Goal: Task Accomplishment & Management: Manage account settings

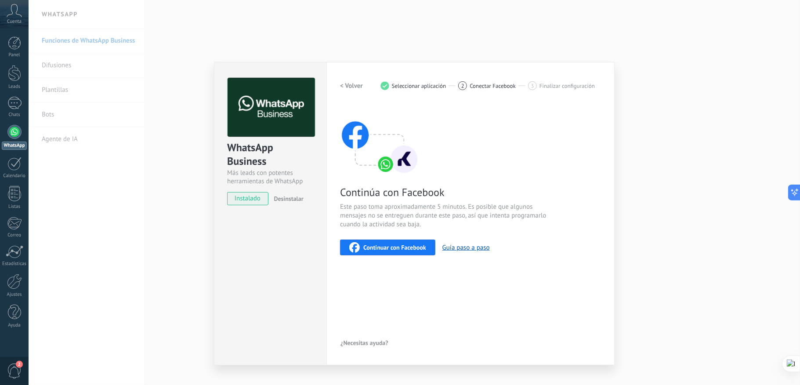
click at [386, 245] on span "Continuar con Facebook" at bounding box center [394, 247] width 63 height 6
click at [403, 249] on span "Continuar con Facebook" at bounding box center [394, 247] width 63 height 6
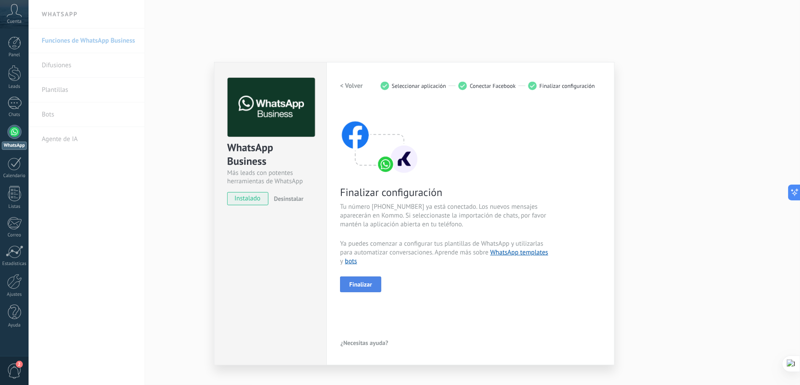
click at [361, 283] on span "Finalizar" at bounding box center [360, 284] width 23 height 6
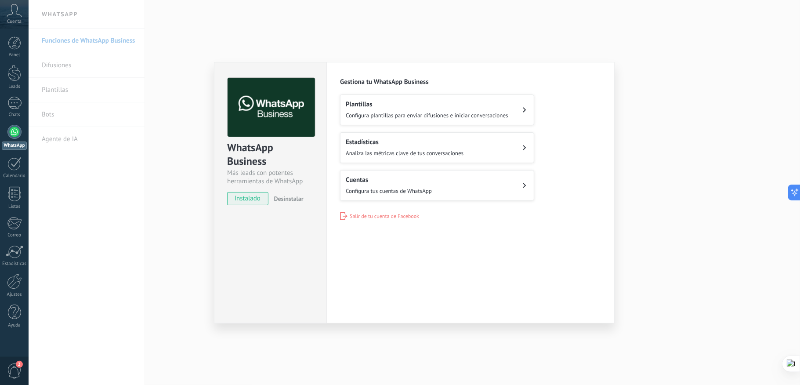
click at [426, 188] on span "Configura tus cuentas de WhatsApp" at bounding box center [389, 190] width 86 height 7
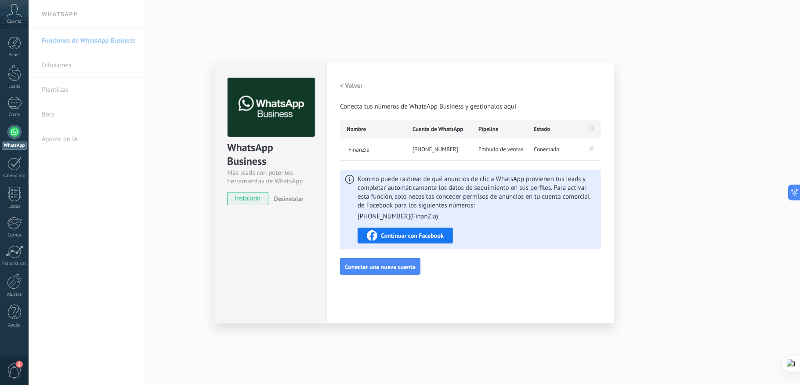
click at [344, 83] on h2 "< Volver" at bounding box center [351, 86] width 23 height 8
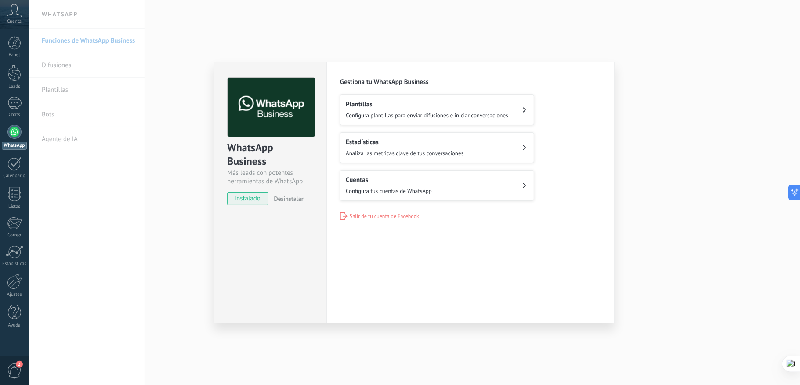
click at [256, 21] on div "WhatsApp Business Más leads con potentes herramientas de WhatsApp instalado Des…" at bounding box center [415, 192] width 772 height 385
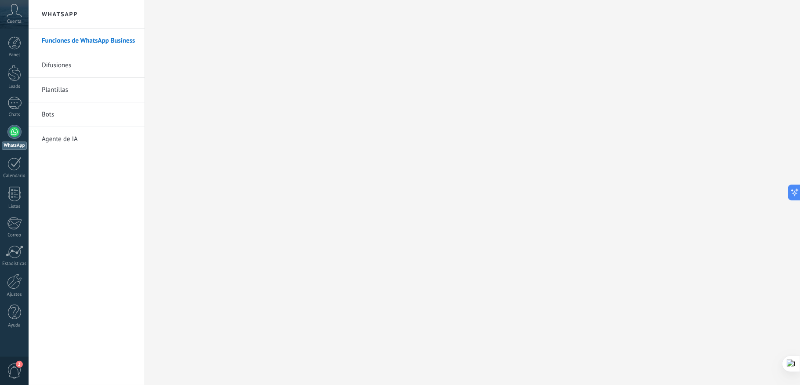
click at [18, 134] on div at bounding box center [14, 132] width 14 height 14
click at [63, 138] on link "Agente de IA" at bounding box center [89, 139] width 94 height 25
click at [51, 112] on link "Bots" at bounding box center [89, 114] width 94 height 25
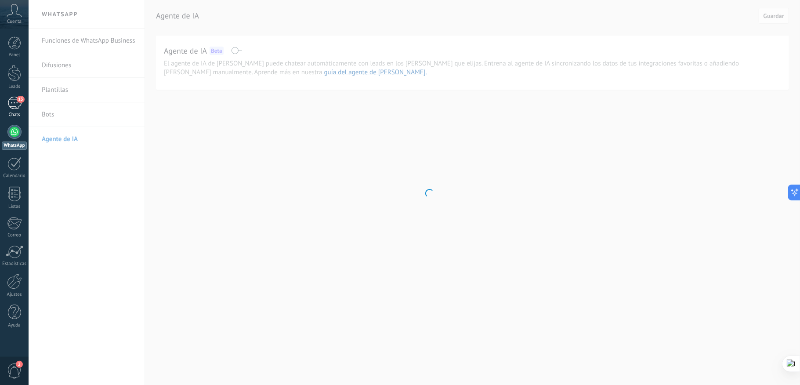
click at [14, 105] on div "13" at bounding box center [14, 103] width 14 height 13
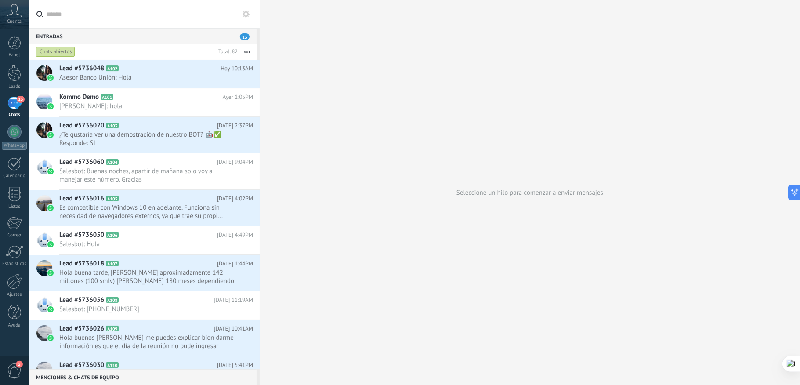
click at [10, 18] on div "Cuenta" at bounding box center [14, 14] width 29 height 29
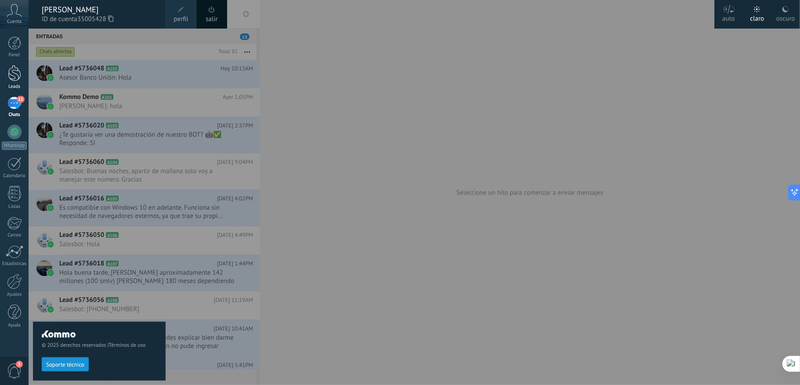
click at [15, 76] on div at bounding box center [14, 73] width 13 height 16
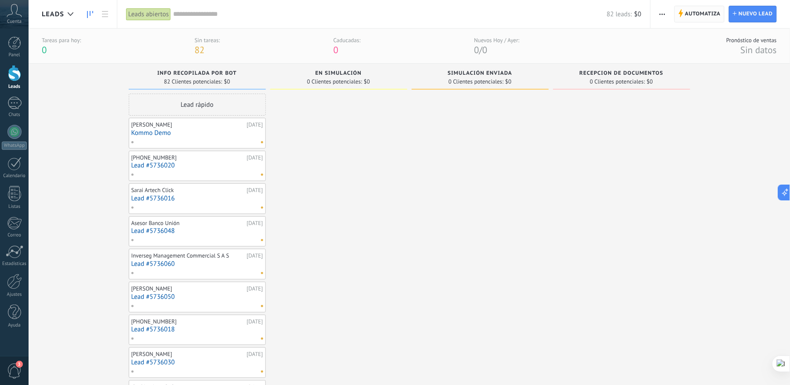
click at [703, 17] on span "Automatiza" at bounding box center [703, 14] width 36 height 16
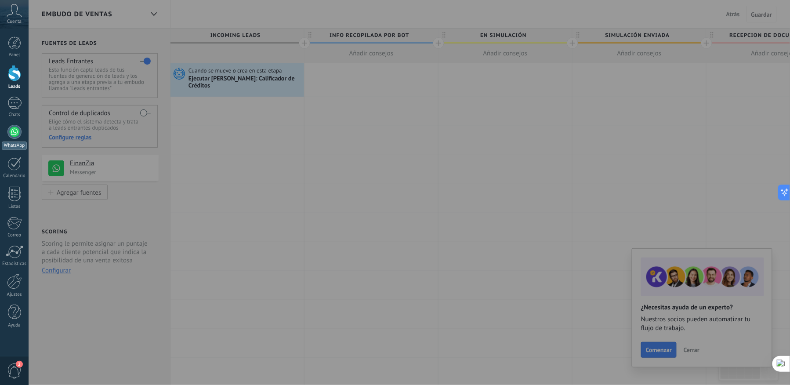
click at [11, 132] on div at bounding box center [14, 132] width 14 height 14
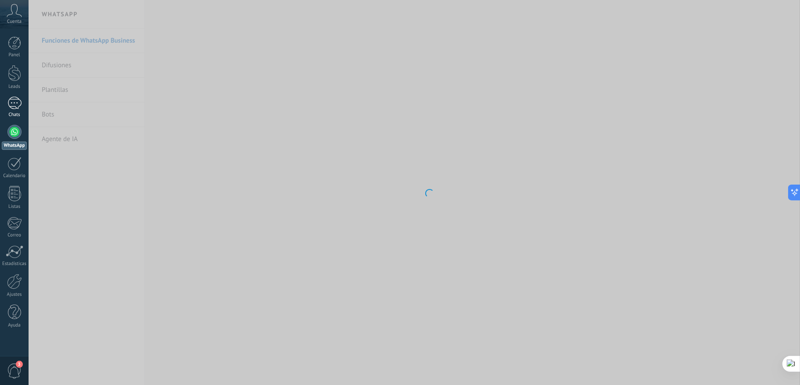
click at [16, 104] on div at bounding box center [14, 103] width 14 height 13
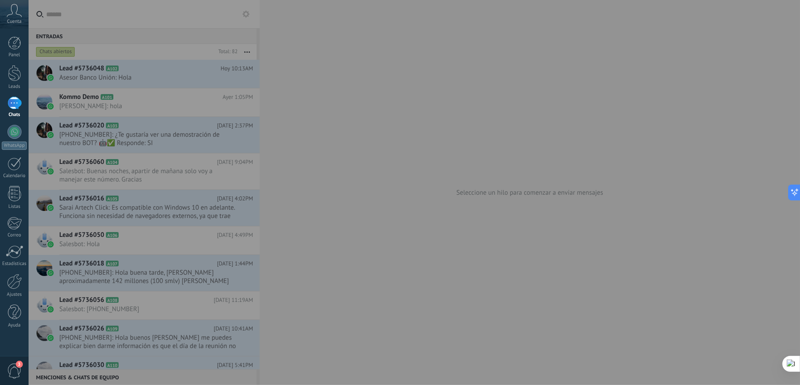
click at [600, 95] on div at bounding box center [429, 192] width 800 height 385
drag, startPoint x: 793, startPoint y: 194, endPoint x: 577, endPoint y: 188, distance: 215.4
click at [642, 194] on body ".abccls-1,.abccls-2{fill-rule:evenodd}.abccls-2{fill:#fff} .abfcls-1{fill:none}…" at bounding box center [400, 192] width 800 height 385
click at [394, 110] on div at bounding box center [429, 192] width 800 height 385
click at [477, 122] on div at bounding box center [429, 192] width 800 height 385
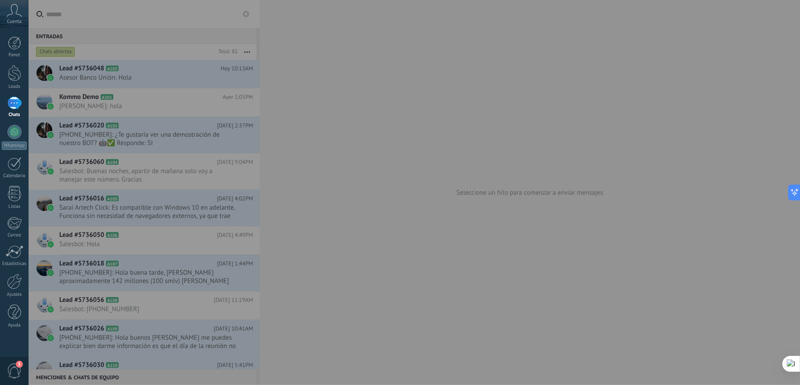
click at [467, 112] on div at bounding box center [429, 192] width 800 height 385
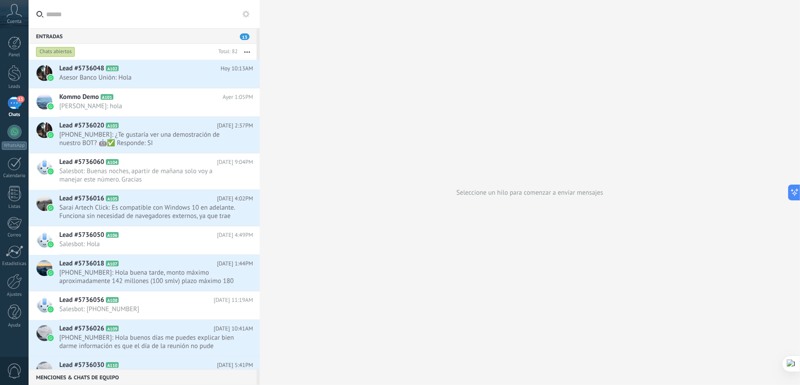
click at [249, 17] on icon at bounding box center [246, 14] width 7 height 7
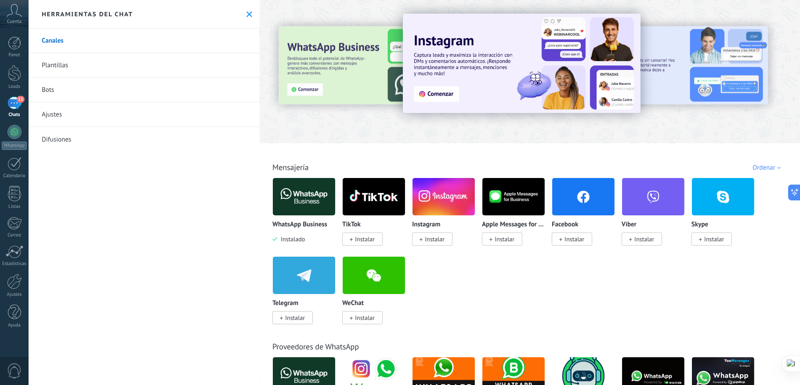
click at [247, 11] on icon at bounding box center [250, 14] width 6 height 6
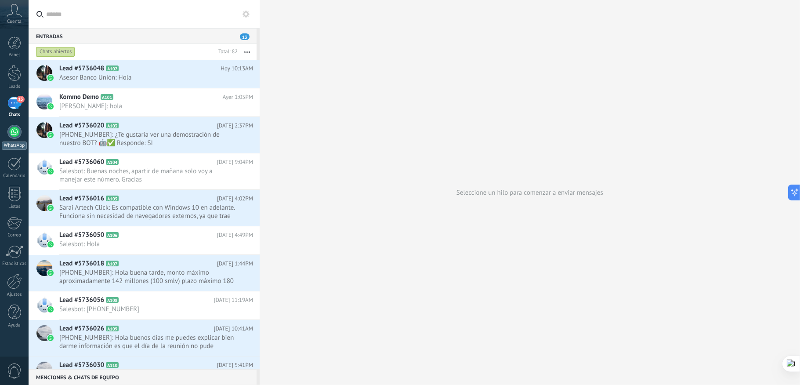
click at [11, 139] on link "WhatsApp" at bounding box center [14, 137] width 29 height 25
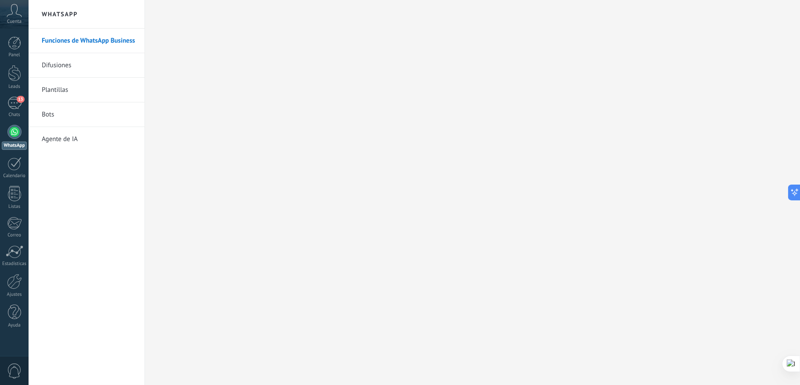
click at [16, 14] on icon at bounding box center [14, 10] width 15 height 13
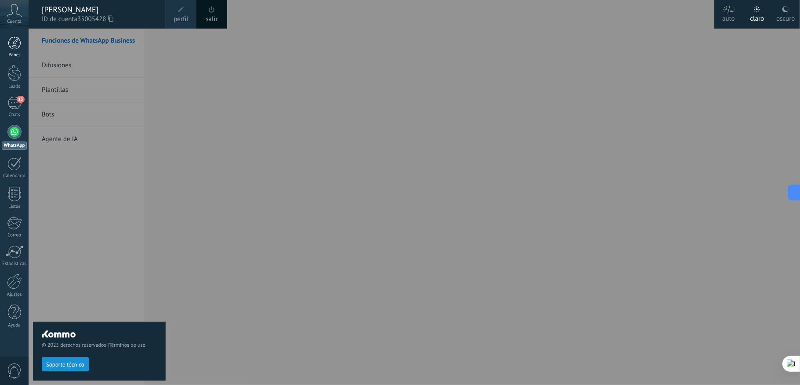
click at [13, 48] on div at bounding box center [14, 42] width 13 height 13
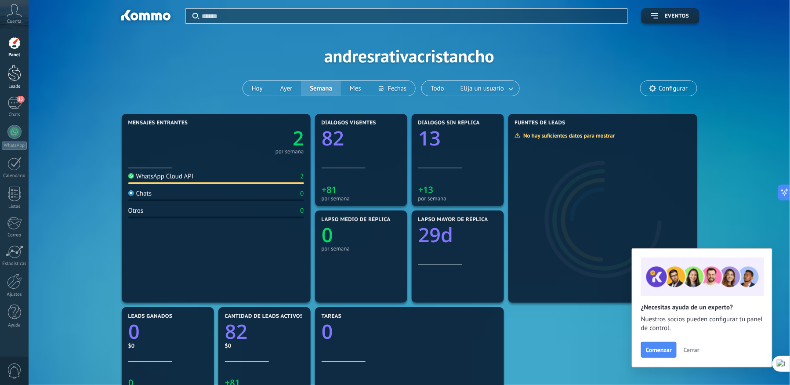
click at [15, 76] on div at bounding box center [14, 73] width 13 height 16
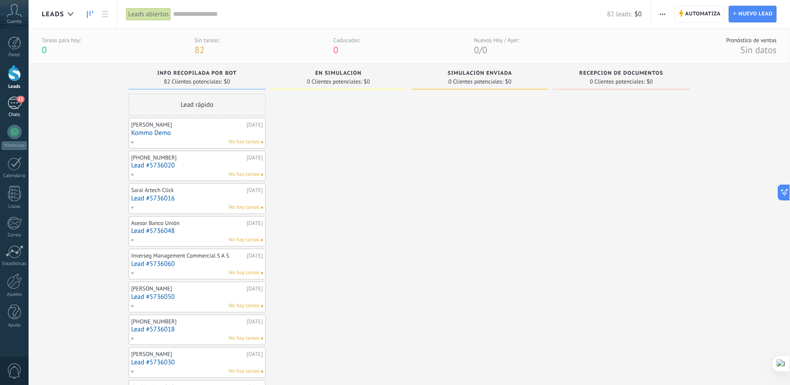
click at [12, 98] on div "13" at bounding box center [14, 103] width 14 height 13
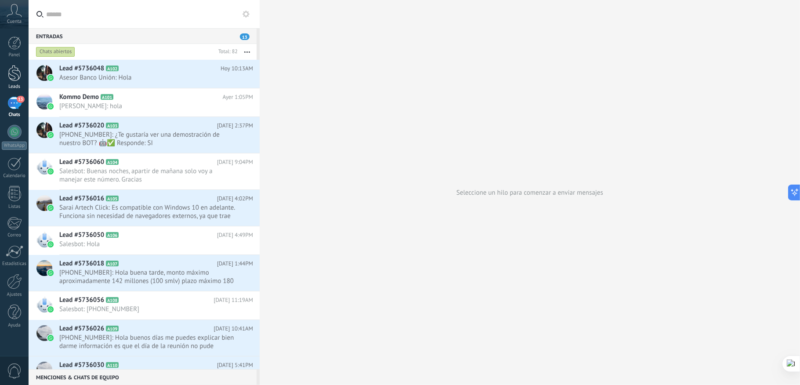
click at [13, 76] on div at bounding box center [14, 73] width 13 height 16
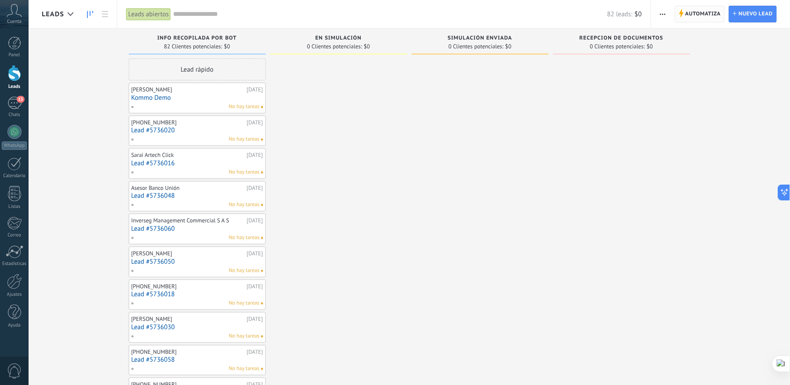
click at [696, 11] on span "Automatiza" at bounding box center [703, 14] width 36 height 16
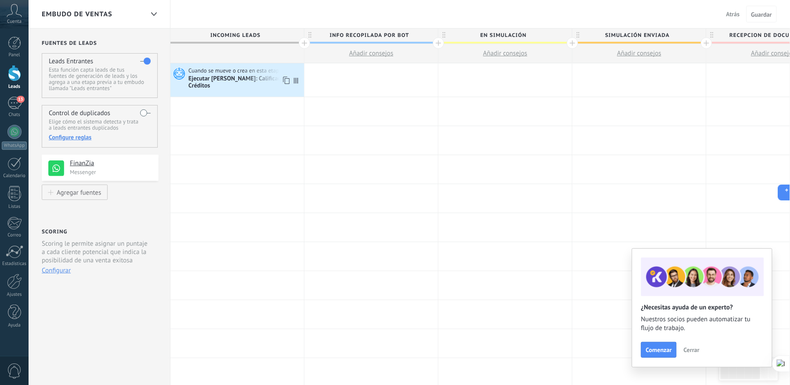
click at [245, 80] on div "Ejecutar [PERSON_NAME]: Calificador de Créditos" at bounding box center [245, 82] width 113 height 15
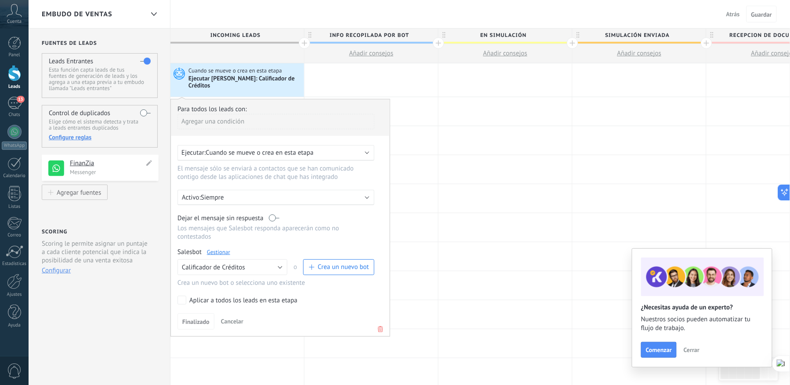
click at [87, 164] on h4 "FinanZia" at bounding box center [107, 163] width 74 height 9
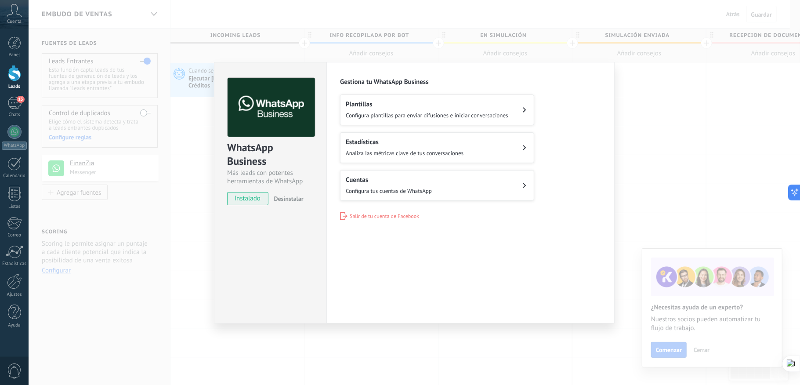
click at [166, 199] on div "WhatsApp Business Más leads con potentes herramientas de WhatsApp instalado Des…" at bounding box center [415, 192] width 772 height 385
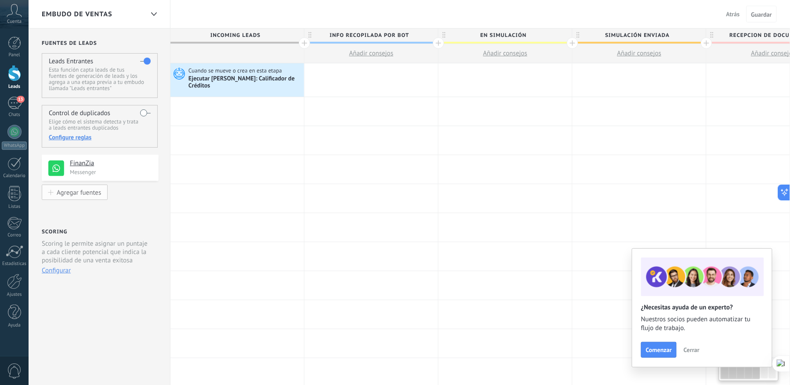
click at [66, 193] on div "Agregar fuentes" at bounding box center [79, 192] width 44 height 7
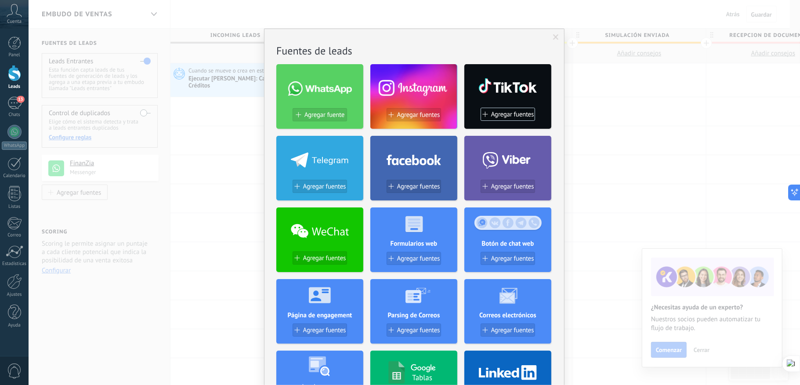
click at [141, 204] on div "No hay resultados Fuentes de leads Agregar fuente Agregar fuentes Agregar fuent…" at bounding box center [415, 192] width 772 height 385
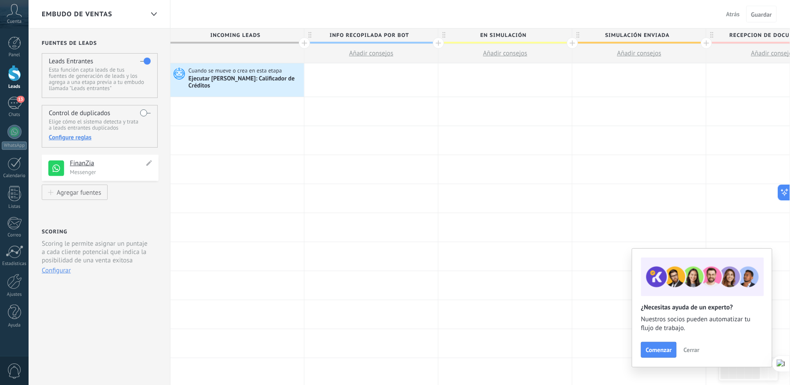
click at [80, 164] on h4 "FinanZia" at bounding box center [107, 163] width 74 height 9
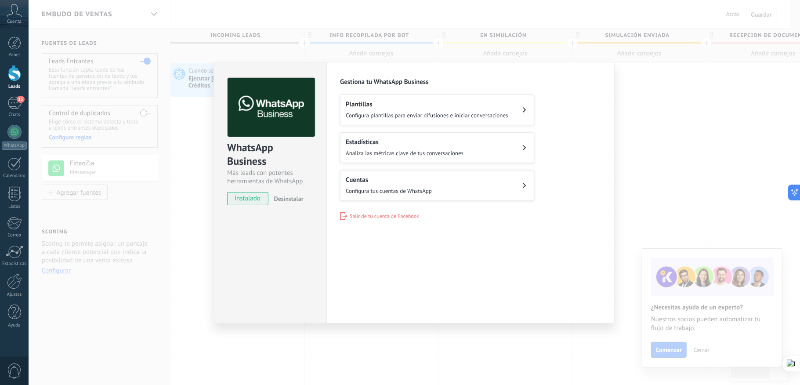
click at [716, 181] on div "WhatsApp Business Más leads con potentes herramientas de WhatsApp instalado Des…" at bounding box center [415, 192] width 772 height 385
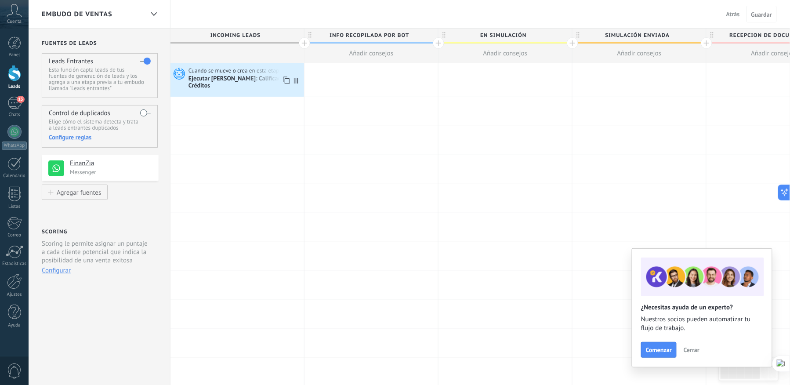
click at [199, 76] on div "Ejecutar [PERSON_NAME]: Calificador de Créditos" at bounding box center [245, 82] width 113 height 15
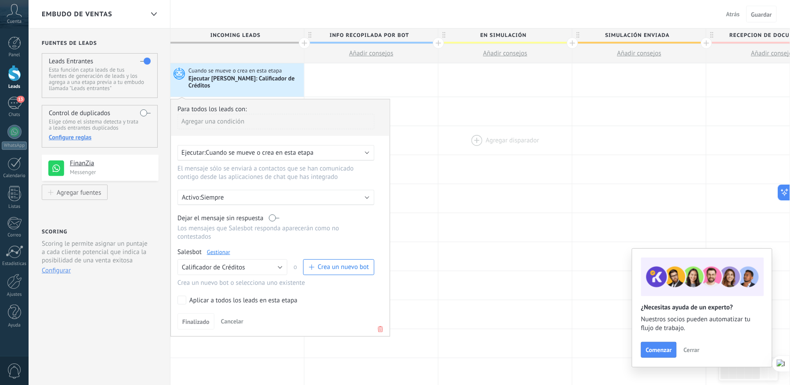
click at [470, 126] on div at bounding box center [506, 140] width 134 height 29
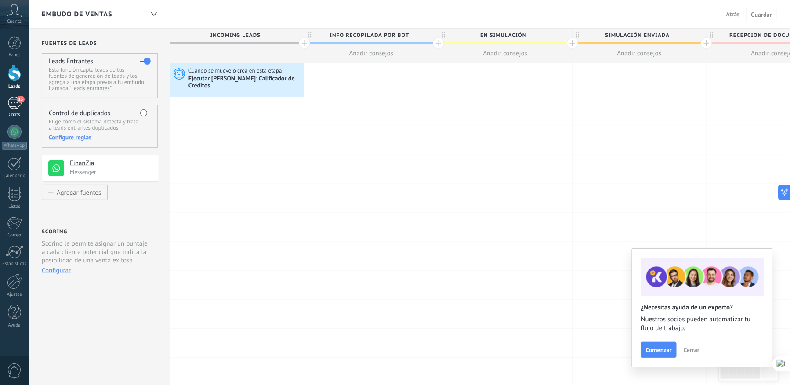
click at [13, 108] on div "13" at bounding box center [14, 103] width 14 height 13
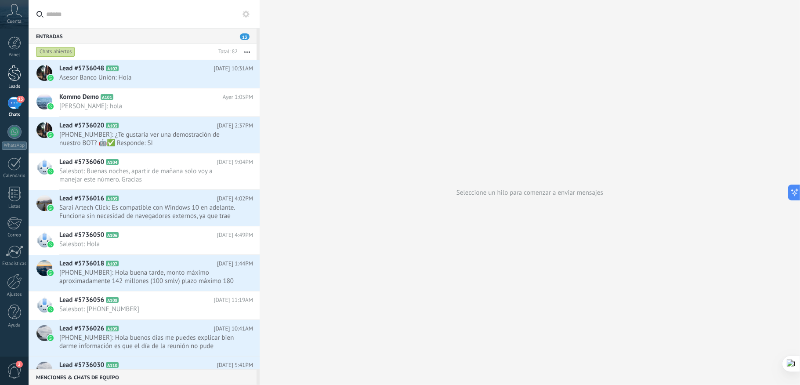
click at [15, 82] on link "Leads" at bounding box center [14, 77] width 29 height 25
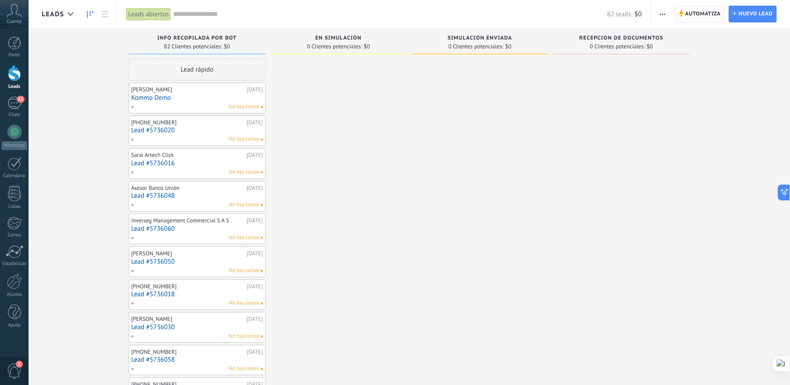
click at [683, 13] on icon at bounding box center [681, 13] width 5 height 8
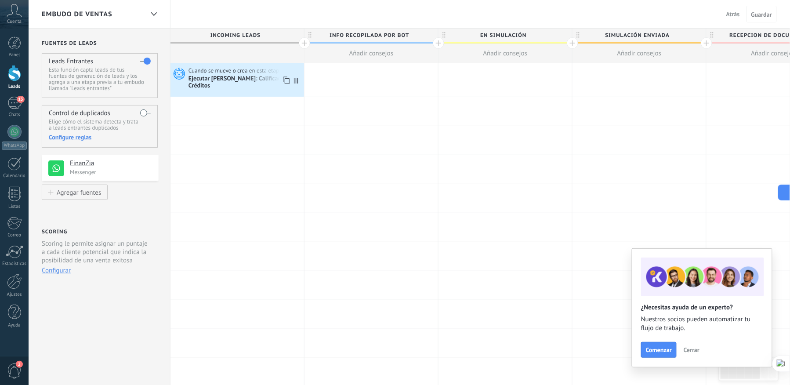
click at [242, 80] on div "Ejecutar [PERSON_NAME]: Calificador de Créditos" at bounding box center [245, 82] width 113 height 15
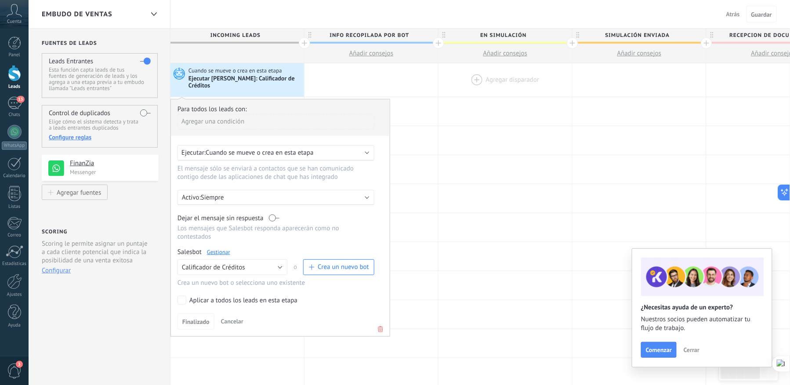
click at [487, 87] on div at bounding box center [506, 79] width 134 height 33
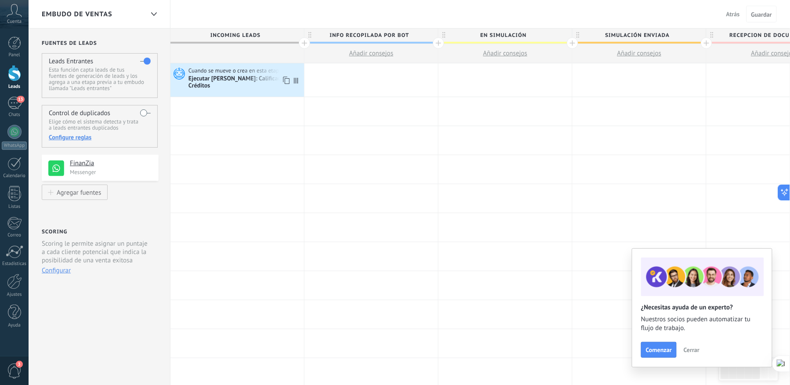
click at [297, 80] on icon at bounding box center [296, 81] width 4 height 6
click at [207, 75] on div "Ejecutar [PERSON_NAME]: Calificador de Créditos" at bounding box center [245, 82] width 113 height 15
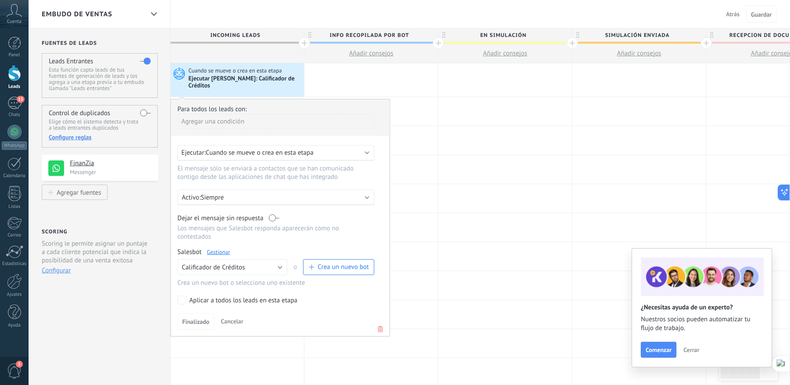
click at [252, 149] on span "Cuando se mueve o crea en esta etapa" at bounding box center [260, 153] width 108 height 8
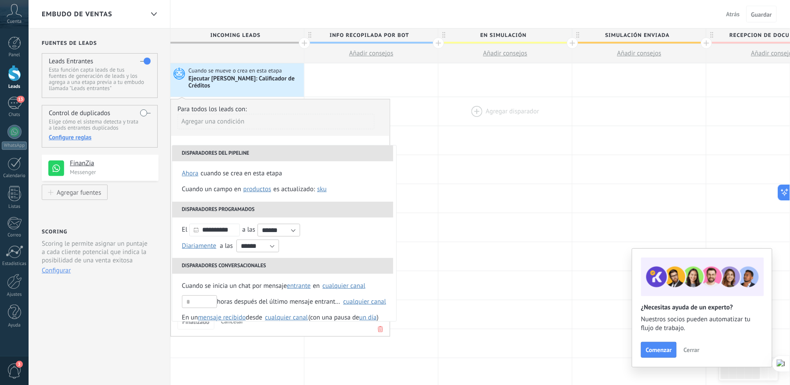
click at [456, 99] on div at bounding box center [506, 111] width 134 height 29
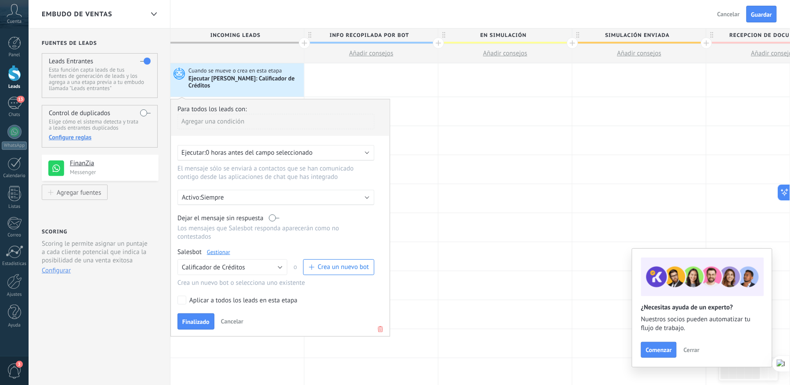
click at [319, 149] on div "Ejecutar: 0 horas antes del campo seleccionado" at bounding box center [272, 153] width 182 height 8
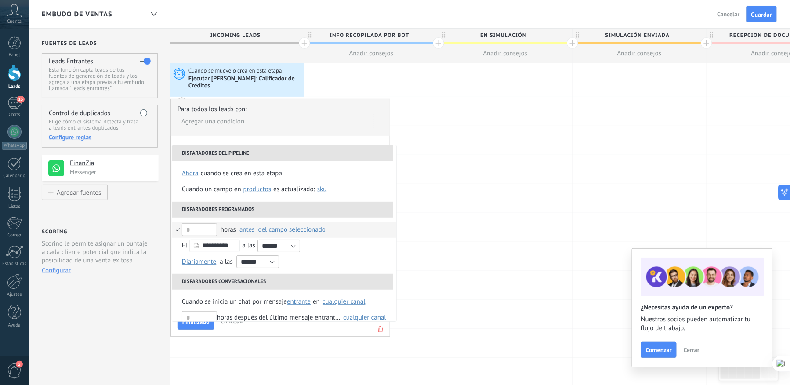
drag, startPoint x: 451, startPoint y: 101, endPoint x: 308, endPoint y: 229, distance: 191.4
click at [452, 101] on div at bounding box center [506, 111] width 134 height 29
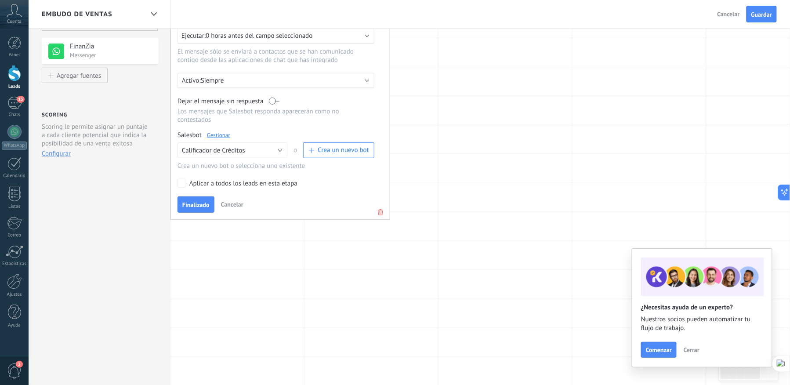
scroll to position [115, 0]
click at [229, 203] on span "Cancelar" at bounding box center [232, 207] width 22 height 8
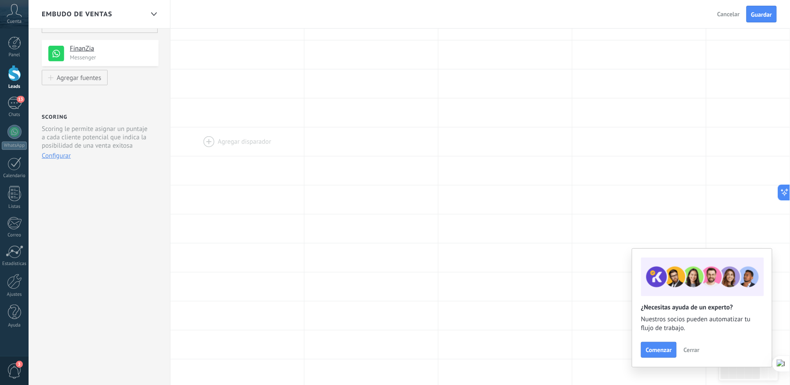
scroll to position [0, 0]
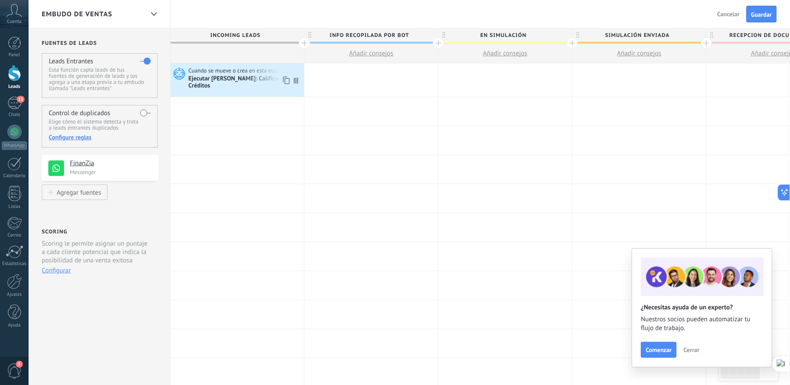
click at [185, 73] on icon at bounding box center [177, 73] width 15 height 13
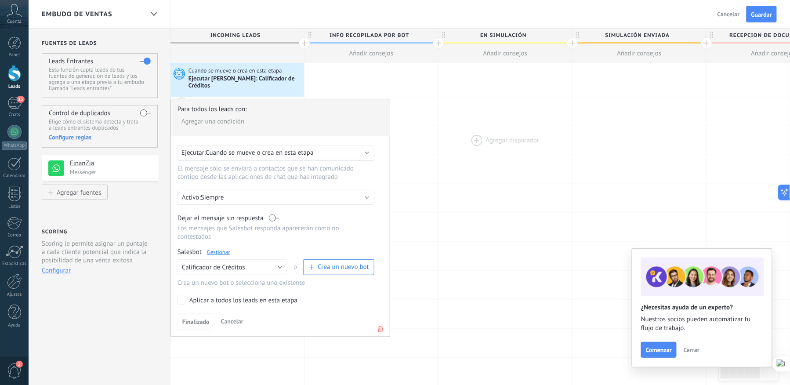
click at [454, 92] on div at bounding box center [506, 79] width 134 height 33
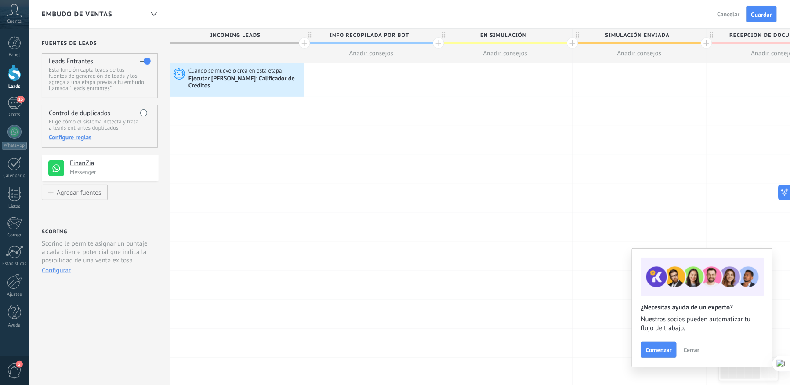
click at [730, 13] on span "Cancelar" at bounding box center [729, 14] width 22 height 8
click at [733, 13] on span "Salir" at bounding box center [734, 14] width 12 height 8
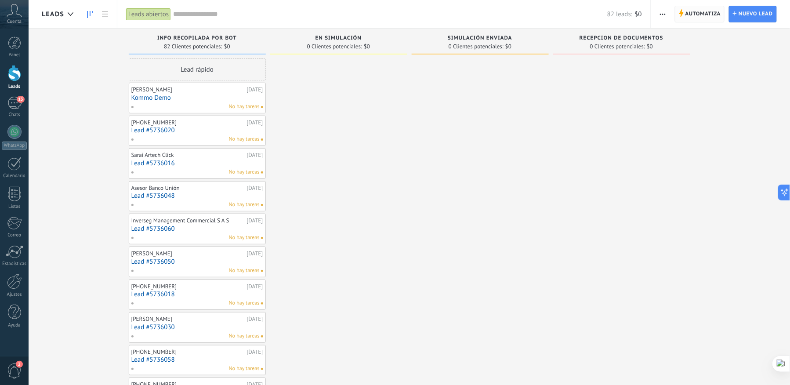
click at [696, 14] on span "Automatiza" at bounding box center [703, 14] width 36 height 16
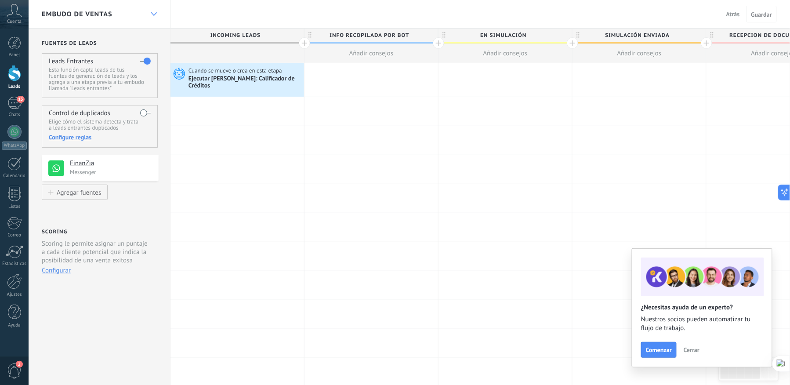
click at [153, 19] on div at bounding box center [153, 14] width 15 height 17
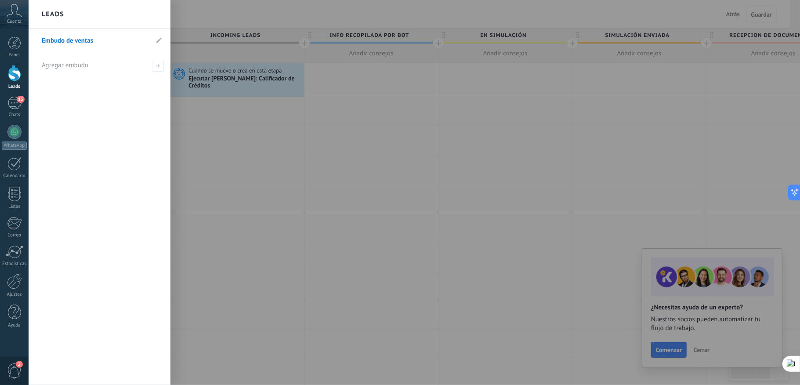
click at [280, 131] on div at bounding box center [429, 192] width 800 height 385
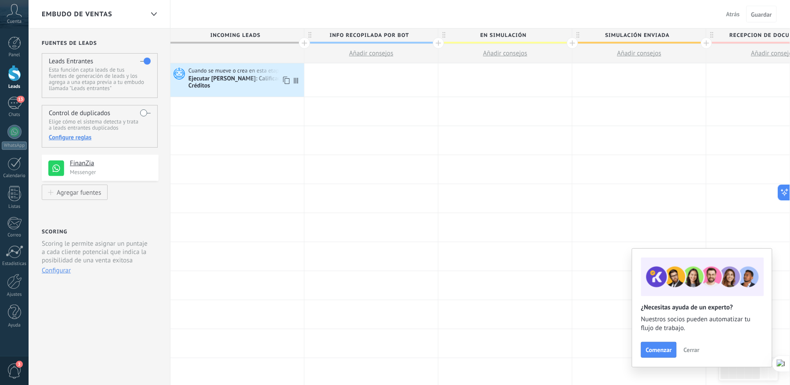
click at [192, 76] on div "Ejecutar [PERSON_NAME]: Calificador de Créditos" at bounding box center [245, 82] width 113 height 15
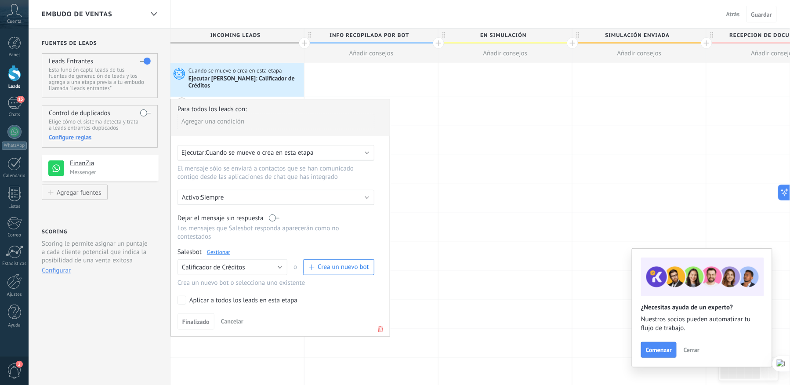
click at [245, 78] on div "Ejecutar [PERSON_NAME]: Calificador de Créditos" at bounding box center [245, 82] width 113 height 15
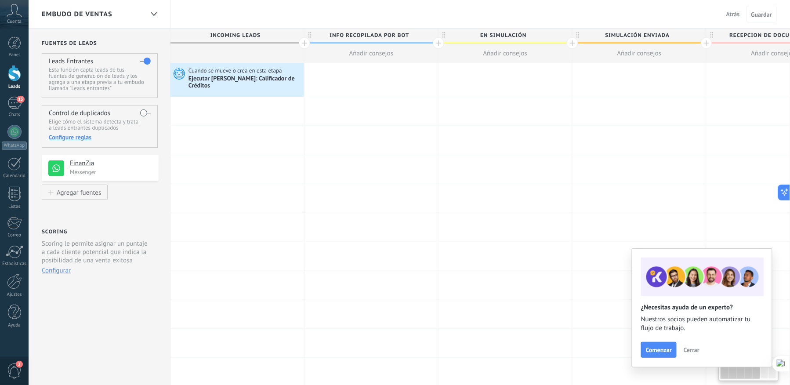
click at [196, 78] on div "Ejecutar [PERSON_NAME]: Calificador de Créditos" at bounding box center [245, 82] width 113 height 15
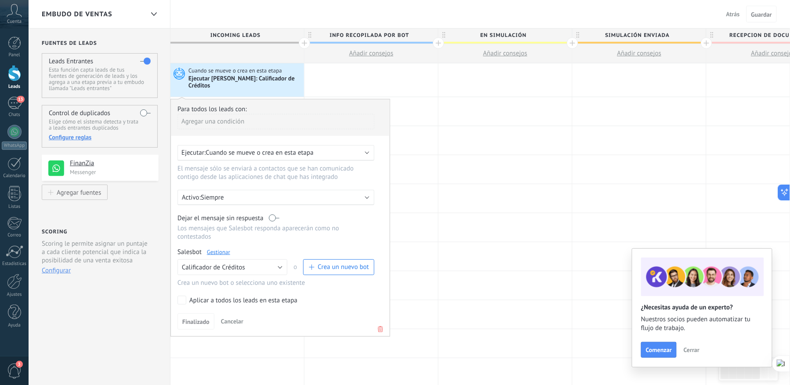
click at [261, 76] on div "Ejecutar [PERSON_NAME]: Calificador de Créditos" at bounding box center [245, 82] width 113 height 15
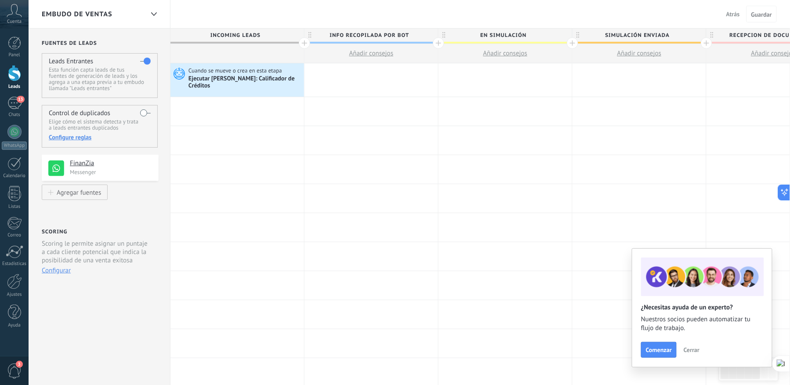
click at [261, 76] on div "Ejecutar [PERSON_NAME]: Calificador de Créditos" at bounding box center [245, 82] width 113 height 15
drag, startPoint x: 189, startPoint y: 71, endPoint x: 180, endPoint y: 71, distance: 8.4
click at [189, 71] on span "Cuando se mueve o crea en esta etapa" at bounding box center [236, 71] width 95 height 8
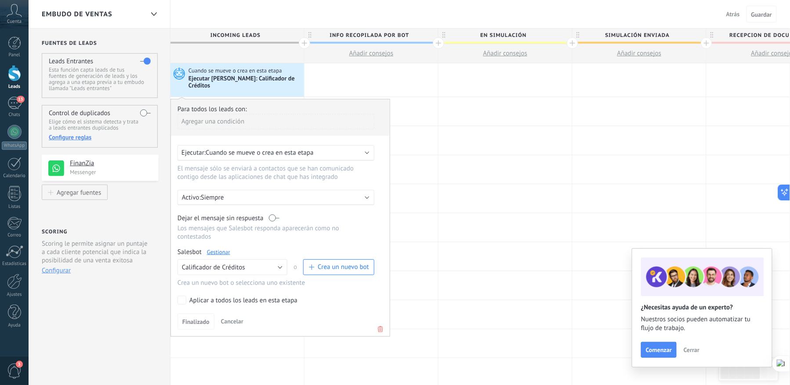
click at [180, 71] on icon at bounding box center [177, 73] width 15 height 13
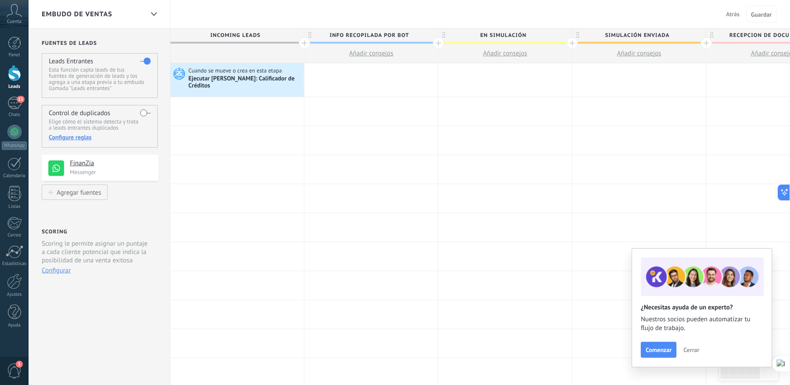
click at [54, 270] on button "Configurar" at bounding box center [56, 270] width 29 height 8
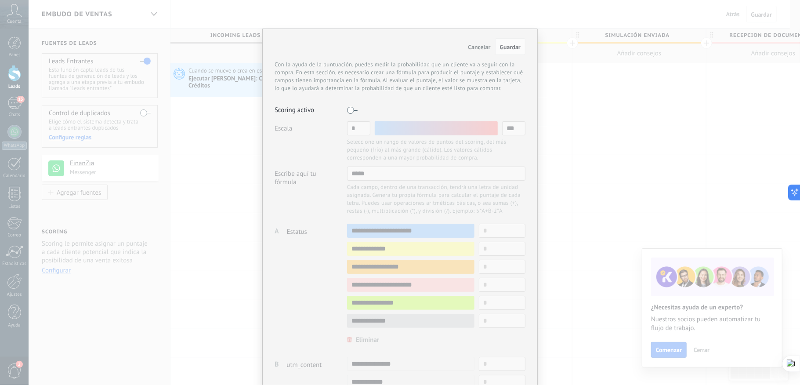
click at [479, 46] on span "Cancelar" at bounding box center [479, 47] width 22 height 8
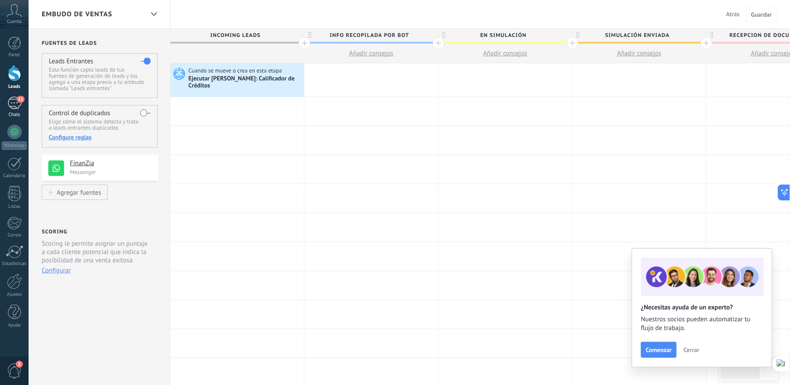
click at [12, 101] on div "13" at bounding box center [14, 103] width 14 height 13
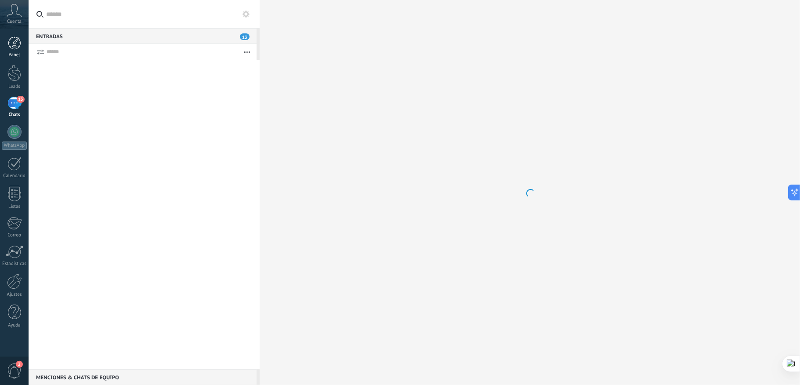
click at [15, 41] on div at bounding box center [14, 42] width 13 height 13
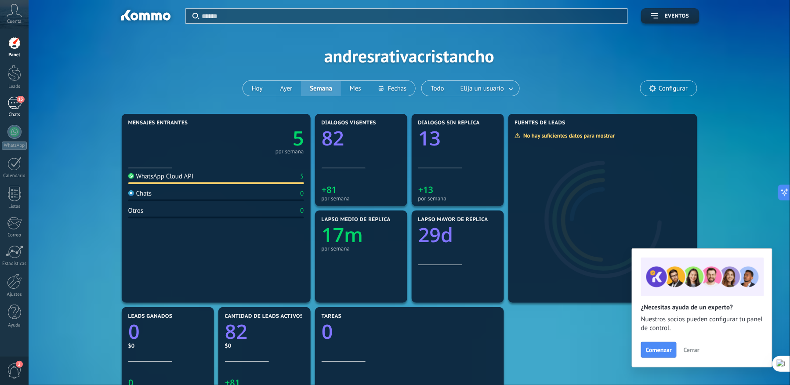
click at [16, 104] on div "13" at bounding box center [14, 103] width 14 height 13
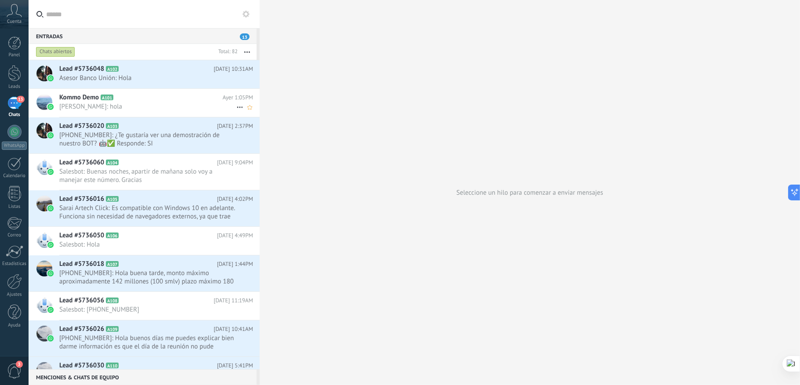
scroll to position [59, 0]
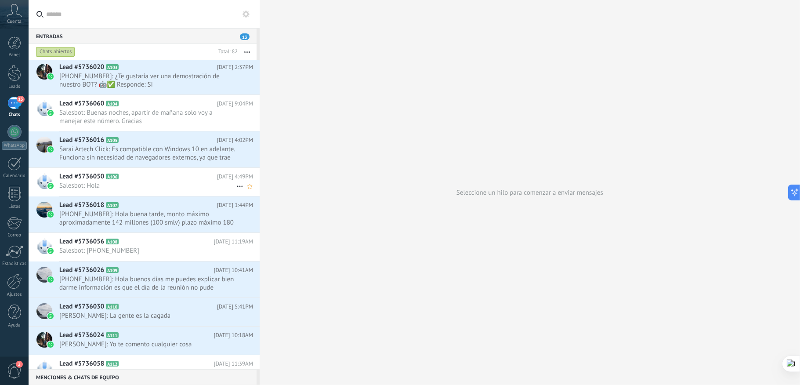
click at [154, 184] on span "Salesbot: Hola" at bounding box center [147, 185] width 177 height 8
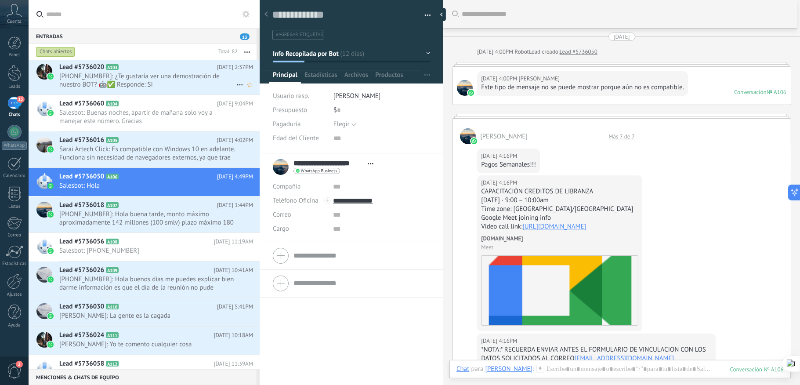
drag, startPoint x: 264, startPoint y: 15, endPoint x: 244, endPoint y: 72, distance: 60.4
click at [265, 15] on icon at bounding box center [267, 13] width 4 height 5
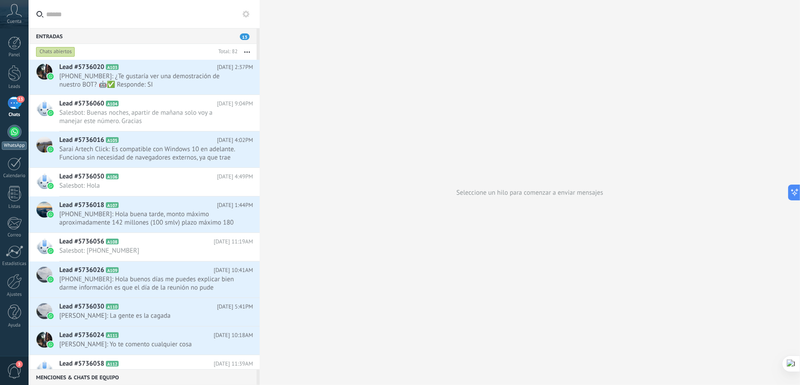
click at [18, 138] on link "WhatsApp" at bounding box center [14, 137] width 29 height 25
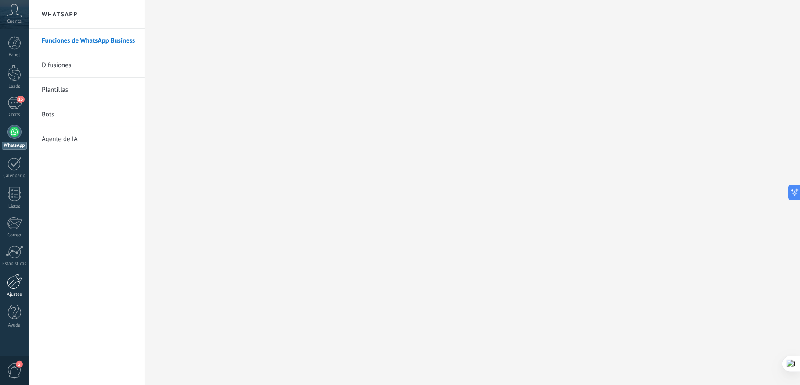
click at [12, 282] on div at bounding box center [14, 281] width 15 height 15
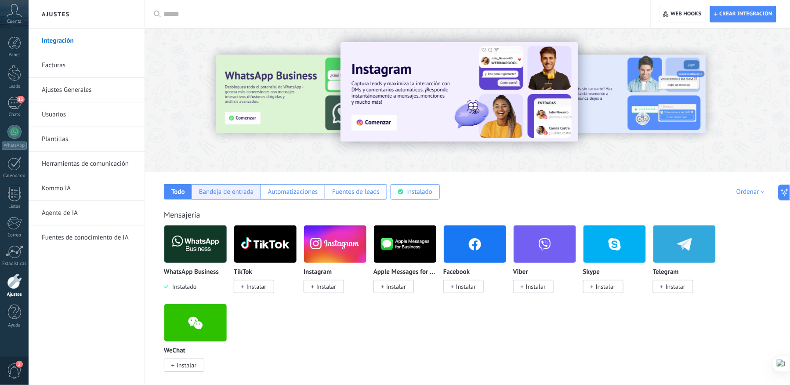
click at [229, 190] on div "Bandeja de entrada" at bounding box center [226, 192] width 54 height 8
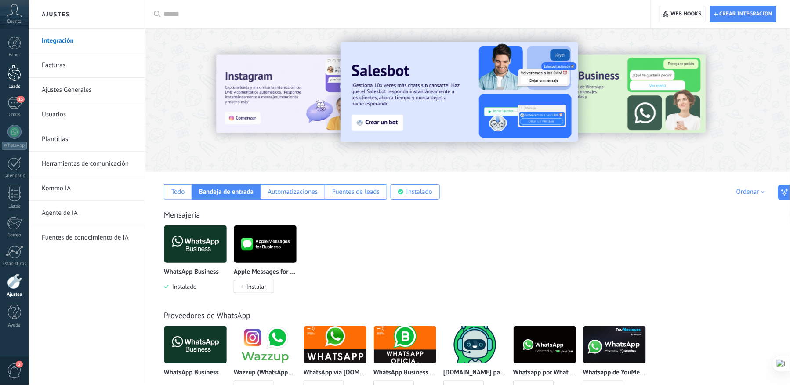
click at [14, 76] on div at bounding box center [14, 73] width 13 height 16
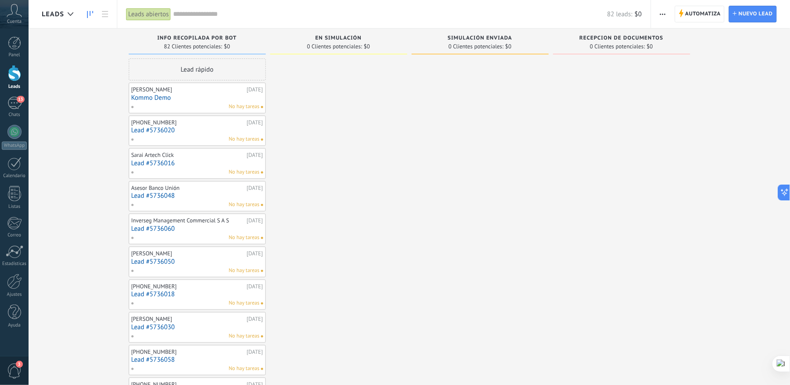
click at [700, 12] on span "Automatiza" at bounding box center [703, 14] width 36 height 16
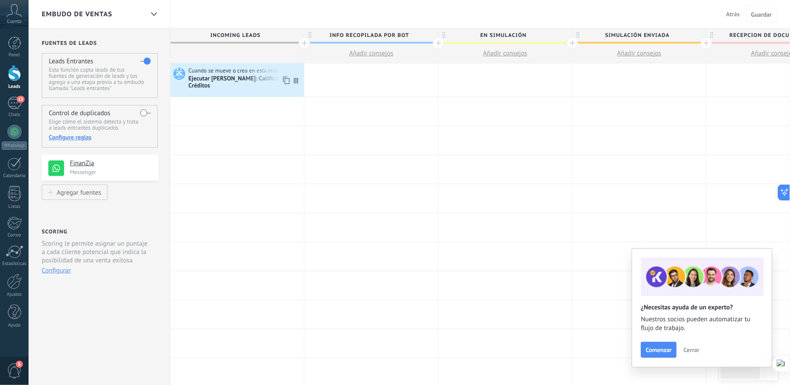
click at [185, 76] on use at bounding box center [179, 74] width 11 height 12
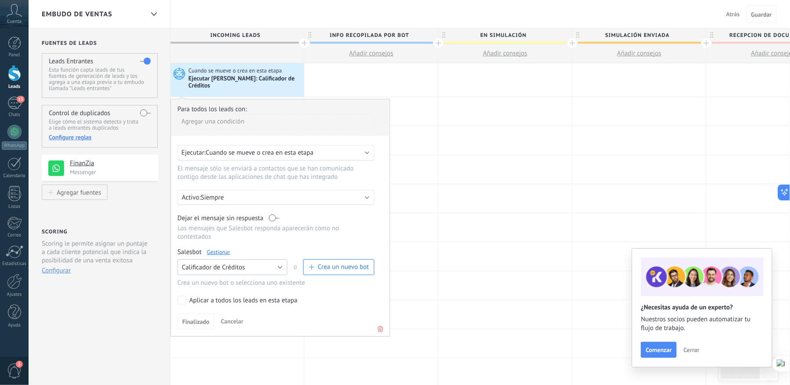
click at [261, 266] on button "Calificador de Créditos" at bounding box center [233, 267] width 110 height 16
click at [218, 249] on link "Gestionar" at bounding box center [218, 251] width 23 height 7
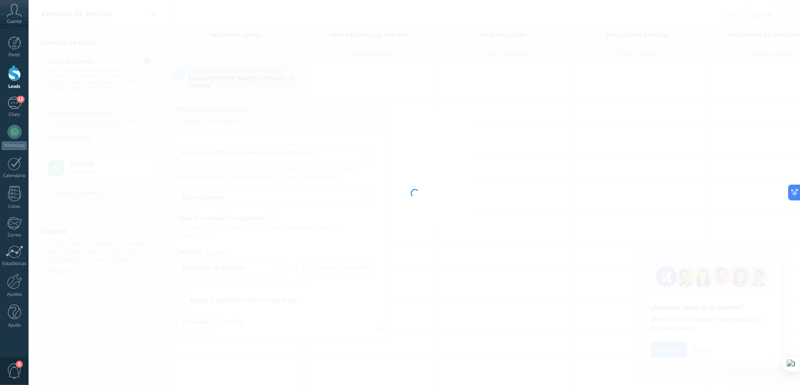
type input "**********"
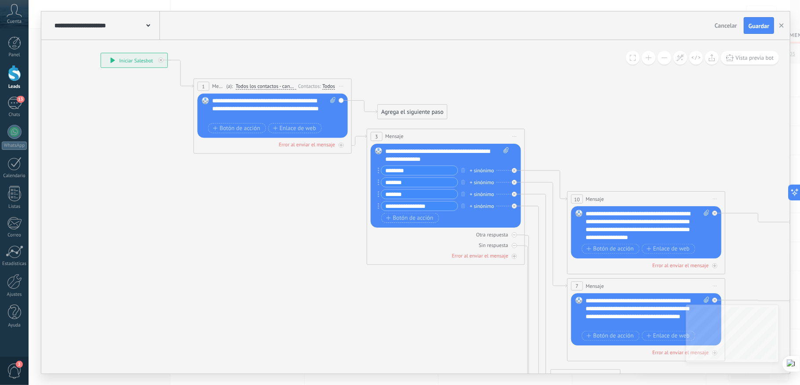
drag, startPoint x: 484, startPoint y: 226, endPoint x: 336, endPoint y: 212, distance: 148.3
click at [330, 220] on icon at bounding box center [741, 301] width 1677 height 892
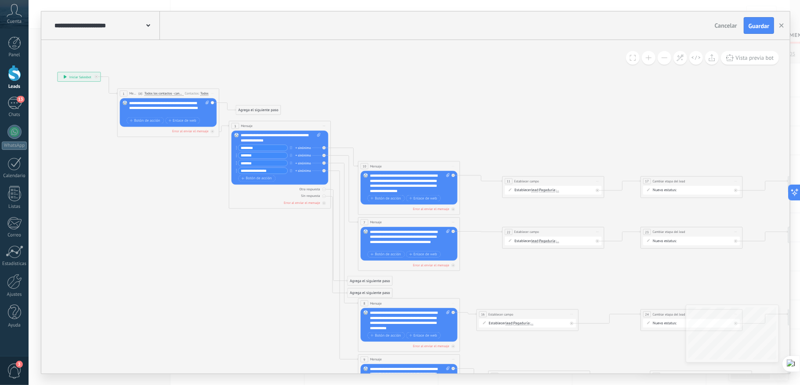
drag, startPoint x: 595, startPoint y: 155, endPoint x: 473, endPoint y: 116, distance: 127.3
click at [473, 116] on icon at bounding box center [470, 240] width 1081 height 591
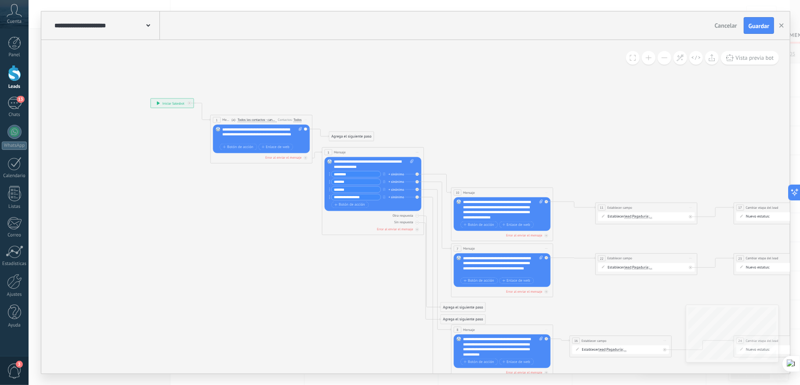
drag, startPoint x: 389, startPoint y: 83, endPoint x: 433, endPoint y: 106, distance: 49.7
click at [433, 106] on icon at bounding box center [563, 266] width 1081 height 591
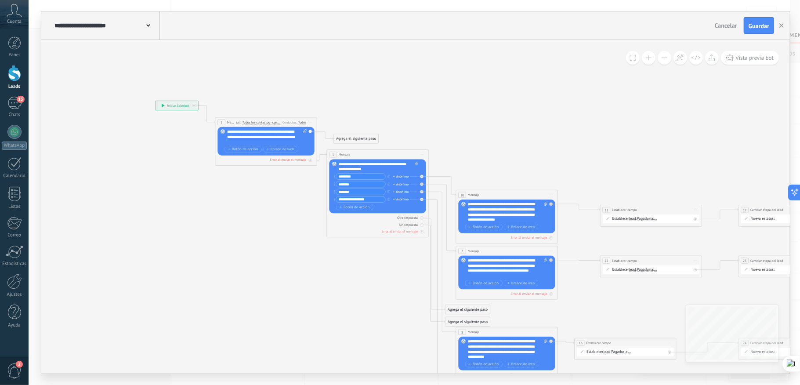
click at [635, 58] on span at bounding box center [633, 58] width 6 height 6
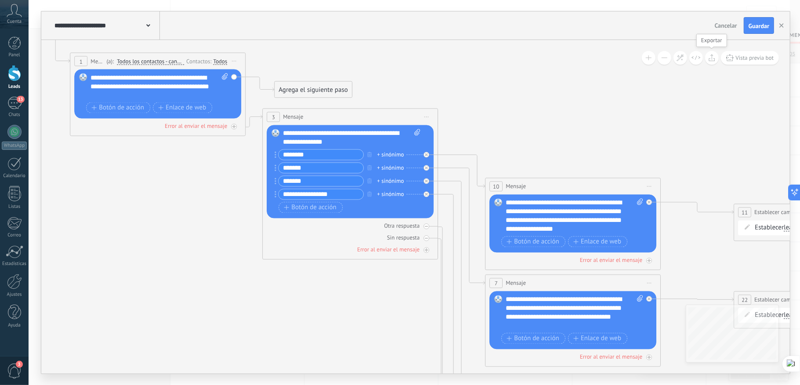
click at [712, 60] on icon at bounding box center [712, 57] width 7 height 7
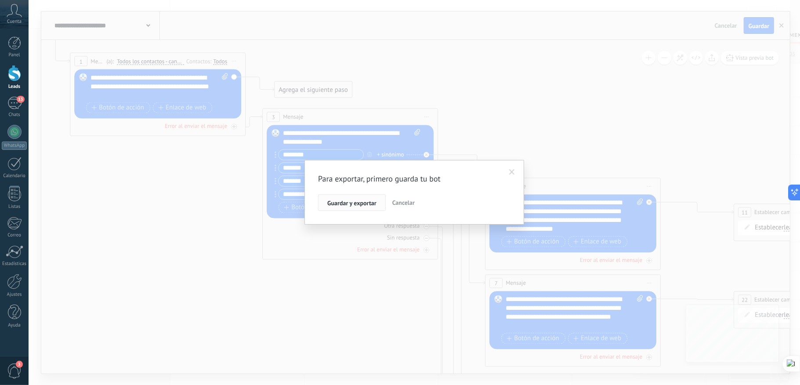
click at [366, 203] on span "Guardar y exportar" at bounding box center [351, 203] width 49 height 6
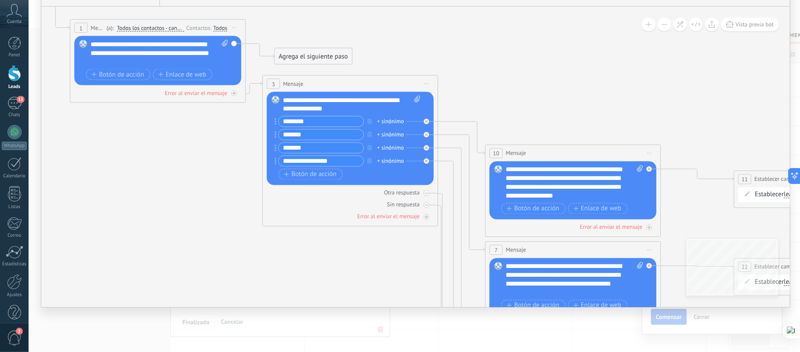
type textarea "**********"
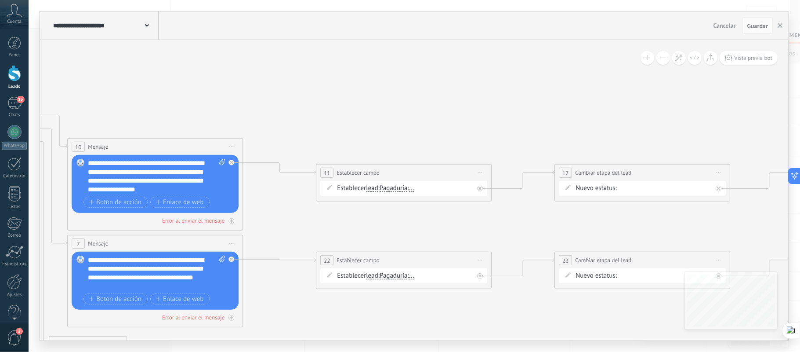
drag, startPoint x: 696, startPoint y: 163, endPoint x: 280, endPoint y: 123, distance: 418.5
click at [280, 123] on icon at bounding box center [261, 273] width 1864 height 1019
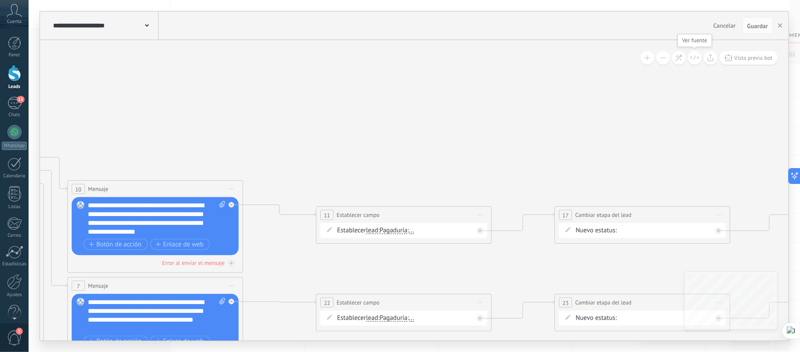
click at [696, 57] on icon at bounding box center [694, 57] width 9 height 5
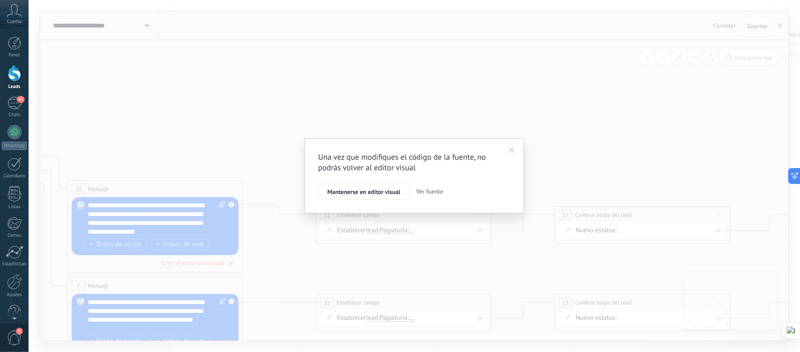
click at [429, 190] on span "Ver fuente" at bounding box center [429, 191] width 27 height 8
type textarea "**********"
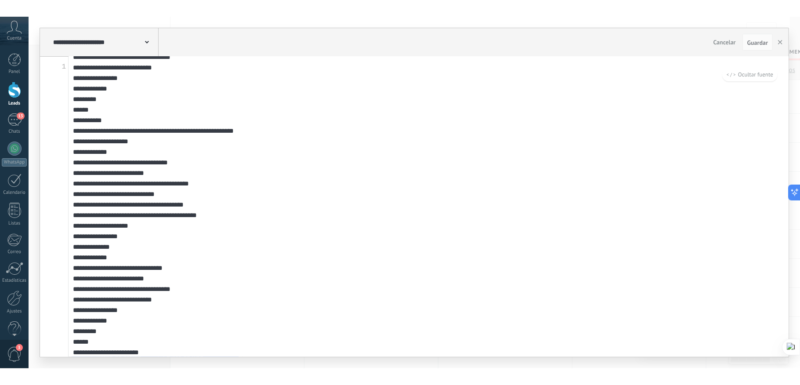
scroll to position [4127, 0]
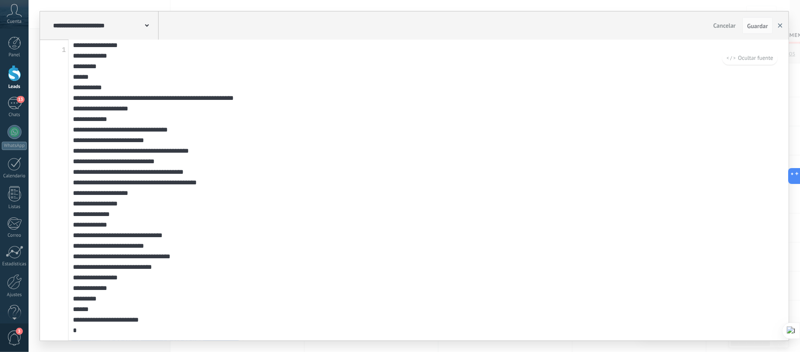
click at [780, 25] on use "button" at bounding box center [780, 25] width 4 height 4
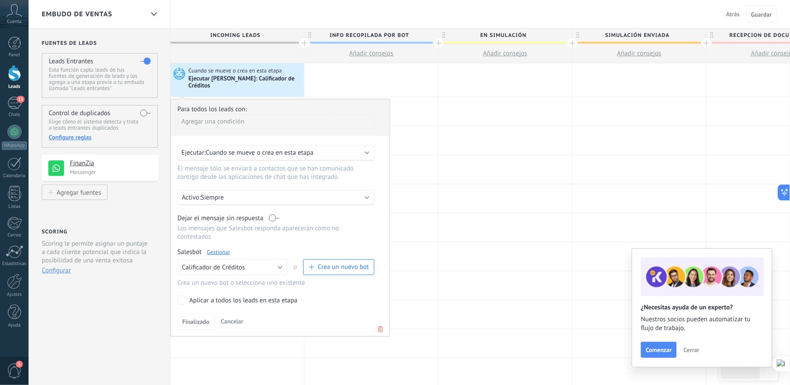
click at [220, 248] on link "Gestionar" at bounding box center [218, 251] width 23 height 7
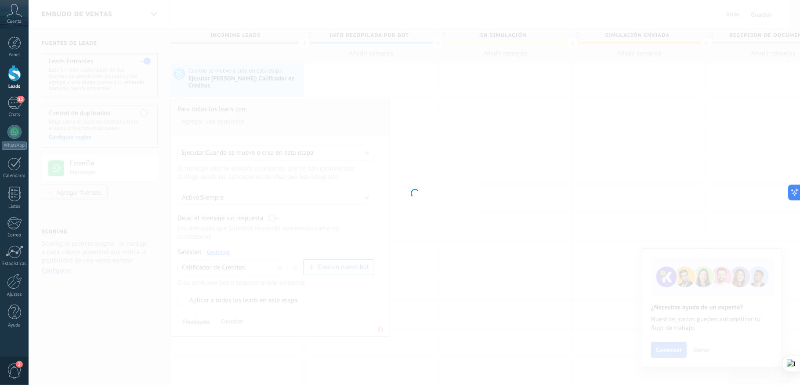
type input "**********"
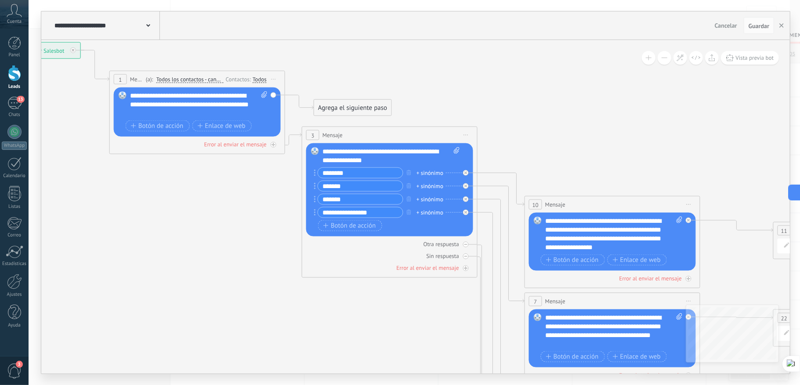
drag, startPoint x: 573, startPoint y: 110, endPoint x: 352, endPoint y: 46, distance: 230.9
click at [352, 46] on icon at bounding box center [718, 299] width 1864 height 954
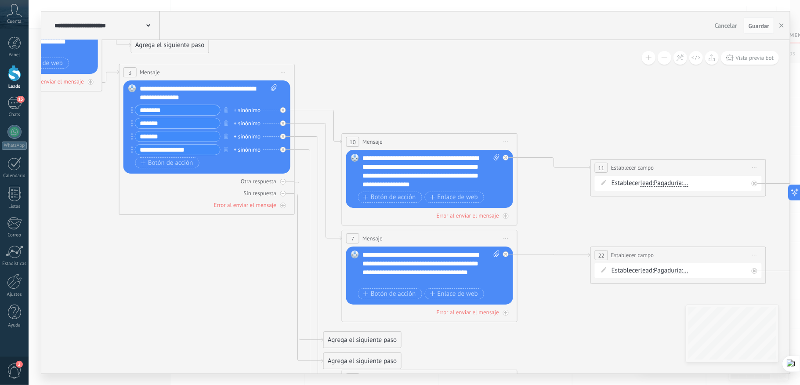
drag, startPoint x: 661, startPoint y: 163, endPoint x: 478, endPoint y: 101, distance: 193.3
click at [478, 101] on icon at bounding box center [536, 269] width 1864 height 1019
click at [226, 110] on icon "button" at bounding box center [226, 109] width 4 height 5
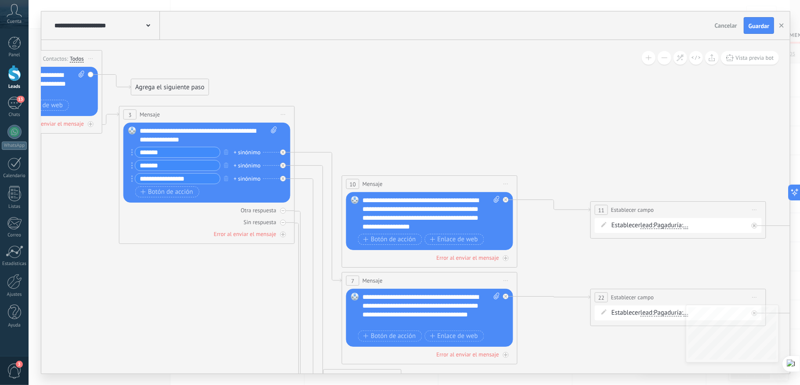
click at [720, 24] on span "Cancelar" at bounding box center [726, 26] width 22 height 8
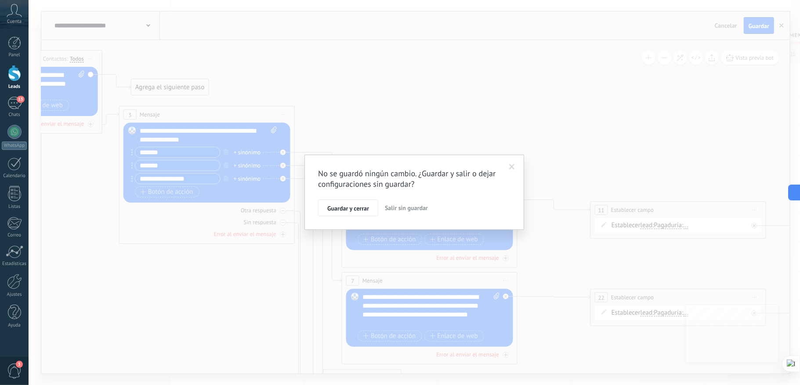
click at [417, 208] on span "Salir sin guardar" at bounding box center [406, 208] width 43 height 8
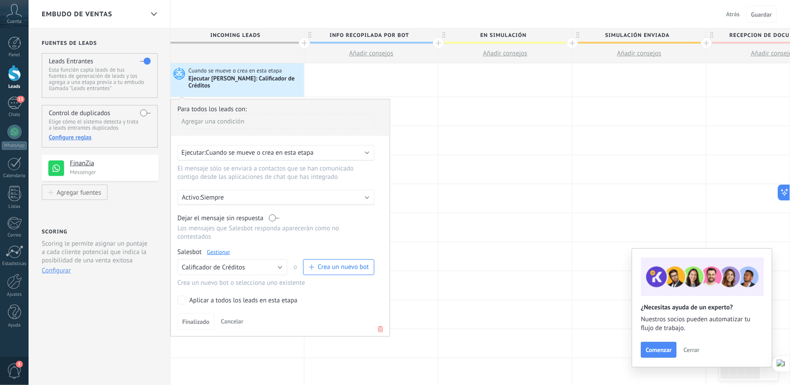
click at [221, 248] on link "Gestionar" at bounding box center [218, 251] width 23 height 7
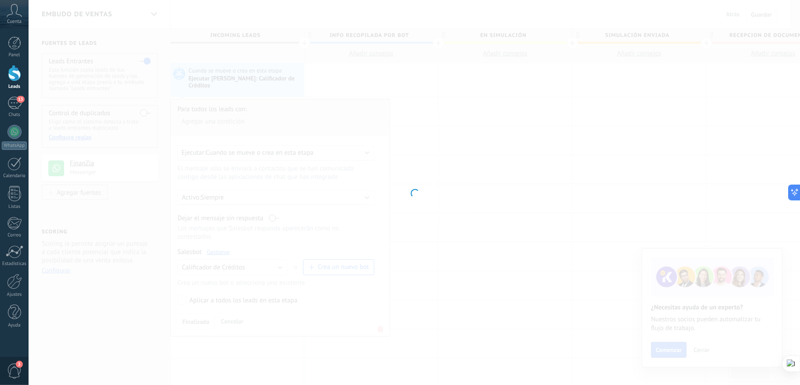
type input "**********"
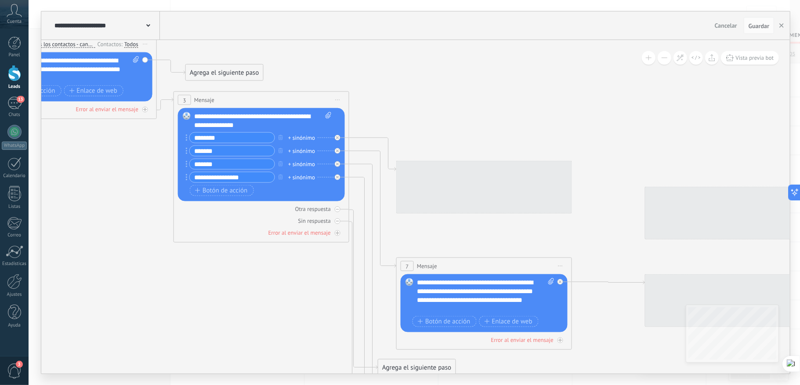
drag, startPoint x: 417, startPoint y: 255, endPoint x: 65, endPoint y: 154, distance: 365.8
click at [65, 155] on icon at bounding box center [590, 264] width 1864 height 954
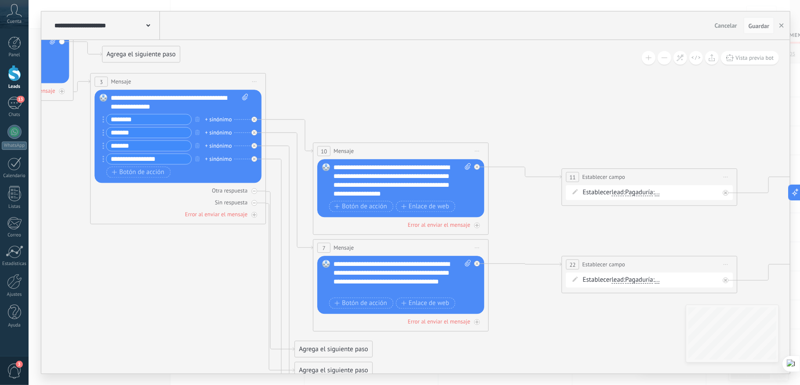
drag, startPoint x: 591, startPoint y: 92, endPoint x: 498, endPoint y: 84, distance: 93.1
click at [507, 74] on icon at bounding box center [507, 246] width 1864 height 954
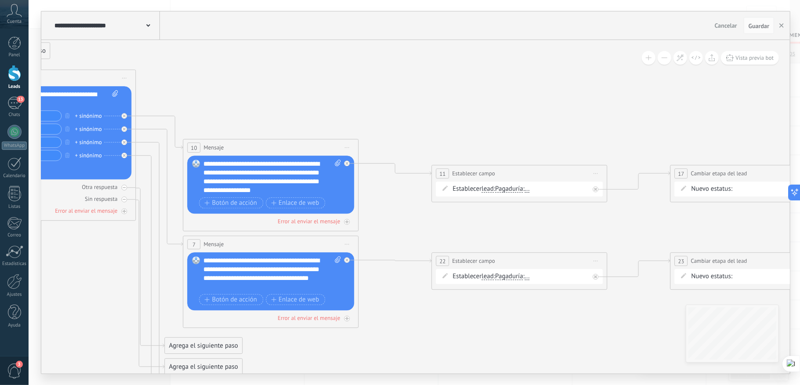
drag, startPoint x: 621, startPoint y: 108, endPoint x: 483, endPoint y: 107, distance: 137.5
click at [486, 106] on icon at bounding box center [377, 274] width 1864 height 1019
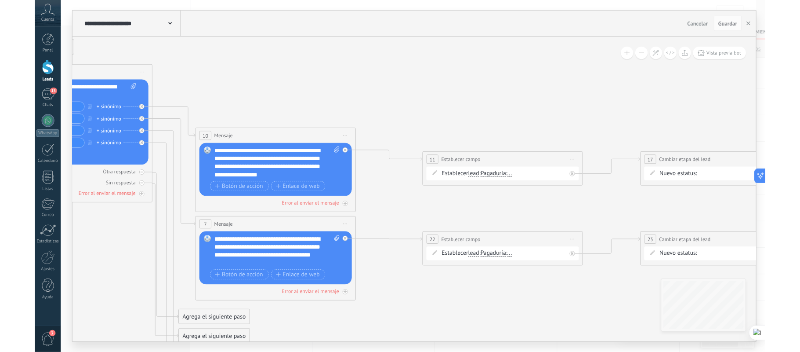
scroll to position [13, 0]
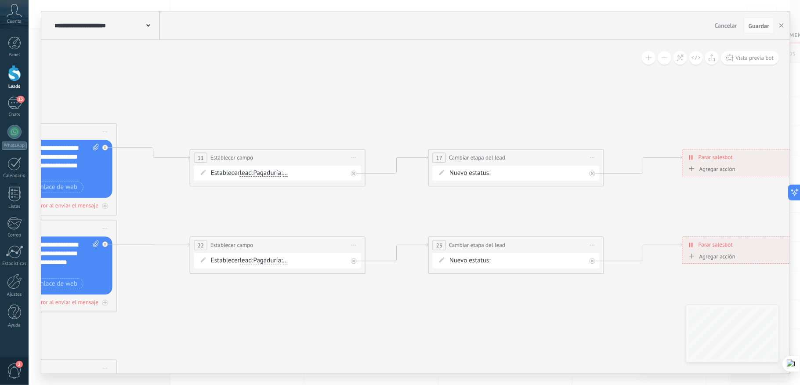
drag, startPoint x: 628, startPoint y: 203, endPoint x: 394, endPoint y: 186, distance: 235.2
click at [394, 186] on icon at bounding box center [135, 259] width 1864 height 1019
click at [288, 174] on span "..." at bounding box center [285, 173] width 5 height 7
click at [292, 174] on button "..." at bounding box center [333, 173] width 110 height 16
click at [301, 189] on span "Ejército" at bounding box center [326, 189] width 106 height 9
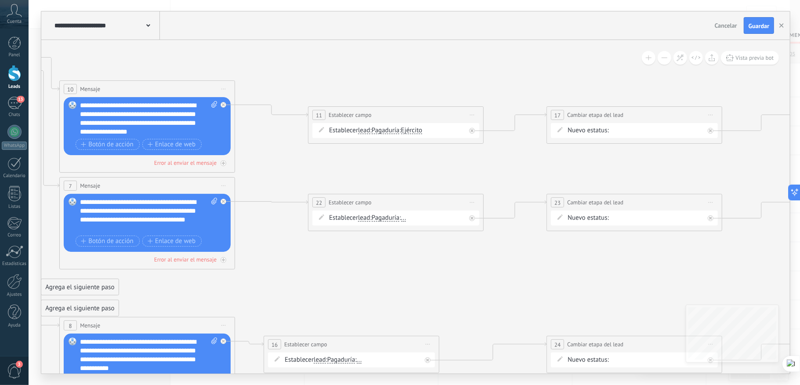
drag, startPoint x: 244, startPoint y: 257, endPoint x: 363, endPoint y: 256, distance: 118.2
click at [363, 256] on icon at bounding box center [253, 216] width 1864 height 1019
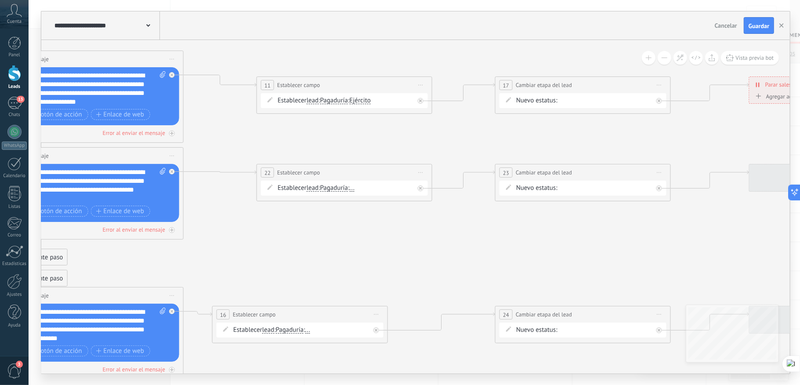
drag, startPoint x: 337, startPoint y: 256, endPoint x: 286, endPoint y: 225, distance: 60.1
click at [286, 225] on icon at bounding box center [202, 186] width 1864 height 1019
click at [422, 170] on span "Iniciar vista previa aquí Cambiar nombre Duplicar Borrar" at bounding box center [421, 172] width 14 height 13
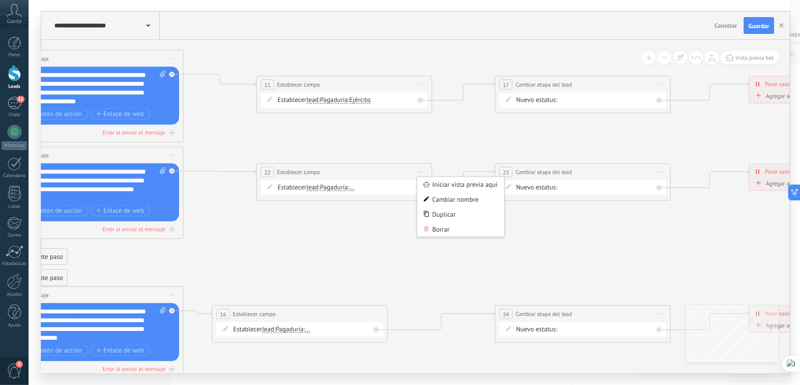
click at [392, 243] on icon at bounding box center [202, 186] width 1864 height 1019
click at [355, 189] on span "..." at bounding box center [351, 187] width 5 height 7
click at [359, 189] on button "..." at bounding box center [400, 188] width 110 height 16
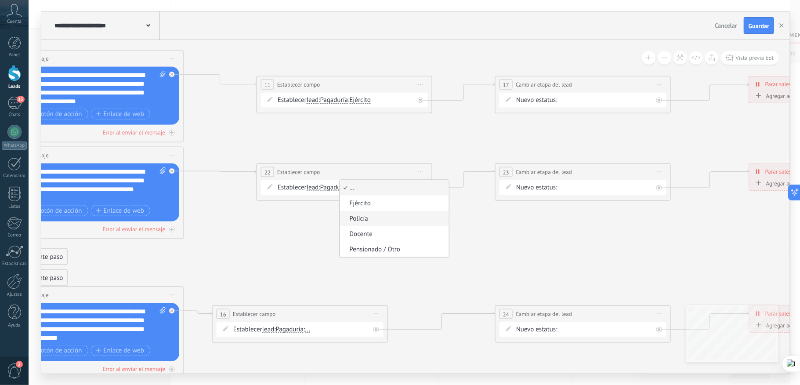
click at [380, 218] on span "Policía" at bounding box center [393, 218] width 106 height 9
click at [310, 330] on span "..." at bounding box center [307, 329] width 5 height 7
click at [315, 330] on button "..." at bounding box center [356, 330] width 110 height 16
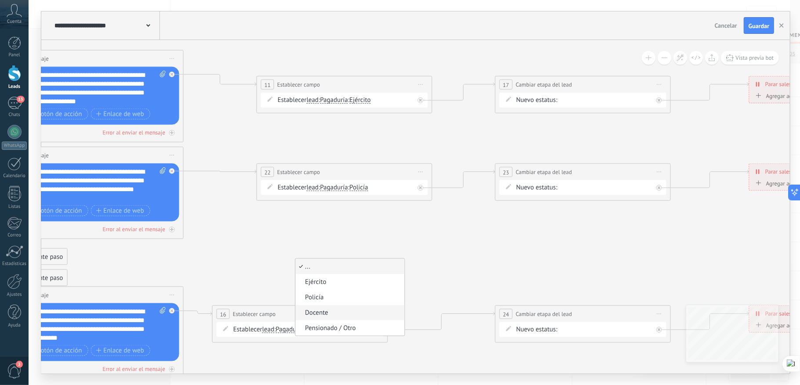
click at [342, 309] on span "Docente" at bounding box center [348, 312] width 106 height 9
click at [344, 261] on icon at bounding box center [202, 186] width 1864 height 1019
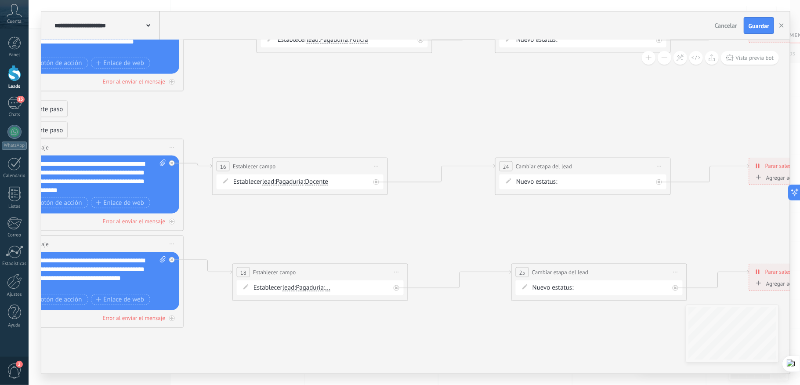
click at [330, 287] on span "..." at bounding box center [327, 287] width 5 height 7
click at [332, 287] on button "..." at bounding box center [376, 288] width 110 height 16
click at [353, 345] on span "Pensionado / Otro" at bounding box center [368, 349] width 106 height 9
click at [378, 228] on icon at bounding box center [202, 38] width 1864 height 1019
click at [758, 25] on span "Guardar" at bounding box center [759, 26] width 21 height 6
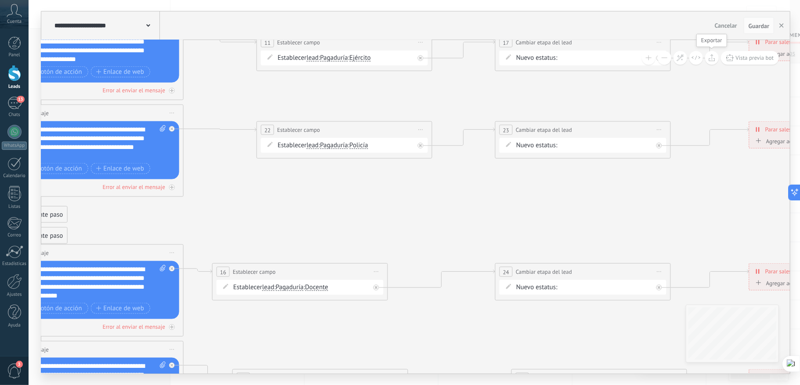
click at [712, 60] on icon at bounding box center [712, 57] width 7 height 7
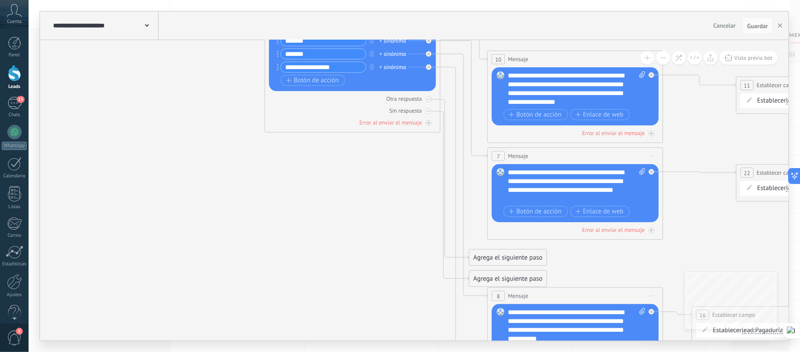
drag, startPoint x: 213, startPoint y: 125, endPoint x: 739, endPoint y: 123, distance: 526.0
click at [767, 123] on icon at bounding box center [682, 186] width 1864 height 1019
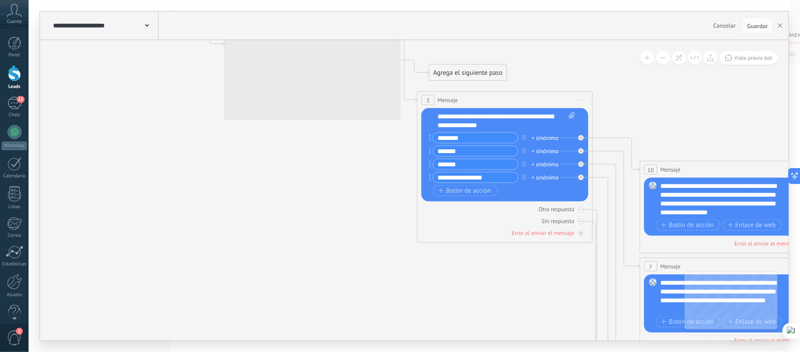
drag, startPoint x: 210, startPoint y: 141, endPoint x: 290, endPoint y: 299, distance: 176.5
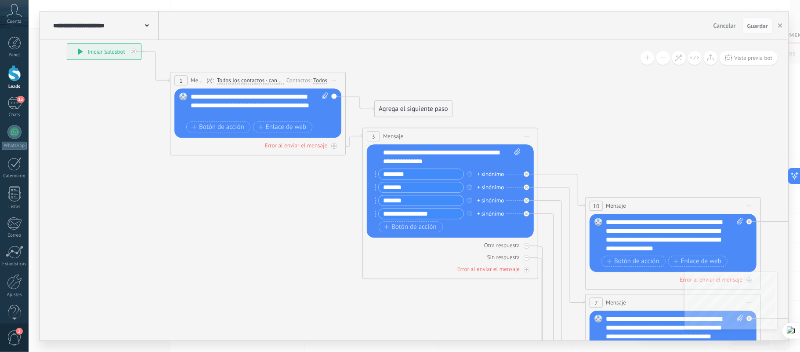
drag, startPoint x: 345, startPoint y: 220, endPoint x: 291, endPoint y: 212, distance: 55.1
click at [291, 212] on icon at bounding box center [779, 332] width 1864 height 1019
drag, startPoint x: 261, startPoint y: 148, endPoint x: 215, endPoint y: -42, distance: 195.2
click at [215, 0] on html ".abccls-1,.abccls-2{fill-rule:evenodd}.abccls-2{fill:#fff} .abfcls-1{fill:none}…" at bounding box center [400, 176] width 800 height 352
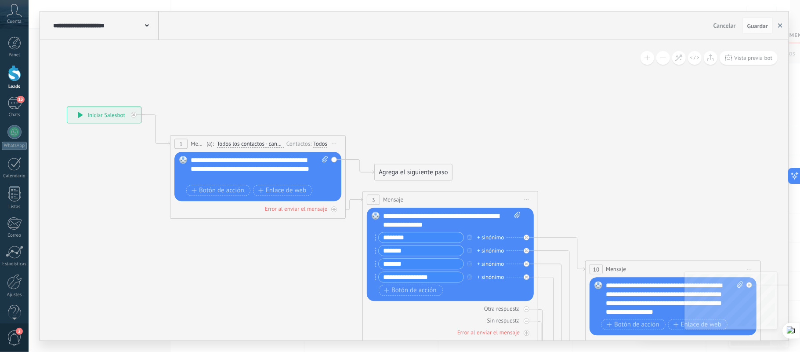
drag, startPoint x: 780, startPoint y: 24, endPoint x: 771, endPoint y: 39, distance: 17.3
click at [780, 24] on icon "button" at bounding box center [780, 25] width 4 height 4
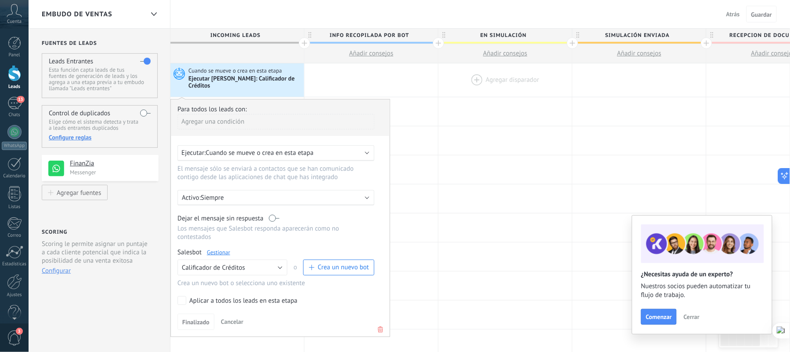
click at [468, 81] on div at bounding box center [506, 79] width 134 height 33
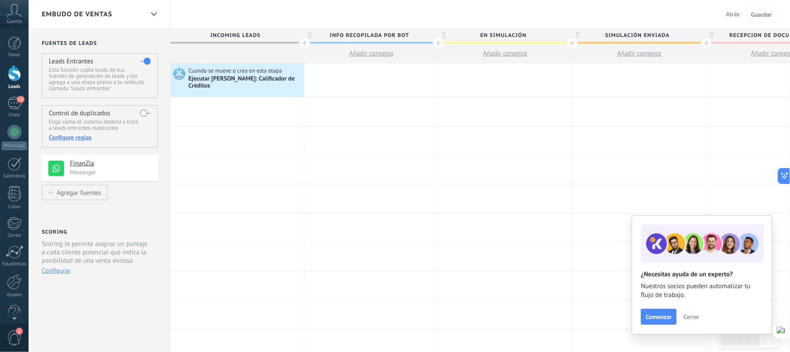
drag, startPoint x: 13, startPoint y: 134, endPoint x: 83, endPoint y: 157, distance: 74.2
click at [13, 134] on div at bounding box center [14, 132] width 14 height 14
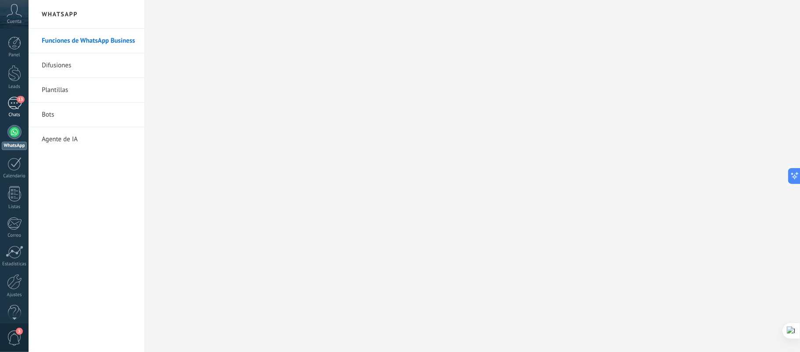
click at [16, 99] on div "13" at bounding box center [14, 103] width 14 height 13
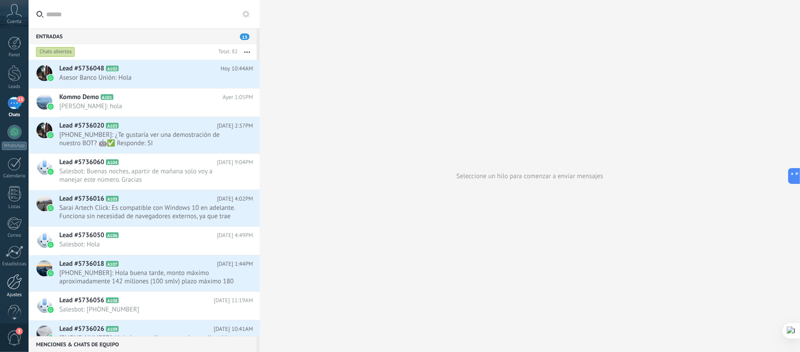
click at [13, 292] on link "Ajustes" at bounding box center [14, 286] width 29 height 24
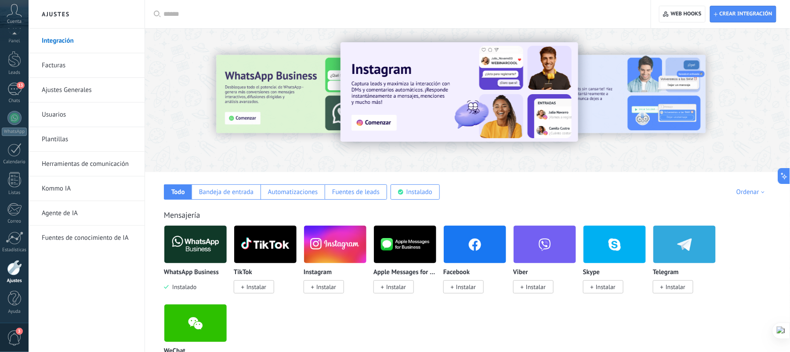
click at [17, 59] on div at bounding box center [14, 59] width 13 height 16
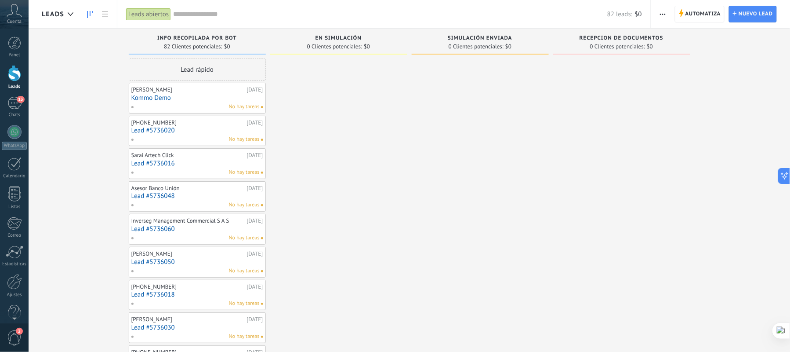
click at [698, 11] on span "Automatiza" at bounding box center [703, 14] width 36 height 16
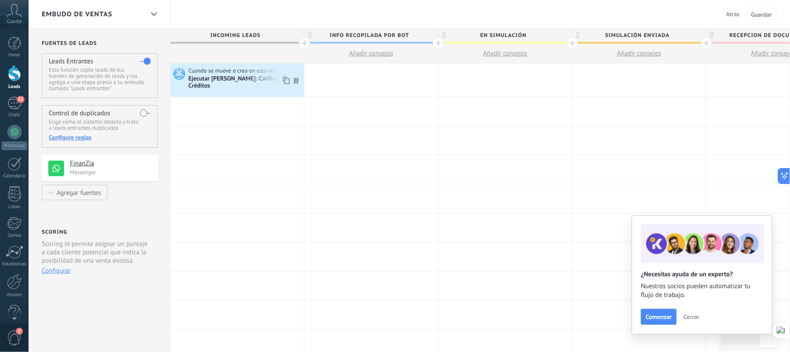
click at [236, 79] on div "Ejecutar [PERSON_NAME]: Calificador de Créditos" at bounding box center [245, 82] width 113 height 15
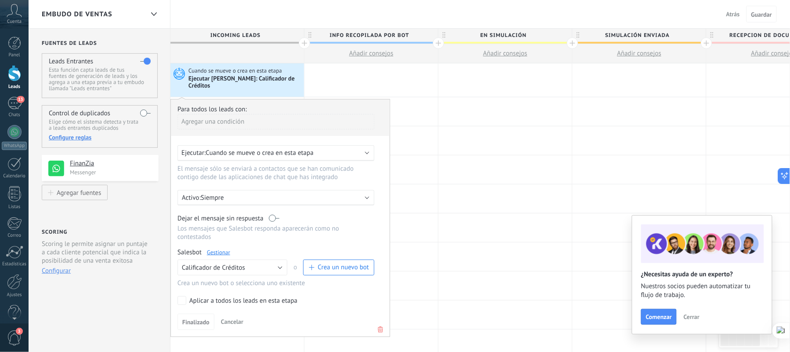
click at [220, 248] on link "Gestionar" at bounding box center [218, 251] width 23 height 7
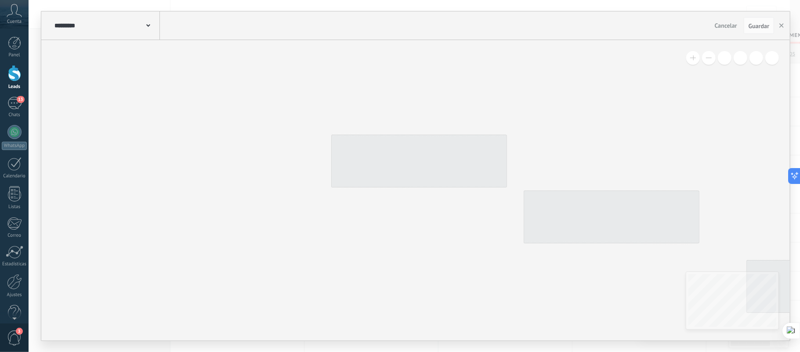
type input "**********"
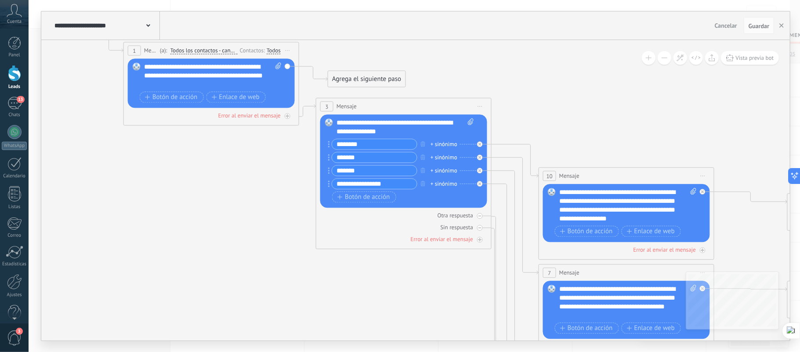
drag, startPoint x: 388, startPoint y: 275, endPoint x: 208, endPoint y: 201, distance: 194.1
click at [208, 201] on icon at bounding box center [733, 302] width 1864 height 1019
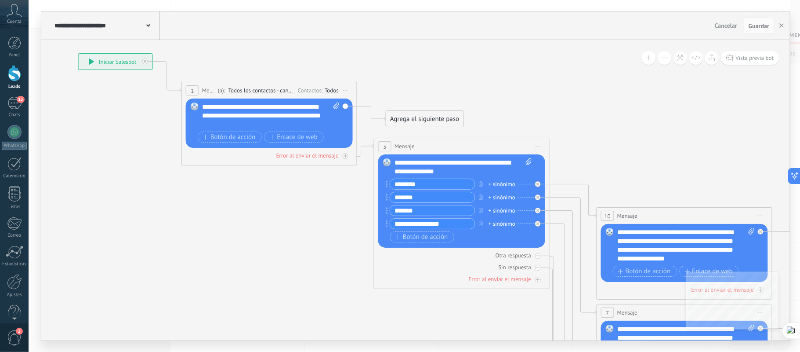
drag, startPoint x: 226, startPoint y: 201, endPoint x: 285, endPoint y: 218, distance: 61.6
click at [285, 218] on icon at bounding box center [791, 342] width 1864 height 1019
drag, startPoint x: 345, startPoint y: 156, endPoint x: 297, endPoint y: 197, distance: 62.9
click at [78, 53] on div "**********" at bounding box center [78, 53] width 0 height 0
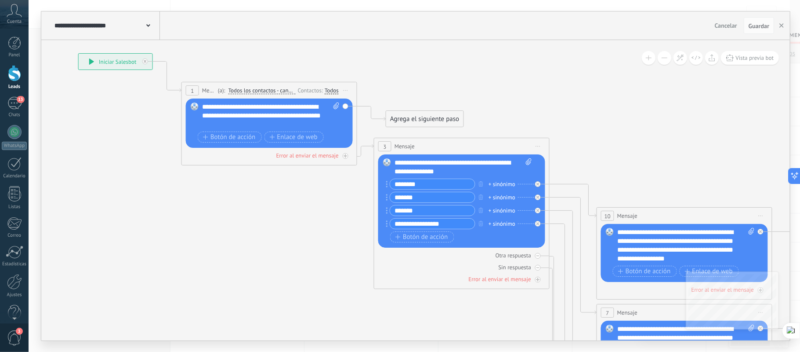
drag, startPoint x: 212, startPoint y: 159, endPoint x: 176, endPoint y: 156, distance: 36.1
click at [78, 53] on div "**********" at bounding box center [78, 53] width 0 height 0
drag, startPoint x: 345, startPoint y: 107, endPoint x: 389, endPoint y: 87, distance: 49.0
click at [78, 53] on div "**********" at bounding box center [78, 53] width 0 height 0
click at [419, 116] on div "Agrega el siguiente paso" at bounding box center [424, 119] width 77 height 15
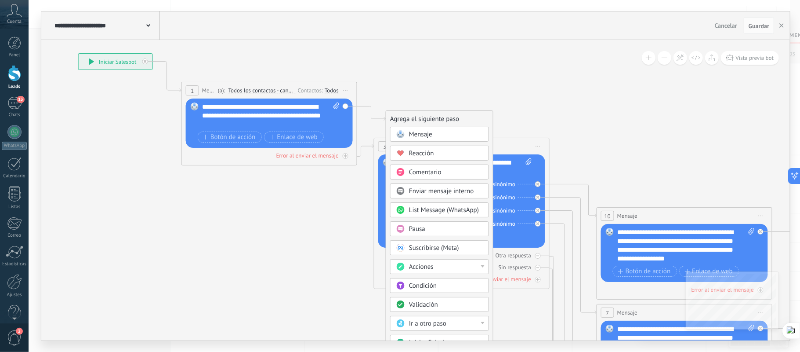
click at [540, 88] on icon at bounding box center [791, 342] width 1864 height 1019
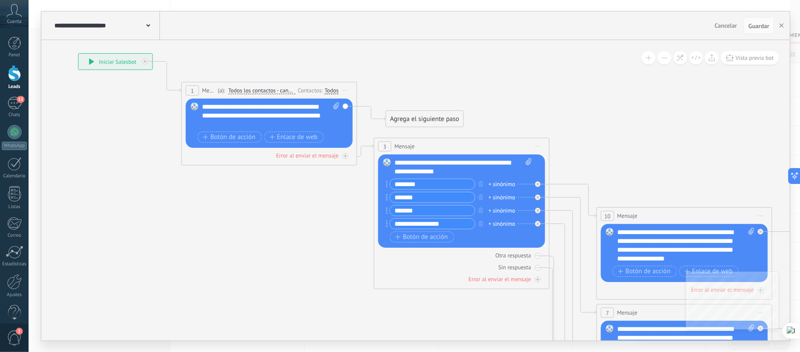
drag, startPoint x: 344, startPoint y: 106, endPoint x: 386, endPoint y: 148, distance: 59.0
click at [78, 53] on div "**********" at bounding box center [78, 53] width 0 height 0
click at [535, 144] on span "Iniciar vista previa aquí Cambiar nombre Duplicar Borrar" at bounding box center [538, 146] width 14 height 13
click at [534, 104] on icon at bounding box center [791, 342] width 1864 height 1019
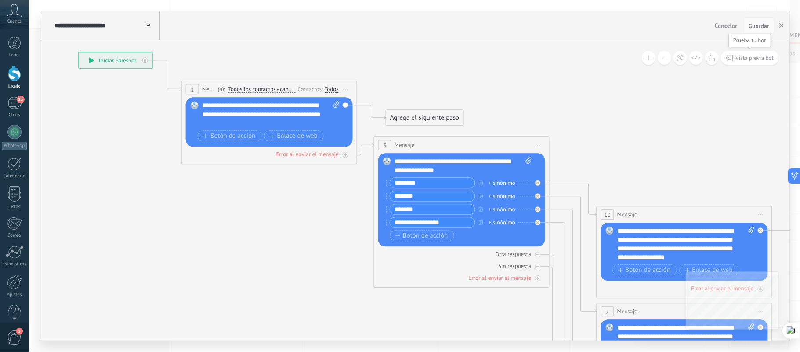
click at [756, 58] on span "Vista previa bot" at bounding box center [755, 57] width 38 height 7
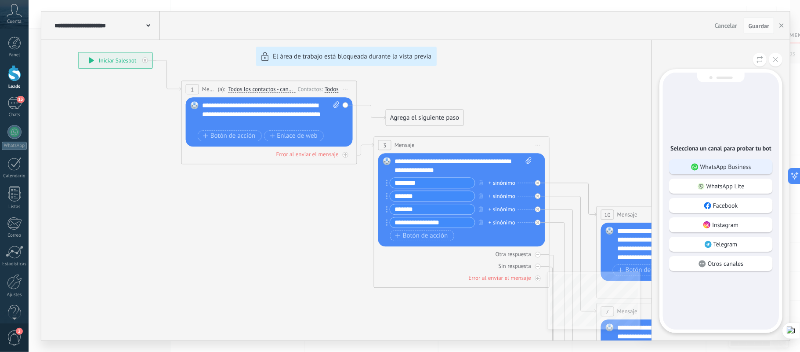
click at [712, 163] on p "WhatsApp Business" at bounding box center [725, 167] width 51 height 8
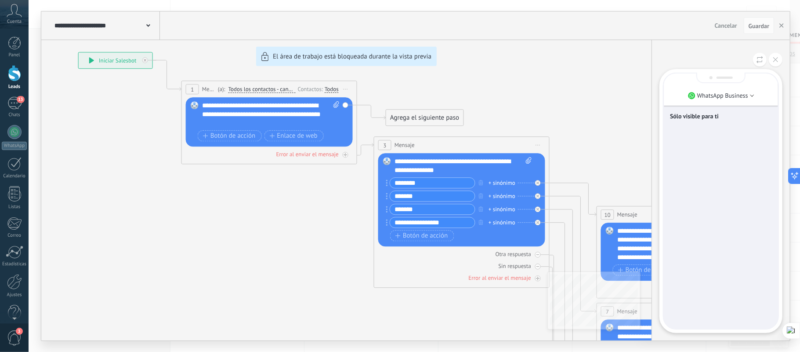
click at [721, 206] on div "Sólo visible para ti" at bounding box center [721, 200] width 114 height 255
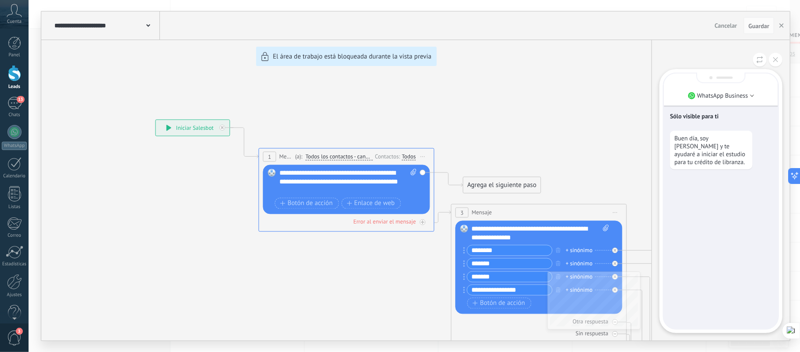
click at [712, 217] on div "Sólo visible para ti Buen día, soy Andrés Rativa y te ayudaré a iniciar el estu…" at bounding box center [721, 200] width 114 height 255
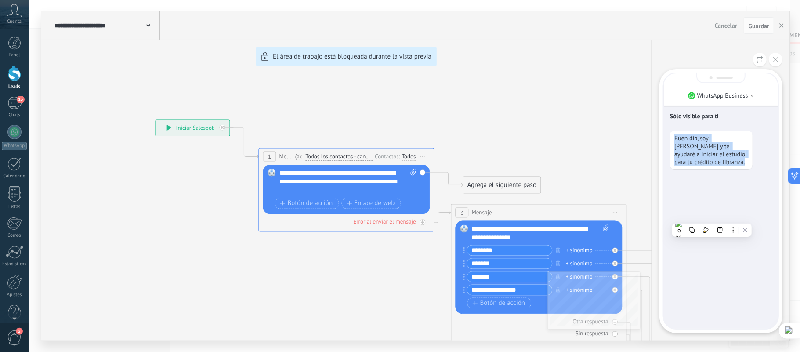
click at [712, 217] on div "Sólo visible para ti Buen día, soy Andrés Rativa y te ayudaré a iniciar el estu…" at bounding box center [721, 200] width 114 height 255
click at [604, 112] on div "**********" at bounding box center [415, 175] width 749 height 329
click at [777, 65] on button at bounding box center [776, 60] width 14 height 14
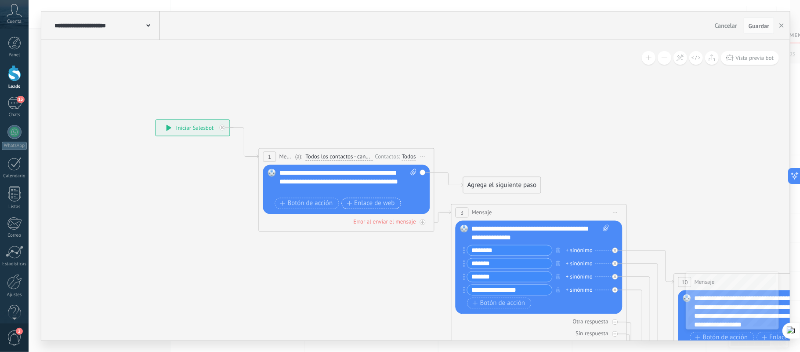
drag, startPoint x: 423, startPoint y: 220, endPoint x: 366, endPoint y: 199, distance: 60.6
click at [366, 199] on div "1 Mensaje ******* (a): Todos los contactos - canales seleccionados Todos los co…" at bounding box center [347, 189] width 176 height 83
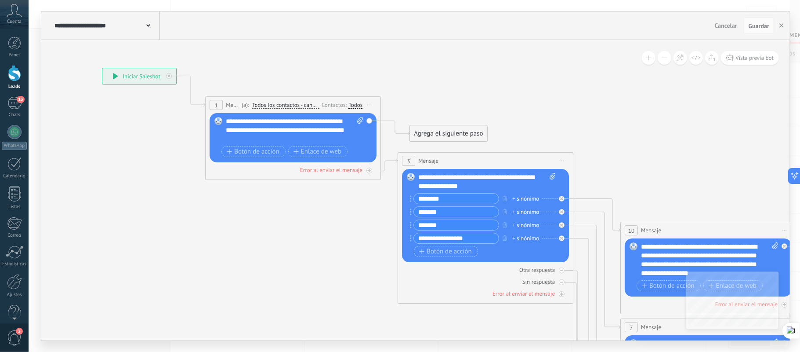
drag, startPoint x: 601, startPoint y: 118, endPoint x: 548, endPoint y: 67, distance: 74.3
click at [548, 67] on icon at bounding box center [814, 357] width 1864 height 1019
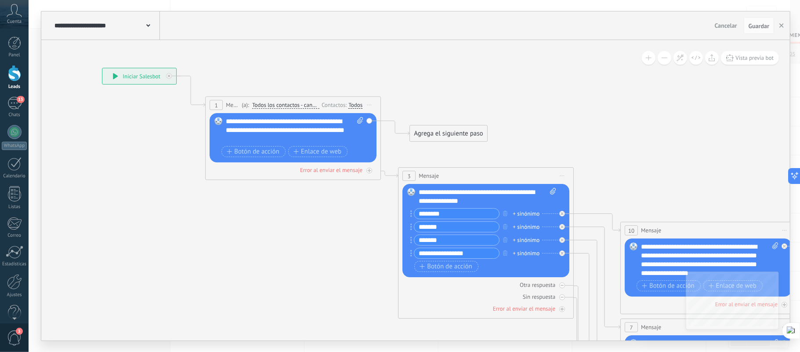
drag, startPoint x: 409, startPoint y: 159, endPoint x: 410, endPoint y: 174, distance: 15.4
click at [410, 174] on span "3" at bounding box center [409, 175] width 3 height 7
drag, startPoint x: 151, startPoint y: 74, endPoint x: 95, endPoint y: 64, distance: 56.8
click at [95, 64] on div "**********" at bounding box center [84, 66] width 74 height 16
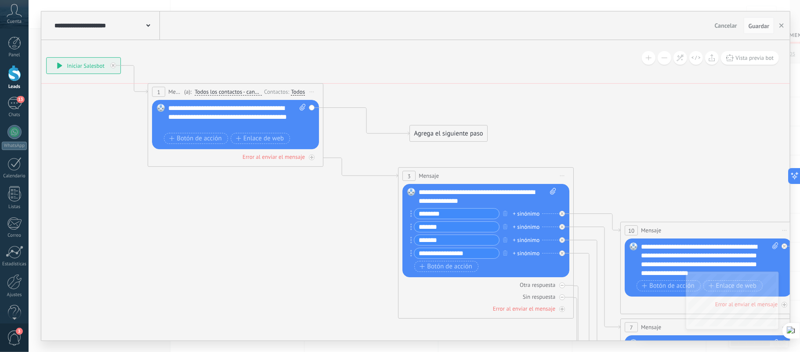
drag, startPoint x: 310, startPoint y: 98, endPoint x: 252, endPoint y: 87, distance: 58.8
click at [252, 87] on div "1 Mensaje ******* (a): Todos los contactos - canales seleccionados Todos los co…" at bounding box center [235, 91] width 175 height 16
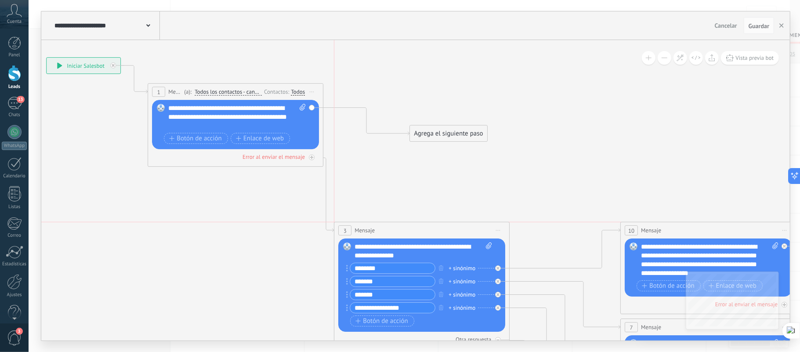
drag, startPoint x: 468, startPoint y: 174, endPoint x: 405, endPoint y: 231, distance: 84.3
click at [405, 231] on div "3 Mensaje ******* (a): Todos los contactos - canales seleccionados Todos los co…" at bounding box center [421, 230] width 175 height 16
click at [596, 134] on icon at bounding box center [785, 352] width 1919 height 1030
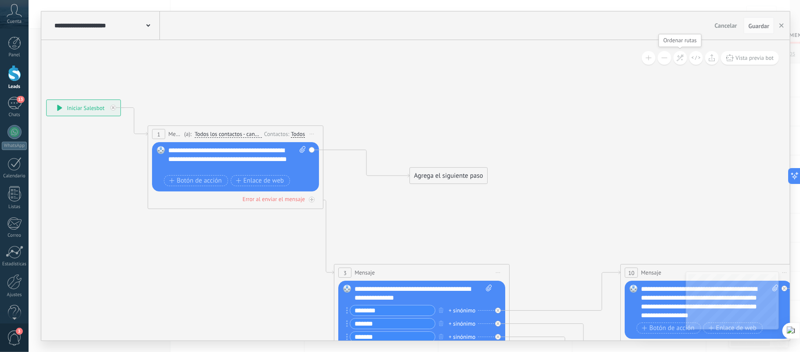
click at [678, 58] on icon at bounding box center [680, 57] width 7 height 7
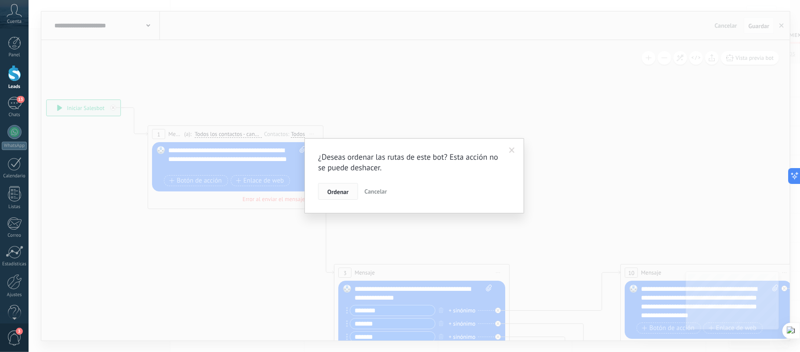
click at [330, 190] on span "Ordenar" at bounding box center [337, 192] width 21 height 6
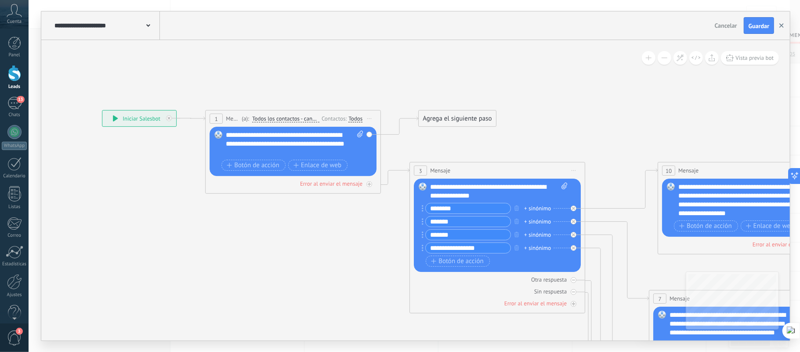
click at [783, 25] on icon "button" at bounding box center [782, 25] width 4 height 4
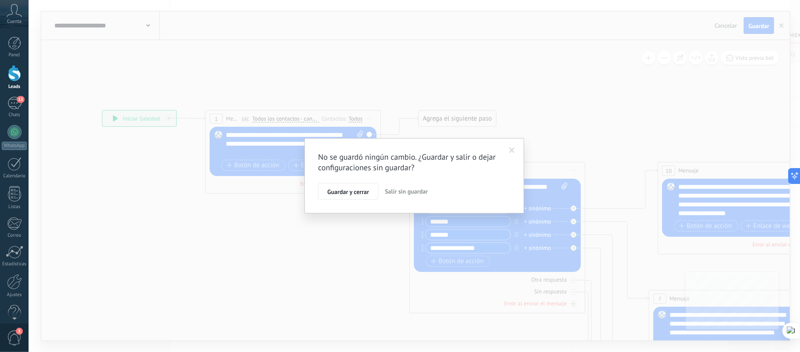
click at [410, 192] on span "Salir sin guardar" at bounding box center [406, 191] width 43 height 8
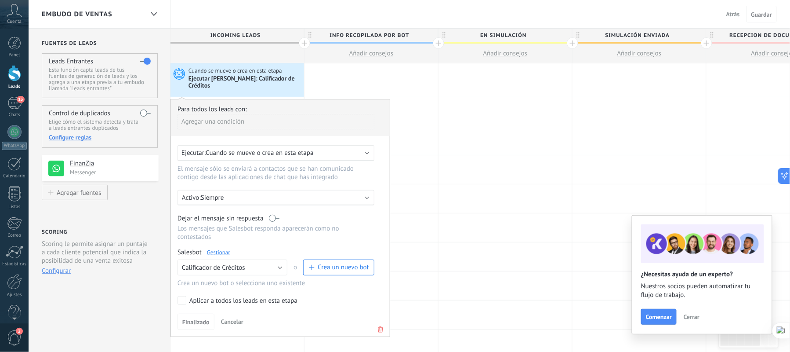
click at [226, 248] on link "Gestionar" at bounding box center [218, 251] width 23 height 7
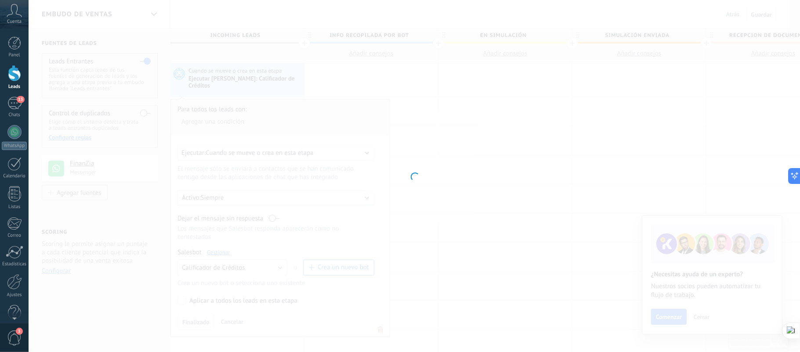
type input "**********"
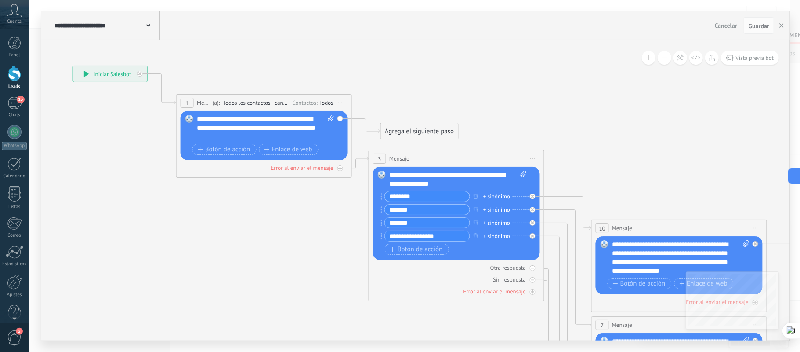
drag, startPoint x: 685, startPoint y: 134, endPoint x: 529, endPoint y: 93, distance: 160.3
click at [529, 93] on icon at bounding box center [785, 355] width 1864 height 1019
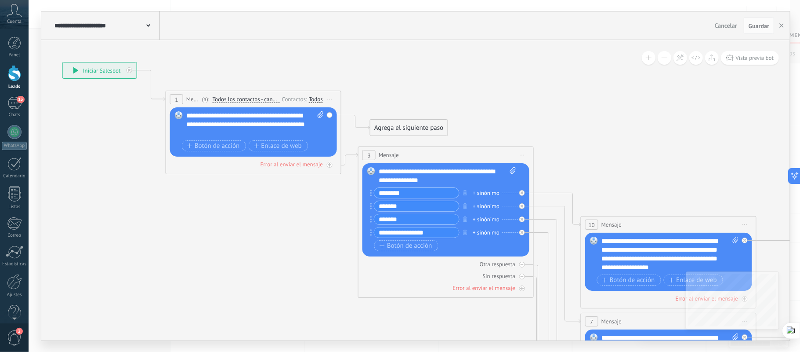
drag, startPoint x: 688, startPoint y: 134, endPoint x: 677, endPoint y: 131, distance: 11.1
click at [677, 131] on icon at bounding box center [775, 351] width 1864 height 1019
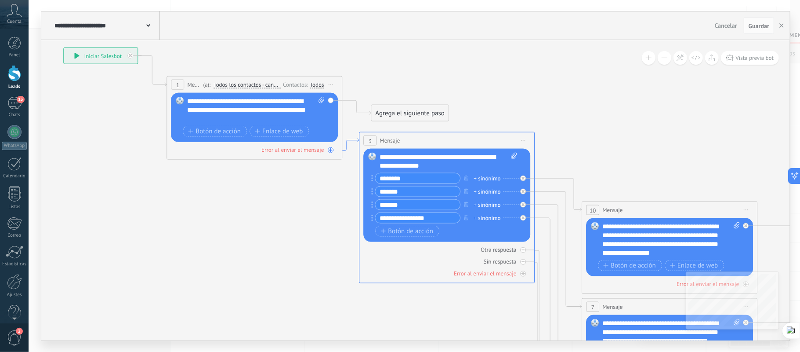
drag, startPoint x: 347, startPoint y: 156, endPoint x: 348, endPoint y: 141, distance: 14.6
click at [348, 141] on icon at bounding box center [351, 144] width 17 height 12
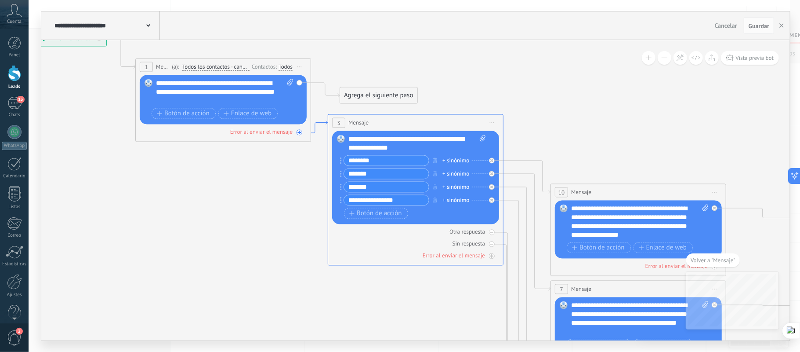
click at [319, 121] on icon at bounding box center [319, 127] width 17 height 12
click at [318, 122] on icon at bounding box center [319, 127] width 17 height 12
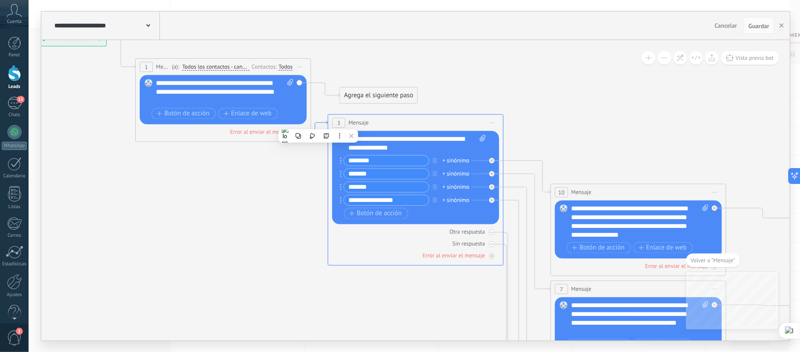
click at [318, 122] on icon at bounding box center [319, 127] width 17 height 12
click at [325, 94] on icon at bounding box center [325, 90] width 29 height 15
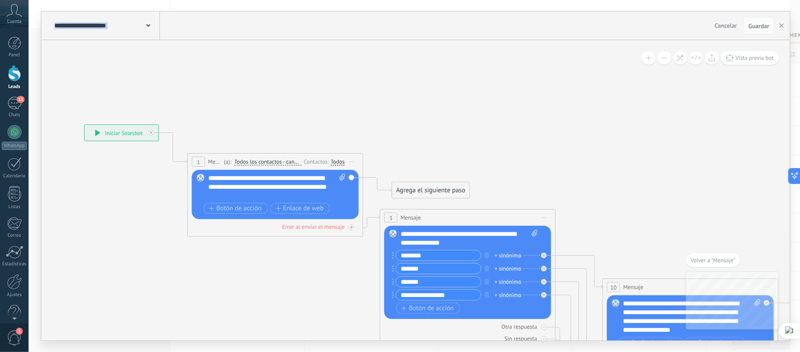
click at [375, 183] on icon at bounding box center [377, 185] width 29 height 15
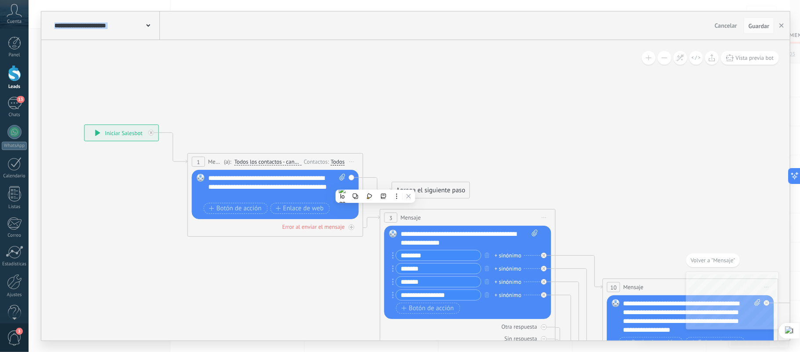
click at [351, 176] on div "Reemplazar Quitar Convertir a mensaje de voz Arrastre la imagen aquí para adjun…" at bounding box center [275, 194] width 167 height 49
click at [376, 180] on icon at bounding box center [377, 185] width 29 height 15
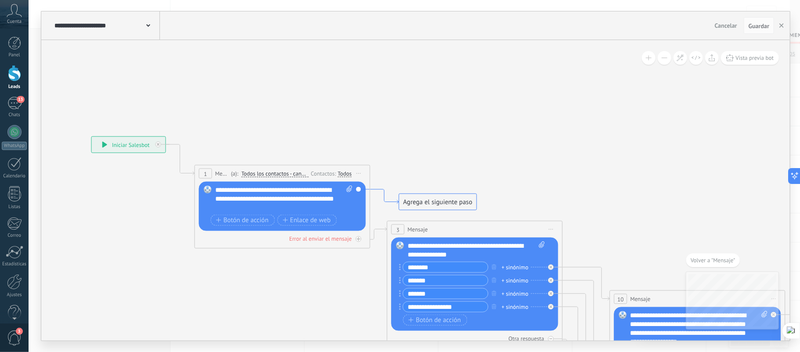
drag, startPoint x: 391, startPoint y: 191, endPoint x: 414, endPoint y: 207, distance: 28.7
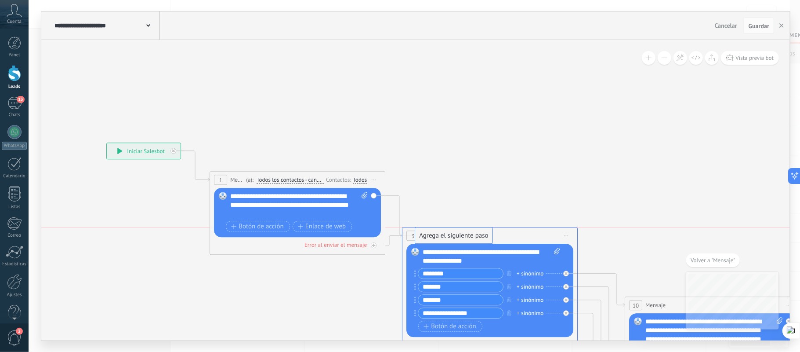
drag, startPoint x: 441, startPoint y: 206, endPoint x: 442, endPoint y: 236, distance: 30.8
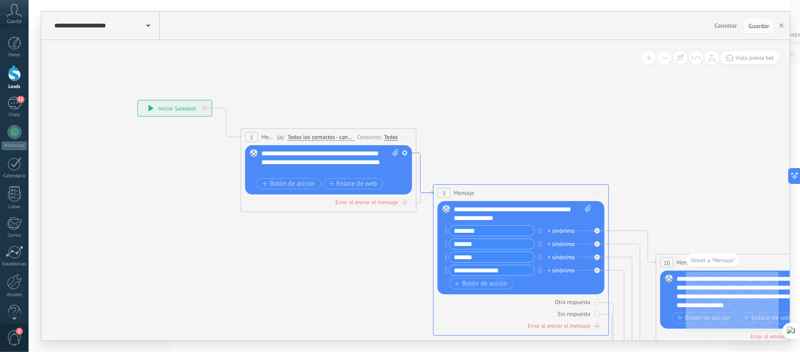
drag, startPoint x: 389, startPoint y: 216, endPoint x: 420, endPoint y: 170, distance: 55.3
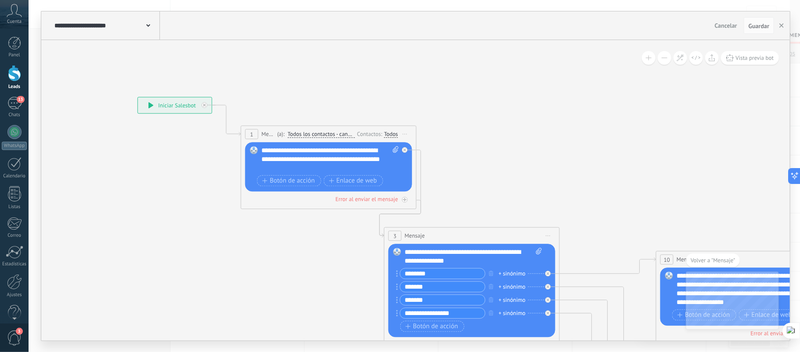
drag, startPoint x: 499, startPoint y: 189, endPoint x: 439, endPoint y: 243, distance: 81.5
click at [439, 243] on div "3 Mensaje ******* (a): Todos los contactos - canales seleccionados Todos los co…" at bounding box center [471, 235] width 175 height 16
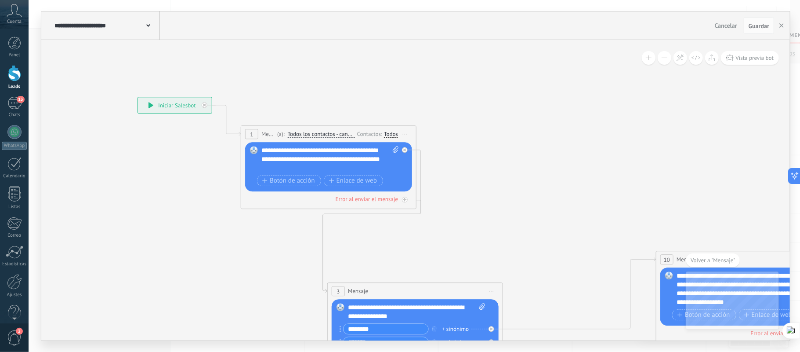
drag, startPoint x: 426, startPoint y: 246, endPoint x: 385, endPoint y: 291, distance: 60.9
click at [381, 294] on div "3 Mensaje ******* (a): Todos los contactos - canales seleccionados Todos los co…" at bounding box center [415, 291] width 175 height 16
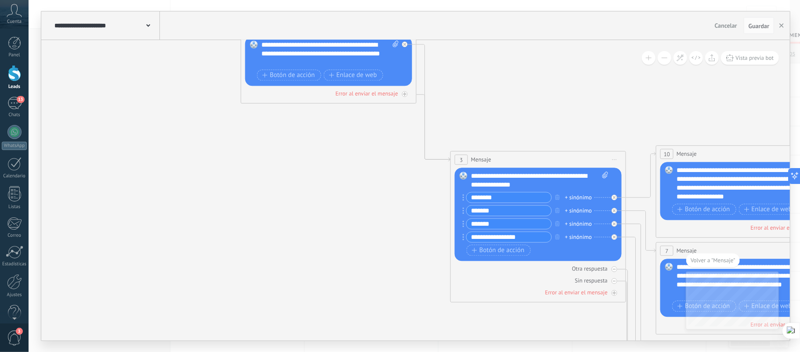
drag, startPoint x: 496, startPoint y: 183, endPoint x: 526, endPoint y: 161, distance: 37.1
click at [526, 161] on div "3 Mensaje ******* (a): Todos los contactos - canales seleccionados Todos los co…" at bounding box center [538, 159] width 175 height 16
click at [786, 27] on button "button" at bounding box center [781, 25] width 13 height 17
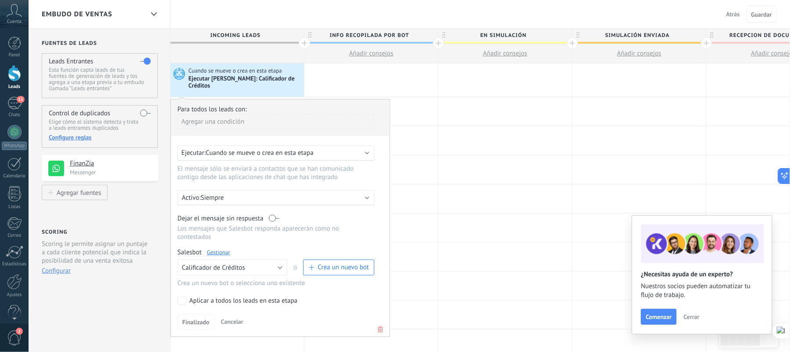
click at [220, 248] on link "Gestionar" at bounding box center [218, 251] width 23 height 7
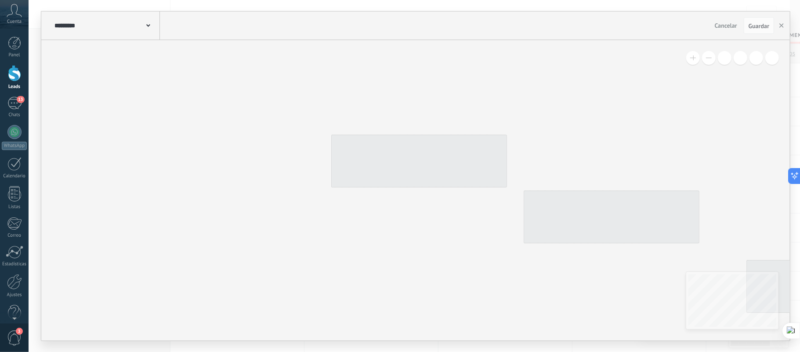
type input "**********"
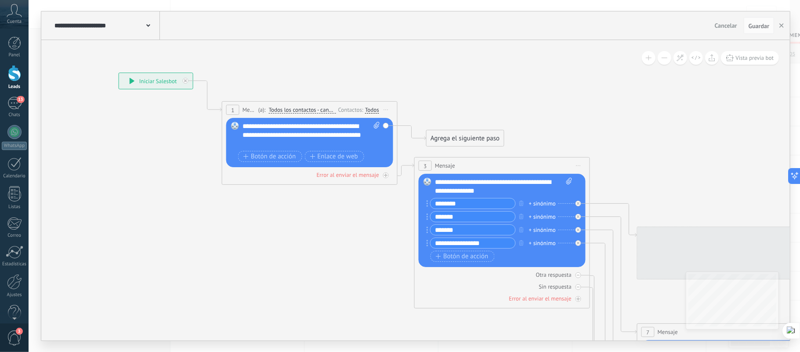
drag, startPoint x: 424, startPoint y: 249, endPoint x: 357, endPoint y: 230, distance: 69.7
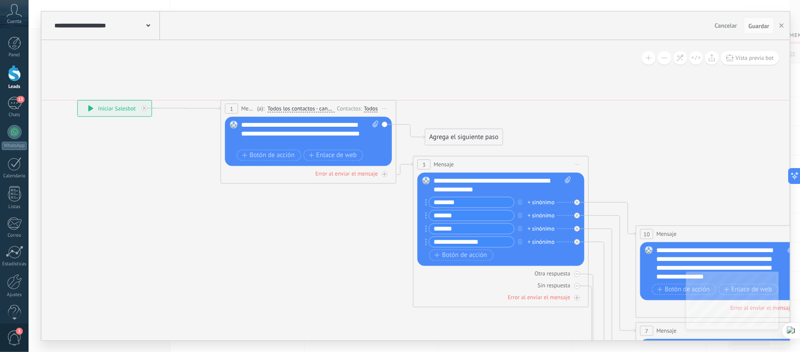
drag, startPoint x: 147, startPoint y: 81, endPoint x: 107, endPoint y: 111, distance: 49.3
click at [107, 111] on div "**********" at bounding box center [115, 108] width 74 height 16
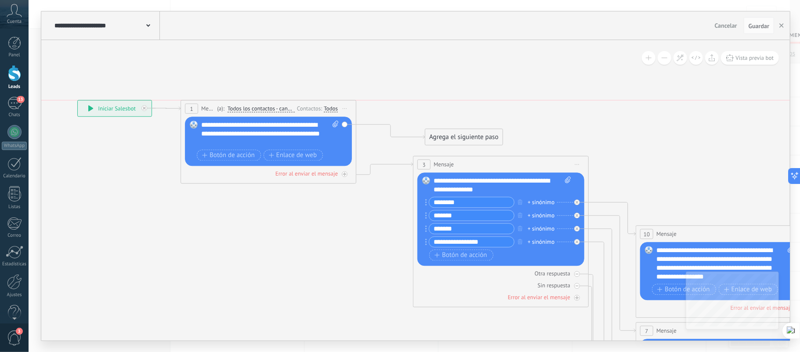
drag, startPoint x: 322, startPoint y: 104, endPoint x: 282, endPoint y: 105, distance: 40.0
click at [282, 105] on div "(a): Todos los contactos - canales seleccionados Todos los contactos - canales …" at bounding box center [255, 108] width 80 height 8
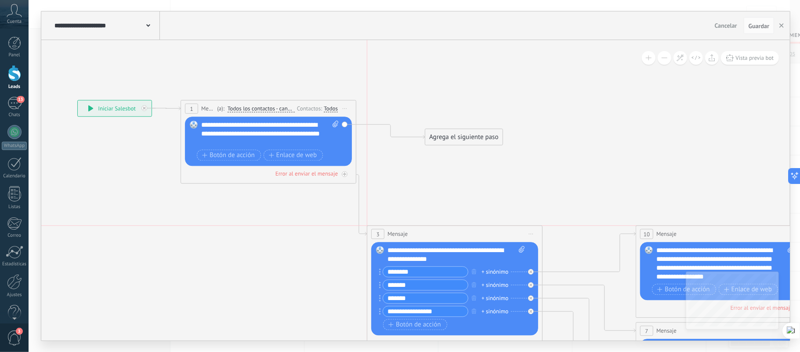
drag, startPoint x: 523, startPoint y: 166, endPoint x: 477, endPoint y: 238, distance: 85.3
click at [477, 238] on div "3 Mensaje ******* (a): Todos los contactos - canales seleccionados Todos los co…" at bounding box center [454, 233] width 175 height 16
drag, startPoint x: 471, startPoint y: 134, endPoint x: 453, endPoint y: 106, distance: 33.5
click at [453, 106] on div "Agrega el siguiente paso" at bounding box center [446, 108] width 77 height 15
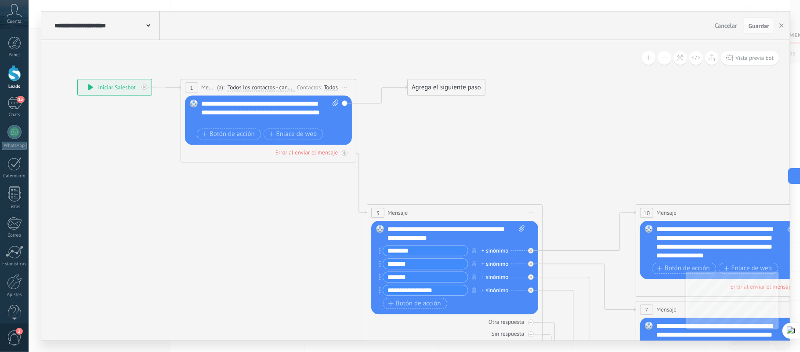
click at [344, 104] on div "Reemplazar Quitar Convertir a mensaje de voz Arrastre la imagen aquí para adjun…" at bounding box center [268, 119] width 167 height 49
click at [372, 103] on icon at bounding box center [381, 94] width 51 height 18
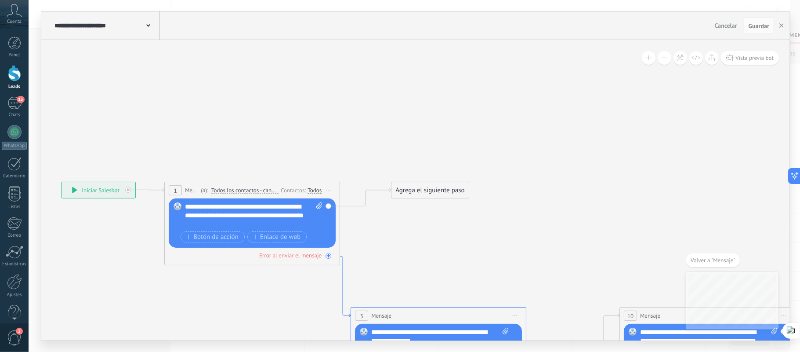
click at [343, 282] on icon at bounding box center [345, 286] width 11 height 61
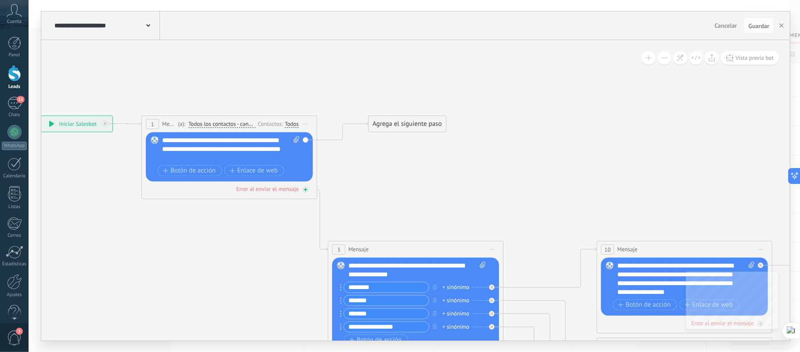
drag, startPoint x: 305, startPoint y: 190, endPoint x: 312, endPoint y: 193, distance: 7.5
click at [315, 193] on div "1 Mensaje ******* (a): Todos los contactos - canales seleccionados Todos los co…" at bounding box center [229, 157] width 176 height 83
click at [306, 192] on div at bounding box center [306, 190] width 6 height 6
click at [306, 190] on icon at bounding box center [305, 189] width 3 height 1
click at [307, 192] on div at bounding box center [306, 190] width 6 height 6
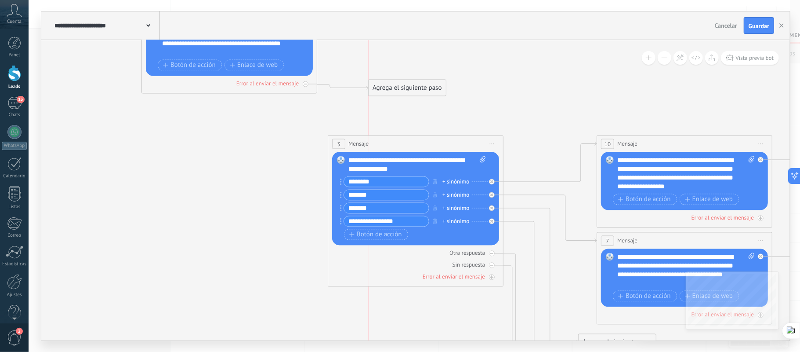
drag, startPoint x: 382, startPoint y: 302, endPoint x: 408, endPoint y: 91, distance: 213.4
click at [408, 91] on div "Agrega el siguiente paso" at bounding box center [407, 88] width 77 height 15
drag, startPoint x: 417, startPoint y: 83, endPoint x: 395, endPoint y: 92, distance: 23.8
click at [395, 92] on div "Agrega el siguiente paso" at bounding box center [407, 88] width 77 height 15
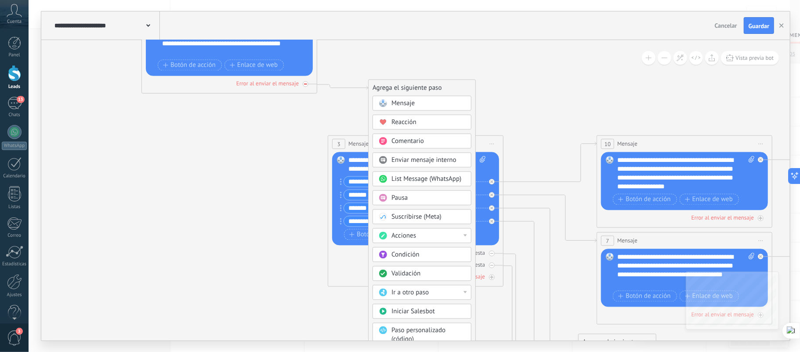
click at [0, 0] on icon at bounding box center [0, 0] width 0 height 0
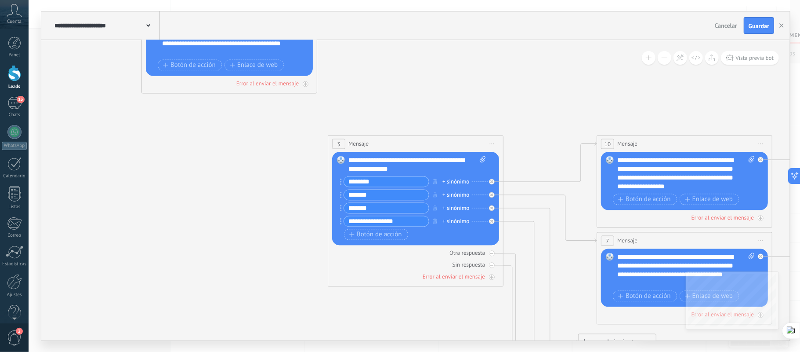
click at [307, 85] on div at bounding box center [306, 84] width 6 height 6
drag, startPoint x: 330, startPoint y: 289, endPoint x: 369, endPoint y: 162, distance: 132.7
click at [369, 162] on div "**********" at bounding box center [416, 165] width 137 height 18
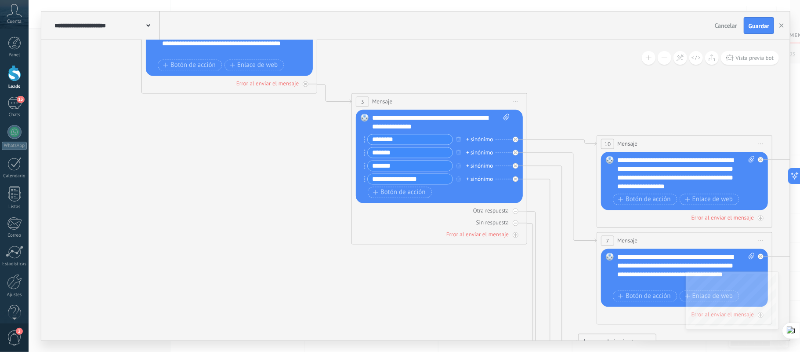
drag, startPoint x: 406, startPoint y: 145, endPoint x: 430, endPoint y: 102, distance: 48.4
click at [430, 102] on div "3 Mensaje ******* (a): Todos los contactos - canales seleccionados Todos los co…" at bounding box center [439, 102] width 175 height 16
click at [429, 102] on div "3 Mensaje ******* (a): Todos los contactos - canales seleccionados Todos los co…" at bounding box center [439, 102] width 175 height 16
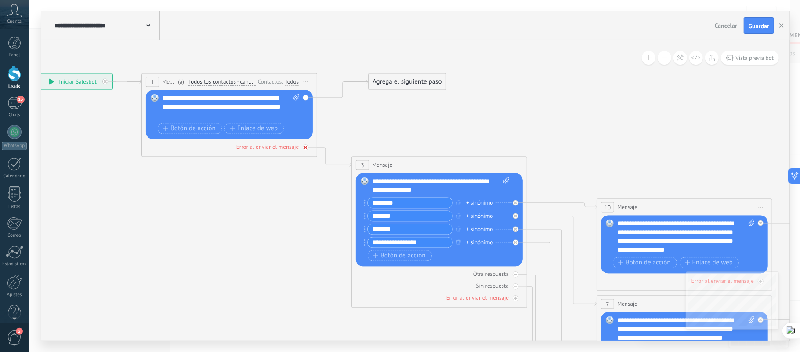
click at [307, 149] on icon at bounding box center [305, 147] width 3 height 3
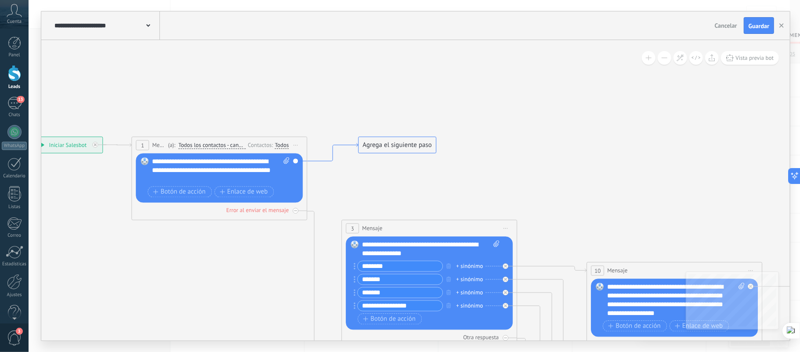
drag, startPoint x: 357, startPoint y: 81, endPoint x: 347, endPoint y: 144, distance: 64.1
drag, startPoint x: 400, startPoint y: 142, endPoint x: 412, endPoint y: 229, distance: 87.9
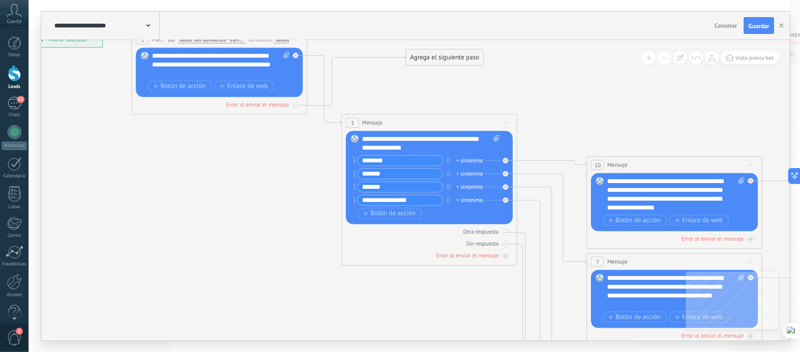
drag, startPoint x: 423, startPoint y: 294, endPoint x: 458, endPoint y: 53, distance: 244.2
click at [458, 53] on div "Agrega el siguiente paso" at bounding box center [444, 58] width 77 height 15
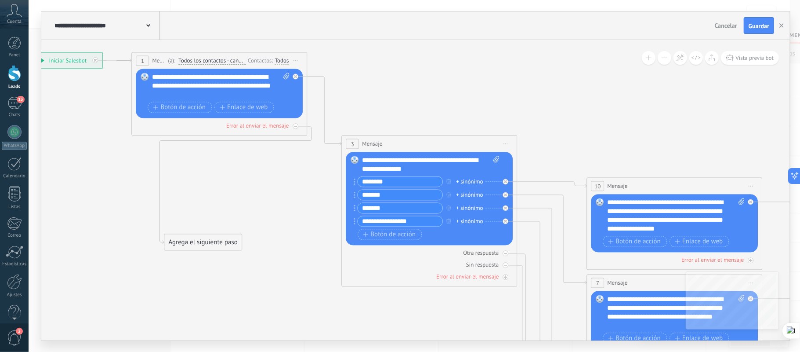
drag, startPoint x: 450, startPoint y: 75, endPoint x: 209, endPoint y: 238, distance: 291.4
click at [209, 238] on div "Agrega el siguiente paso" at bounding box center [203, 242] width 77 height 15
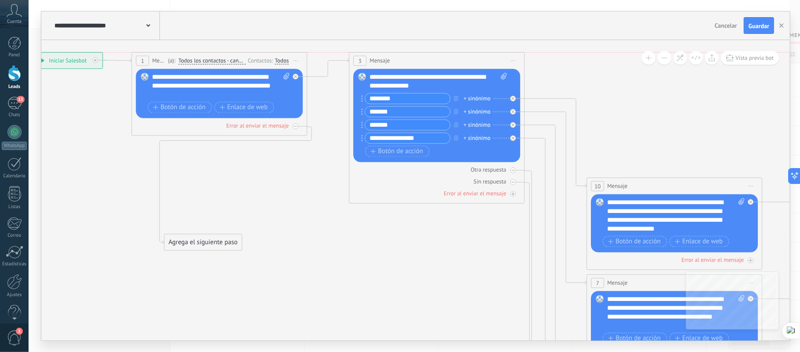
drag, startPoint x: 460, startPoint y: 136, endPoint x: 467, endPoint y: 57, distance: 79.8
click at [467, 57] on div "3 Mensaje ******* (a): Todos los contactos - canales seleccionados Todos los co…" at bounding box center [437, 61] width 175 height 16
click at [295, 76] on icon at bounding box center [295, 76] width 3 height 3
drag, startPoint x: 391, startPoint y: 214, endPoint x: 417, endPoint y: 61, distance: 156.0
click at [413, 275] on icon at bounding box center [761, 315] width 1904 height 964
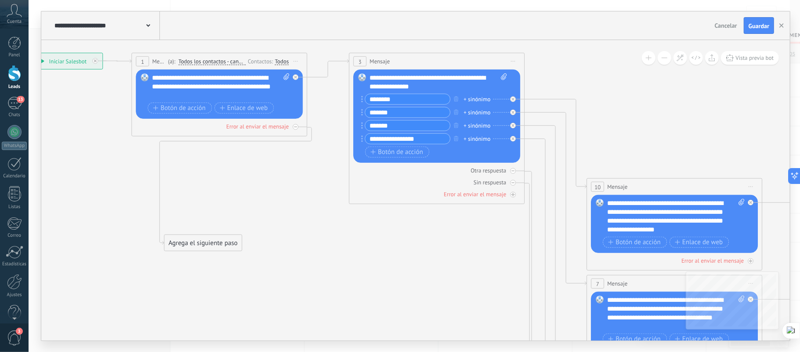
drag, startPoint x: 297, startPoint y: 127, endPoint x: 338, endPoint y: 108, distance: 44.8
click at [69, 24] on div "**********" at bounding box center [69, 24] width 0 height 0
click at [362, 60] on div "3" at bounding box center [360, 61] width 13 height 10
click at [244, 108] on span "Enlace de web" at bounding box center [244, 107] width 48 height 7
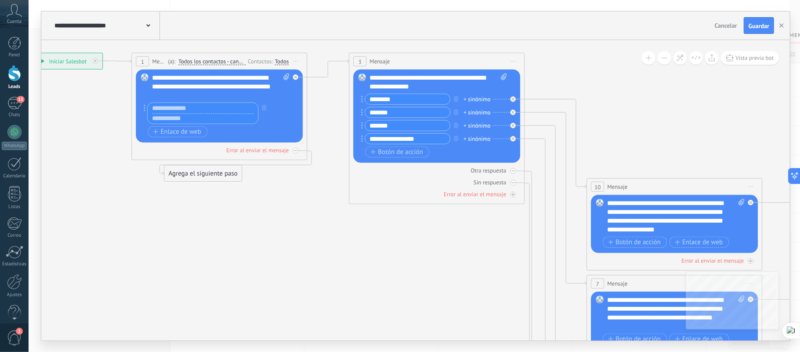
click at [279, 220] on icon at bounding box center [761, 315] width 1904 height 964
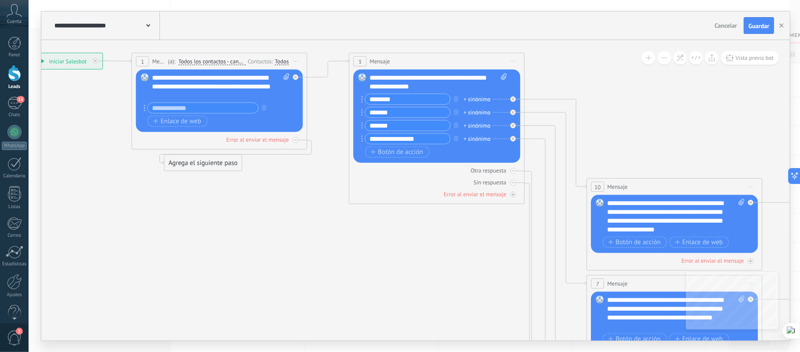
drag, startPoint x: 301, startPoint y: 207, endPoint x: 292, endPoint y: 197, distance: 12.8
click at [301, 207] on icon at bounding box center [761, 315] width 1904 height 964
click at [266, 104] on button "button" at bounding box center [265, 107] width 10 height 11
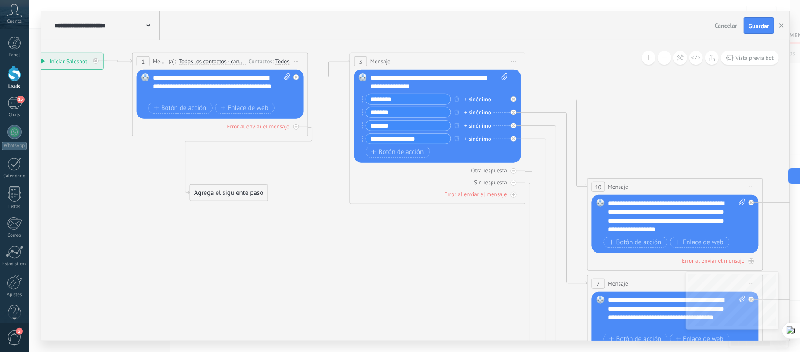
drag, startPoint x: 218, startPoint y: 150, endPoint x: 243, endPoint y: 199, distance: 55.6
click at [243, 199] on div "Agrega el siguiente paso" at bounding box center [228, 192] width 77 height 15
click at [329, 223] on icon at bounding box center [761, 315] width 1904 height 964
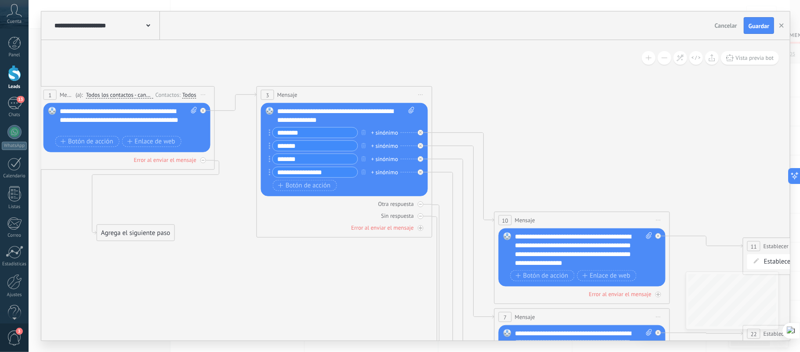
drag, startPoint x: 464, startPoint y: 266, endPoint x: 371, endPoint y: 299, distance: 99.0
click at [371, 299] on icon at bounding box center [668, 348] width 1904 height 964
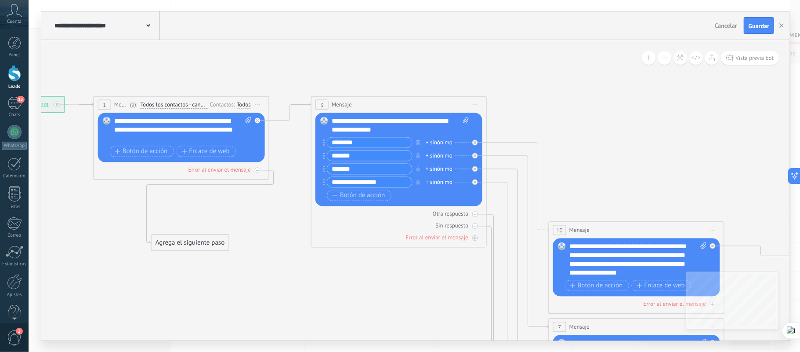
drag, startPoint x: 173, startPoint y: 192, endPoint x: 229, endPoint y: 203, distance: 56.7
click at [229, 203] on icon at bounding box center [723, 359] width 1904 height 964
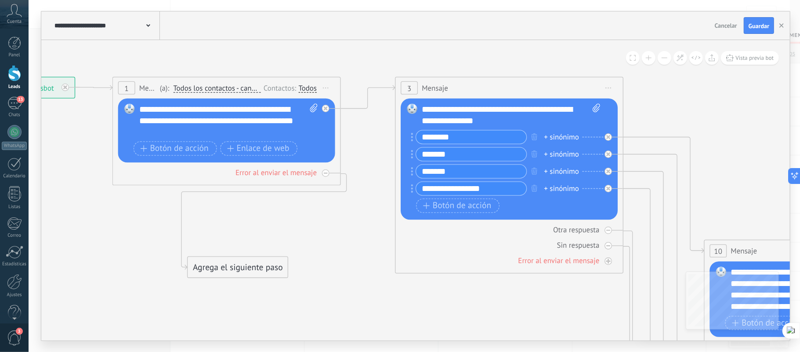
drag, startPoint x: 213, startPoint y: 213, endPoint x: 269, endPoint y: 213, distance: 56.7
click at [327, 109] on icon at bounding box center [326, 108] width 4 height 4
drag, startPoint x: 423, startPoint y: 289, endPoint x: 445, endPoint y: 89, distance: 201.2
click at [380, 85] on icon at bounding box center [368, 96] width 54 height 23
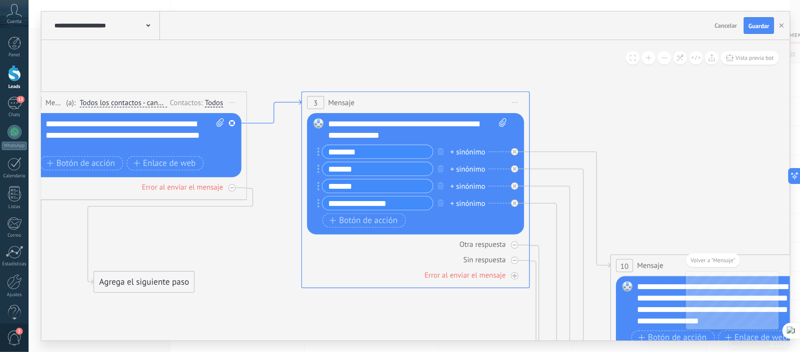
click at [283, 100] on icon at bounding box center [274, 111] width 54 height 23
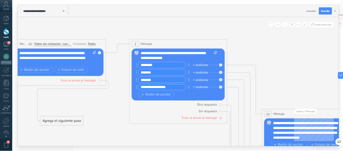
scroll to position [13, 0]
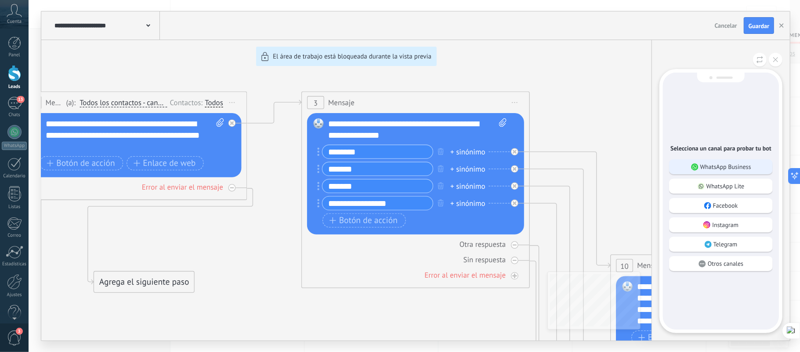
click at [726, 159] on div "WhatsApp Business" at bounding box center [721, 166] width 104 height 15
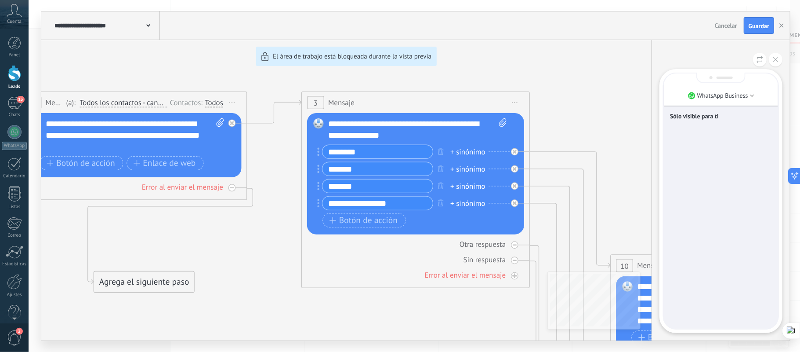
click at [706, 178] on div "Sólo visible para ti" at bounding box center [721, 200] width 114 height 255
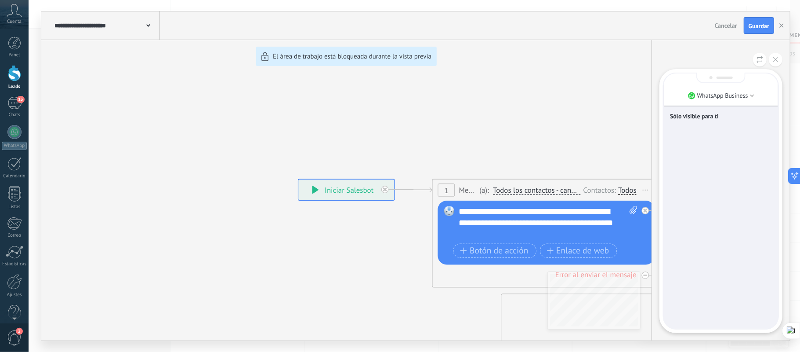
click at [723, 190] on div "Sólo visible para ti" at bounding box center [721, 200] width 114 height 255
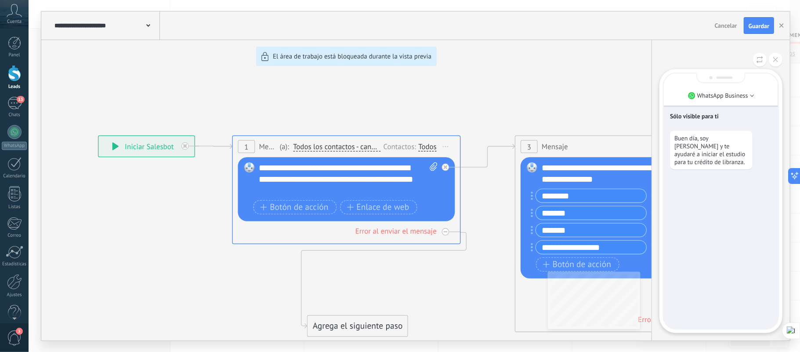
click at [715, 205] on div "Sólo visible para ti Buen día, soy Andrés Rativa y te ayudaré a iniciar el estu…" at bounding box center [721, 200] width 114 height 255
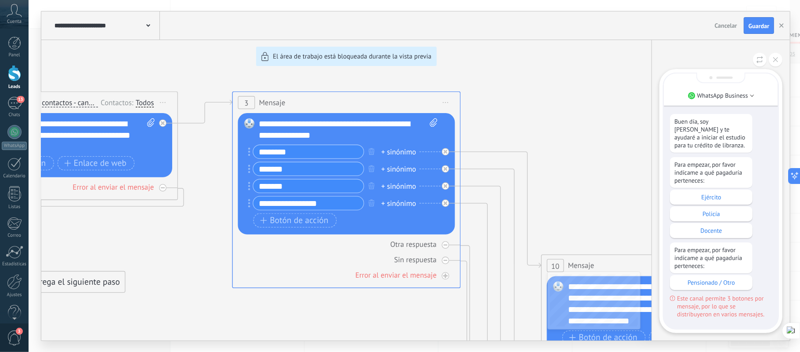
click at [758, 233] on div "Para empezar, por favor indícame a qué pagaduría perteneces: Ejército Policía D…" at bounding box center [721, 237] width 102 height 161
click at [591, 152] on div "**********" at bounding box center [415, 175] width 749 height 329
click at [721, 278] on p "Pensionado / Otro" at bounding box center [711, 282] width 74 height 8
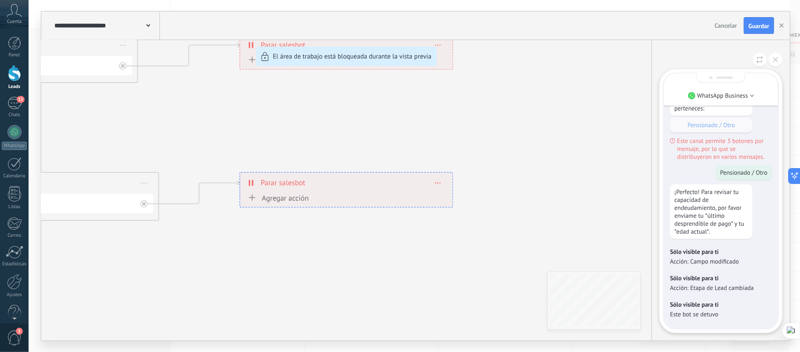
drag, startPoint x: 761, startPoint y: 20, endPoint x: 755, endPoint y: 24, distance: 7.3
click at [761, 20] on button "Guardar" at bounding box center [759, 25] width 30 height 17
drag, startPoint x: 163, startPoint y: 123, endPoint x: 301, endPoint y: 175, distance: 146.4
click at [319, 199] on div "**********" at bounding box center [415, 175] width 749 height 329
click at [208, 89] on div "**********" at bounding box center [415, 175] width 749 height 329
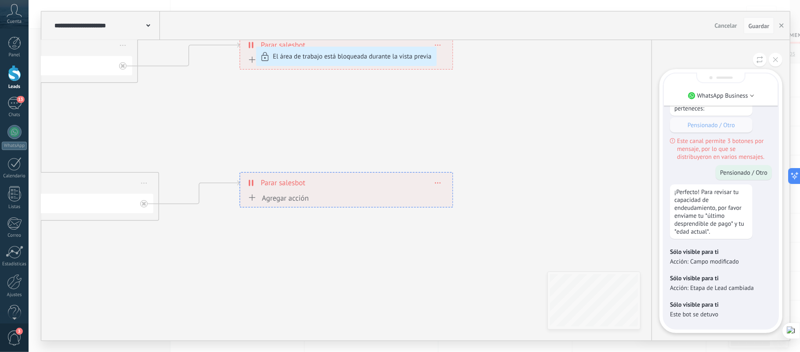
click at [305, 107] on div "**********" at bounding box center [415, 175] width 749 height 329
click at [776, 64] on button at bounding box center [776, 60] width 14 height 14
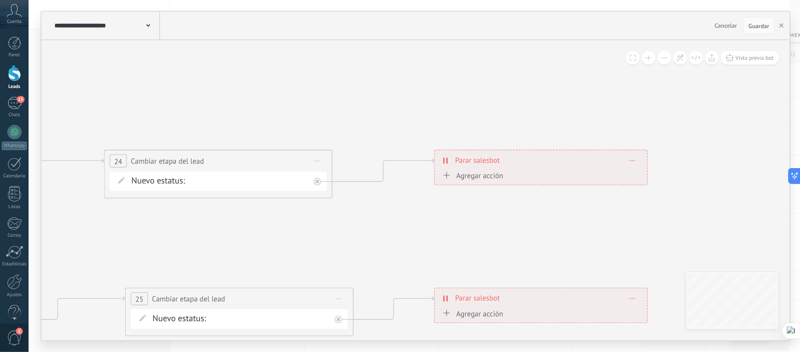
drag, startPoint x: 298, startPoint y: 109, endPoint x: 493, endPoint y: 224, distance: 226.2
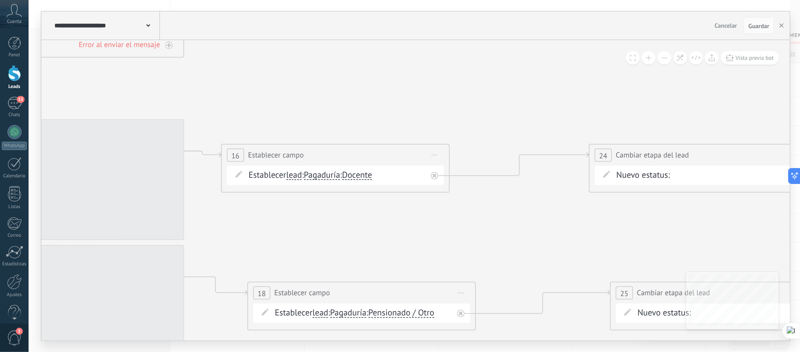
drag, startPoint x: 100, startPoint y: 221, endPoint x: 577, endPoint y: 213, distance: 477.3
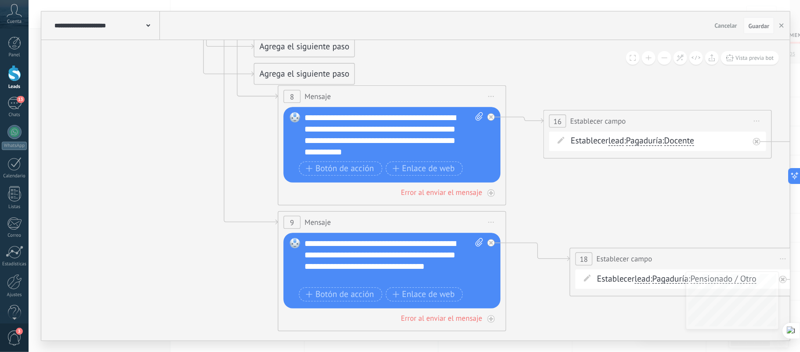
drag, startPoint x: 280, startPoint y: 211, endPoint x: 602, endPoint y: 179, distance: 322.8
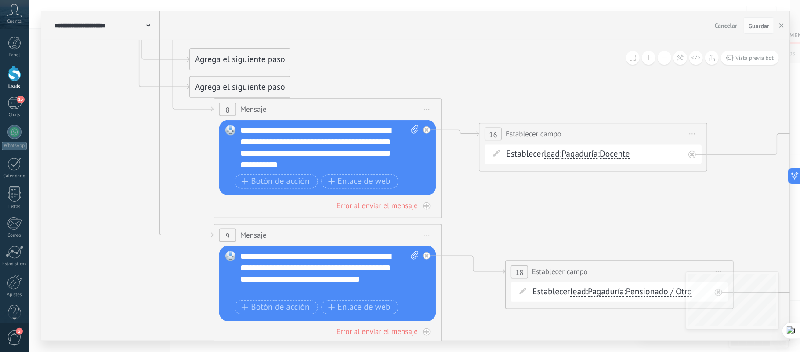
drag, startPoint x: 459, startPoint y: 58, endPoint x: 395, endPoint y: 71, distance: 65.8
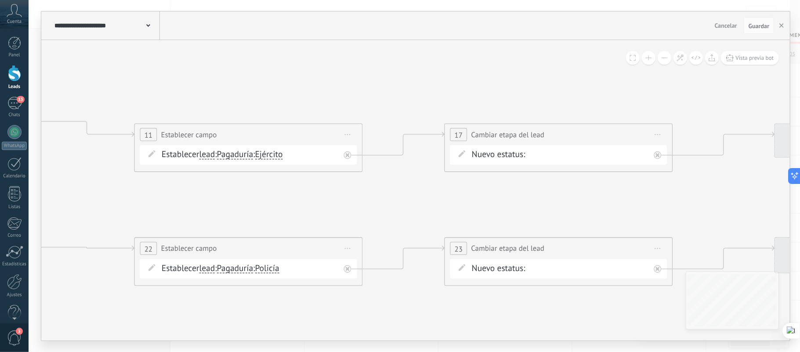
drag, startPoint x: 653, startPoint y: 91, endPoint x: 214, endPoint y: 98, distance: 438.1
click at [218, 98] on icon at bounding box center [37, 267] width 2475 height 1253
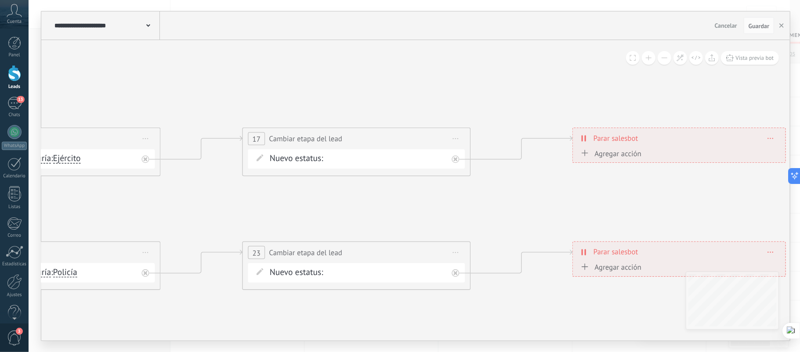
drag, startPoint x: 685, startPoint y: 80, endPoint x: 468, endPoint y: 73, distance: 217.6
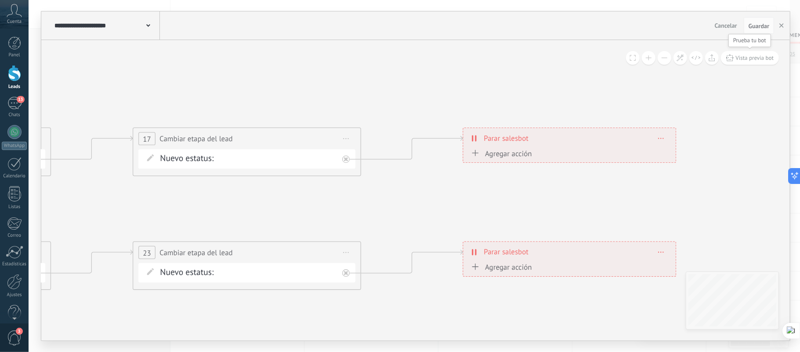
click at [756, 58] on span "Vista previa bot" at bounding box center [755, 57] width 38 height 7
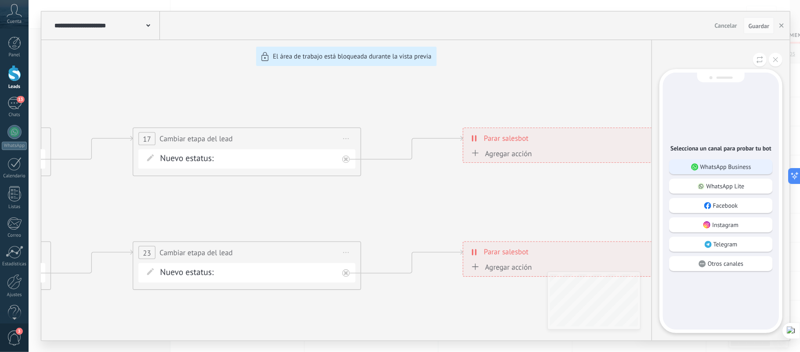
click at [706, 163] on p "WhatsApp Business" at bounding box center [725, 167] width 51 height 8
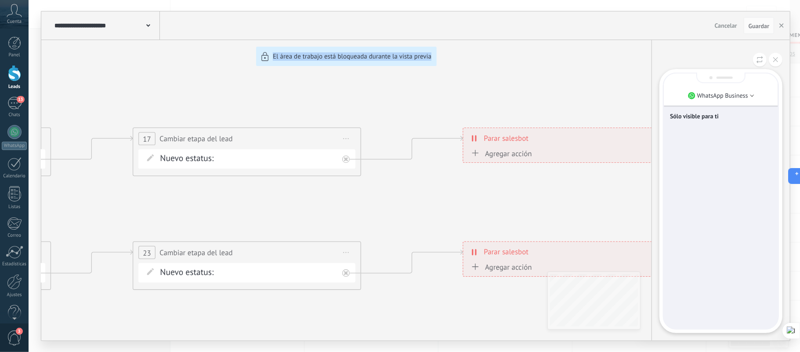
drag, startPoint x: 171, startPoint y: 84, endPoint x: 441, endPoint y: 87, distance: 269.8
click at [441, 87] on div "**********" at bounding box center [415, 175] width 749 height 329
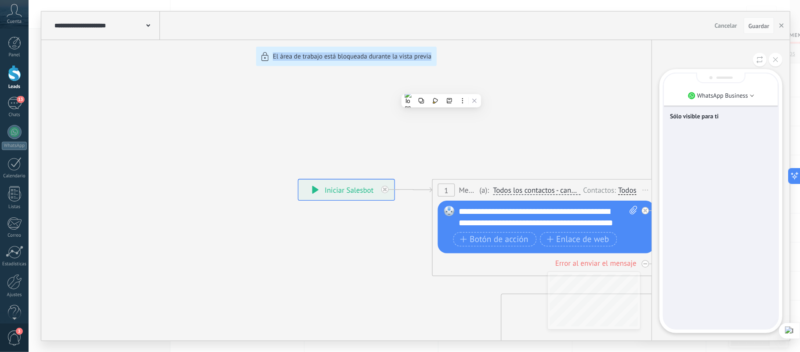
click at [268, 91] on div "**********" at bounding box center [415, 175] width 749 height 329
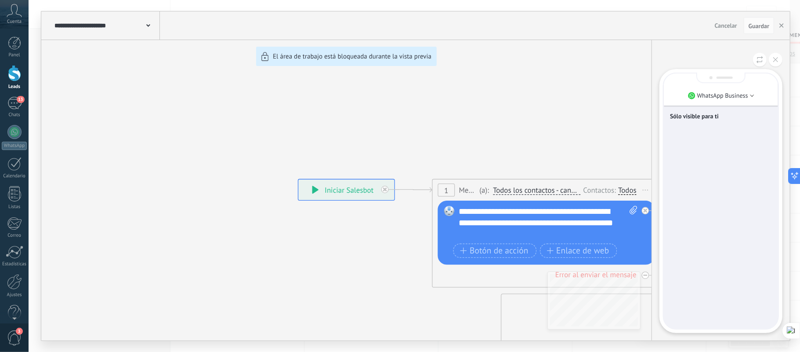
click at [740, 169] on div "Sólo visible para ti" at bounding box center [721, 200] width 114 height 255
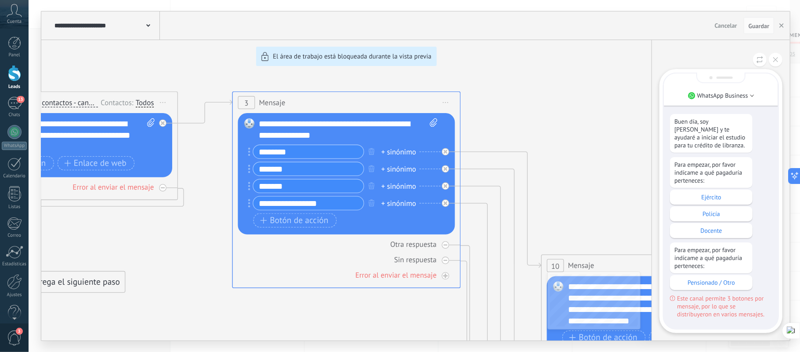
drag, startPoint x: 159, startPoint y: 243, endPoint x: 224, endPoint y: 239, distance: 65.1
click at [235, 240] on div "**********" at bounding box center [415, 175] width 749 height 329
drag, startPoint x: 141, startPoint y: 235, endPoint x: 220, endPoint y: 237, distance: 78.7
click at [220, 237] on div "**********" at bounding box center [415, 175] width 749 height 329
drag, startPoint x: 258, startPoint y: 125, endPoint x: 341, endPoint y: 139, distance: 84.2
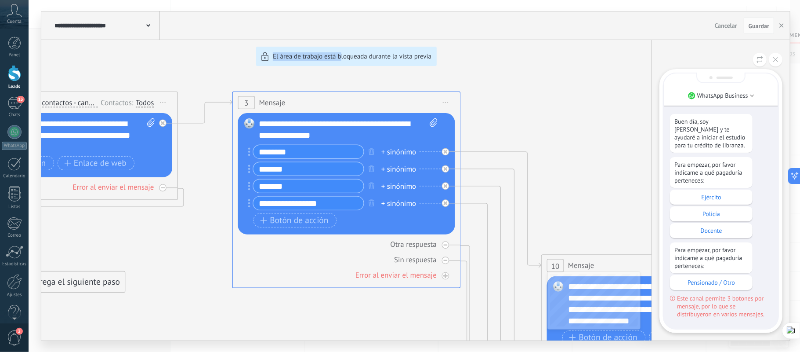
click at [341, 139] on div "**********" at bounding box center [415, 175] width 749 height 329
click at [348, 128] on div "**********" at bounding box center [415, 175] width 749 height 329
drag, startPoint x: 349, startPoint y: 138, endPoint x: 301, endPoint y: 132, distance: 47.9
click at [301, 132] on div "**********" at bounding box center [415, 175] width 749 height 329
click at [542, 62] on div "**********" at bounding box center [415, 175] width 749 height 329
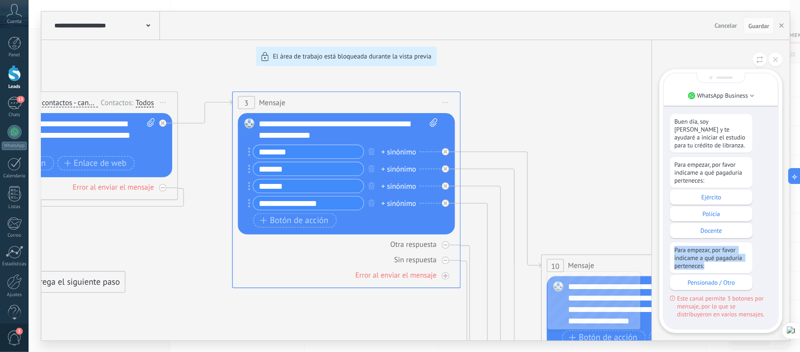
drag, startPoint x: 672, startPoint y: 228, endPoint x: 716, endPoint y: 247, distance: 47.8
click at [716, 247] on div "Para empezar, por favor indícame a qué pagaduría perteneces:" at bounding box center [711, 257] width 83 height 31
copy p "Para empezar, por favor indícame a qué pagaduría perteneces:"
click at [612, 162] on div "**********" at bounding box center [415, 175] width 749 height 329
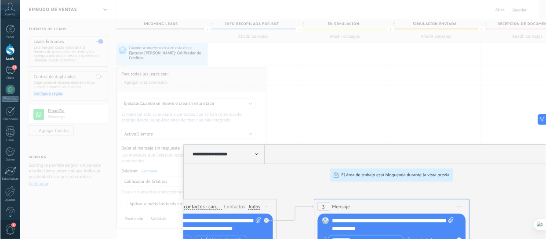
scroll to position [13, 0]
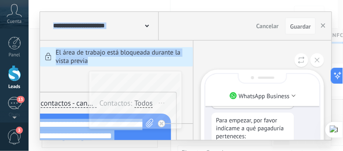
drag, startPoint x: 257, startPoint y: 55, endPoint x: 258, endPoint y: 17, distance: 38.7
click at [258, 17] on div "**********" at bounding box center [185, 76] width 291 height 128
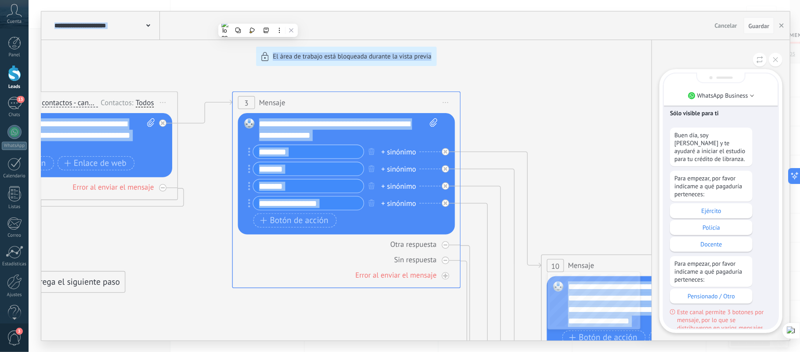
scroll to position [0, 0]
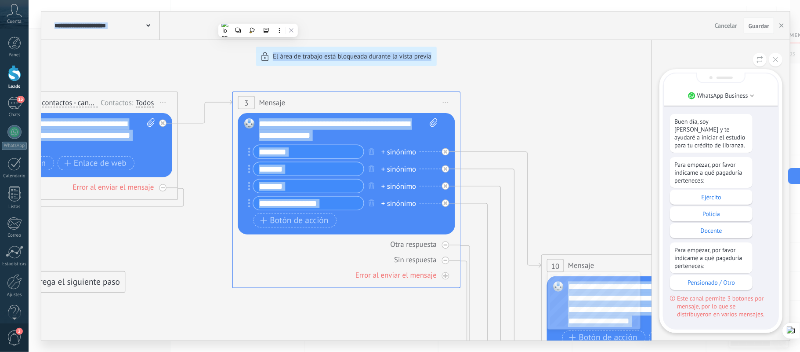
click at [776, 60] on icon at bounding box center [775, 59] width 5 height 5
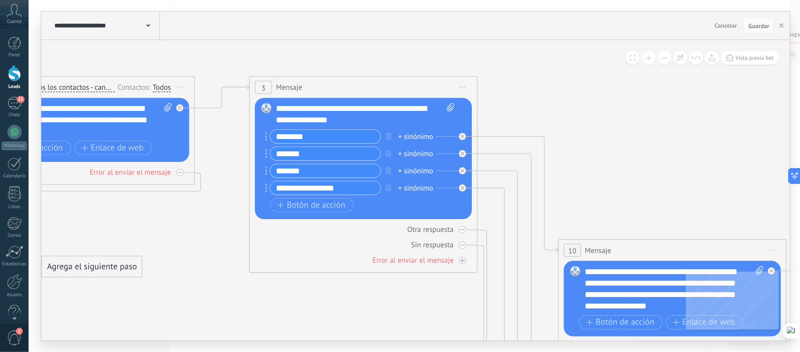
drag, startPoint x: 162, startPoint y: 226, endPoint x: 178, endPoint y: 211, distance: 22.1
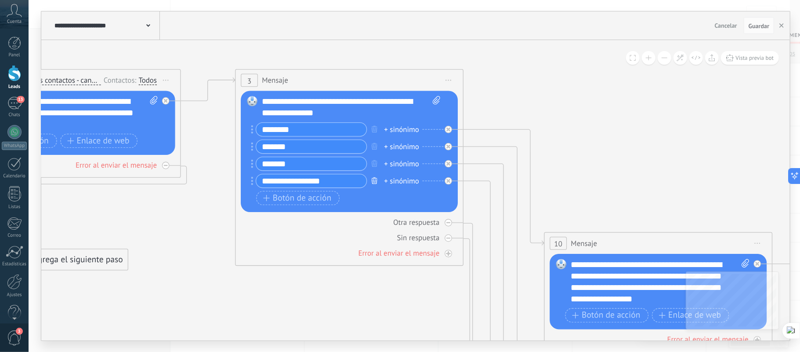
click at [375, 181] on icon "button" at bounding box center [375, 180] width 6 height 7
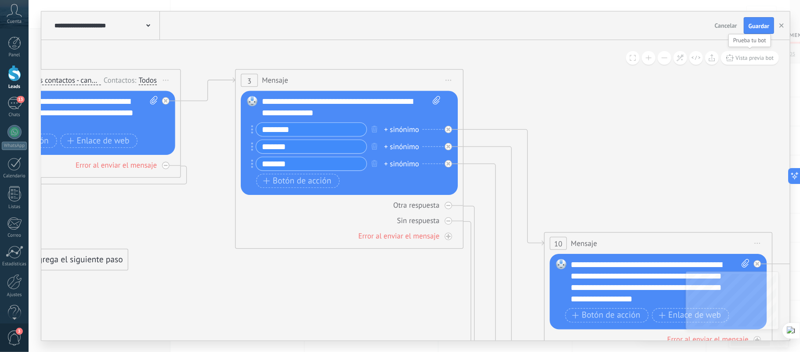
drag, startPoint x: 743, startPoint y: 56, endPoint x: 686, endPoint y: 102, distance: 73.4
click at [743, 56] on span "Vista previa bot" at bounding box center [755, 57] width 38 height 7
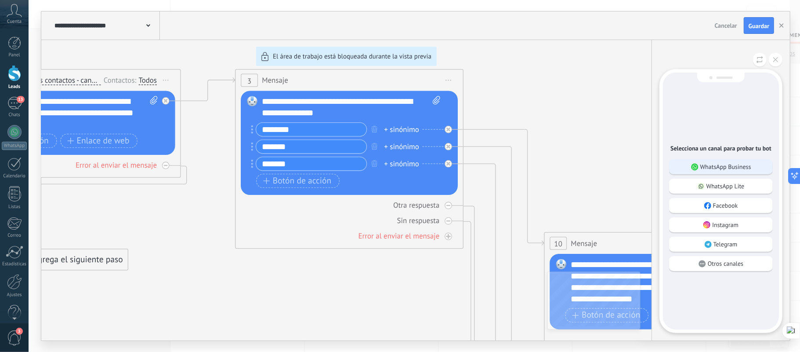
click at [707, 167] on div "WhatsApp Business" at bounding box center [721, 166] width 104 height 15
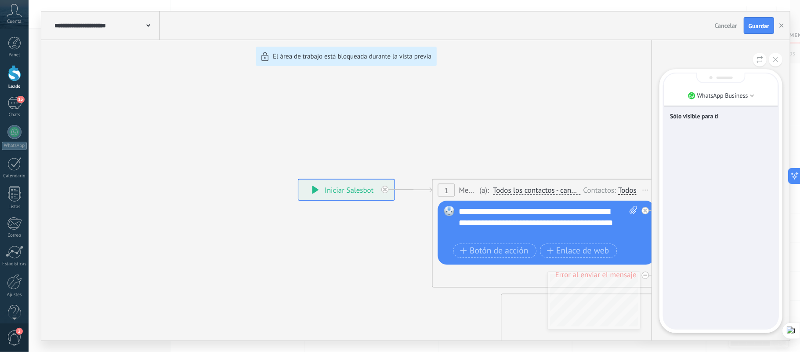
click at [704, 172] on div "Sólo visible para ti" at bounding box center [721, 200] width 114 height 255
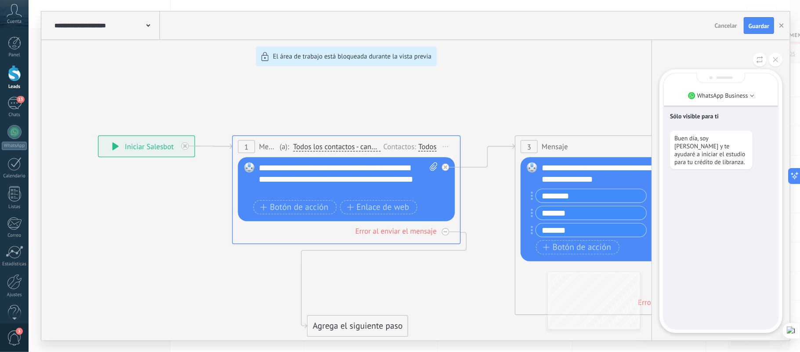
click at [703, 204] on div "Sólo visible para ti Buen día, soy Andrés Rativa y te ayudaré a iniciar el estu…" at bounding box center [721, 200] width 114 height 255
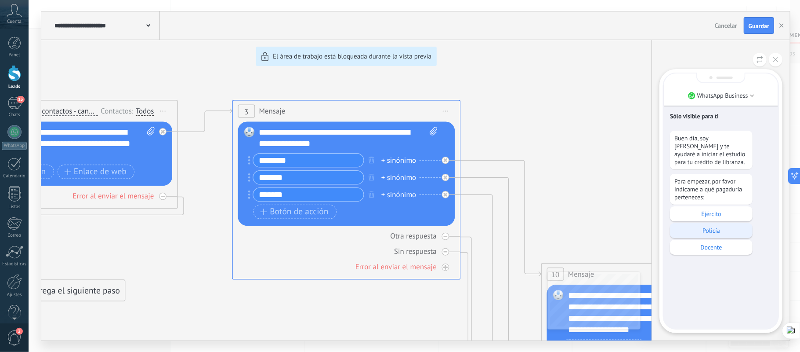
click at [721, 234] on p "Policía" at bounding box center [711, 230] width 74 height 8
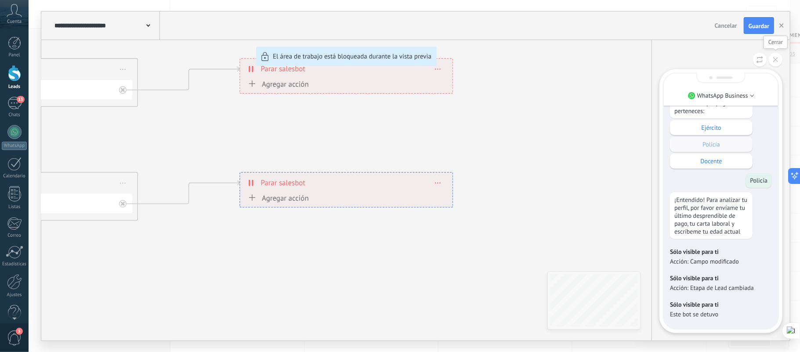
click at [779, 60] on button at bounding box center [776, 60] width 14 height 14
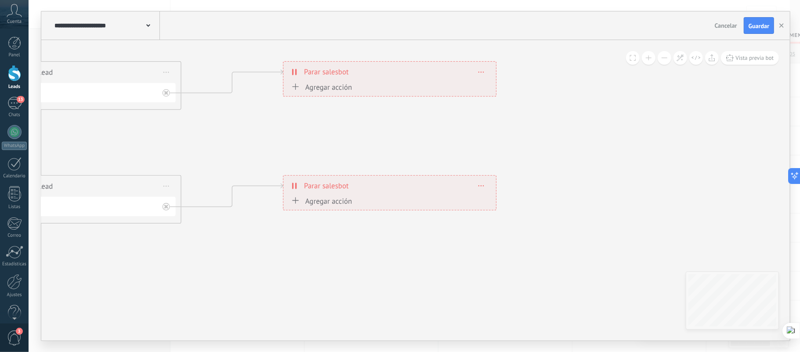
drag, startPoint x: 239, startPoint y: 137, endPoint x: 280, endPoint y: 138, distance: 41.3
click at [722, 25] on span "Cancelar" at bounding box center [726, 26] width 22 height 8
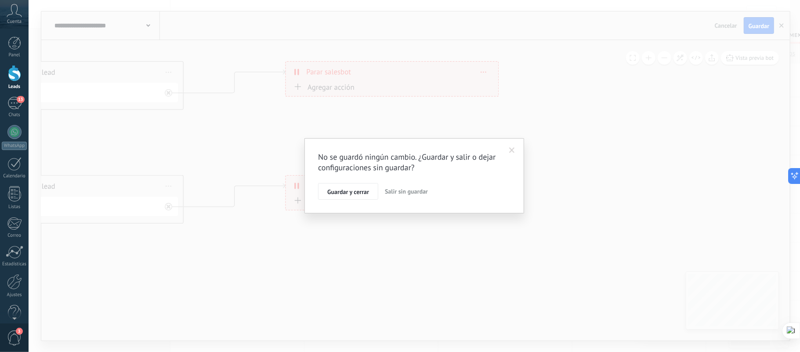
click at [417, 192] on span "Salir sin guardar" at bounding box center [406, 191] width 43 height 8
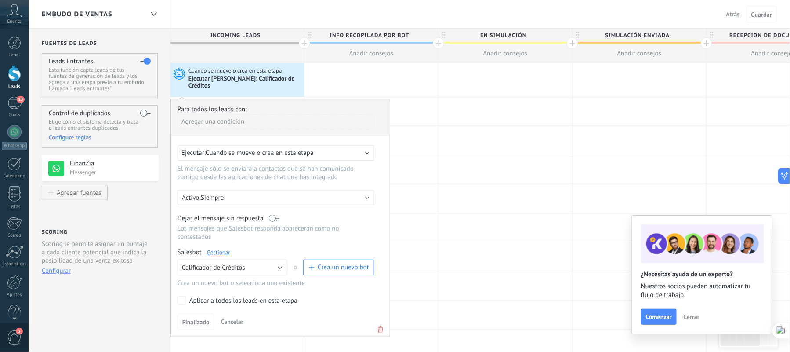
click at [221, 248] on link "Gestionar" at bounding box center [218, 251] width 23 height 7
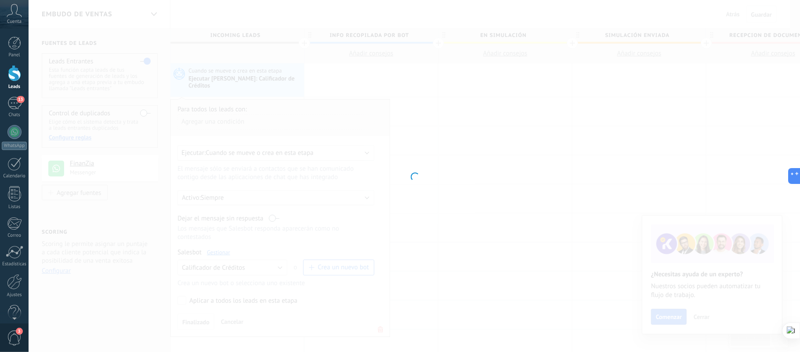
type input "**********"
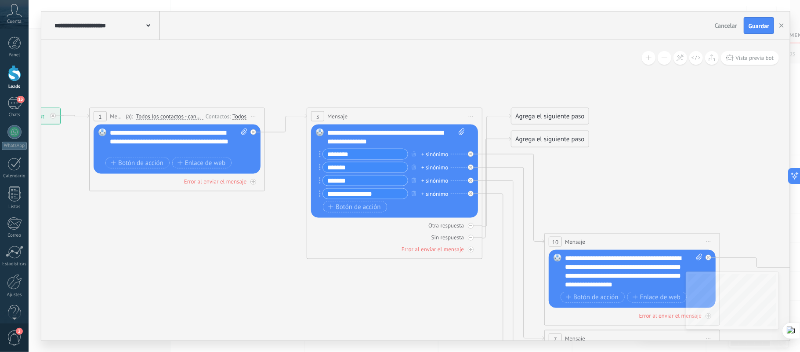
drag, startPoint x: 465, startPoint y: 279, endPoint x: 262, endPoint y: 252, distance: 204.8
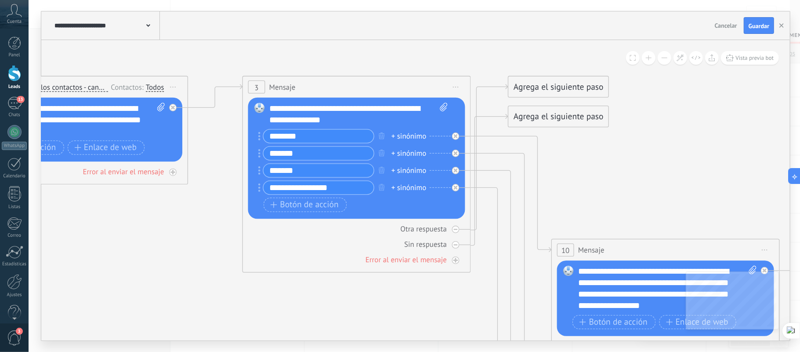
drag, startPoint x: 458, startPoint y: 284, endPoint x: 434, endPoint y: 305, distance: 31.7
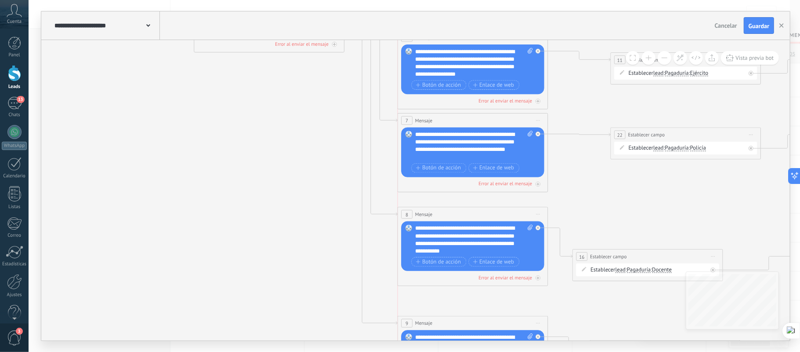
drag, startPoint x: 507, startPoint y: 240, endPoint x: 508, endPoint y: 214, distance: 25.5
click at [508, 214] on div "8 Mensaje ******* (a): Todos los contactos - canales seleccionados Todos los co…" at bounding box center [473, 214] width 150 height 14
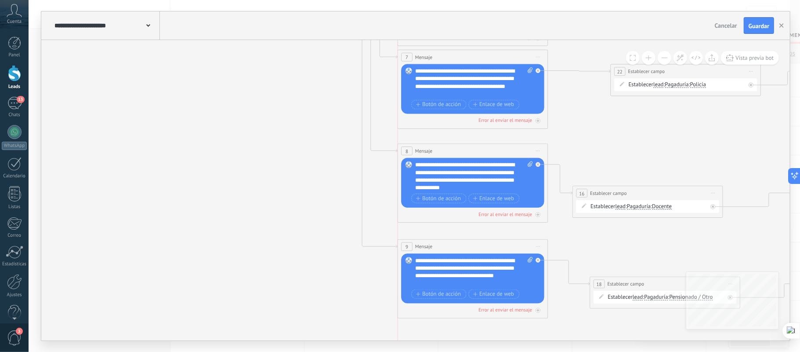
drag, startPoint x: 493, startPoint y: 257, endPoint x: 493, endPoint y: 244, distance: 12.7
click at [493, 244] on div "9 Mensaje ******* (a): Todos los contactos - canales seleccionados Todos los co…" at bounding box center [473, 246] width 150 height 14
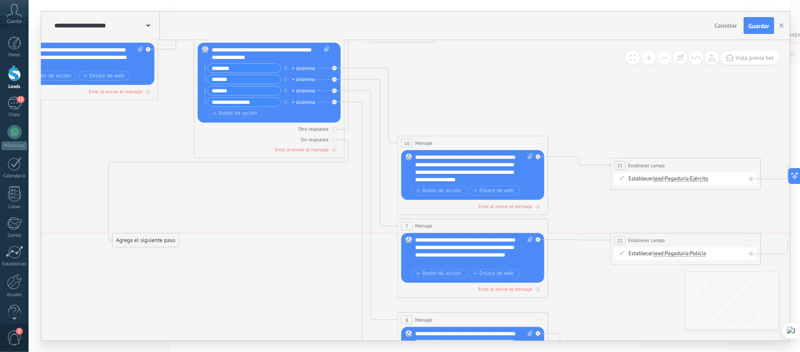
drag, startPoint x: 417, startPoint y: 58, endPoint x: 160, endPoint y: 242, distance: 315.6
click at [160, 242] on div "Agrega el siguiente paso" at bounding box center [146, 240] width 66 height 12
drag, startPoint x: 431, startPoint y: 42, endPoint x: 187, endPoint y: 205, distance: 293.8
drag, startPoint x: 167, startPoint y: 195, endPoint x: 154, endPoint y: 213, distance: 22.0
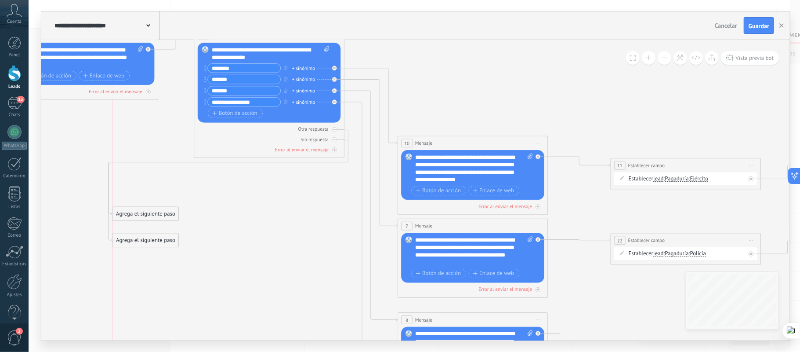
click at [154, 213] on div "Agrega el siguiente paso" at bounding box center [146, 213] width 66 height 12
click at [268, 206] on icon at bounding box center [546, 257] width 1630 height 835
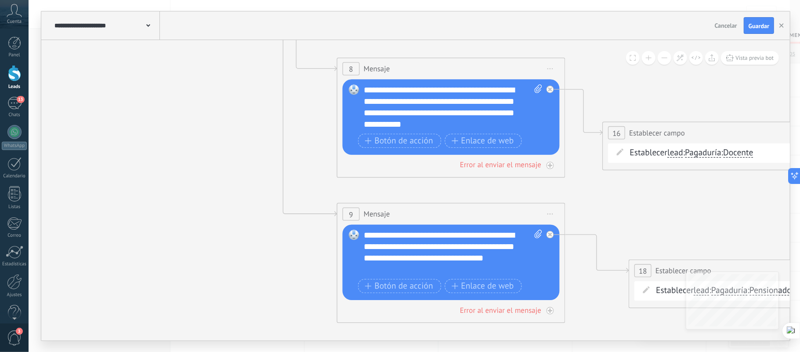
click at [366, 236] on div "**********" at bounding box center [453, 252] width 178 height 46
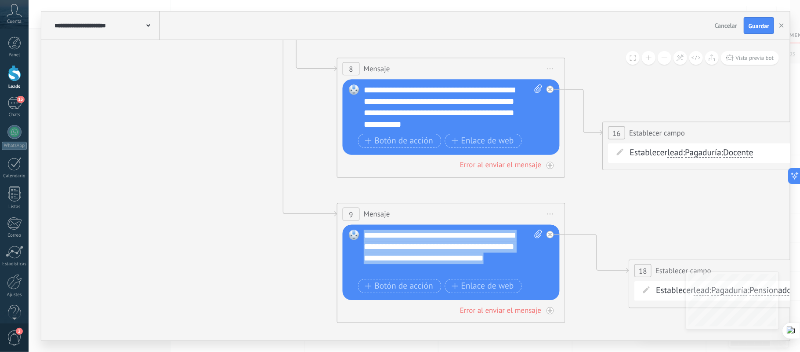
click at [406, 267] on div "**********" at bounding box center [453, 252] width 178 height 46
click at [413, 272] on div "**********" at bounding box center [453, 252] width 178 height 46
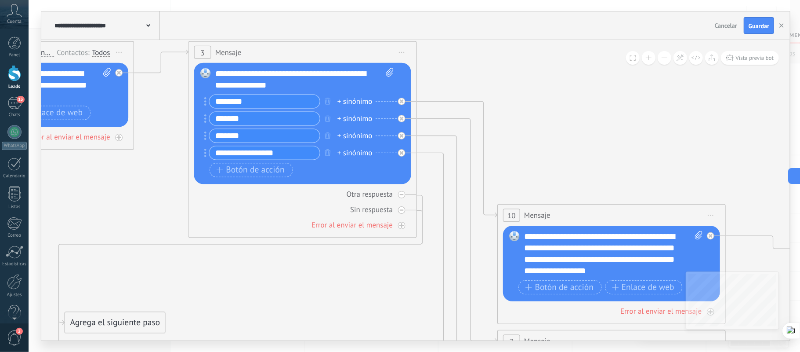
drag, startPoint x: 220, startPoint y: 284, endPoint x: 275, endPoint y: 300, distance: 57.2
click at [340, 152] on div "+ sinónimo" at bounding box center [354, 152] width 35 height 11
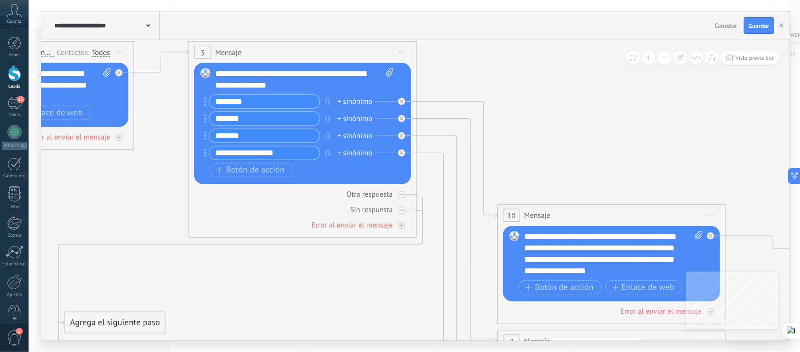
click at [401, 50] on span "Iniciar vista previa aquí Cambiar nombre Duplicar Borrar" at bounding box center [402, 52] width 18 height 17
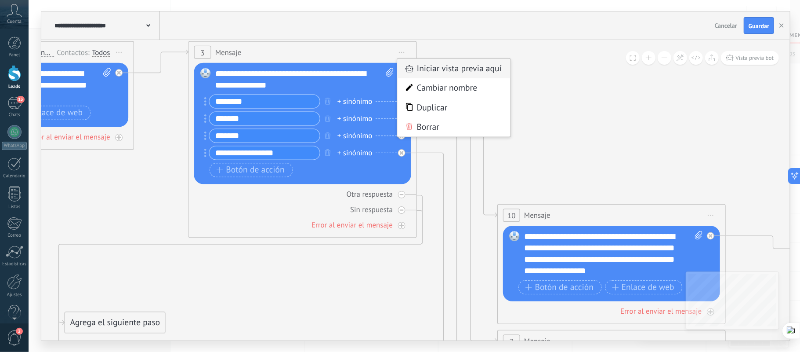
click at [468, 65] on div "Iniciar vista previa aquí" at bounding box center [454, 68] width 113 height 19
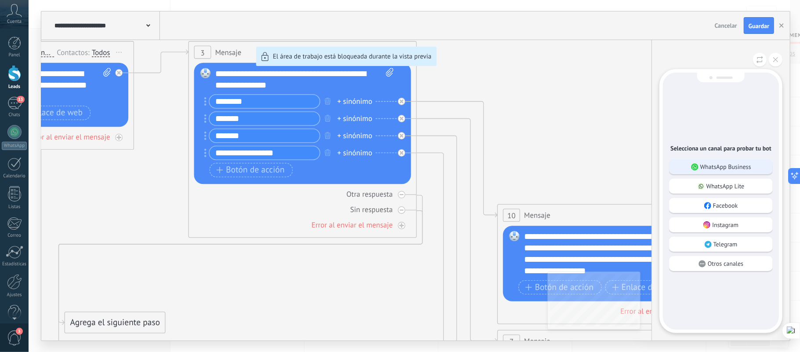
click at [712, 163] on p "WhatsApp Business" at bounding box center [725, 167] width 51 height 8
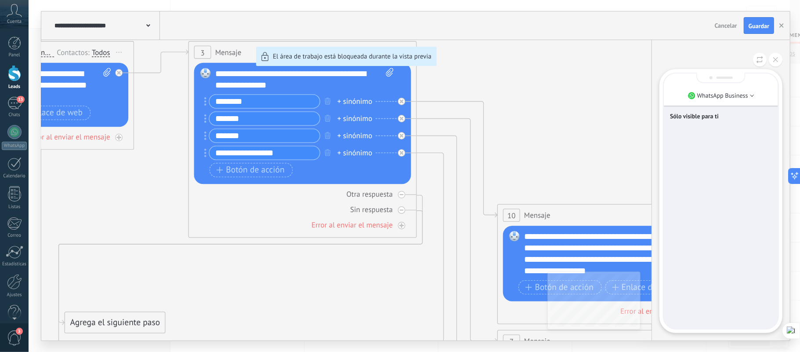
click at [706, 174] on div "Sólo visible para ti" at bounding box center [721, 200] width 114 height 255
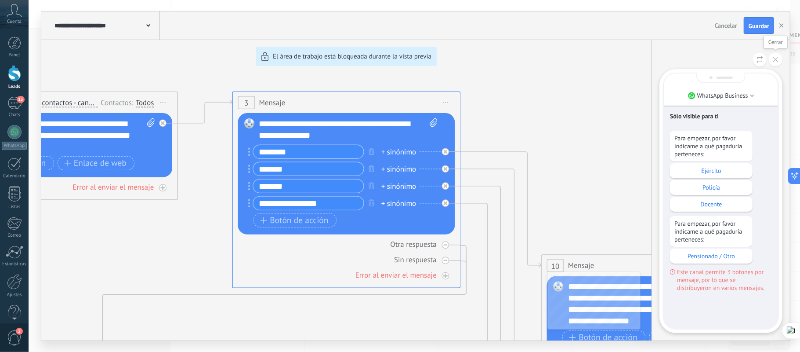
click at [776, 57] on button at bounding box center [776, 60] width 14 height 14
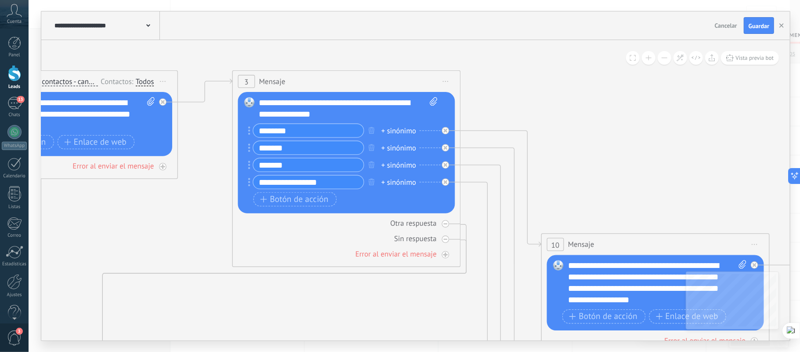
click at [289, 133] on input "********" at bounding box center [309, 130] width 110 height 13
click at [289, 132] on input "********" at bounding box center [309, 130] width 110 height 13
click at [290, 130] on input "********" at bounding box center [309, 130] width 110 height 13
click at [289, 130] on input "********" at bounding box center [309, 130] width 110 height 13
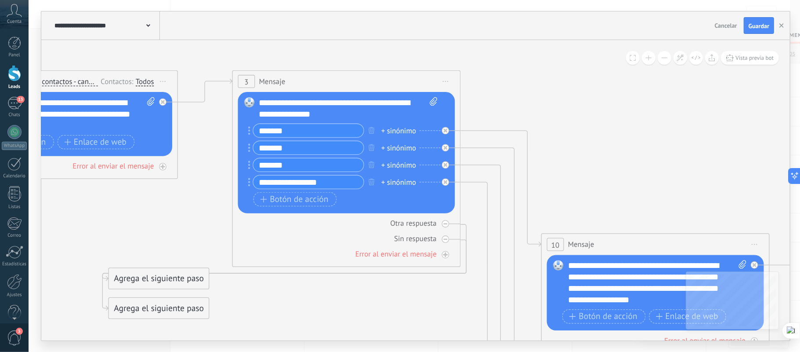
type input "*******"
click at [305, 149] on input "*******" at bounding box center [309, 147] width 110 height 13
type input "*"
click at [269, 129] on input "*******" at bounding box center [309, 130] width 110 height 13
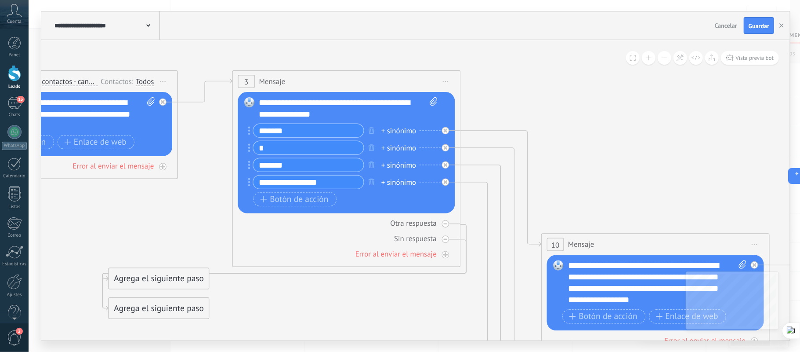
click at [269, 129] on input "*******" at bounding box center [309, 130] width 110 height 13
paste input "text"
type input "*******"
click at [273, 145] on input "*" at bounding box center [309, 147] width 110 height 13
click at [286, 147] on input "*" at bounding box center [309, 147] width 110 height 13
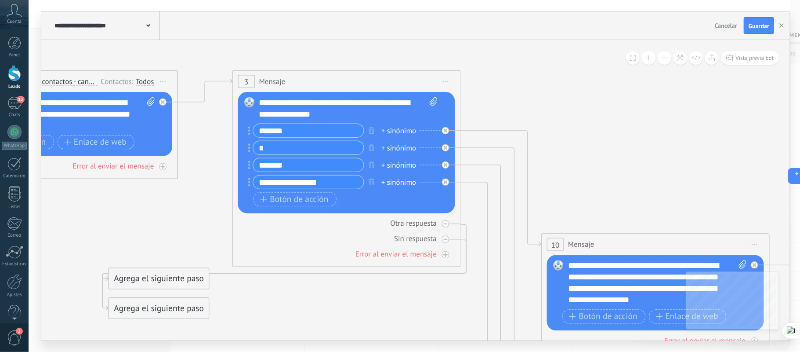
click at [285, 147] on input "*" at bounding box center [309, 147] width 110 height 13
paste input "**********"
click at [262, 151] on input "**********" at bounding box center [309, 147] width 110 height 13
click at [301, 143] on input "**********" at bounding box center [309, 147] width 110 height 13
type input "**********"
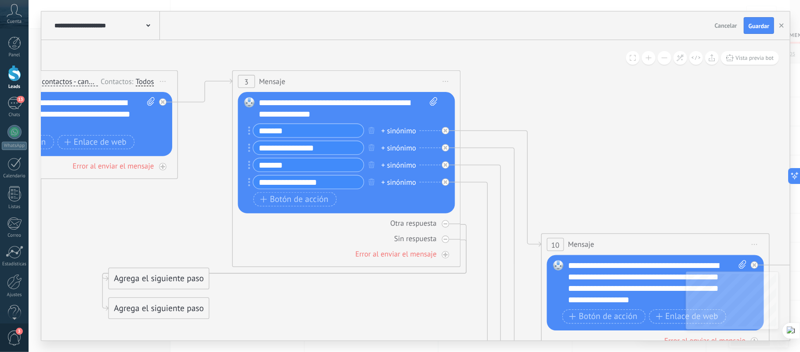
click at [282, 163] on input "*******" at bounding box center [309, 164] width 110 height 13
click at [345, 180] on input "**********" at bounding box center [309, 181] width 110 height 13
click at [289, 181] on input "**********" at bounding box center [309, 181] width 110 height 13
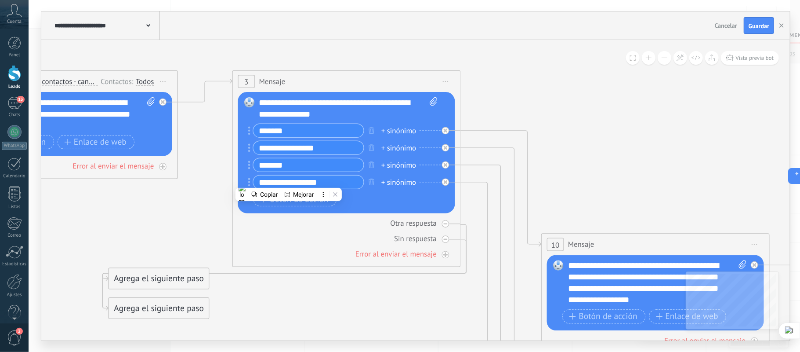
click at [278, 166] on input "*******" at bounding box center [309, 164] width 110 height 13
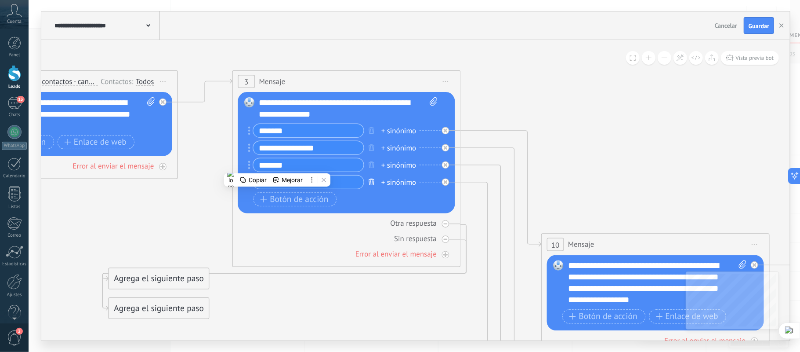
paste input "***"
type input "**********"
click at [371, 179] on icon "button" at bounding box center [372, 181] width 6 height 7
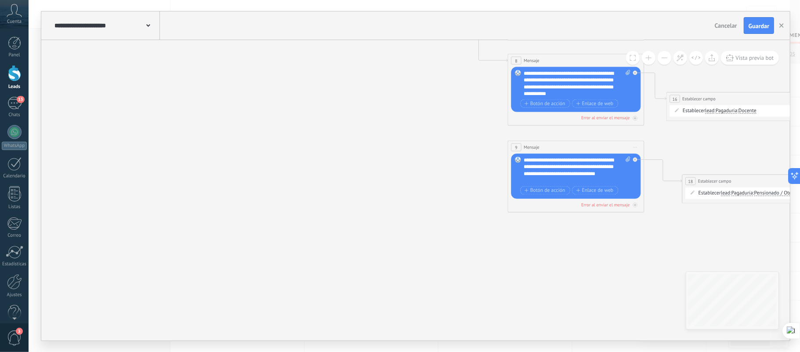
click at [636, 145] on span "Iniciar vista previa aquí Cambiar nombre Duplicar Borrar" at bounding box center [635, 147] width 11 height 10
click at [650, 189] on div "Borrar" at bounding box center [666, 191] width 67 height 11
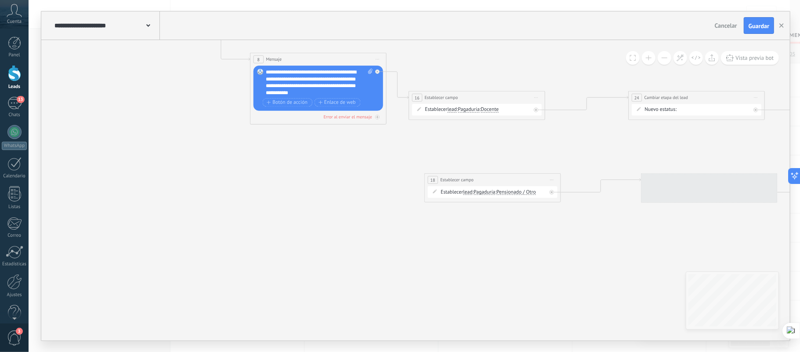
drag, startPoint x: 679, startPoint y: 248, endPoint x: 424, endPoint y: 245, distance: 254.4
click at [426, 247] on icon at bounding box center [385, 3] width 1478 height 757
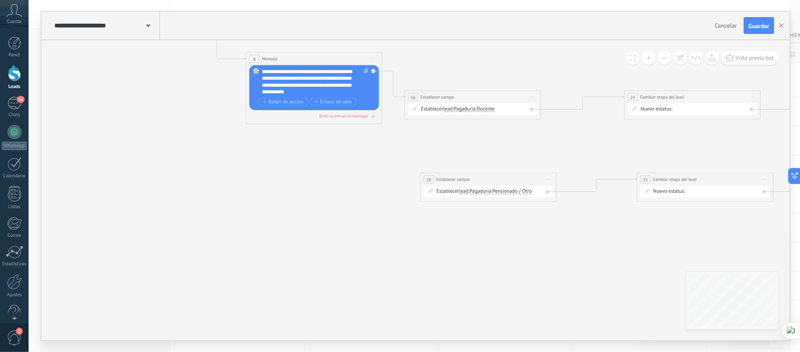
click at [547, 181] on span "Iniciar vista previa aquí Cambiar nombre Duplicar Borrar" at bounding box center [548, 179] width 11 height 10
click at [565, 224] on div "Borrar" at bounding box center [578, 223] width 67 height 11
click at [763, 180] on icon at bounding box center [765, 179] width 4 height 1
click at [774, 221] on div "Borrar" at bounding box center [795, 223] width 67 height 11
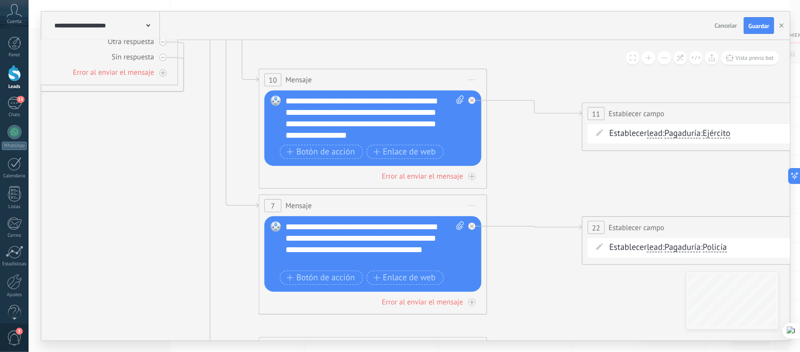
drag, startPoint x: 67, startPoint y: 216, endPoint x: 129, endPoint y: 164, distance: 81.1
click at [129, 164] on icon at bounding box center [484, 181] width 2475 height 1123
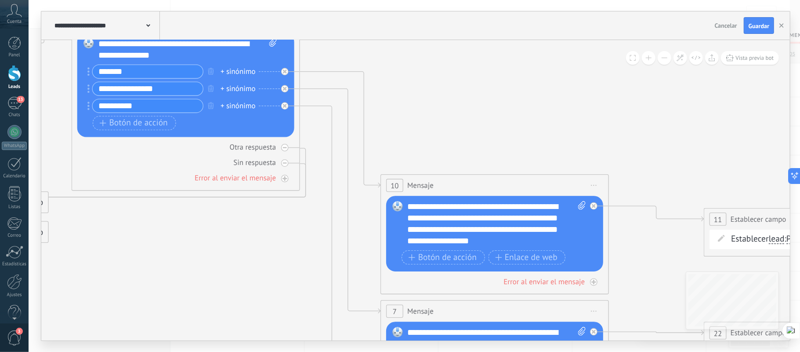
drag, startPoint x: 120, startPoint y: 185, endPoint x: 242, endPoint y: 291, distance: 161.0
click at [242, 291] on icon at bounding box center [606, 287] width 2475 height 1123
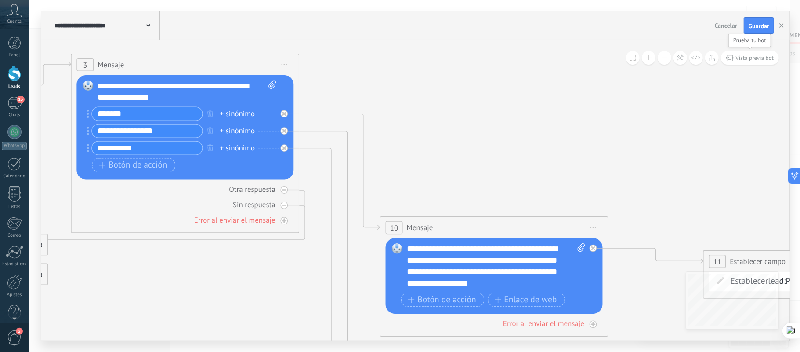
click at [751, 53] on button "Vista previa bot" at bounding box center [750, 58] width 58 height 14
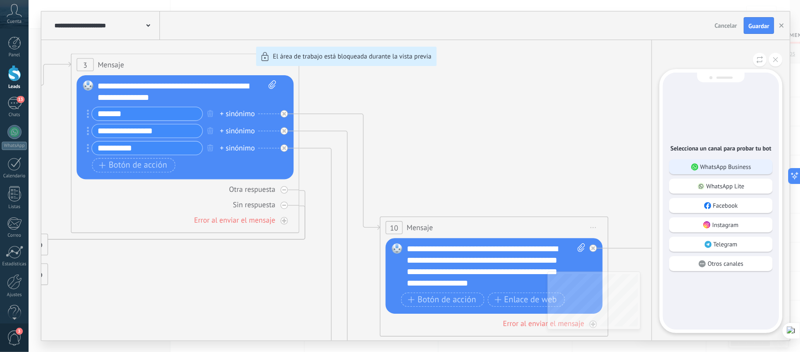
click at [713, 163] on p "WhatsApp Business" at bounding box center [725, 167] width 51 height 8
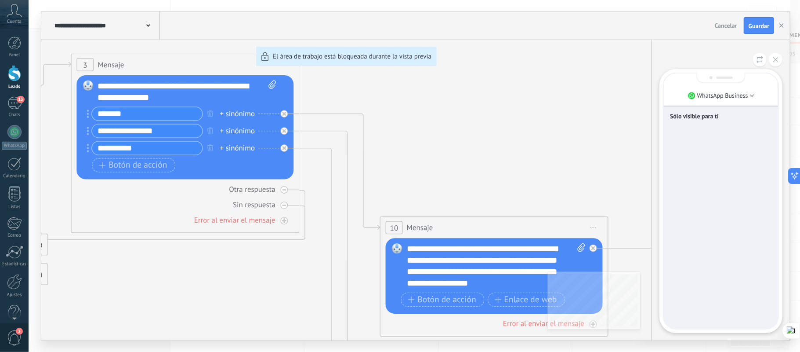
click at [719, 175] on div "Sólo visible para ti" at bounding box center [721, 200] width 114 height 255
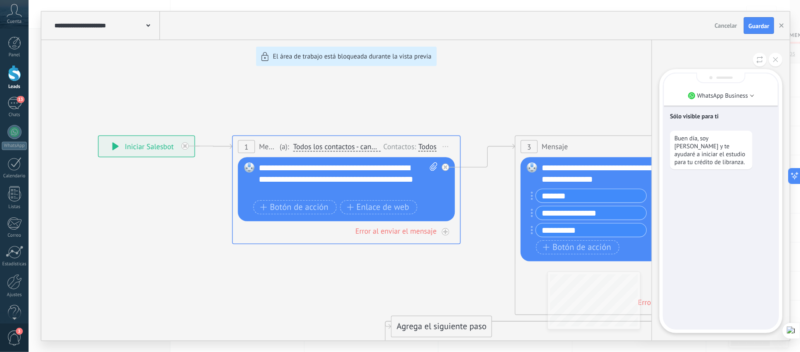
click at [714, 208] on div "Sólo visible para ti Buen día, soy Andrés Rativa y te ayudaré a iniciar el estu…" at bounding box center [721, 200] width 114 height 255
click at [713, 210] on div "Sólo visible para ti Buen día, soy Andrés Rativa y te ayudaré a iniciar el estu…" at bounding box center [721, 200] width 114 height 255
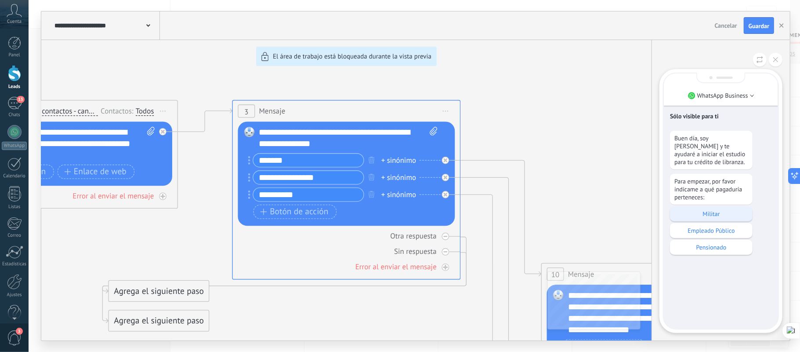
click at [726, 213] on p "Militar" at bounding box center [711, 214] width 74 height 8
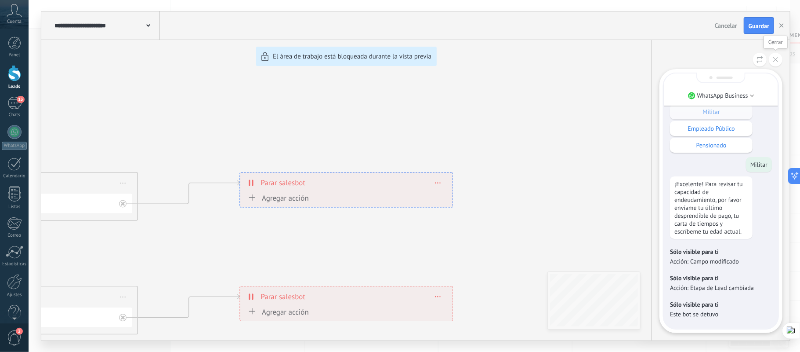
click at [777, 58] on icon at bounding box center [775, 59] width 5 height 5
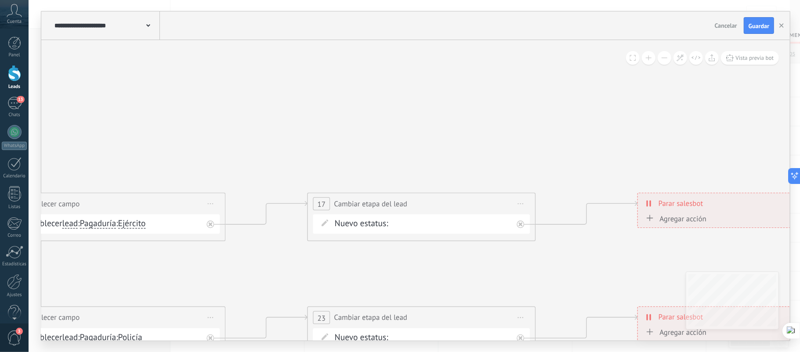
drag, startPoint x: 285, startPoint y: 123, endPoint x: 661, endPoint y: 141, distance: 376.6
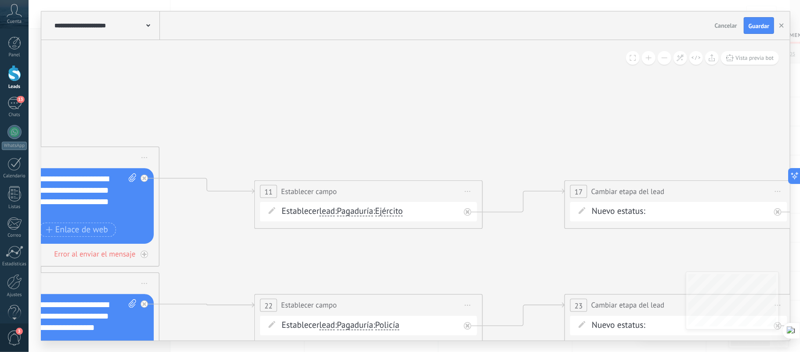
drag, startPoint x: 268, startPoint y: 132, endPoint x: 526, endPoint y: 120, distance: 258.2
click at [526, 120] on icon at bounding box center [156, 259] width 2475 height 1123
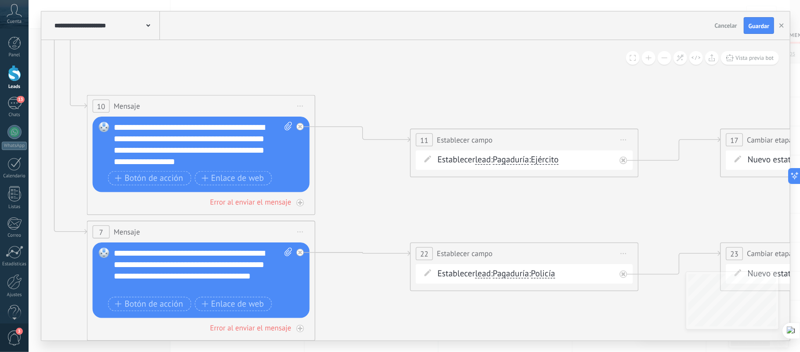
drag, startPoint x: 278, startPoint y: 115, endPoint x: 433, endPoint y: 64, distance: 163.8
click at [433, 64] on icon at bounding box center [312, 207] width 2475 height 1123
click at [558, 159] on span "Ejército" at bounding box center [545, 159] width 28 height 9
click at [558, 159] on button "Ejército" at bounding box center [597, 159] width 143 height 21
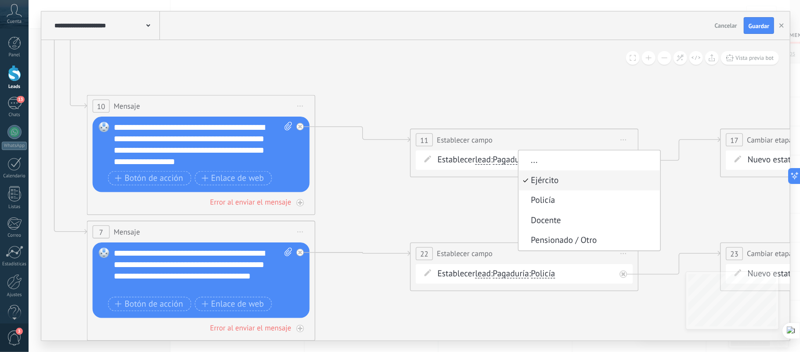
click at [545, 74] on icon at bounding box center [312, 207] width 2475 height 1123
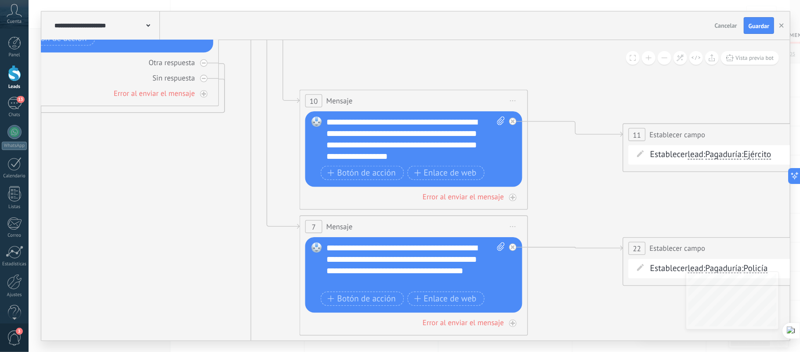
drag, startPoint x: 335, startPoint y: 67, endPoint x: 549, endPoint y: 62, distance: 214.1
click at [549, 62] on icon at bounding box center [525, 202] width 2475 height 1123
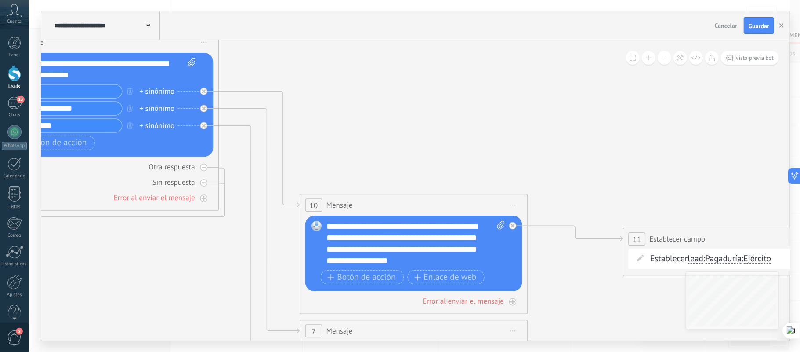
drag, startPoint x: 383, startPoint y: 71, endPoint x: 382, endPoint y: 174, distance: 103.7
click at [382, 174] on icon at bounding box center [525, 307] width 2475 height 1123
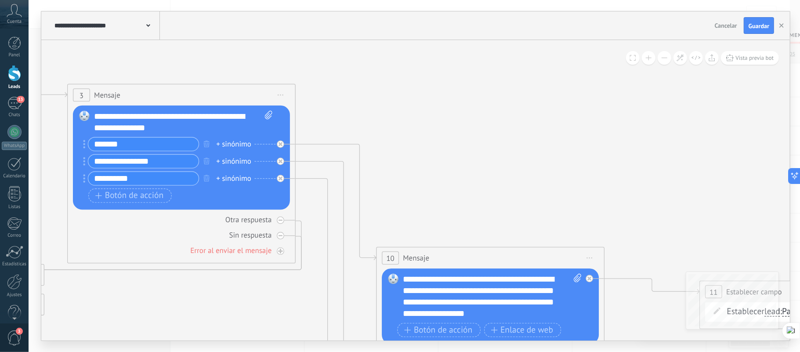
drag, startPoint x: 378, startPoint y: 141, endPoint x: 442, endPoint y: 190, distance: 80.3
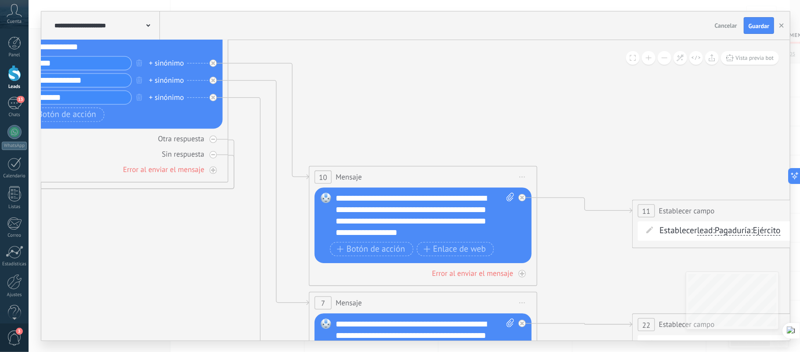
drag, startPoint x: 621, startPoint y: 176, endPoint x: 554, endPoint y: 94, distance: 106.2
click at [554, 94] on icon at bounding box center [534, 278] width 2475 height 1123
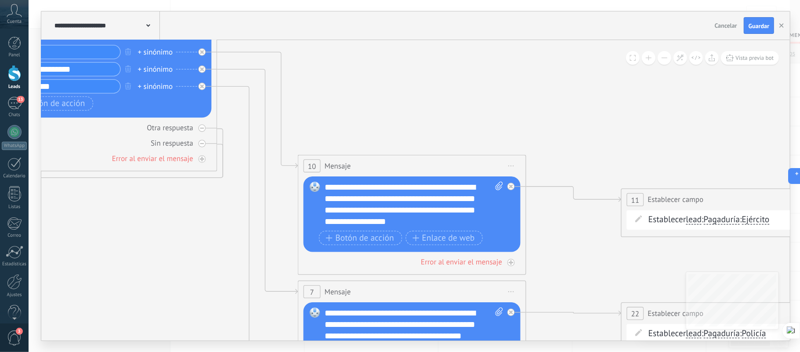
drag, startPoint x: 528, startPoint y: 108, endPoint x: 518, endPoint y: 94, distance: 17.6
click at [518, 94] on icon at bounding box center [523, 267] width 2475 height 1123
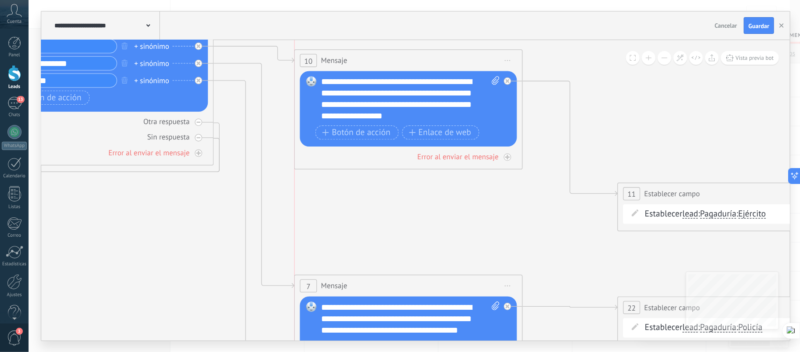
drag, startPoint x: 389, startPoint y: 156, endPoint x: 393, endPoint y: 57, distance: 98.9
click at [393, 57] on div "10 Mensaje ******* (a): Todos los contactos - canales seleccionados Todos los c…" at bounding box center [408, 60] width 227 height 21
drag, startPoint x: 749, startPoint y: 186, endPoint x: 734, endPoint y: 83, distance: 104.4
click at [734, 83] on div "**********" at bounding box center [715, 85] width 227 height 21
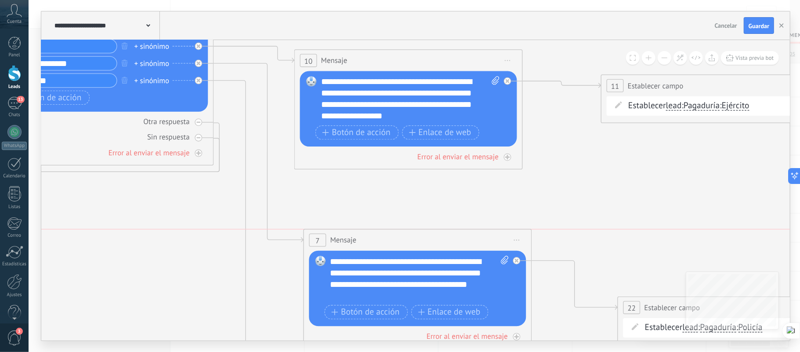
drag, startPoint x: 398, startPoint y: 282, endPoint x: 408, endPoint y: 237, distance: 45.4
click at [408, 237] on div "7 Mensaje ******* (a): Todos los contactos - canales seleccionados Todos los co…" at bounding box center [417, 239] width 227 height 21
click at [456, 196] on icon at bounding box center [520, 261] width 2475 height 1123
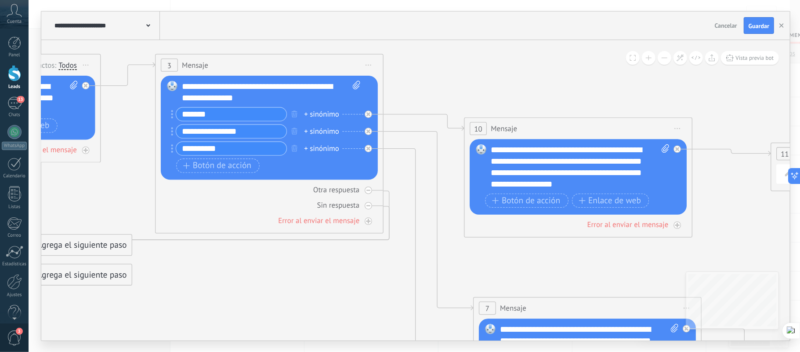
drag, startPoint x: 153, startPoint y: 253, endPoint x: 331, endPoint y: 304, distance: 184.7
click at [331, 306] on icon at bounding box center [689, 329] width 2475 height 1123
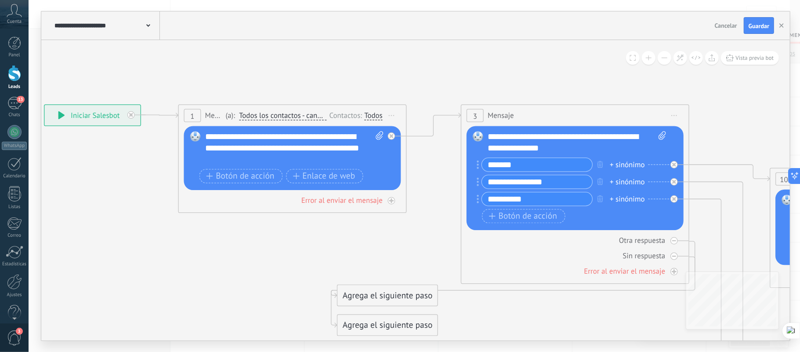
drag, startPoint x: 90, startPoint y: 194, endPoint x: 388, endPoint y: 238, distance: 301.6
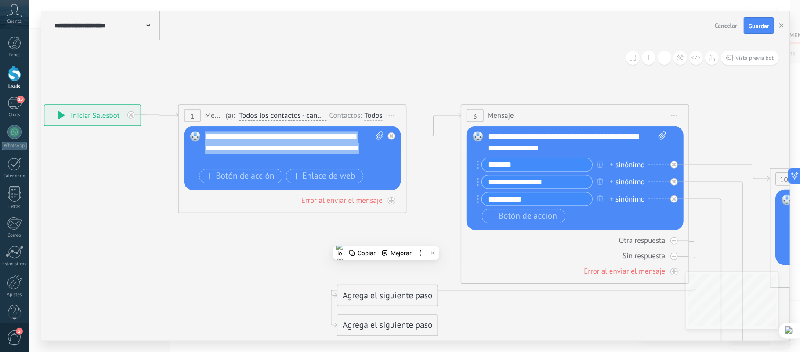
drag, startPoint x: 208, startPoint y: 134, endPoint x: 243, endPoint y: 162, distance: 44.7
click at [243, 162] on div "**********" at bounding box center [294, 148] width 178 height 34
copy div "**********"
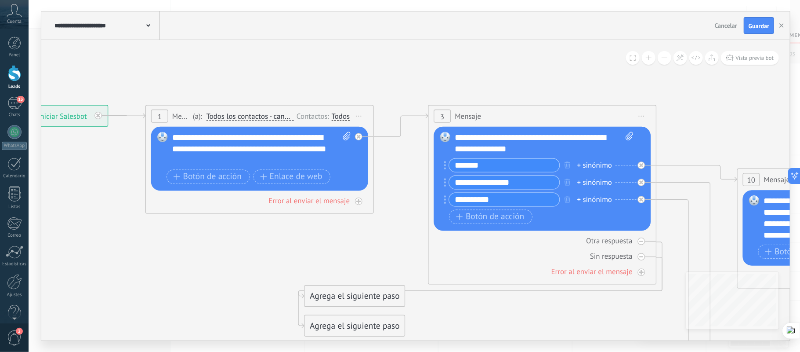
drag, startPoint x: 356, startPoint y: 253, endPoint x: 350, endPoint y: 253, distance: 6.2
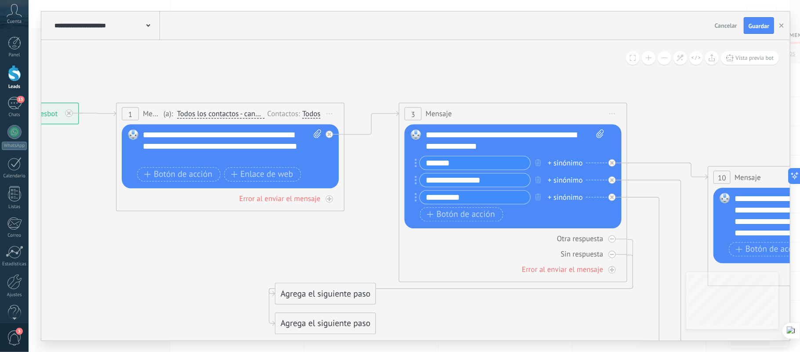
drag, startPoint x: 364, startPoint y: 230, endPoint x: 337, endPoint y: 226, distance: 27.6
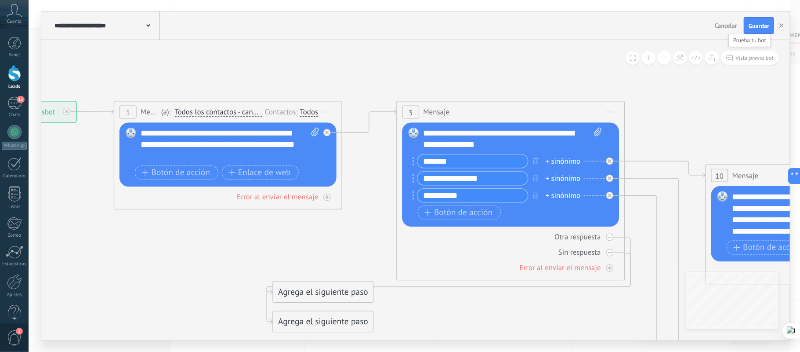
click at [759, 54] on span "Vista previa bot" at bounding box center [755, 57] width 38 height 7
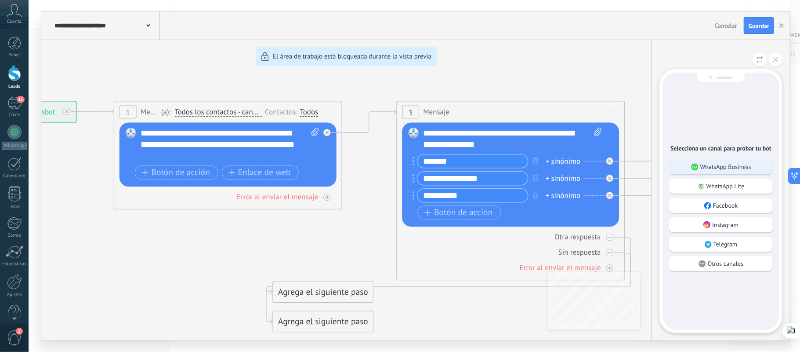
click at [711, 163] on p "WhatsApp Business" at bounding box center [725, 167] width 51 height 8
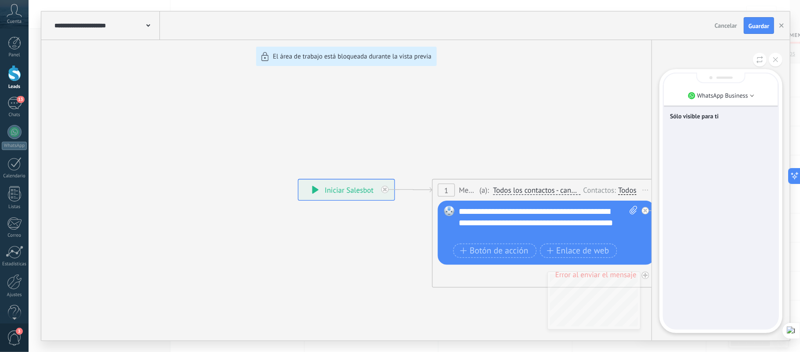
click at [714, 155] on div "Sólo visible para ti" at bounding box center [721, 200] width 114 height 255
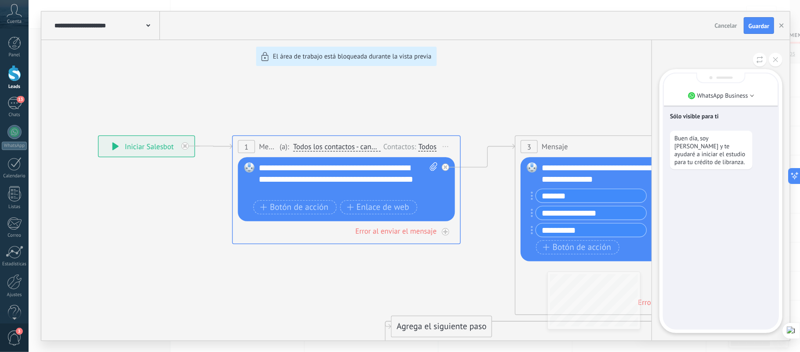
click at [733, 218] on div "Sólo visible para ti Buen día, soy Andrés Rativa y te ayudaré a iniciar el estu…" at bounding box center [721, 200] width 114 height 255
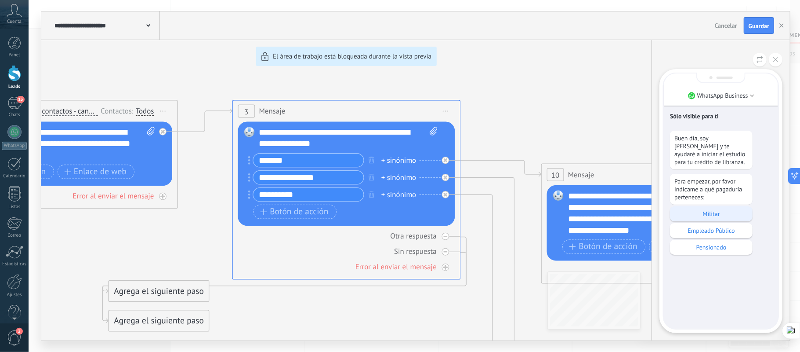
click at [709, 211] on p "Militar" at bounding box center [711, 214] width 74 height 8
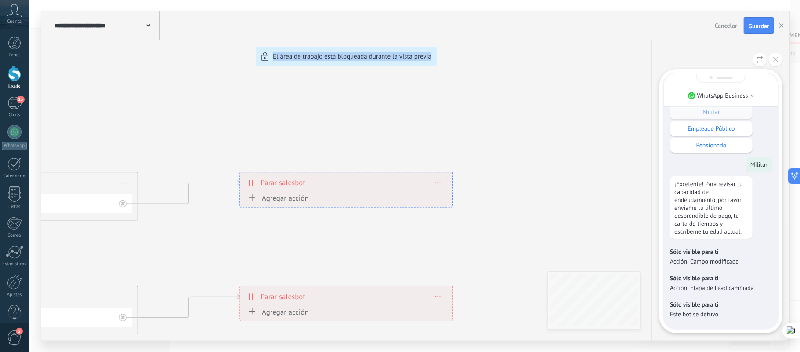
drag, startPoint x: 230, startPoint y: 228, endPoint x: 577, endPoint y: 225, distance: 346.7
click at [577, 227] on div "**********" at bounding box center [415, 175] width 749 height 329
click at [287, 77] on div "**********" at bounding box center [415, 175] width 749 height 329
drag, startPoint x: 145, startPoint y: 90, endPoint x: 341, endPoint y: 92, distance: 196.4
click at [341, 92] on div "**********" at bounding box center [415, 175] width 749 height 329
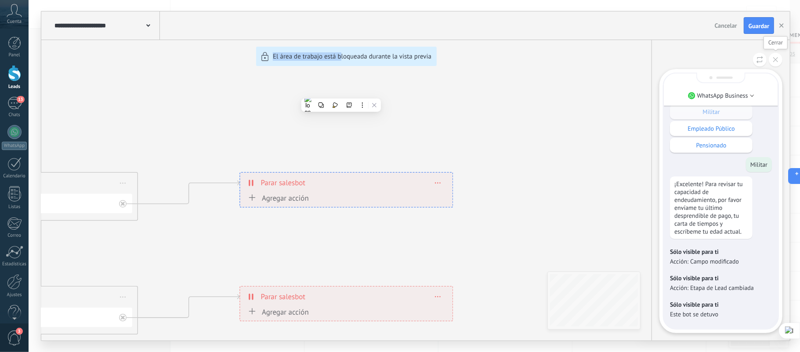
click at [778, 66] on button at bounding box center [776, 60] width 14 height 14
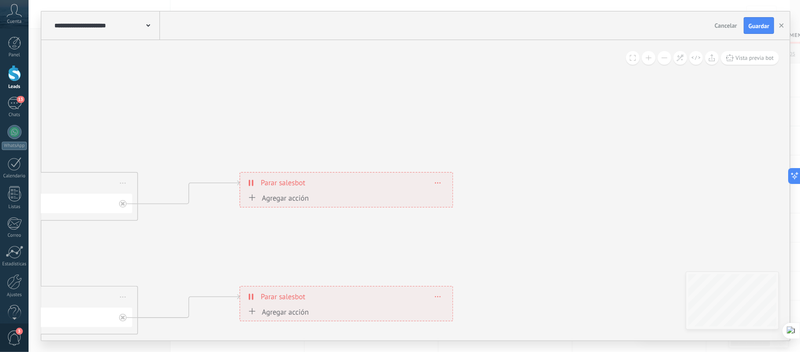
drag, startPoint x: 236, startPoint y: 104, endPoint x: 438, endPoint y: 104, distance: 202.1
click at [537, 124] on div "**********" at bounding box center [415, 175] width 749 height 329
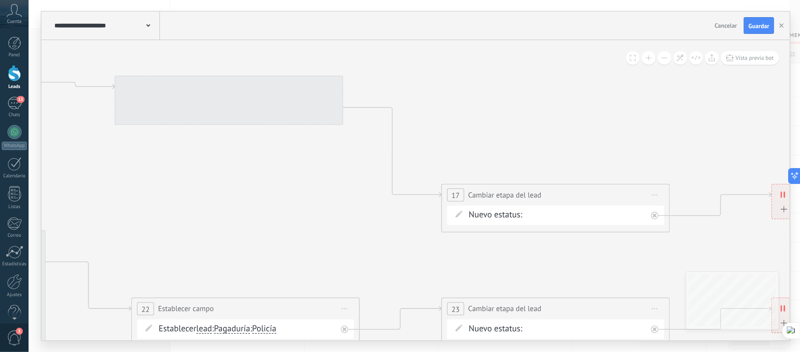
drag, startPoint x: 162, startPoint y: 81, endPoint x: 696, endPoint y: 94, distance: 534.5
click at [696, 92] on icon at bounding box center [33, 263] width 2475 height 1123
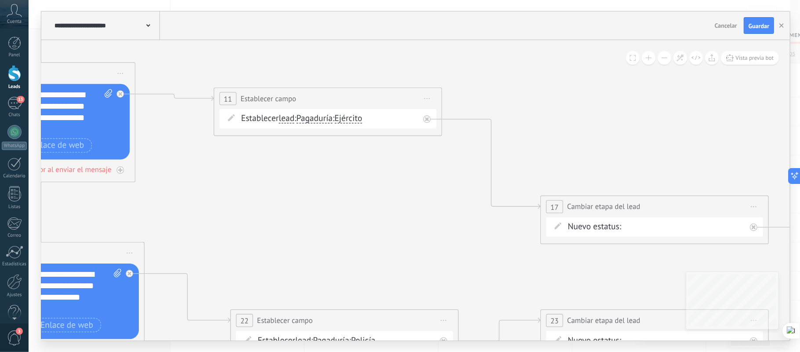
drag, startPoint x: 297, startPoint y: 198, endPoint x: 495, endPoint y: 218, distance: 198.8
click at [500, 219] on icon at bounding box center [132, 274] width 2475 height 1123
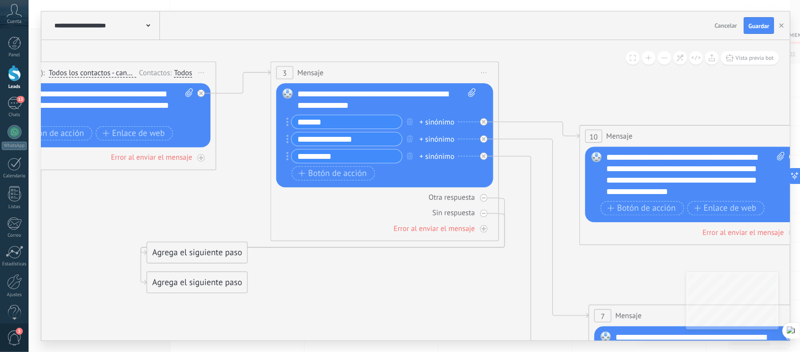
click at [620, 268] on icon at bounding box center [805, 337] width 2475 height 1123
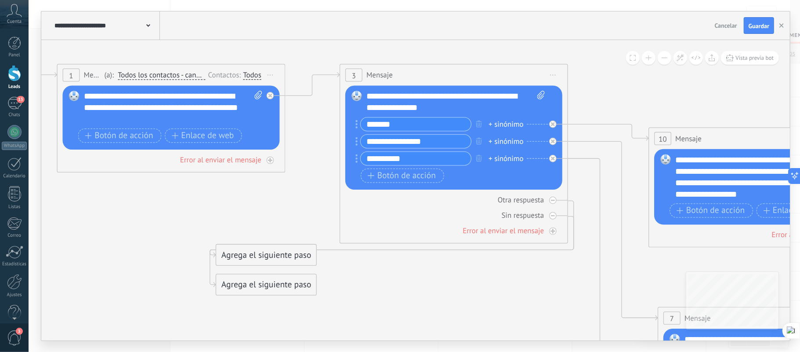
drag, startPoint x: 333, startPoint y: 283, endPoint x: 390, endPoint y: 285, distance: 57.2
click at [83, 99] on span at bounding box center [74, 95] width 19 height 9
click at [127, 123] on div "**********" at bounding box center [173, 108] width 178 height 34
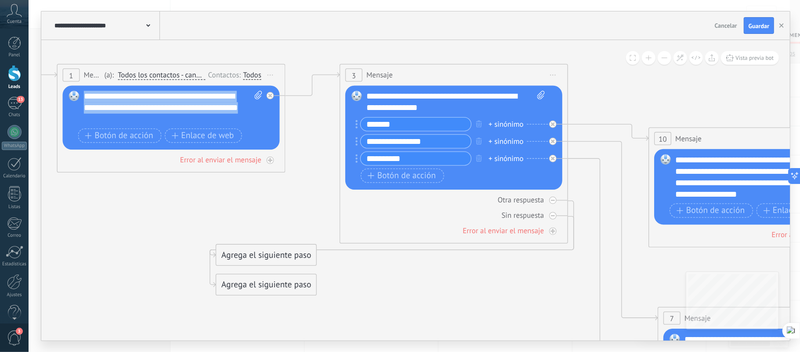
click at [84, 97] on div "**********" at bounding box center [173, 108] width 178 height 34
paste div
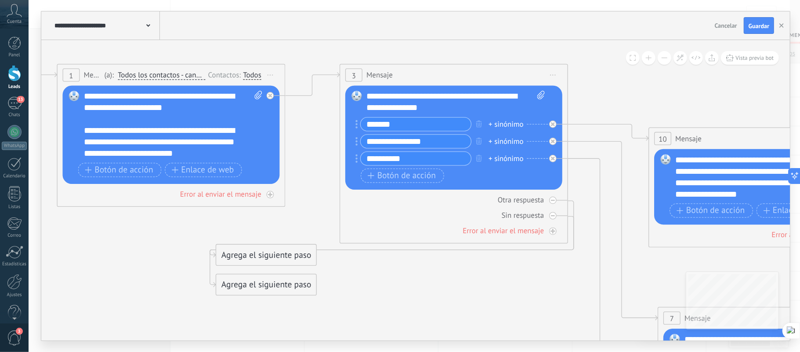
drag, startPoint x: 447, startPoint y: 108, endPoint x: 453, endPoint y: 110, distance: 5.6
click at [448, 110] on div "**********" at bounding box center [455, 102] width 178 height 23
click at [365, 94] on span at bounding box center [356, 95] width 19 height 9
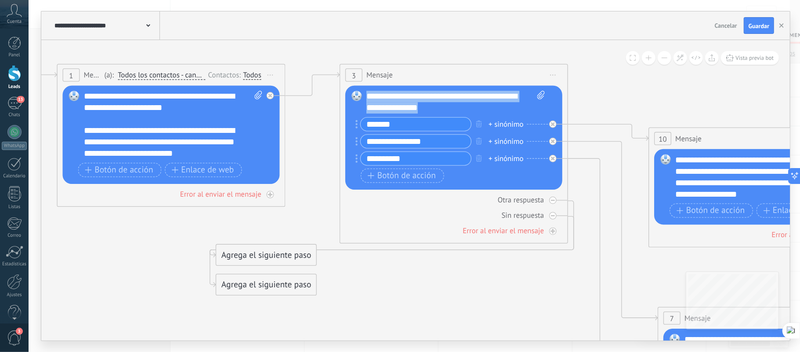
click at [366, 97] on div "**********" at bounding box center [455, 102] width 178 height 23
paste div
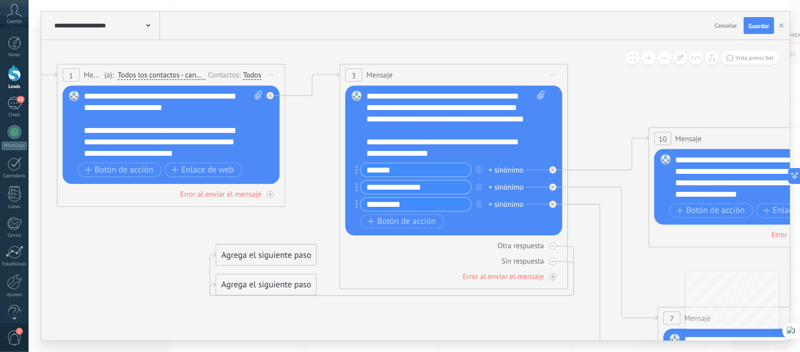
click at [367, 153] on div "**********" at bounding box center [443, 147] width 154 height 23
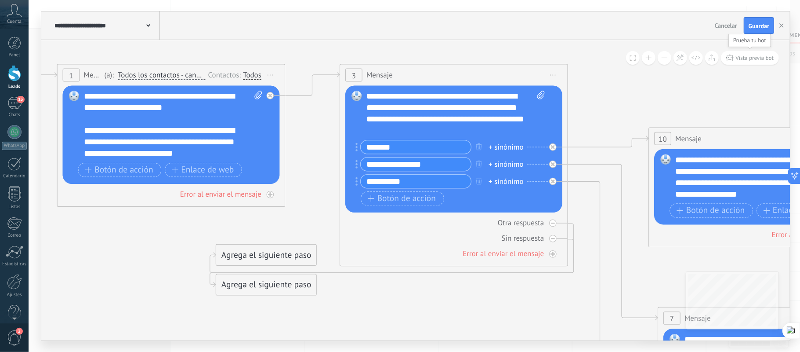
click at [740, 53] on button "Vista previa bot" at bounding box center [750, 58] width 58 height 14
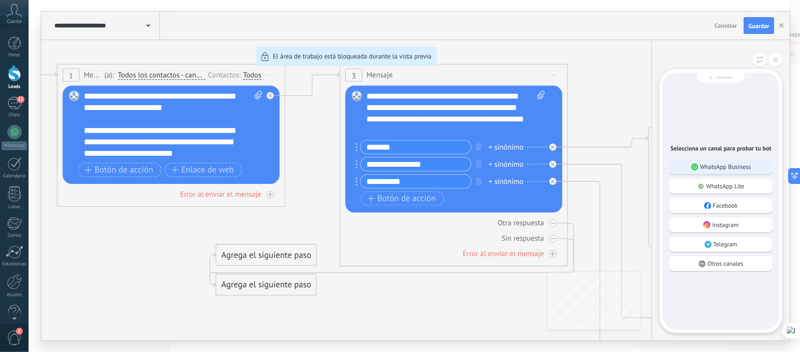
click at [697, 159] on div "WhatsApp Business" at bounding box center [721, 166] width 104 height 15
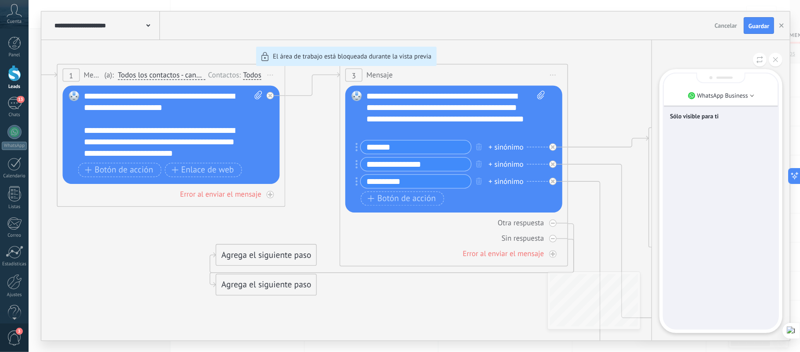
click at [695, 169] on div "Sólo visible para ti" at bounding box center [721, 200] width 114 height 255
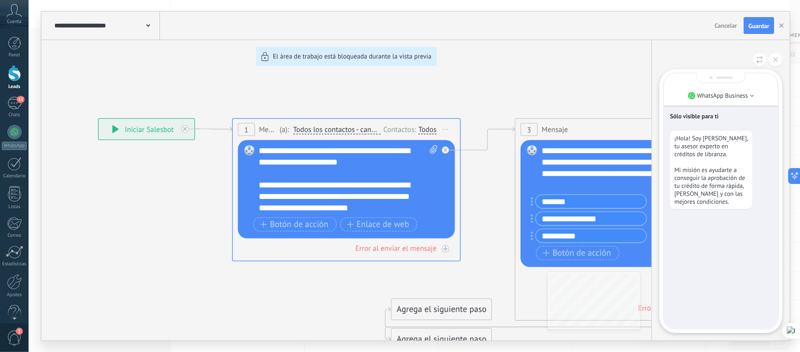
click at [707, 187] on p "¡Hola! Soy [PERSON_NAME], tu asesor experto en créditos de libranza. Mi misión …" at bounding box center [711, 169] width 74 height 71
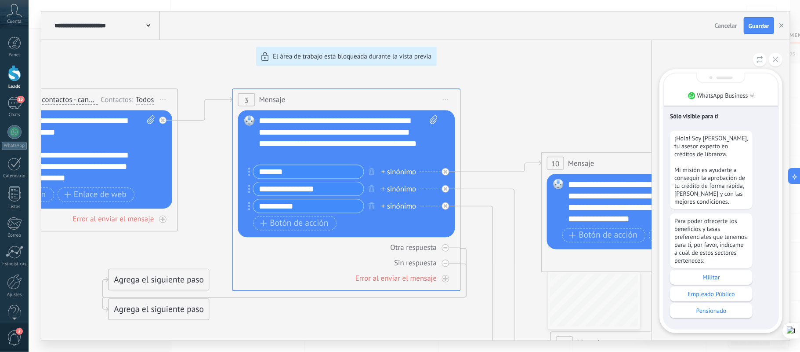
drag, startPoint x: 90, startPoint y: 164, endPoint x: 136, endPoint y: 166, distance: 45.7
click at [136, 166] on div "**********" at bounding box center [415, 175] width 749 height 329
click at [779, 62] on button at bounding box center [776, 60] width 14 height 14
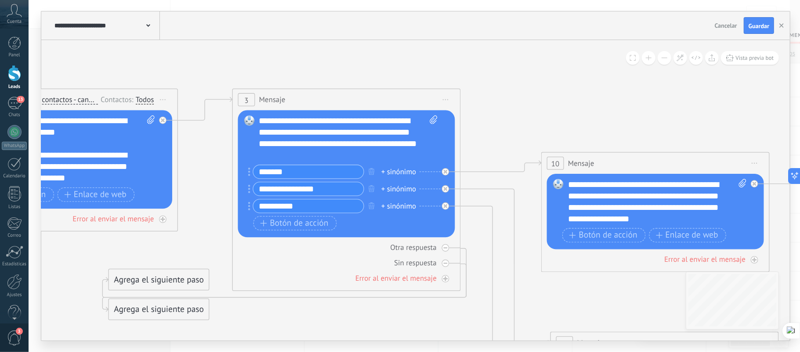
drag, startPoint x: 154, startPoint y: 180, endPoint x: 234, endPoint y: 183, distance: 80.0
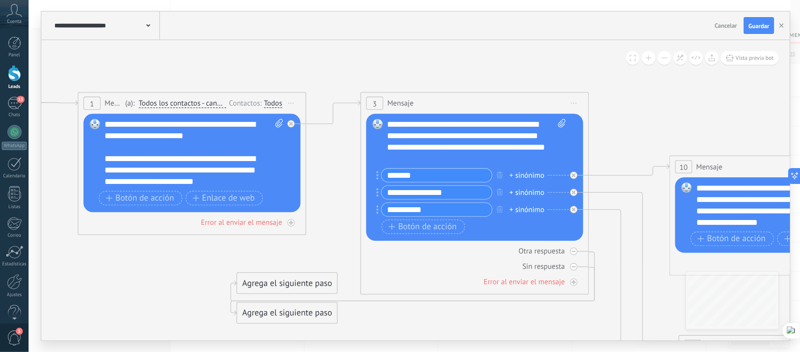
drag, startPoint x: 213, startPoint y: 201, endPoint x: 474, endPoint y: 221, distance: 261.8
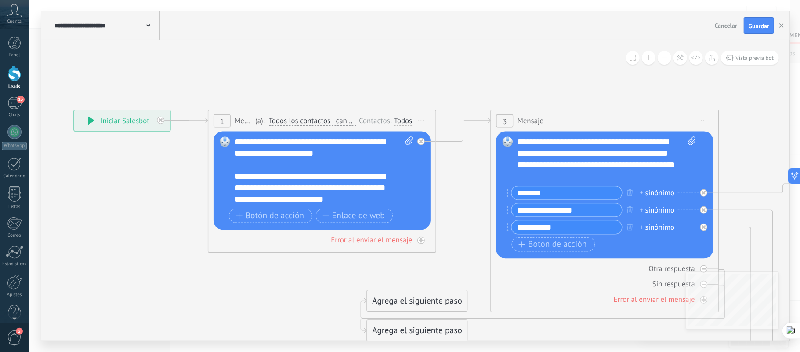
drag, startPoint x: 235, startPoint y: 190, endPoint x: 249, endPoint y: 192, distance: 14.2
click at [235, 192] on div "**********" at bounding box center [312, 187] width 154 height 34
click at [277, 190] on div "**********" at bounding box center [312, 193] width 154 height 46
click at [326, 190] on div "**********" at bounding box center [312, 193] width 154 height 46
drag, startPoint x: 747, startPoint y: 52, endPoint x: 746, endPoint y: 57, distance: 5.0
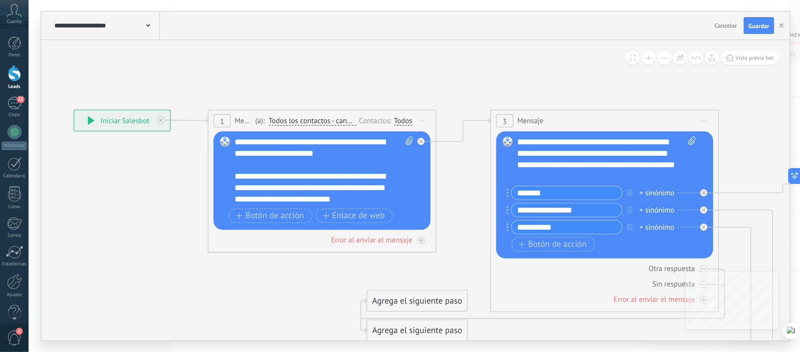
click at [747, 52] on button "Vista previa bot" at bounding box center [750, 58] width 58 height 14
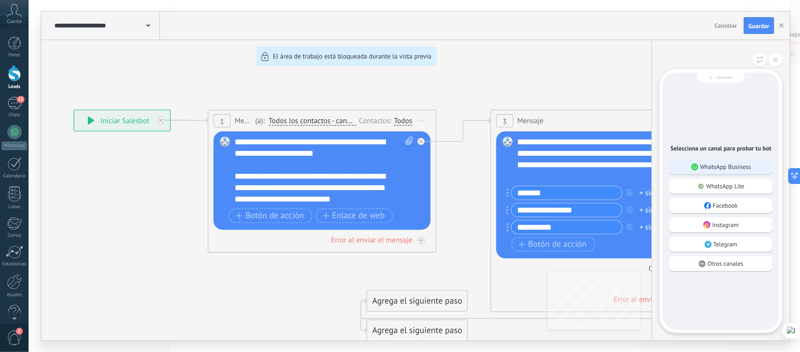
click at [707, 163] on p "WhatsApp Business" at bounding box center [725, 167] width 51 height 8
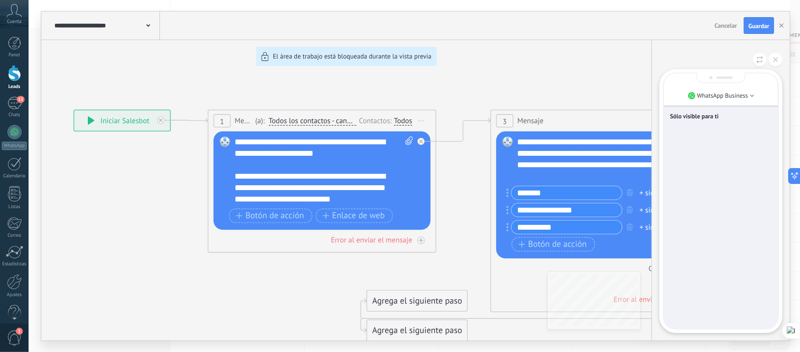
click at [718, 180] on div "Sólo visible para ti" at bounding box center [721, 200] width 114 height 255
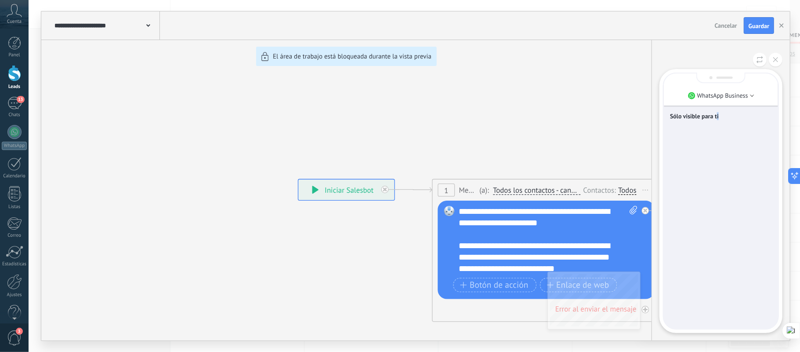
click at [718, 186] on div "Sólo visible para ti" at bounding box center [721, 200] width 114 height 255
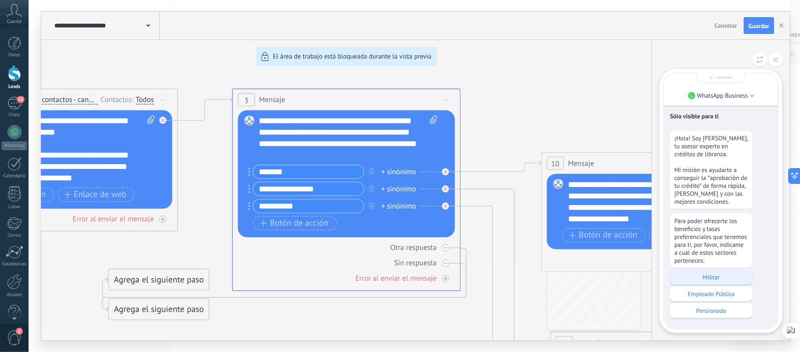
click at [718, 273] on p "Militar" at bounding box center [711, 277] width 74 height 8
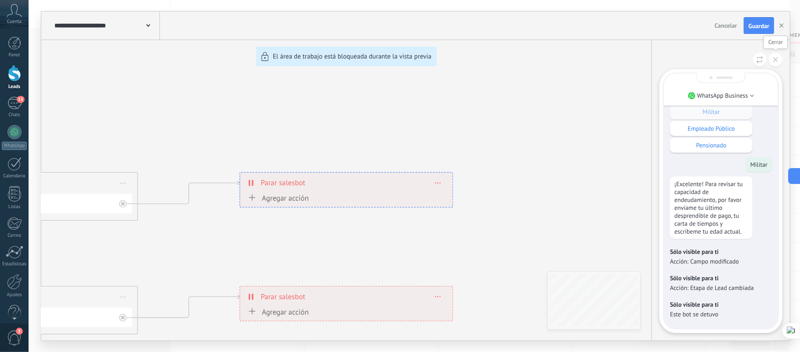
click at [776, 57] on icon at bounding box center [775, 59] width 5 height 5
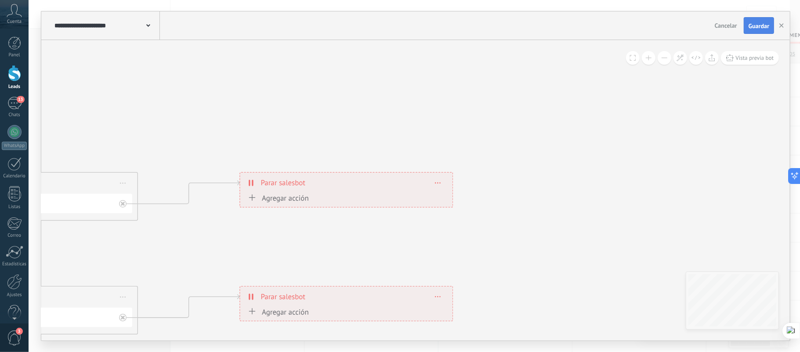
click at [765, 29] on span "Guardar" at bounding box center [759, 26] width 21 height 6
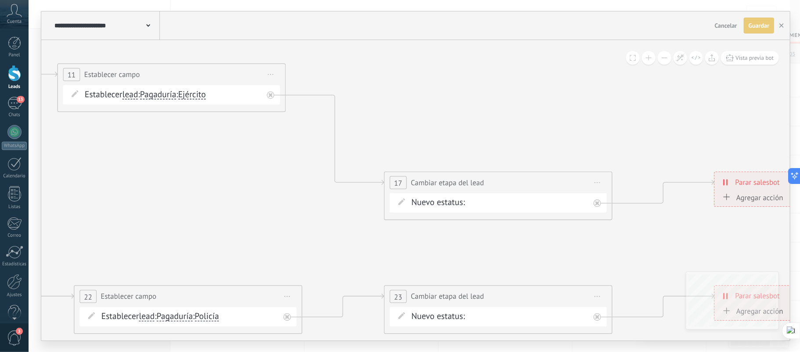
drag, startPoint x: 236, startPoint y: 136, endPoint x: 712, endPoint y: 135, distance: 475.9
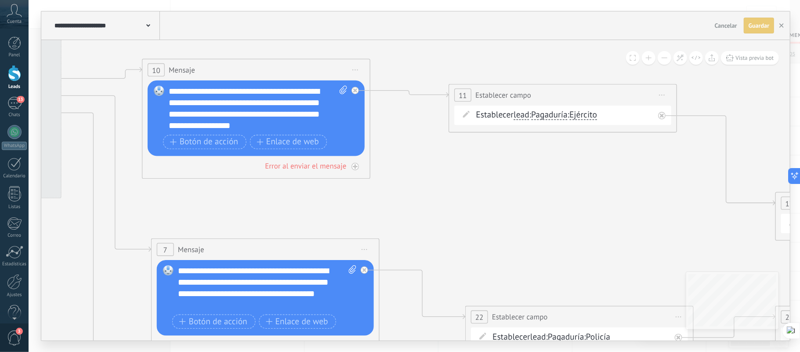
drag, startPoint x: 411, startPoint y: 195, endPoint x: 519, endPoint y: 210, distance: 108.7
click at [519, 210] on icon at bounding box center [367, 271] width 2475 height 1123
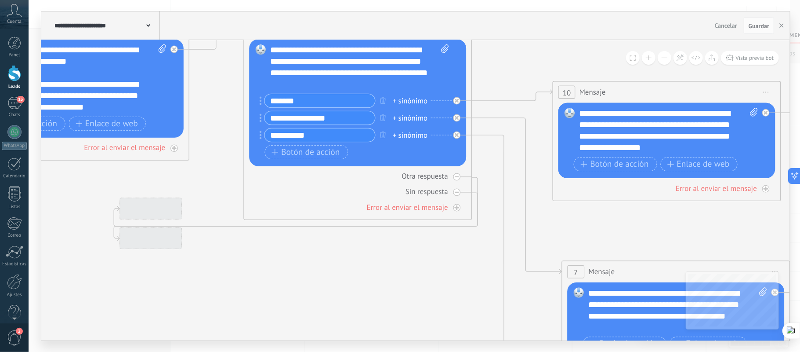
drag, startPoint x: 109, startPoint y: 191, endPoint x: 542, endPoint y: 229, distance: 435.0
click at [543, 229] on icon at bounding box center [778, 293] width 2475 height 1123
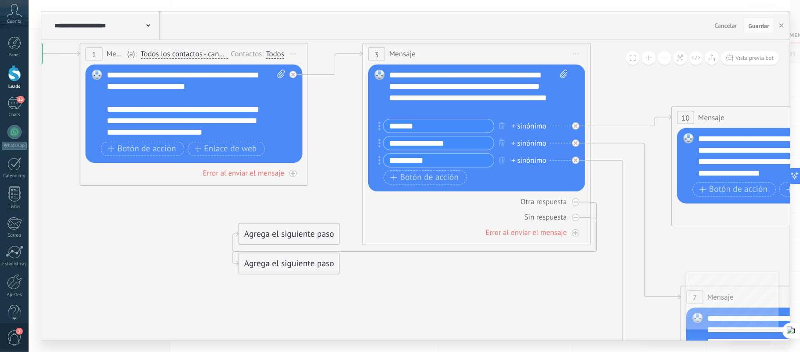
drag, startPoint x: 74, startPoint y: 188, endPoint x: 228, endPoint y: 209, distance: 154.8
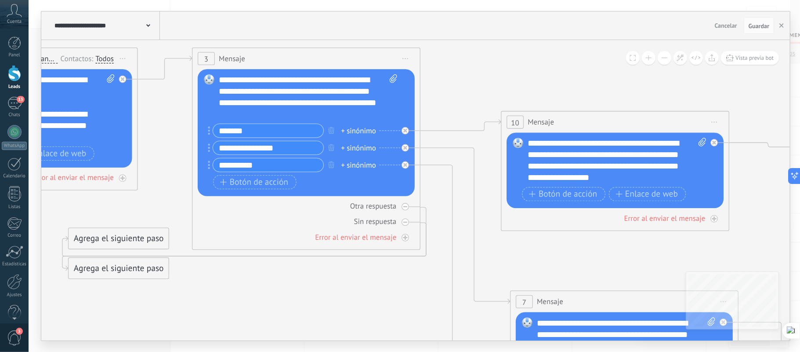
drag, startPoint x: 396, startPoint y: 185, endPoint x: 81, endPoint y: 169, distance: 315.9
click at [81, 173] on icon at bounding box center [726, 323] width 2475 height 1123
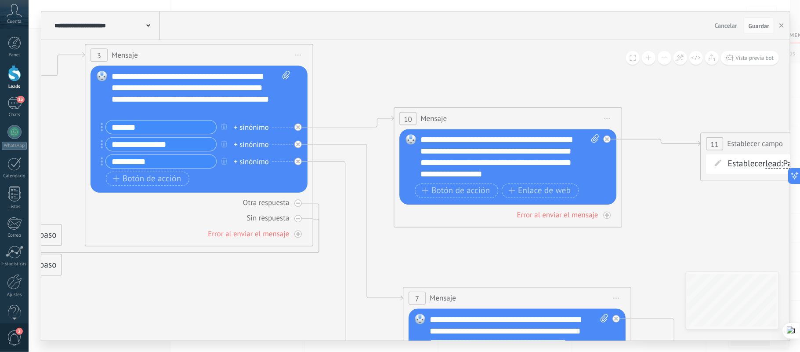
drag, startPoint x: 537, startPoint y: 69, endPoint x: 478, endPoint y: 65, distance: 58.6
click at [482, 67] on icon at bounding box center [619, 319] width 2475 height 1123
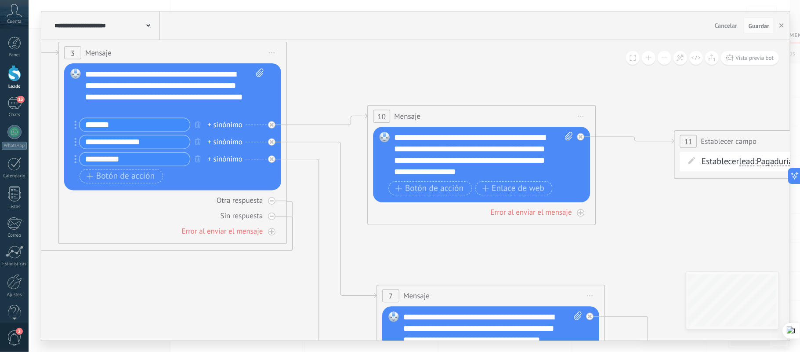
drag, startPoint x: 99, startPoint y: 227, endPoint x: 242, endPoint y: 241, distance: 143.5
click at [248, 242] on div "3 Mensaje ******* (a): Todos los contactos - canales seleccionados Todos los co…" at bounding box center [172, 143] width 228 height 202
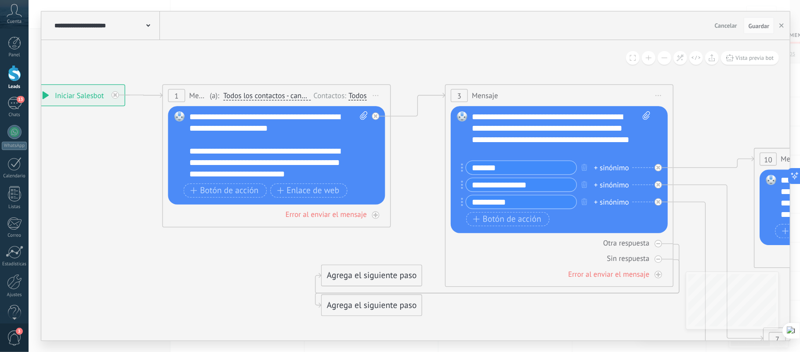
drag, startPoint x: 155, startPoint y: 280, endPoint x: 516, endPoint y: 319, distance: 363.3
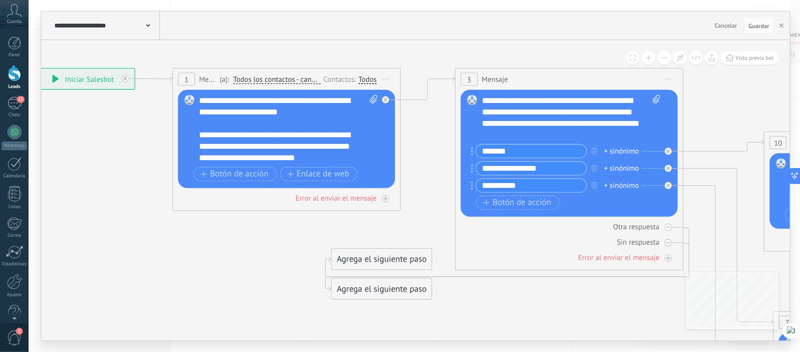
drag, startPoint x: 129, startPoint y: 227, endPoint x: 129, endPoint y: 211, distance: 15.4
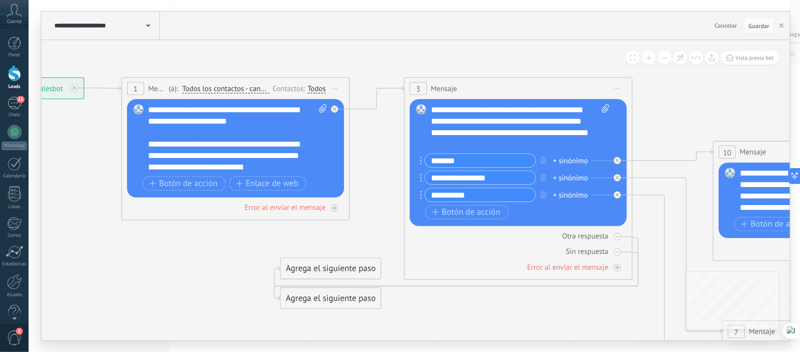
drag, startPoint x: 249, startPoint y: 240, endPoint x: 199, endPoint y: 246, distance: 50.0
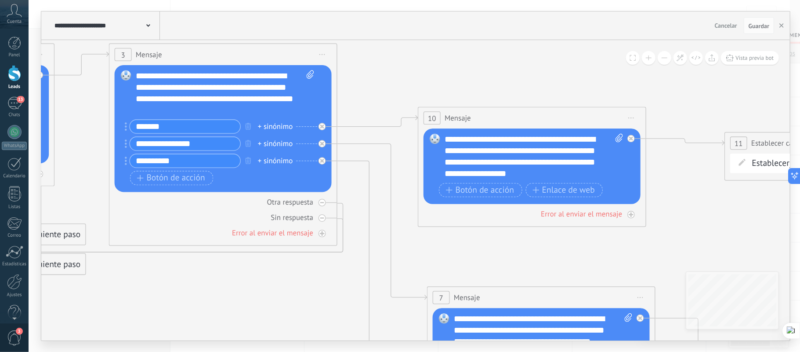
drag, startPoint x: 698, startPoint y: 109, endPoint x: 350, endPoint y: 76, distance: 350.0
click at [350, 76] on icon at bounding box center [643, 319] width 2475 height 1123
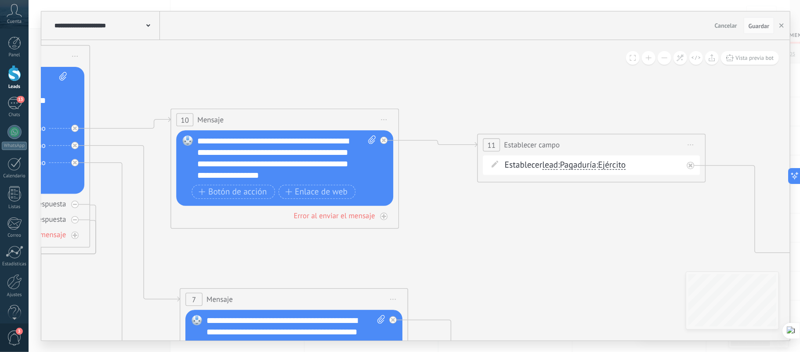
drag, startPoint x: 719, startPoint y: 91, endPoint x: 437, endPoint y: 90, distance: 282.1
click at [439, 90] on icon at bounding box center [396, 321] width 2475 height 1123
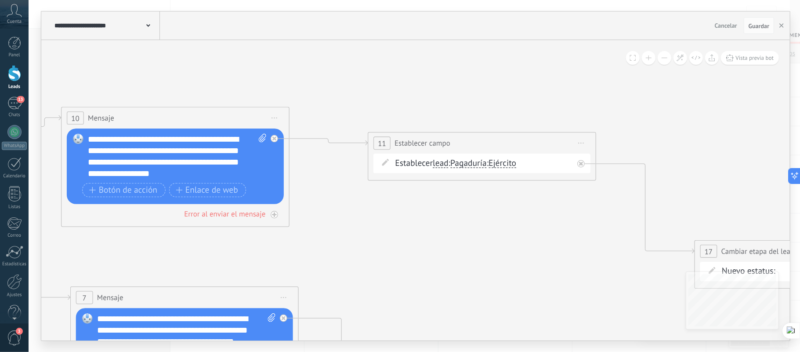
drag, startPoint x: 713, startPoint y: 122, endPoint x: 681, endPoint y: 122, distance: 31.6
click at [682, 122] on icon at bounding box center [287, 319] width 2475 height 1123
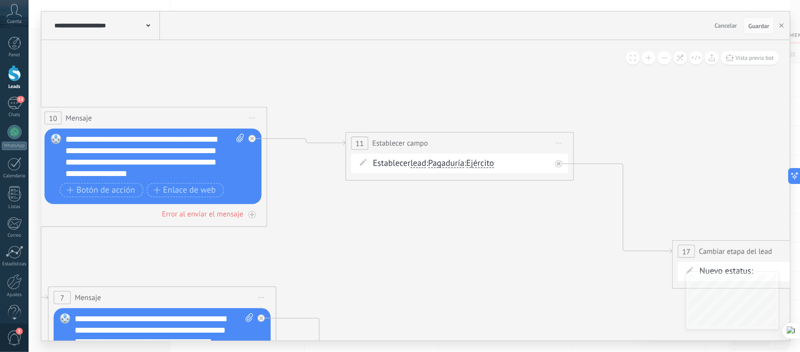
click at [419, 144] on span "Establecer campo" at bounding box center [401, 143] width 56 height 11
click at [559, 144] on icon at bounding box center [559, 142] width 6 height 1
click at [620, 127] on icon at bounding box center [264, 319] width 2475 height 1123
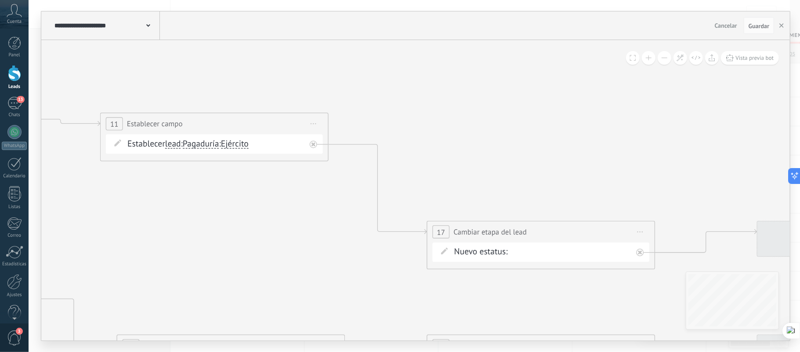
drag, startPoint x: 722, startPoint y: 120, endPoint x: 290, endPoint y: 88, distance: 433.1
click at [290, 88] on icon at bounding box center [19, 300] width 2475 height 1123
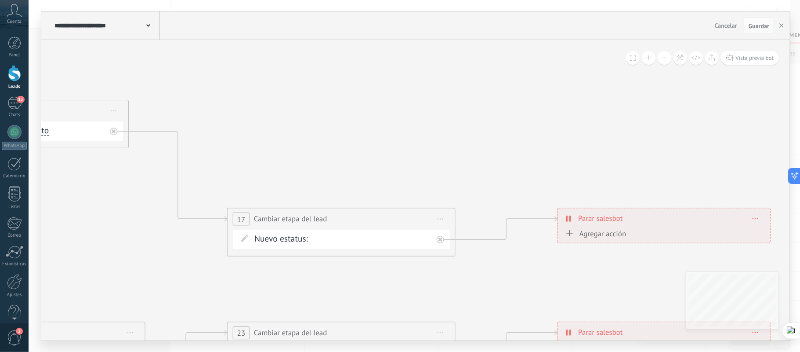
drag, startPoint x: 619, startPoint y: 146, endPoint x: 490, endPoint y: 127, distance: 129.7
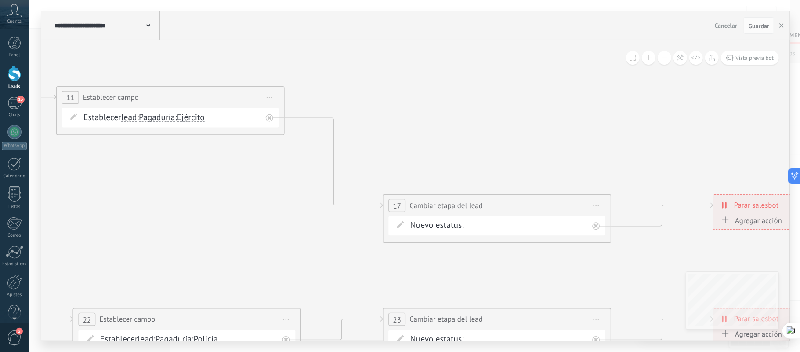
drag, startPoint x: 440, startPoint y: 108, endPoint x: 707, endPoint y: 116, distance: 267.7
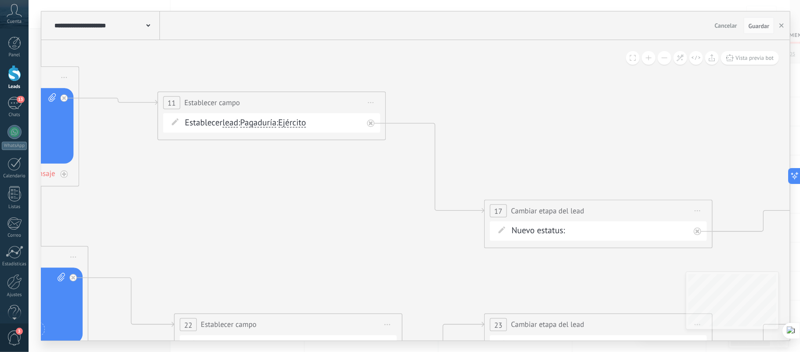
drag, startPoint x: 185, startPoint y: 179, endPoint x: 579, endPoint y: 177, distance: 393.3
click at [570, 179] on icon at bounding box center [76, 278] width 2475 height 1123
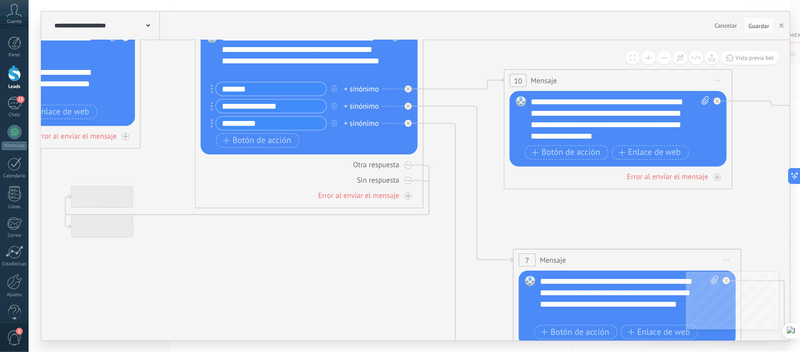
drag, startPoint x: 129, startPoint y: 261, endPoint x: 352, endPoint y: 262, distance: 223.7
click at [348, 262] on icon at bounding box center [729, 281] width 2475 height 1123
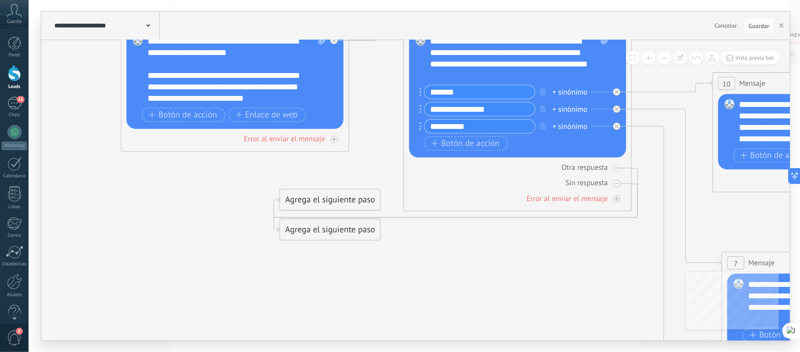
drag, startPoint x: 232, startPoint y: 258, endPoint x: 368, endPoint y: 245, distance: 136.5
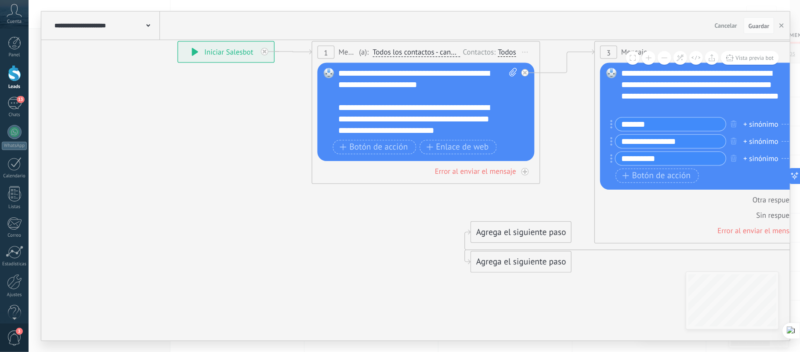
drag, startPoint x: 133, startPoint y: 190, endPoint x: 269, endPoint y: 205, distance: 137.5
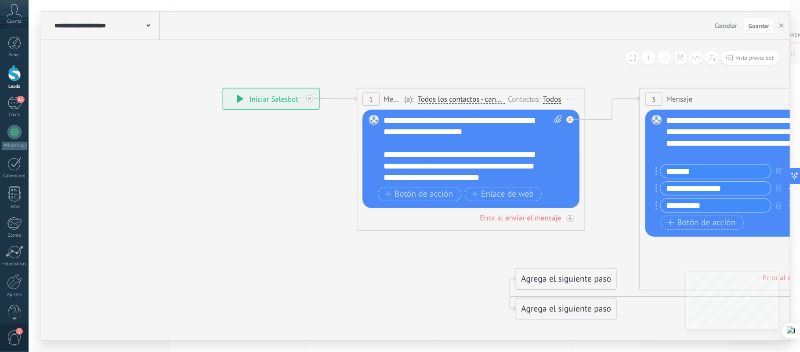
drag, startPoint x: 299, startPoint y: 174, endPoint x: 262, endPoint y: 199, distance: 44.4
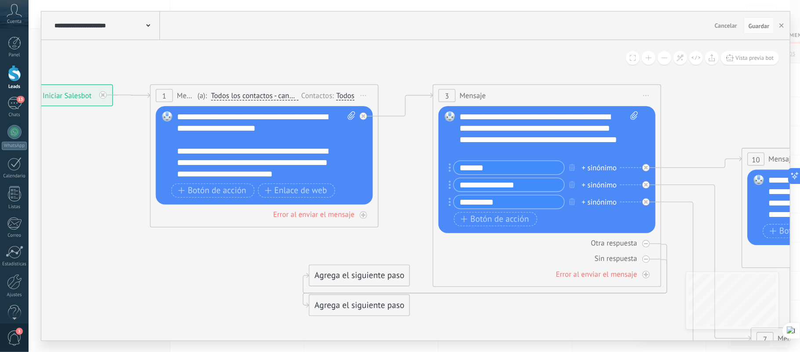
drag, startPoint x: 511, startPoint y: 69, endPoint x: 312, endPoint y: 52, distance: 200.2
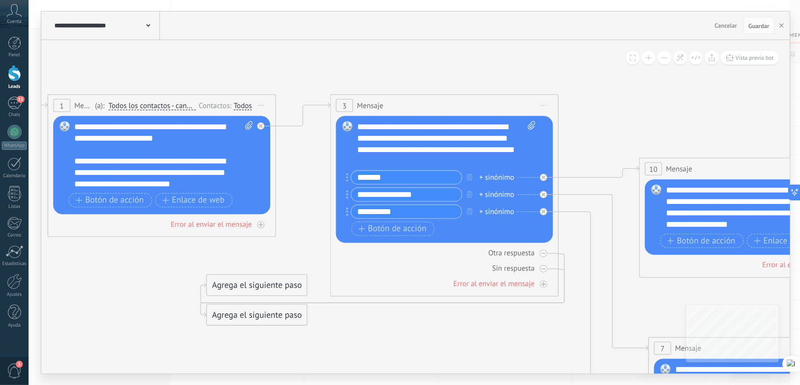
drag, startPoint x: 733, startPoint y: 83, endPoint x: 612, endPoint y: 96, distance: 121.5
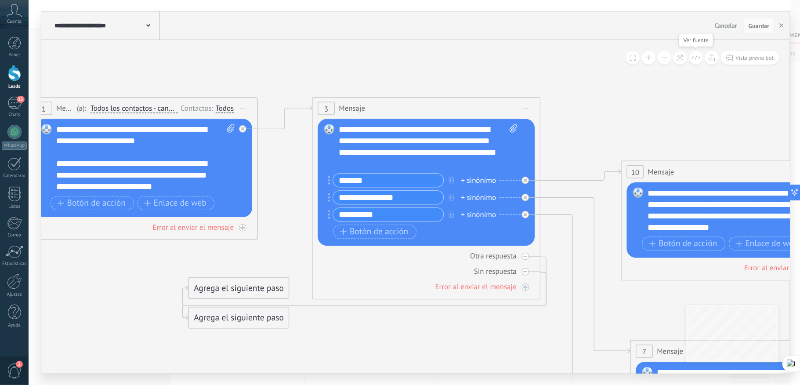
click at [696, 60] on button at bounding box center [696, 58] width 14 height 14
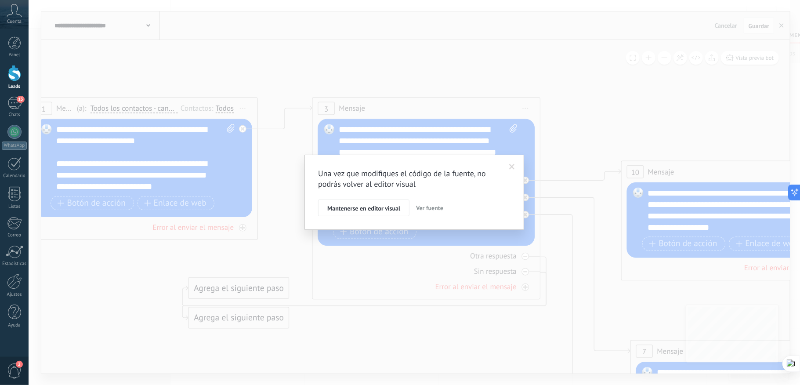
click at [511, 166] on span at bounding box center [512, 167] width 6 height 6
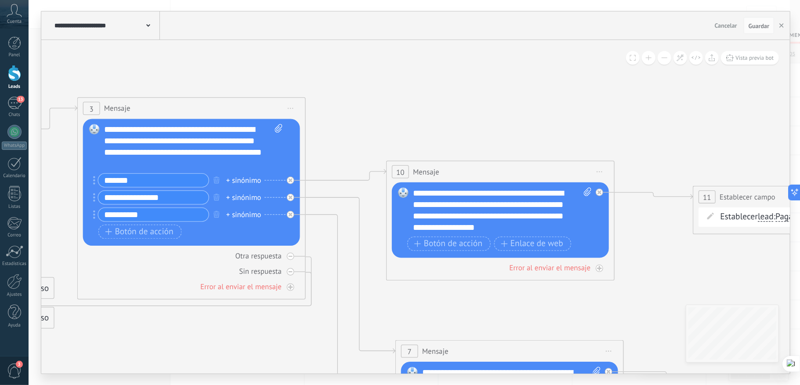
drag, startPoint x: 685, startPoint y: 122, endPoint x: 431, endPoint y: 122, distance: 253.1
click at [431, 122] on icon at bounding box center [612, 372] width 2475 height 1123
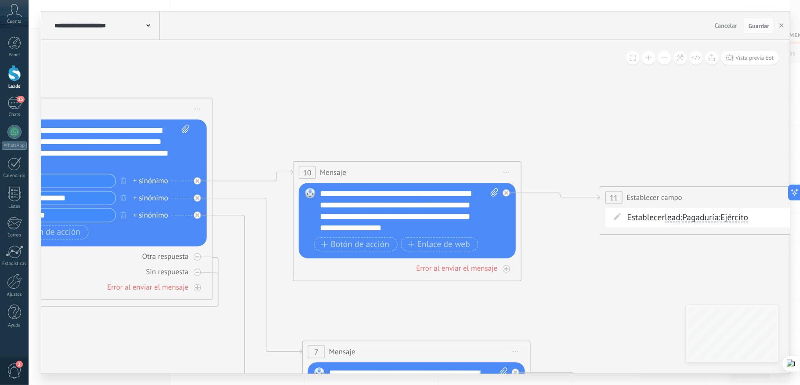
drag, startPoint x: 671, startPoint y: 121, endPoint x: 554, endPoint y: 122, distance: 117.8
click at [554, 122] on icon at bounding box center [519, 373] width 2475 height 1123
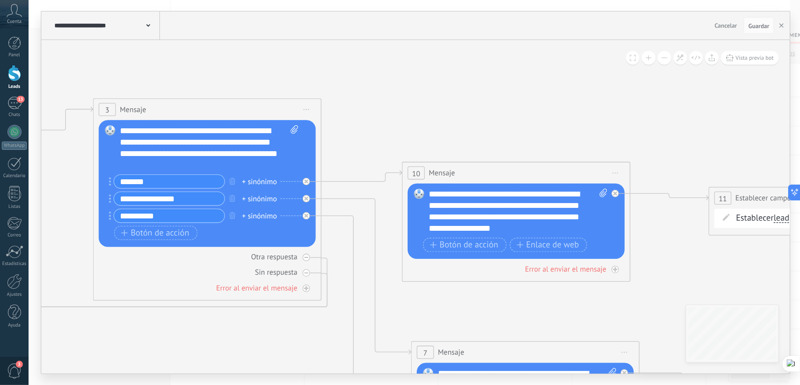
drag, startPoint x: 312, startPoint y: 99, endPoint x: 679, endPoint y: 97, distance: 367.8
click at [675, 98] on icon at bounding box center [628, 374] width 2475 height 1123
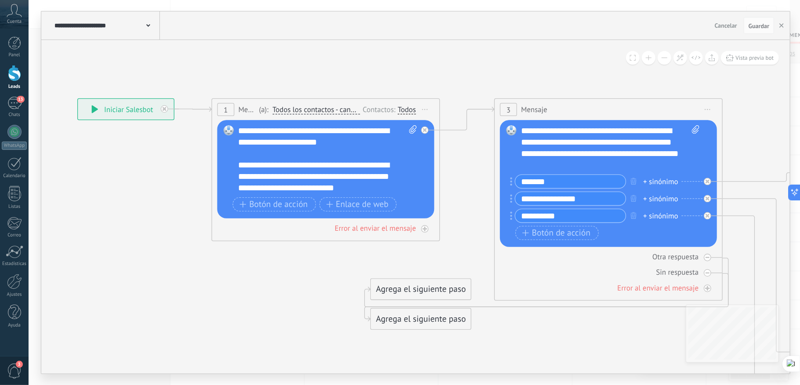
drag, startPoint x: 204, startPoint y: 60, endPoint x: 361, endPoint y: 60, distance: 156.9
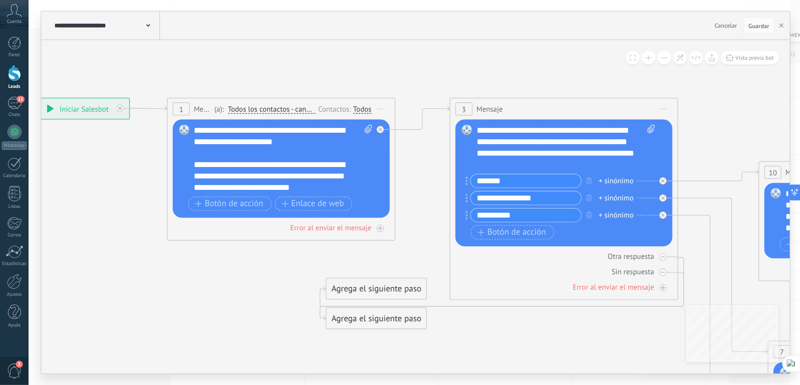
drag, startPoint x: 276, startPoint y: 282, endPoint x: 231, endPoint y: 281, distance: 45.3
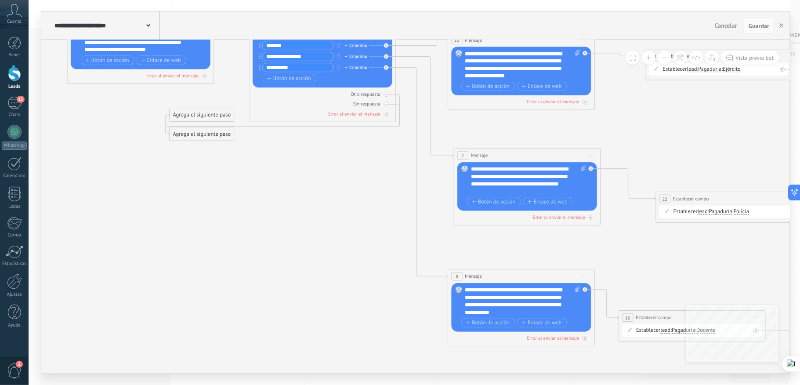
drag, startPoint x: 429, startPoint y: 238, endPoint x: 361, endPoint y: 209, distance: 74.4
click at [361, 209] on icon at bounding box center [593, 169] width 1592 height 722
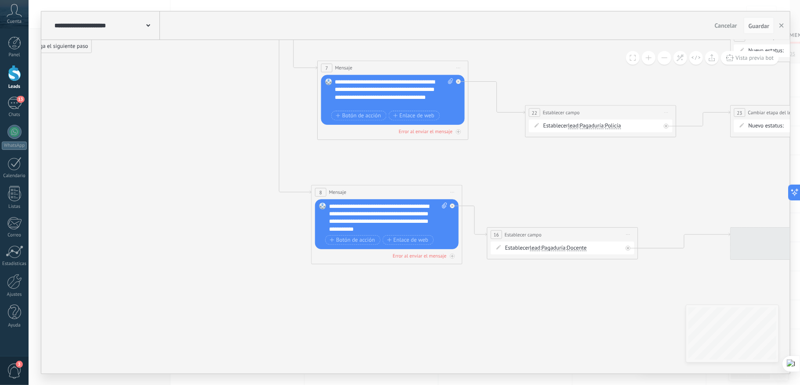
drag, startPoint x: 705, startPoint y: 259, endPoint x: 536, endPoint y: 167, distance: 192.3
click at [536, 167] on icon at bounding box center [460, 82] width 1637 height 743
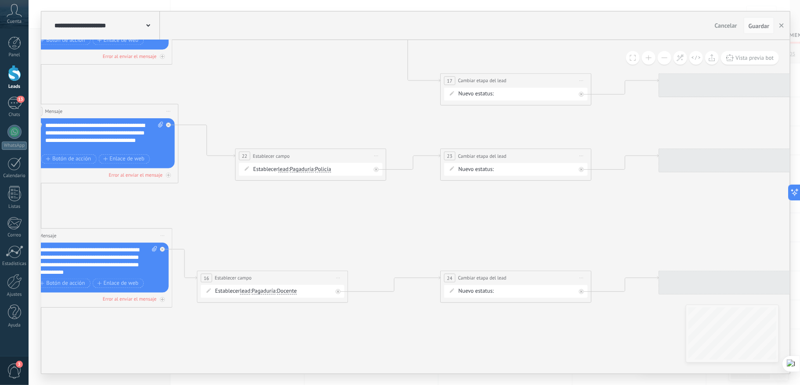
drag, startPoint x: 677, startPoint y: 185, endPoint x: 395, endPoint y: 229, distance: 286.1
click at [392, 229] on icon at bounding box center [170, 125] width 1637 height 743
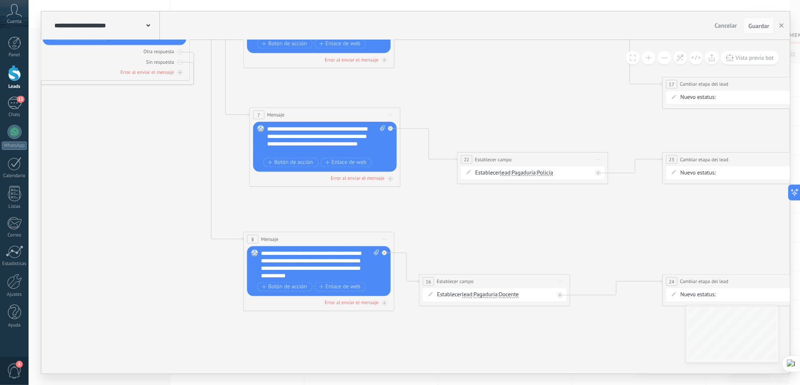
drag, startPoint x: 249, startPoint y: 215, endPoint x: 644, endPoint y: 290, distance: 402.5
click at [642, 294] on icon at bounding box center [392, 129] width 1637 height 743
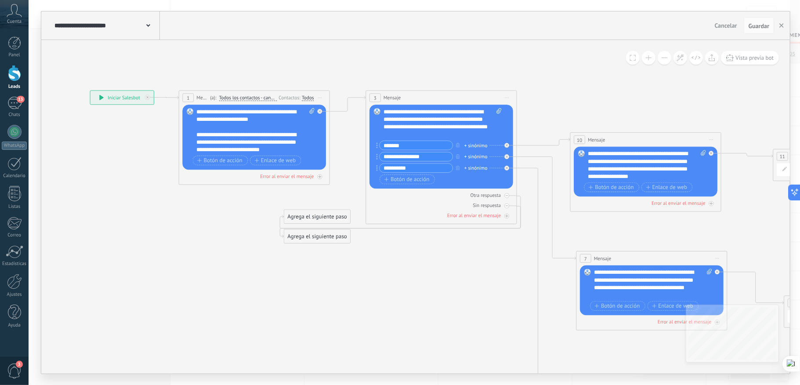
drag, startPoint x: 187, startPoint y: 221, endPoint x: 225, endPoint y: 272, distance: 63.7
click at [224, 272] on icon at bounding box center [719, 273] width 1637 height 743
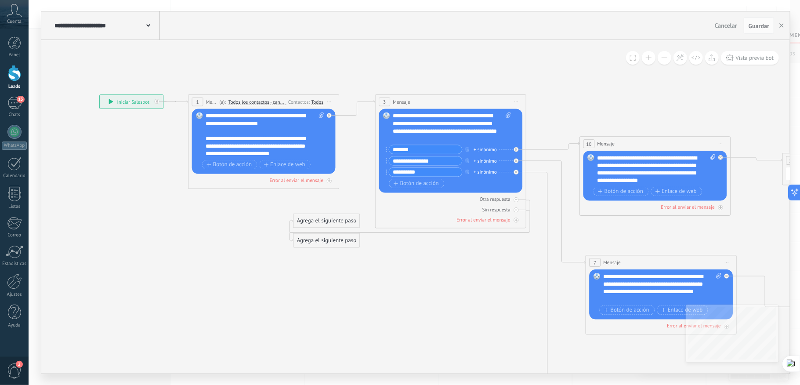
click at [144, 26] on input "**********" at bounding box center [100, 25] width 92 height 7
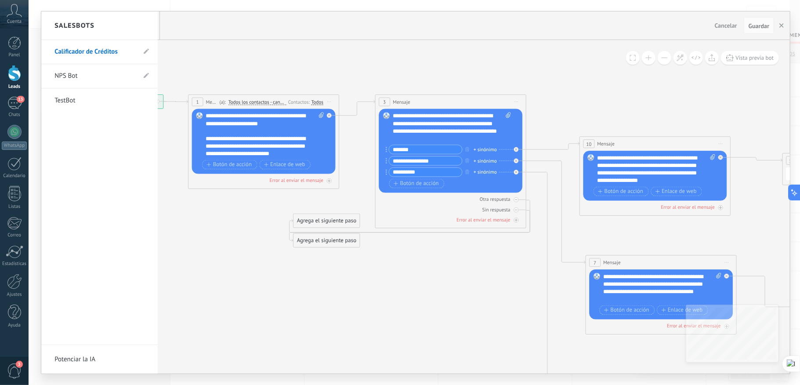
click at [260, 62] on div at bounding box center [415, 192] width 749 height 362
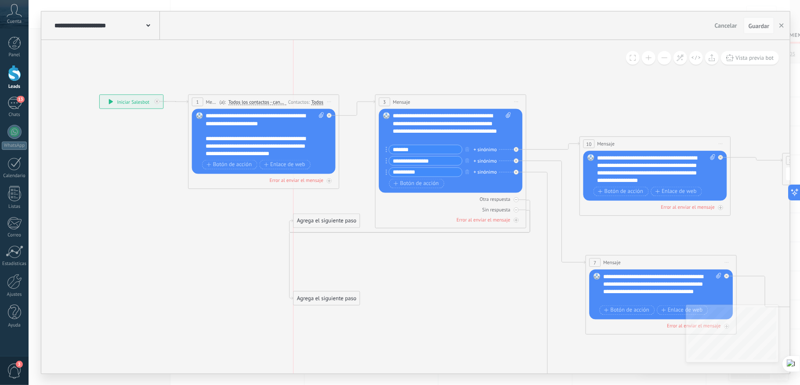
drag, startPoint x: 326, startPoint y: 245, endPoint x: 327, endPoint y: 302, distance: 57.2
click at [327, 302] on div "Agrega el siguiente paso" at bounding box center [327, 298] width 66 height 12
drag, startPoint x: 327, startPoint y: 221, endPoint x: 328, endPoint y: 269, distance: 48.8
click at [328, 269] on div "Agrega el siguiente paso" at bounding box center [327, 272] width 66 height 12
drag, startPoint x: 332, startPoint y: 273, endPoint x: 334, endPoint y: 340, distance: 67.3
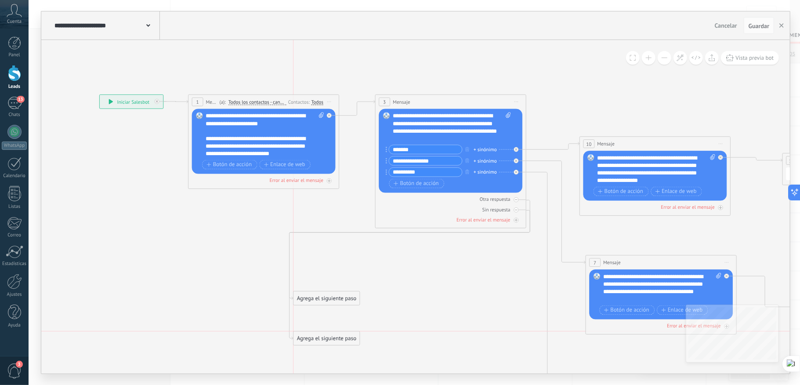
click at [334, 340] on div "Agrega el siguiente paso" at bounding box center [327, 338] width 66 height 12
click at [473, 305] on icon at bounding box center [728, 277] width 1637 height 743
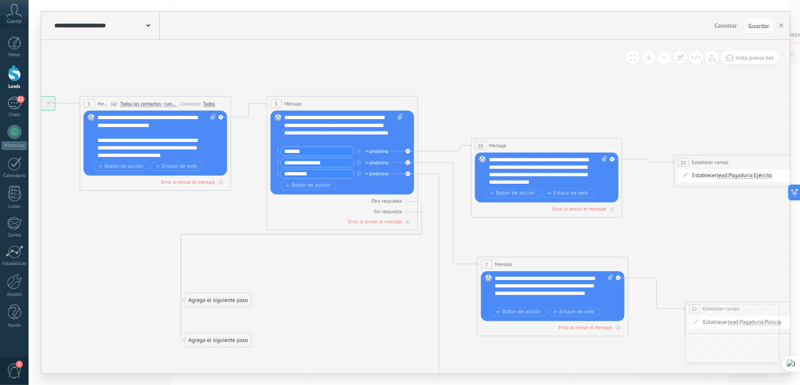
drag, startPoint x: 519, startPoint y: 272, endPoint x: 315, endPoint y: 254, distance: 205.2
click at [315, 254] on icon at bounding box center [620, 278] width 1637 height 743
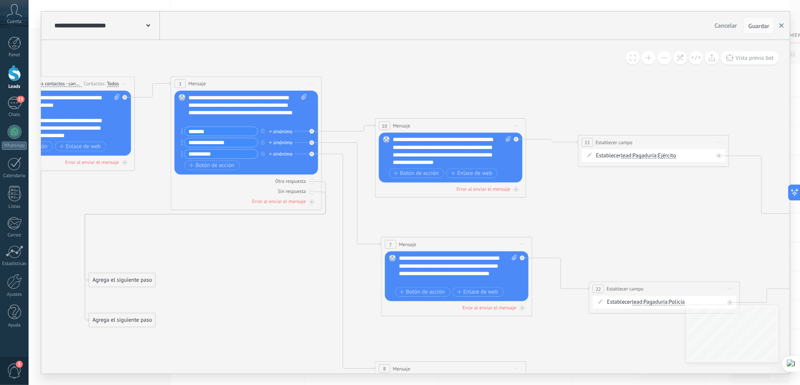
click at [783, 25] on icon "button" at bounding box center [782, 25] width 4 height 4
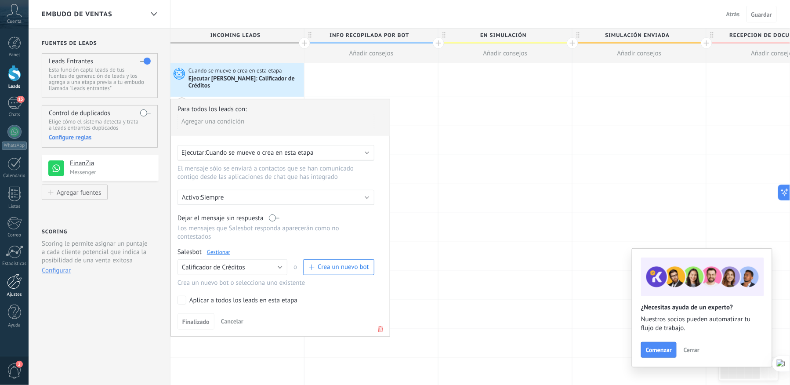
click at [13, 287] on div at bounding box center [14, 281] width 15 height 15
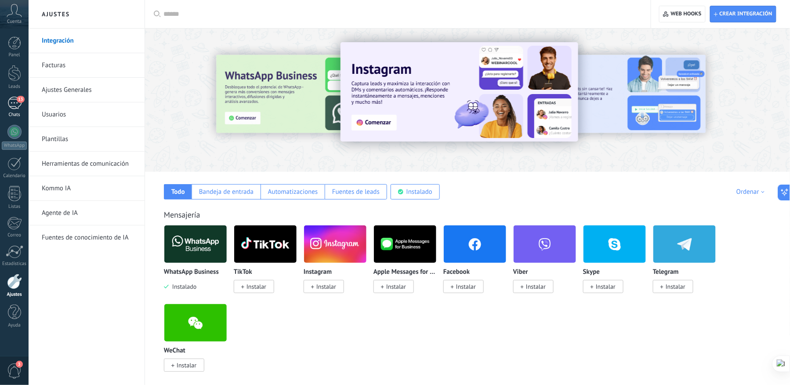
drag, startPoint x: 18, startPoint y: 100, endPoint x: 16, endPoint y: 115, distance: 14.6
click at [18, 100] on span "13" at bounding box center [20, 99] width 7 height 7
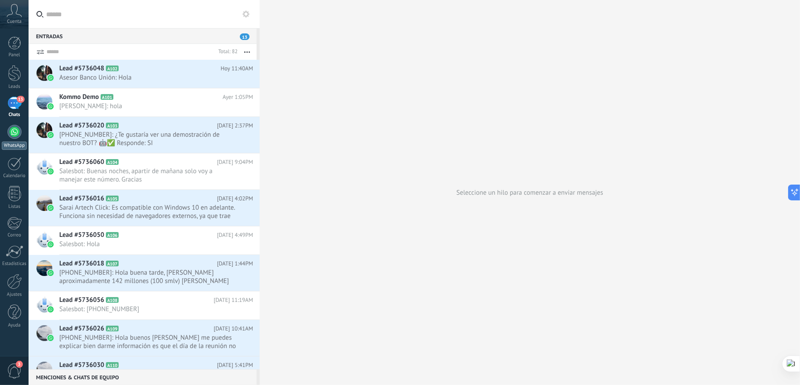
click at [13, 139] on div at bounding box center [14, 132] width 14 height 14
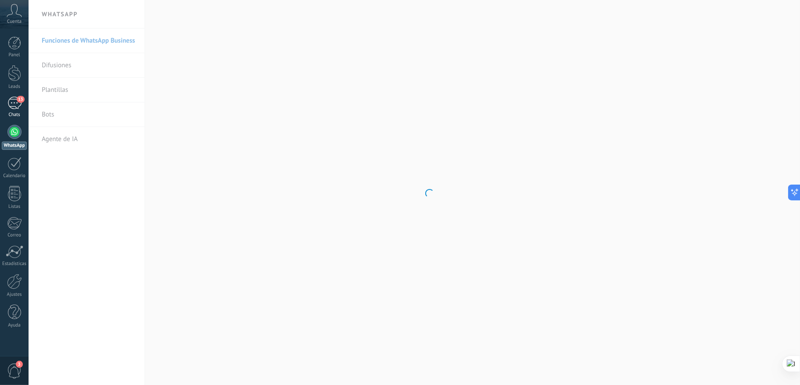
click at [19, 105] on div "13" at bounding box center [14, 103] width 14 height 13
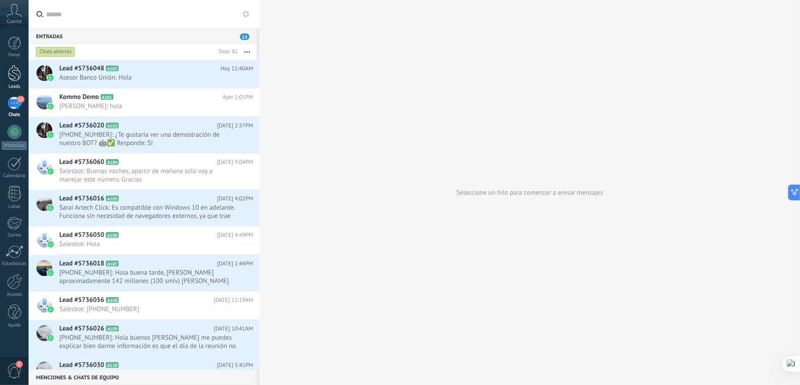
click at [16, 76] on div at bounding box center [14, 73] width 13 height 16
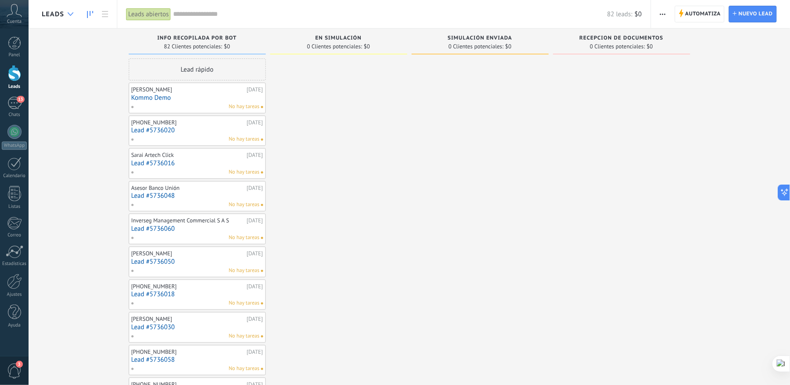
click at [71, 19] on div at bounding box center [70, 14] width 15 height 17
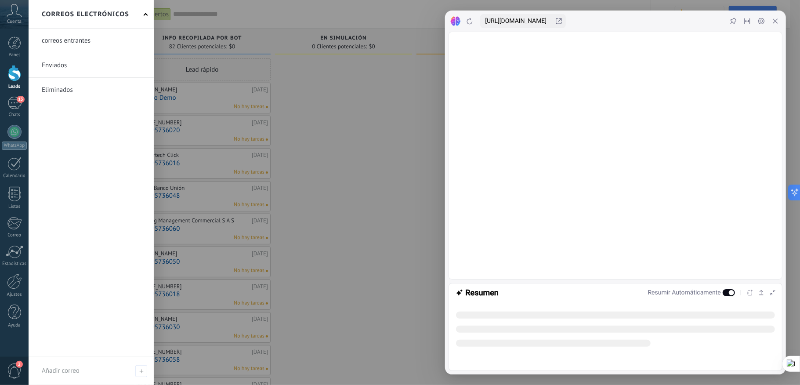
click at [358, 134] on div at bounding box center [429, 192] width 800 height 385
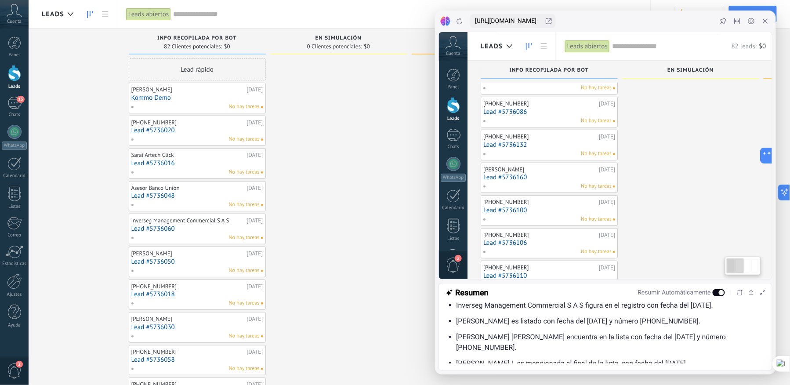
scroll to position [157, 0]
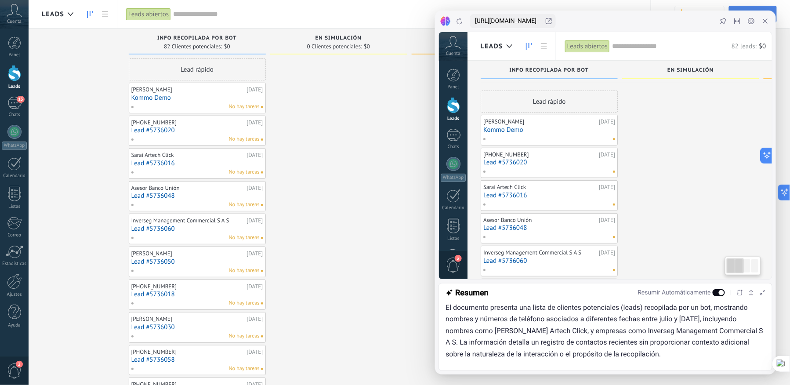
click at [765, 23] on icon at bounding box center [765, 21] width 7 height 7
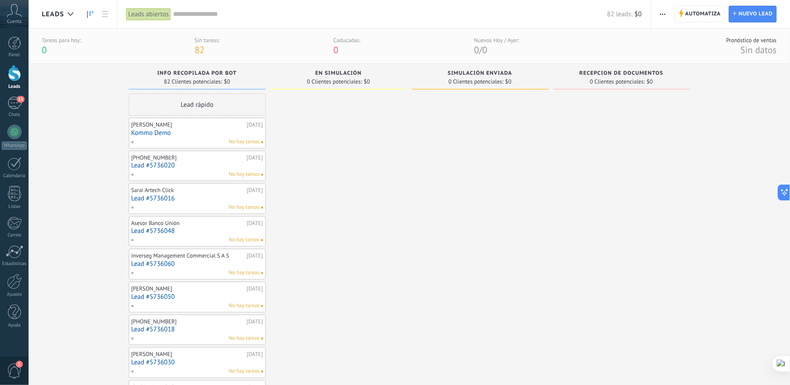
click at [14, 38] on div at bounding box center [14, 42] width 13 height 13
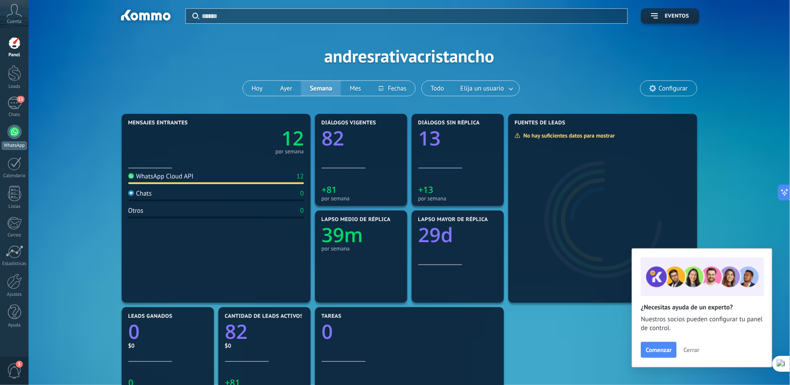
drag, startPoint x: 14, startPoint y: 143, endPoint x: 17, endPoint y: 147, distance: 4.8
click at [14, 143] on div "WhatsApp" at bounding box center [14, 145] width 25 height 8
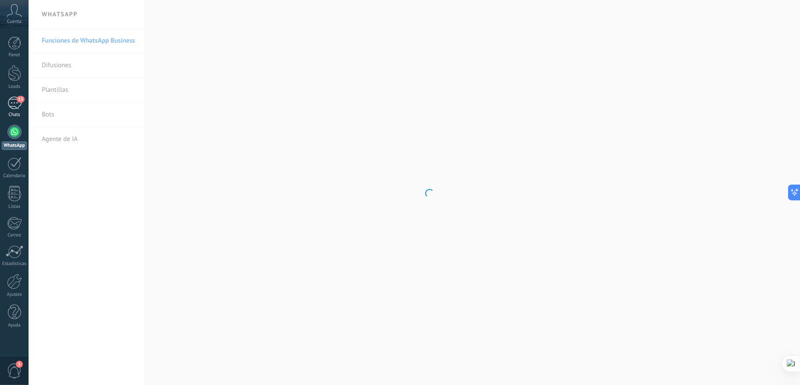
click at [11, 98] on div "13" at bounding box center [14, 103] width 14 height 13
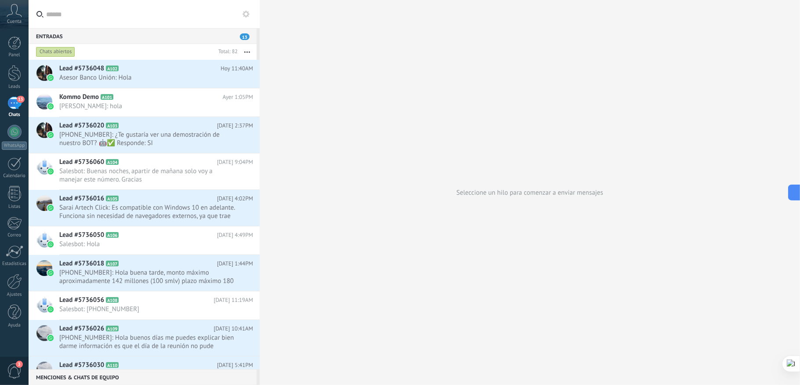
click at [244, 51] on icon "button" at bounding box center [247, 51] width 6 height 1
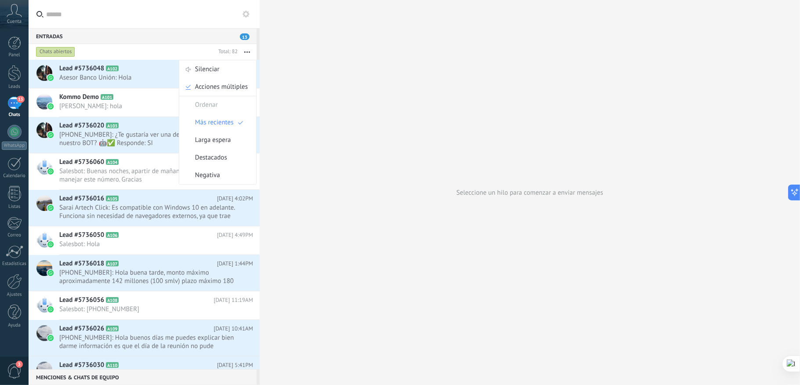
click at [248, 51] on icon "button" at bounding box center [247, 51] width 6 height 1
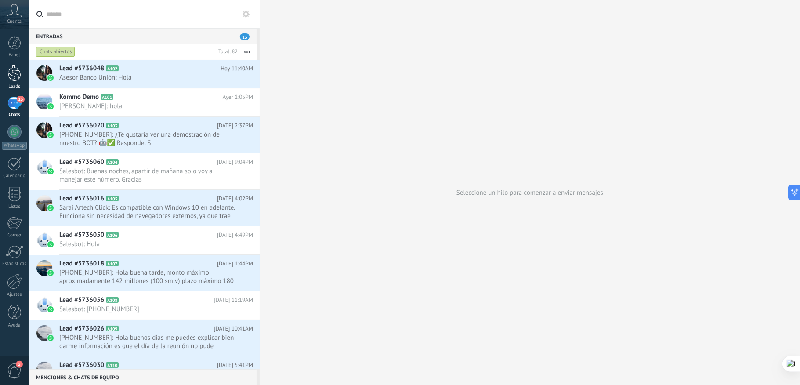
click at [16, 80] on div at bounding box center [14, 73] width 13 height 16
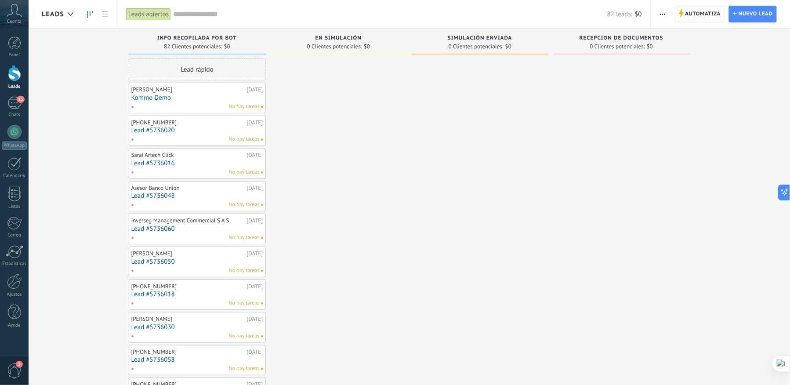
click at [691, 15] on span "Automatiza" at bounding box center [703, 14] width 36 height 16
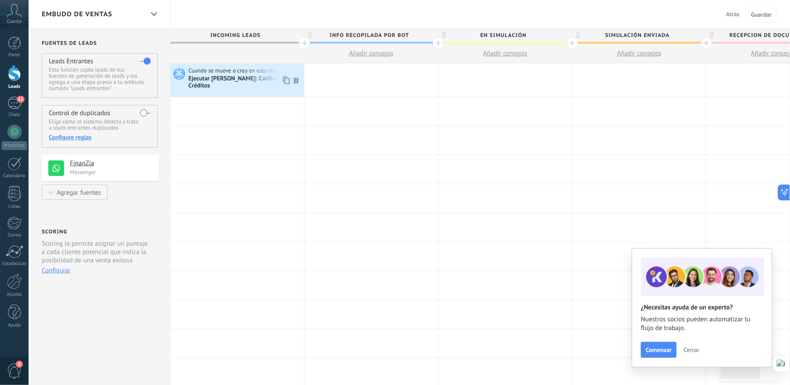
click at [199, 73] on span "Cuando se mueve o crea en esta etapa" at bounding box center [236, 71] width 95 height 8
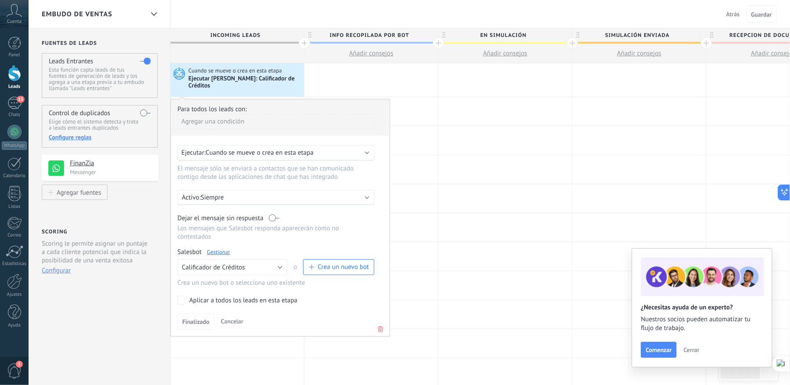
click at [357, 149] on div "Ejecutar: Cuando se mueve o crea en esta etapa" at bounding box center [272, 153] width 182 height 8
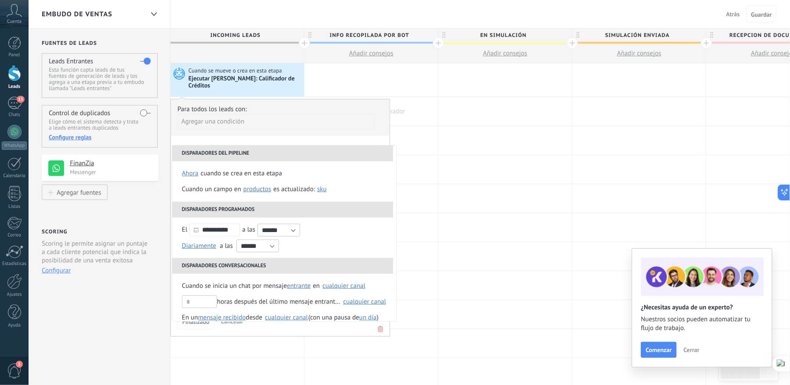
click at [421, 113] on div at bounding box center [372, 111] width 134 height 29
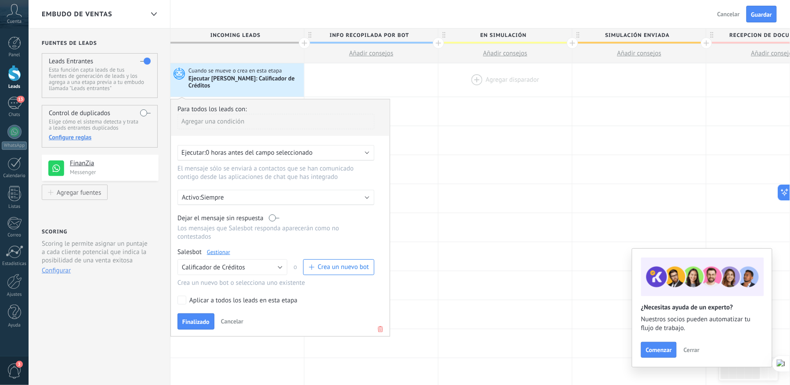
click at [445, 87] on div at bounding box center [506, 79] width 134 height 33
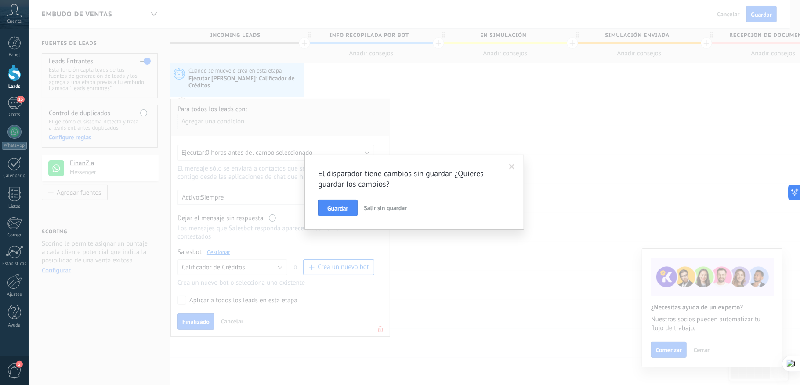
click at [561, 176] on div "El disparador tiene cambios sin guardar. ¿Quieres guardar los cambios? Guardar …" at bounding box center [415, 192] width 772 height 385
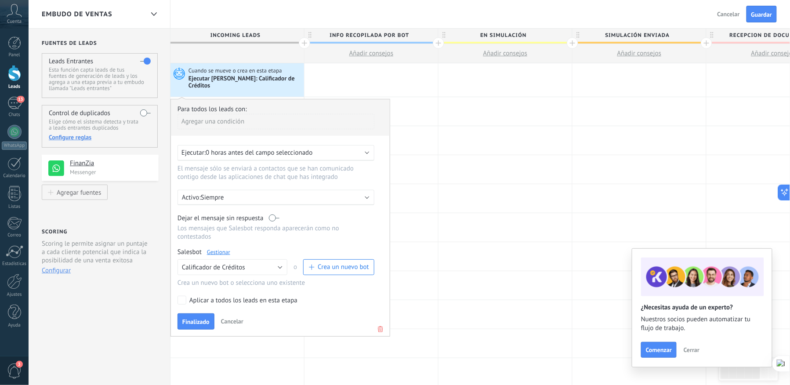
click at [229, 315] on button "Cancelar" at bounding box center [232, 321] width 29 height 13
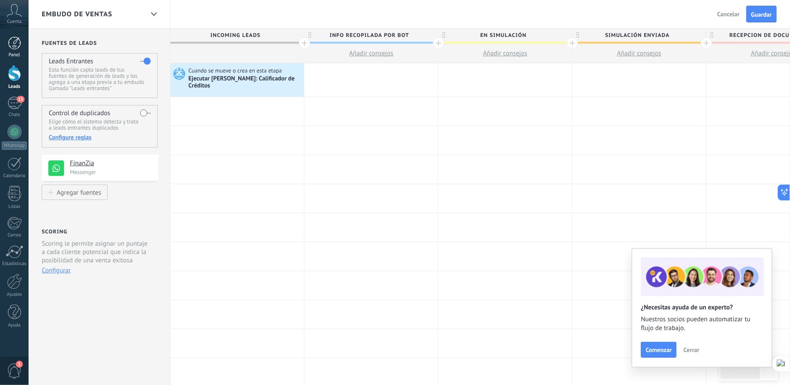
click at [15, 45] on div at bounding box center [14, 42] width 13 height 13
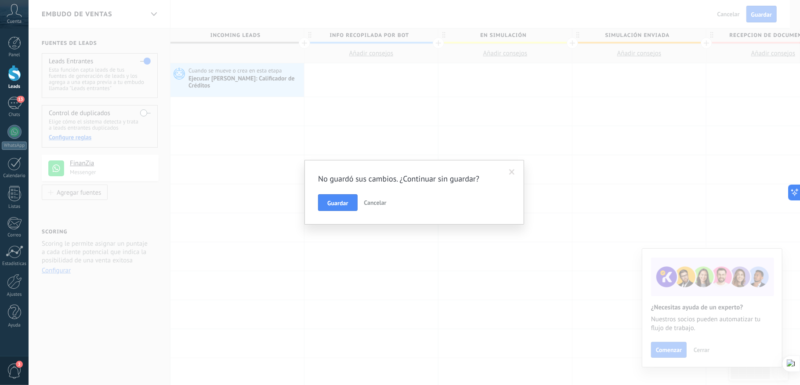
click at [510, 172] on span at bounding box center [512, 172] width 6 height 6
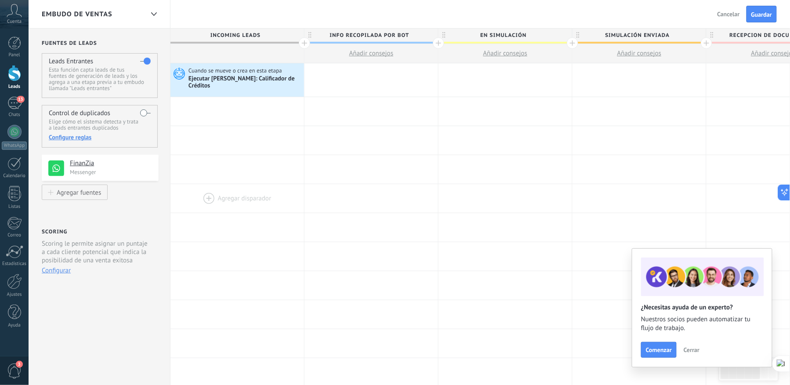
click at [573, 184] on div at bounding box center [640, 198] width 134 height 29
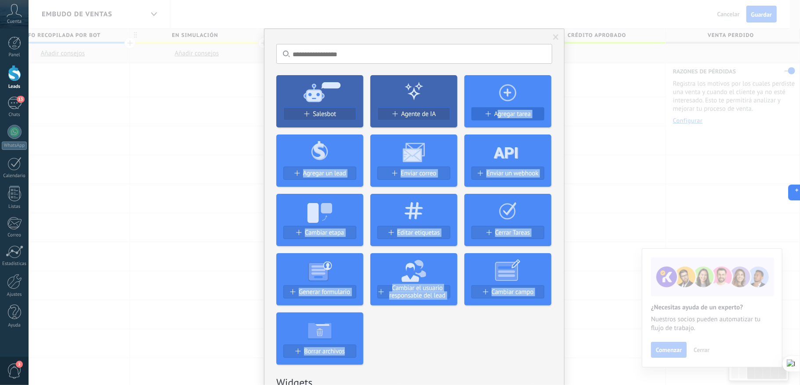
drag, startPoint x: 730, startPoint y: 99, endPoint x: 497, endPoint y: 112, distance: 232.8
click at [497, 112] on div "No hay resultados Salesbot Agente de IA Agregar tarea Agregar un lead Enviar co…" at bounding box center [415, 192] width 772 height 385
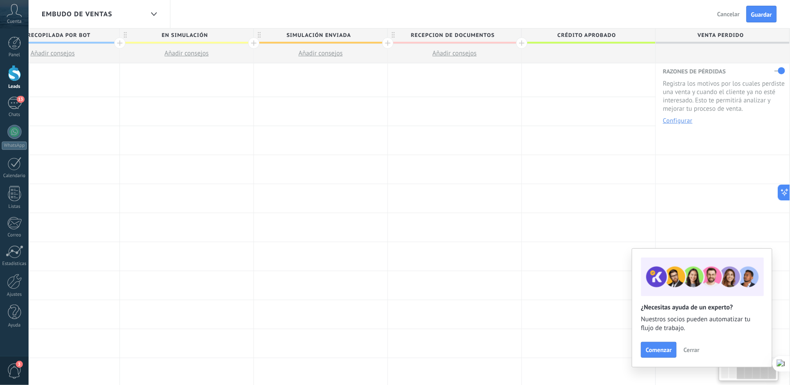
scroll to position [0, 309]
click at [567, 135] on div at bounding box center [598, 140] width 134 height 29
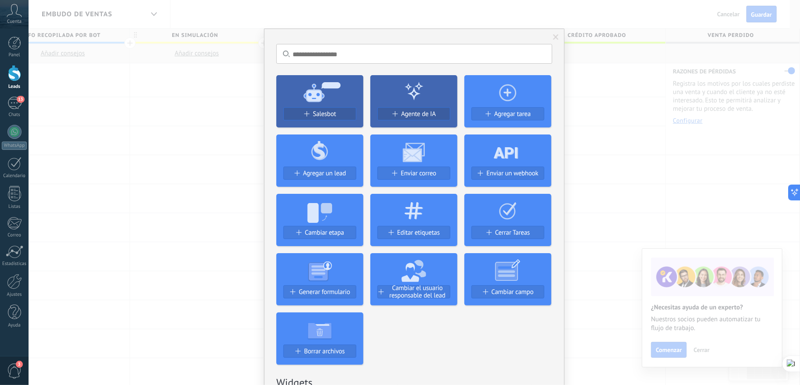
click at [642, 108] on div "No hay resultados Salesbot Agente de IA Agregar tarea Agregar un lead Enviar co…" at bounding box center [415, 192] width 772 height 385
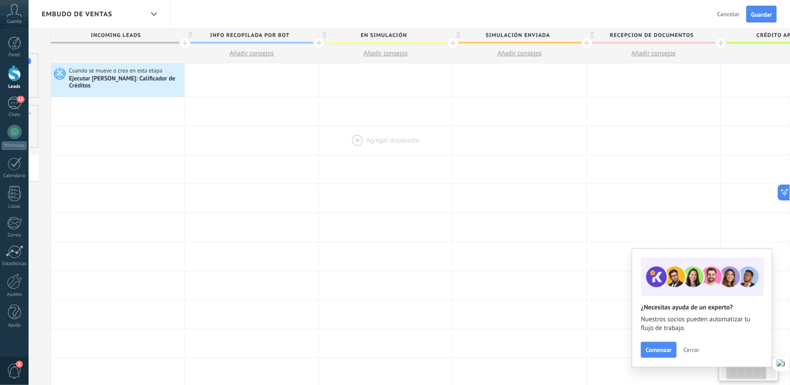
scroll to position [0, 120]
drag, startPoint x: 238, startPoint y: 136, endPoint x: 366, endPoint y: 149, distance: 128.5
click at [366, 149] on div "**********" at bounding box center [519, 370] width 938 height 614
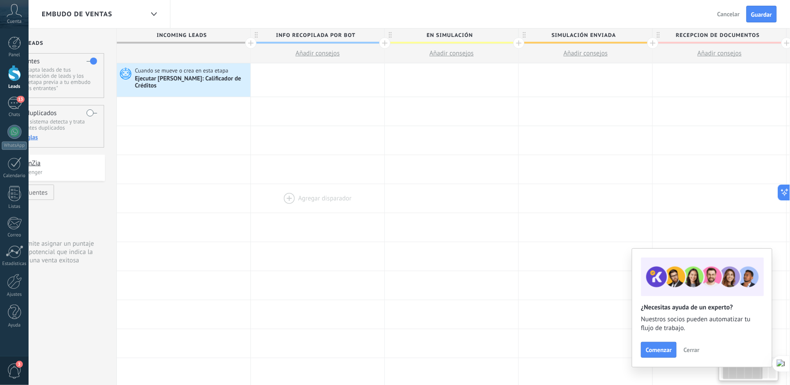
scroll to position [0, 46]
drag, startPoint x: 213, startPoint y: 146, endPoint x: 283, endPoint y: 191, distance: 83.1
click at [283, 191] on div "**********" at bounding box center [593, 370] width 938 height 614
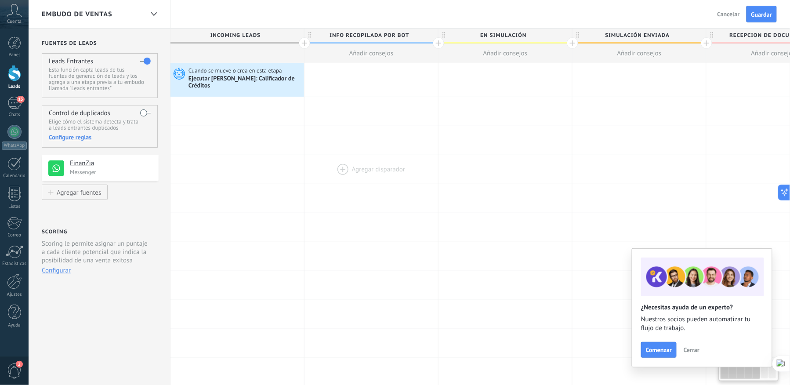
drag, startPoint x: 370, startPoint y: 171, endPoint x: 406, endPoint y: 177, distance: 37.3
click at [406, 177] on div "**********" at bounding box center [639, 370] width 938 height 614
click at [18, 283] on div at bounding box center [14, 281] width 15 height 15
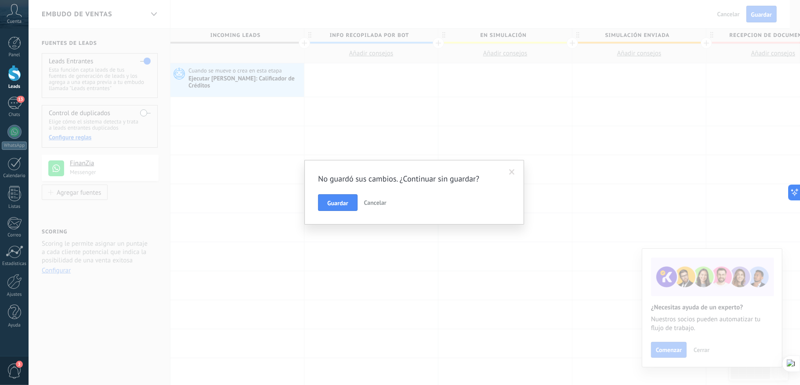
click at [381, 200] on span "Cancelar" at bounding box center [375, 203] width 22 height 8
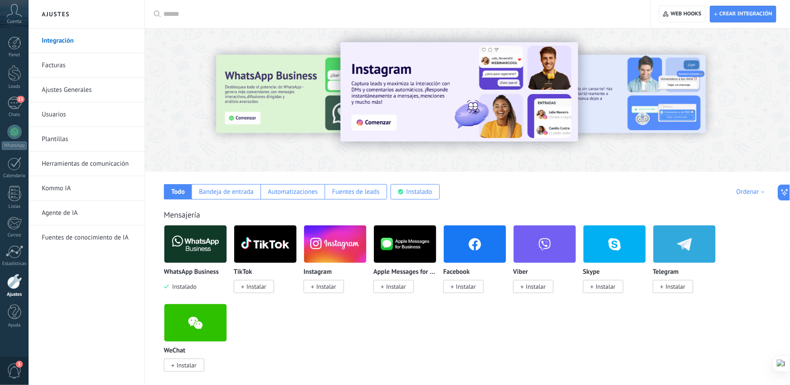
click at [73, 92] on link "Ajustes Generales" at bounding box center [89, 90] width 94 height 25
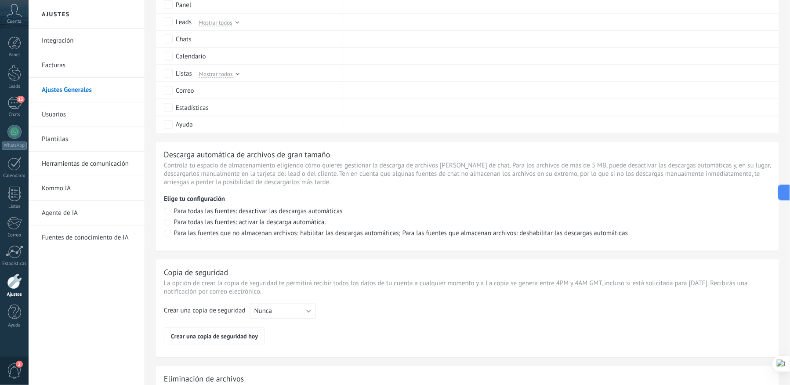
scroll to position [459, 0]
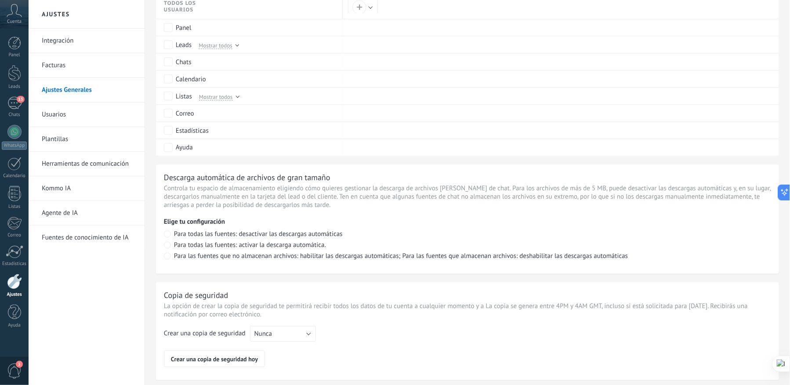
click at [69, 35] on link "Integración" at bounding box center [89, 41] width 94 height 25
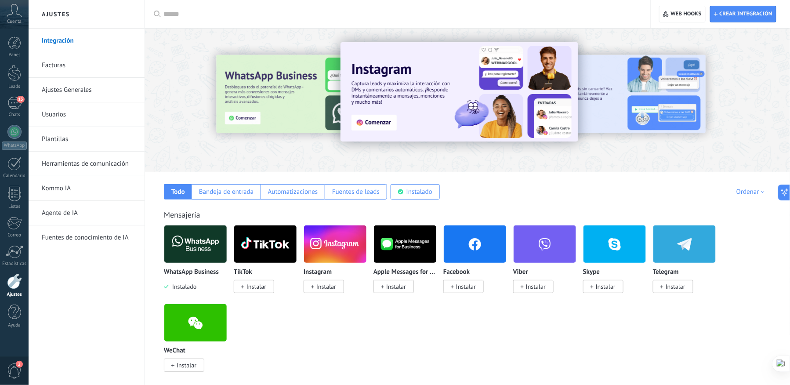
click at [46, 62] on link "Facturas" at bounding box center [89, 65] width 94 height 25
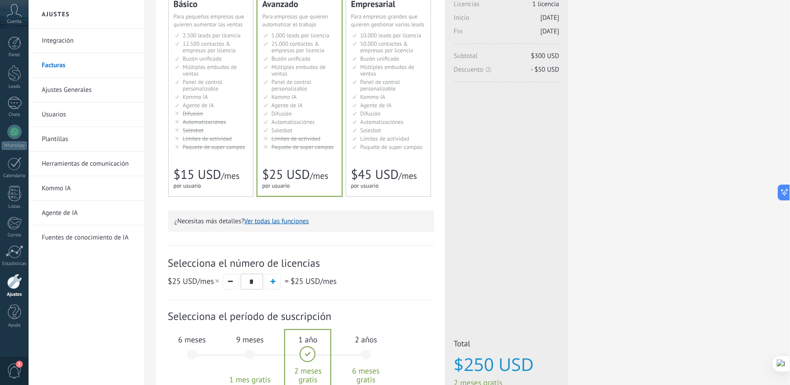
scroll to position [58, 0]
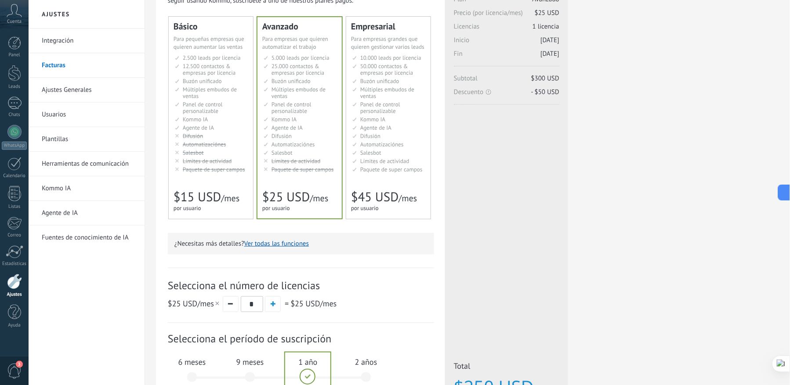
click at [207, 119] on span "Kommo IA" at bounding box center [195, 119] width 25 height 7
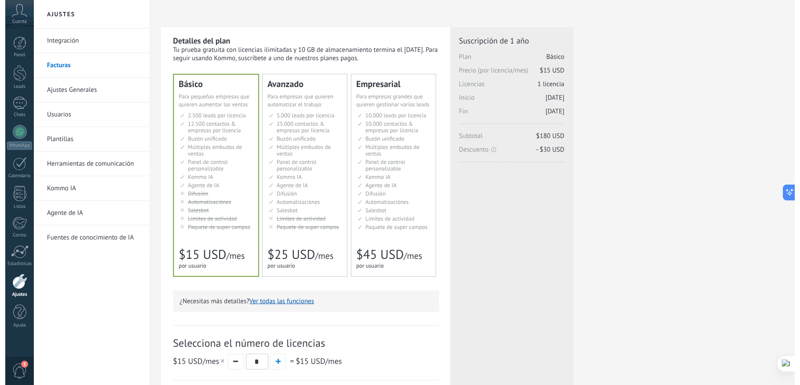
scroll to position [0, 0]
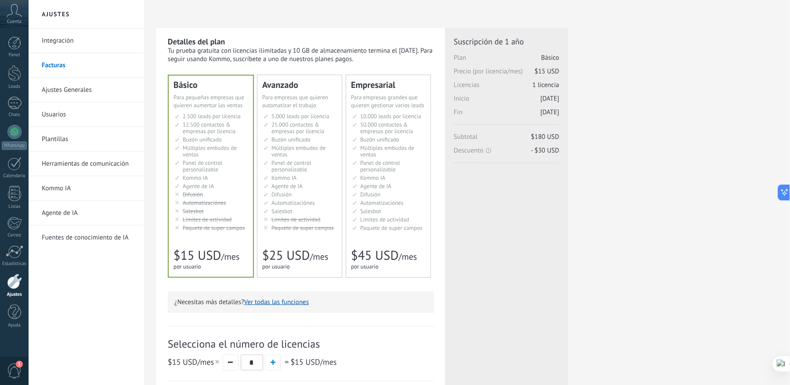
click at [15, 14] on icon at bounding box center [14, 10] width 15 height 13
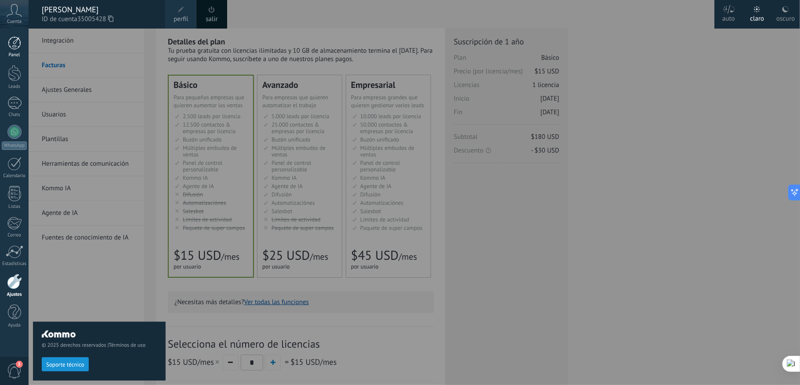
click at [15, 41] on div at bounding box center [14, 42] width 13 height 13
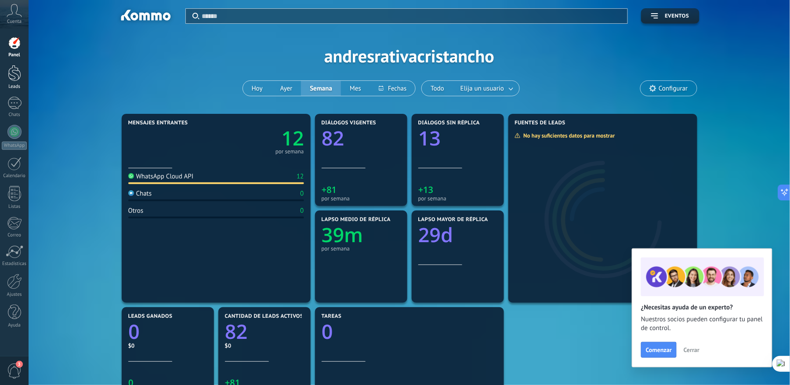
click at [13, 77] on div at bounding box center [14, 73] width 13 height 16
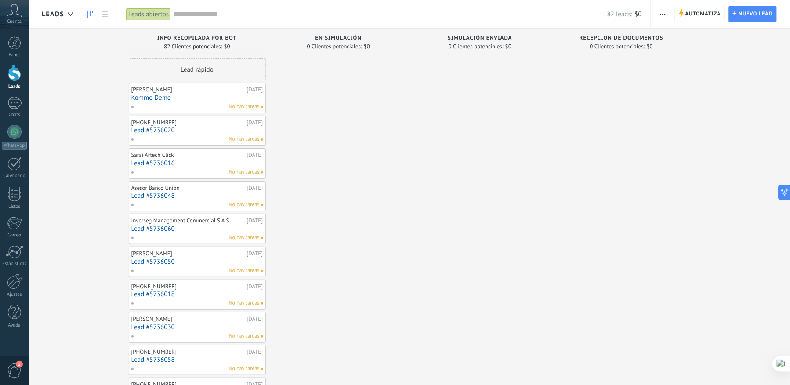
click at [90, 15] on use at bounding box center [90, 14] width 6 height 7
click at [65, 14] on div at bounding box center [70, 14] width 15 height 17
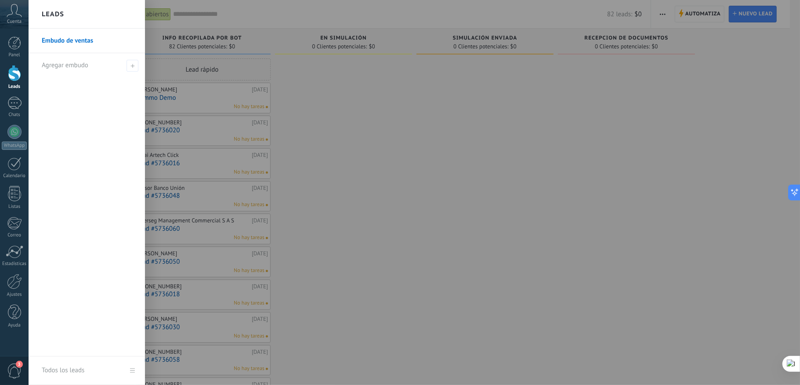
click at [65, 14] on div "Leads" at bounding box center [87, 14] width 116 height 29
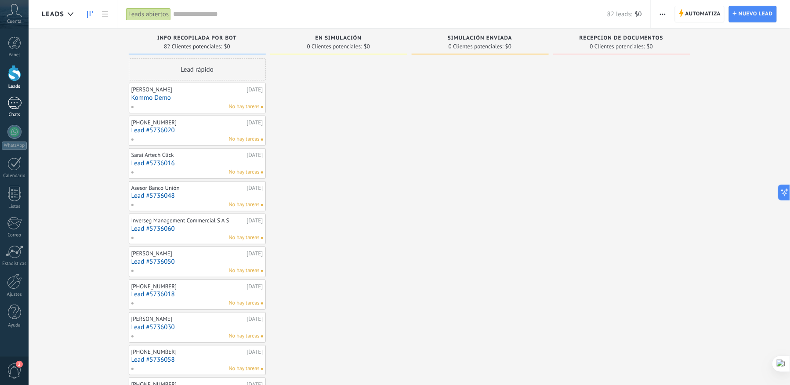
click at [13, 105] on div at bounding box center [14, 103] width 14 height 13
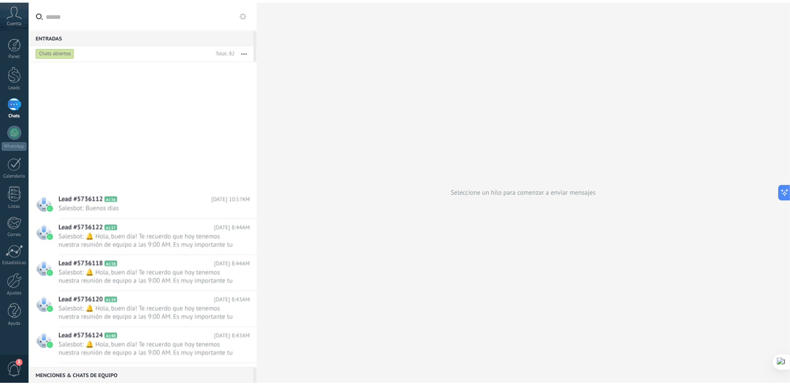
scroll to position [1428, 0]
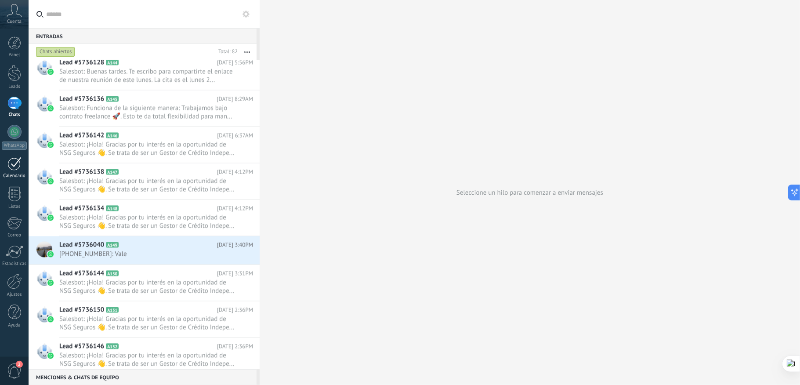
click at [15, 163] on div at bounding box center [14, 164] width 14 height 14
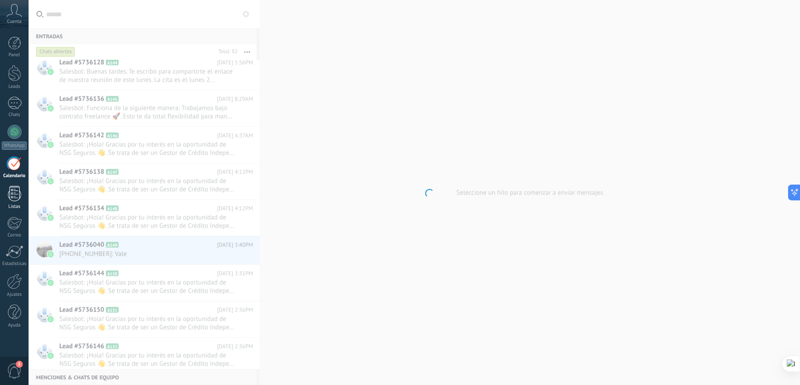
click at [13, 194] on div at bounding box center [14, 193] width 13 height 15
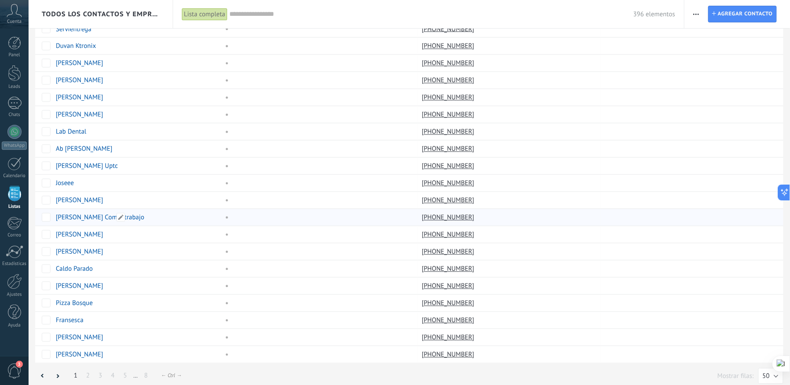
scroll to position [561, 0]
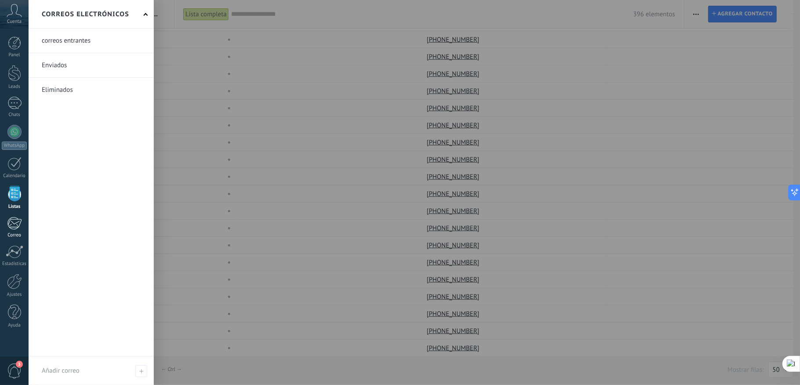
click at [11, 222] on div at bounding box center [14, 223] width 15 height 13
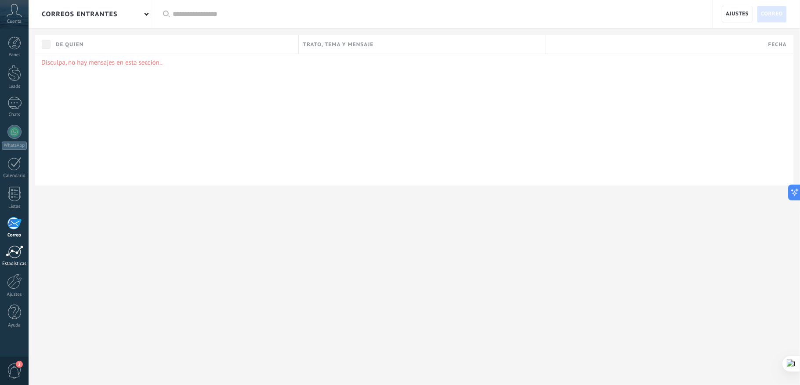
click at [18, 252] on div at bounding box center [15, 251] width 18 height 13
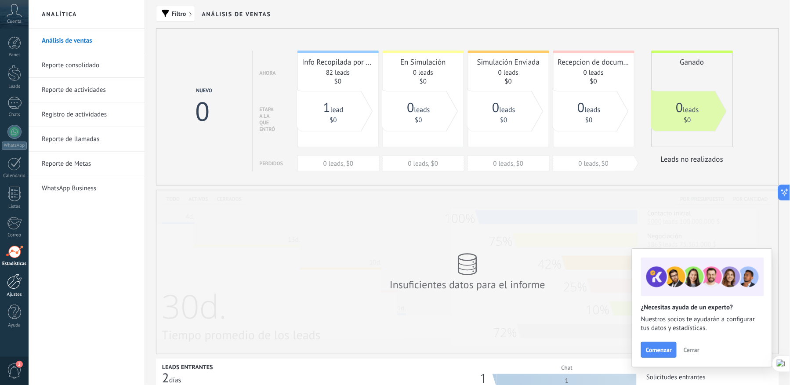
click at [18, 280] on div at bounding box center [14, 281] width 15 height 15
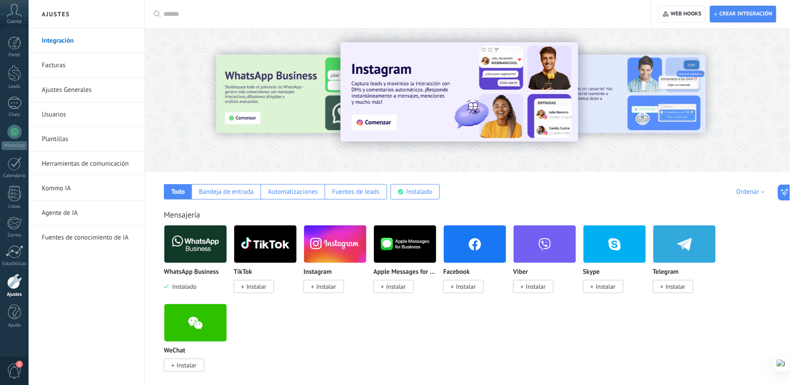
click at [62, 84] on link "Ajustes Generales" at bounding box center [89, 90] width 94 height 25
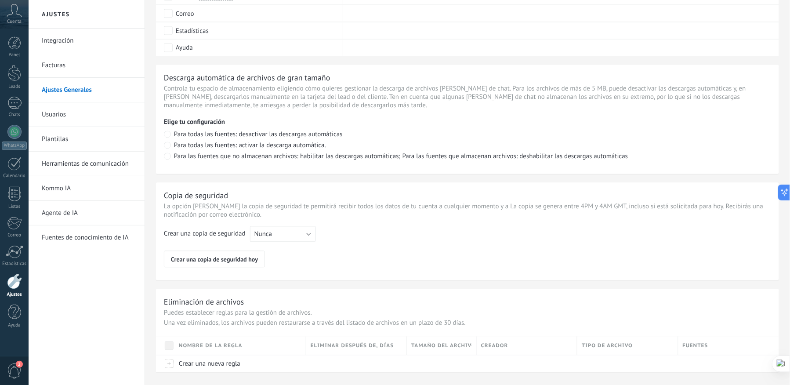
scroll to position [577, 0]
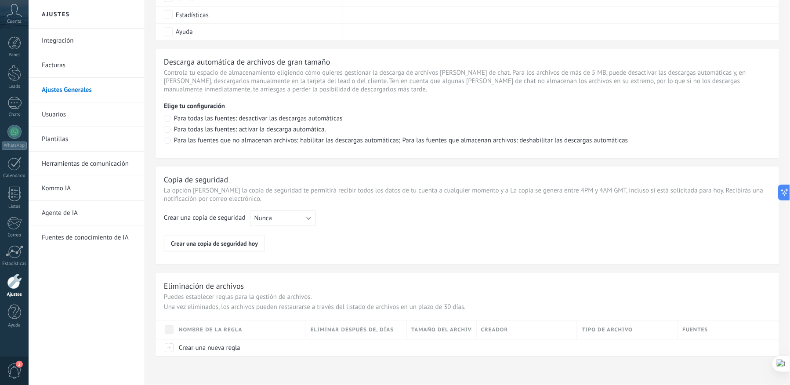
click at [58, 118] on link "Usuarios" at bounding box center [89, 114] width 94 height 25
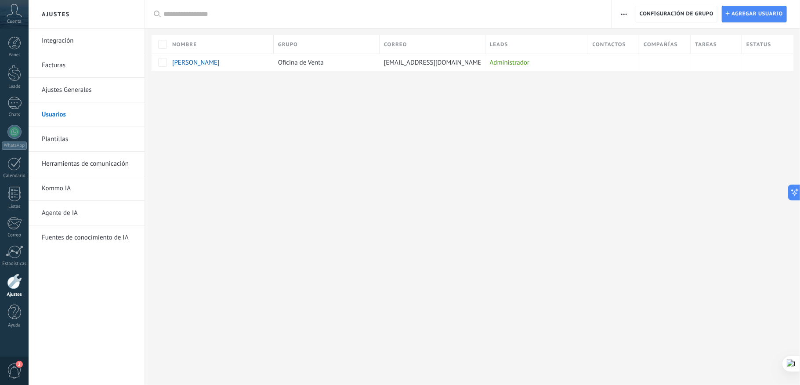
click at [55, 139] on link "Plantillas" at bounding box center [89, 139] width 94 height 25
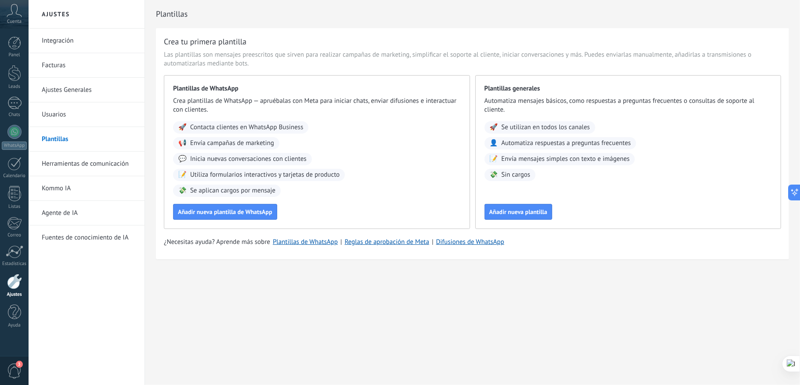
click at [51, 192] on link "Kommo IA" at bounding box center [89, 188] width 94 height 25
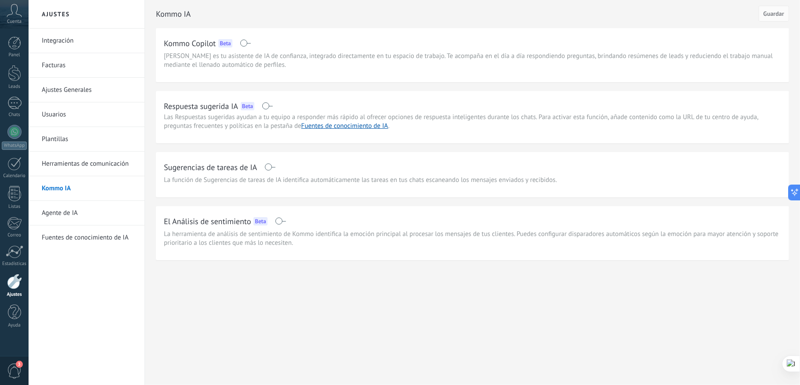
click at [66, 214] on link "Agente de IA" at bounding box center [89, 213] width 94 height 25
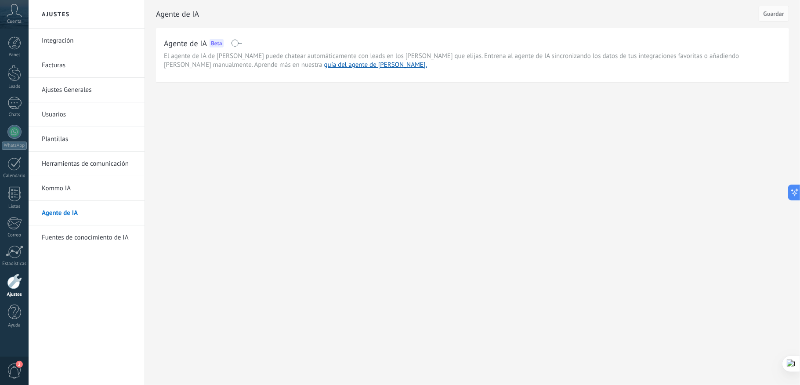
click at [76, 241] on link "Fuentes de conocimiento de IA" at bounding box center [89, 237] width 94 height 25
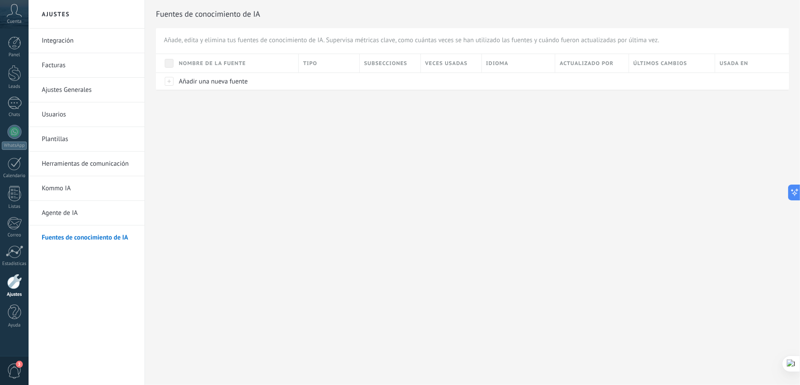
click at [60, 36] on link "Integración" at bounding box center [89, 41] width 94 height 25
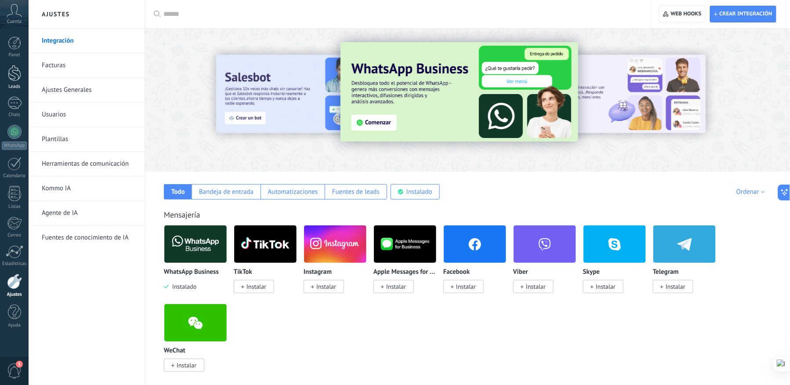
click at [15, 81] on div at bounding box center [14, 73] width 13 height 16
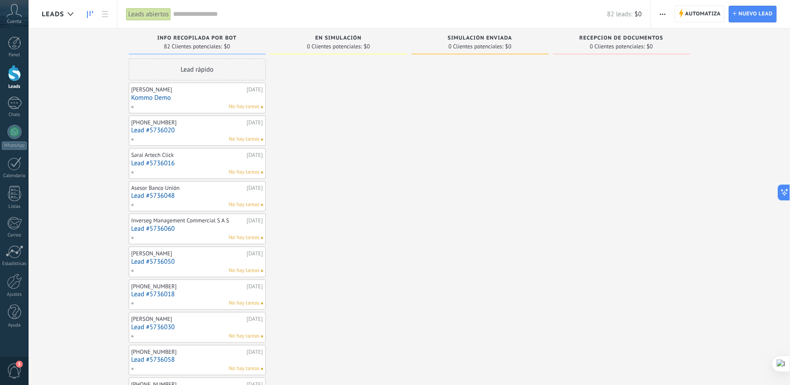
click at [56, 15] on span "Leads" at bounding box center [53, 14] width 22 height 8
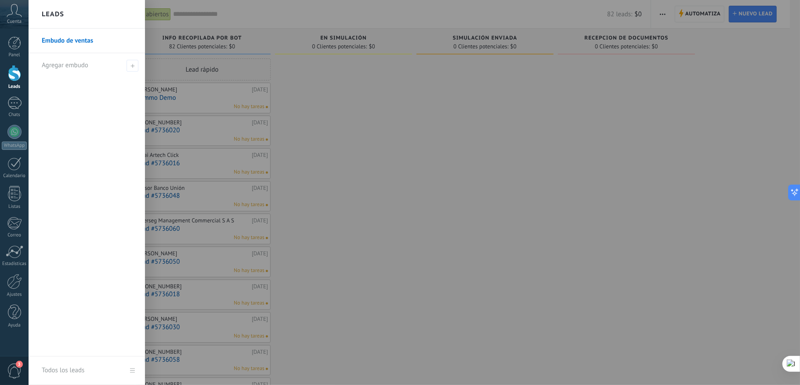
click at [424, 125] on div at bounding box center [429, 192] width 800 height 385
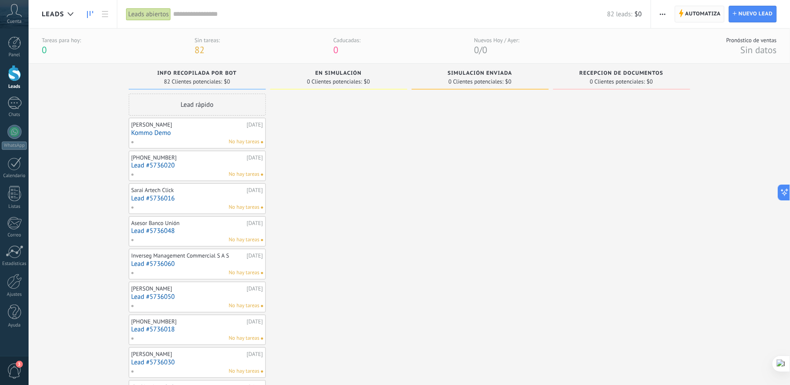
click at [694, 7] on span "Automatiza" at bounding box center [703, 14] width 36 height 16
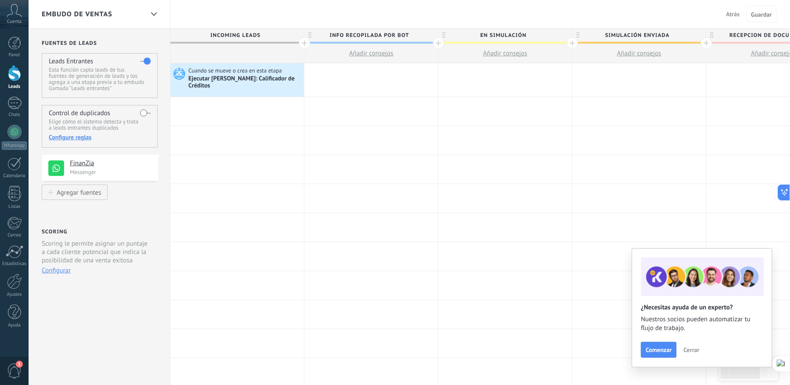
click at [51, 272] on button "Configurar" at bounding box center [56, 270] width 29 height 8
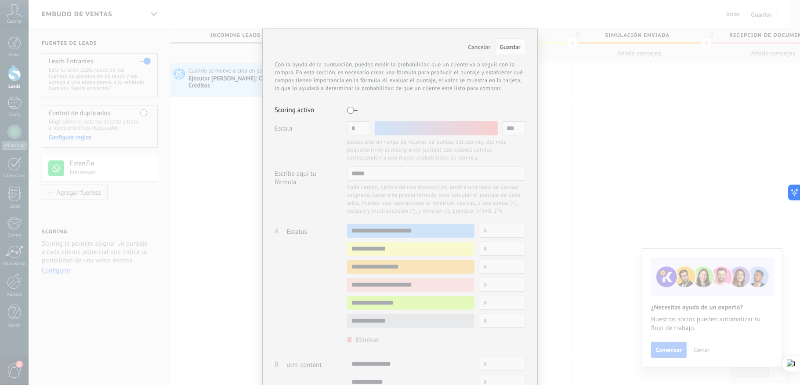
click at [475, 48] on span "Cancelar" at bounding box center [479, 47] width 22 height 8
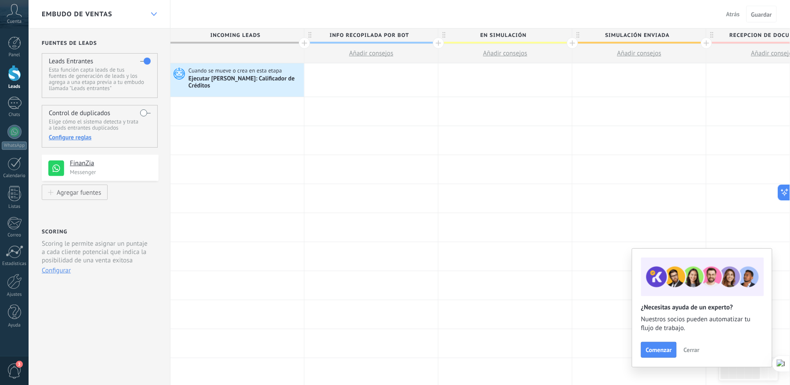
click at [150, 16] on div at bounding box center [153, 14] width 15 height 17
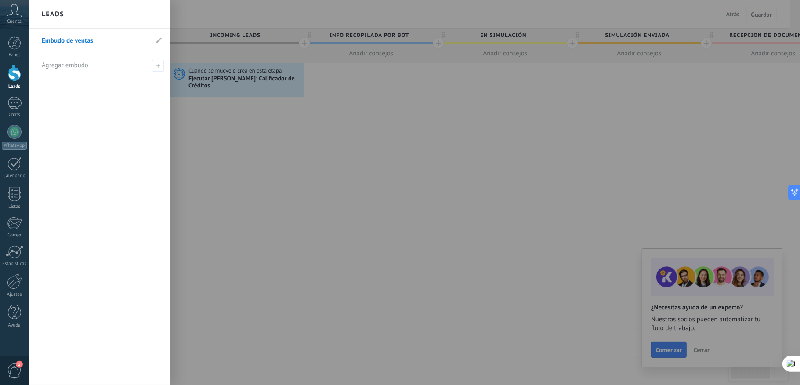
click at [150, 16] on div "Leads" at bounding box center [100, 14] width 142 height 29
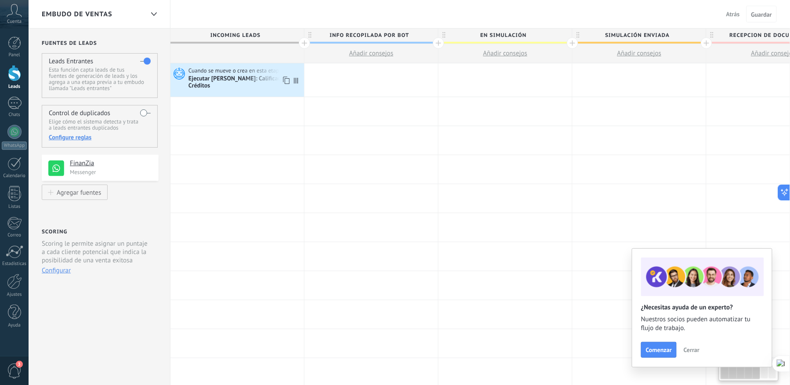
click at [222, 87] on div "Cuando se mueve o crea en esta etapa Ejecutar Salesbot: Calificador de Créditos" at bounding box center [237, 79] width 134 height 33
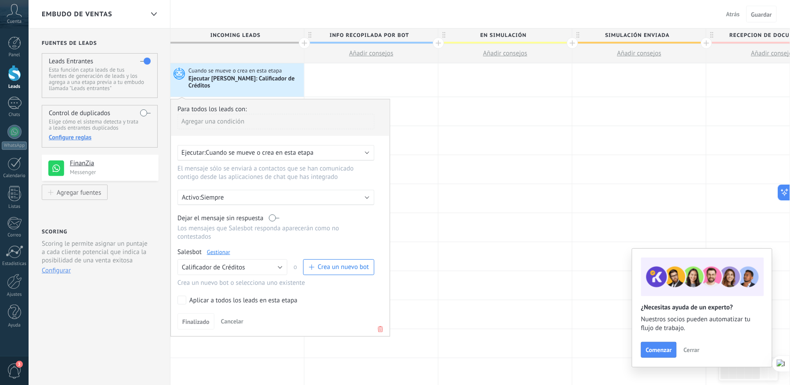
click at [223, 248] on link "Gestionar" at bounding box center [218, 251] width 23 height 7
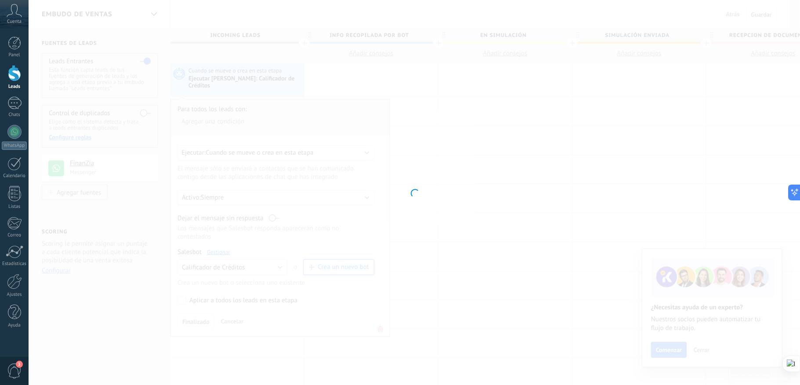
type input "**********"
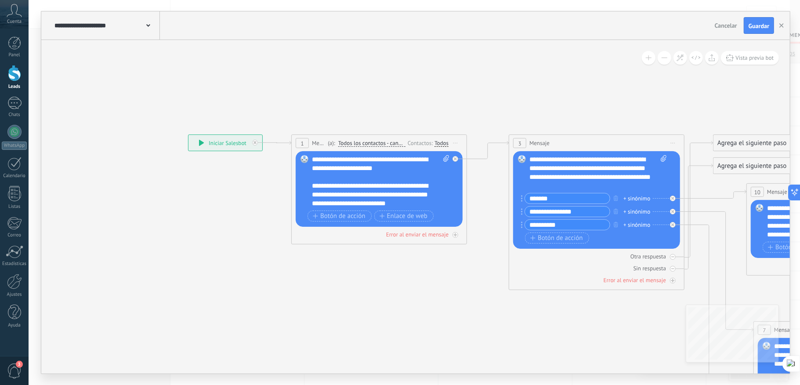
click at [141, 22] on input "**********" at bounding box center [100, 25] width 92 height 7
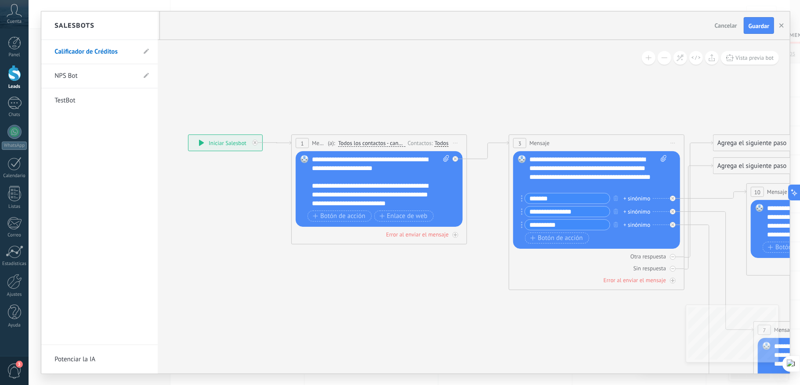
click at [141, 22] on div "Salesbots" at bounding box center [99, 25] width 116 height 29
click at [146, 53] on use at bounding box center [146, 51] width 5 height 5
click at [262, 62] on div at bounding box center [415, 192] width 749 height 362
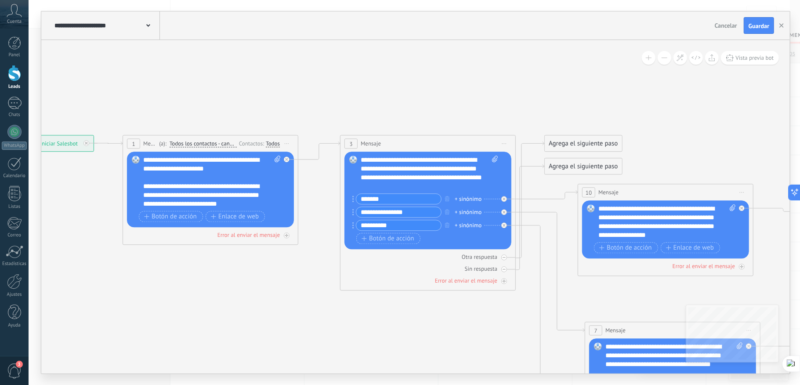
drag, startPoint x: 499, startPoint y: 105, endPoint x: 334, endPoint y: 106, distance: 164.8
click at [334, 106] on icon at bounding box center [752, 346] width 1904 height 863
click at [783, 27] on use "button" at bounding box center [782, 25] width 4 height 4
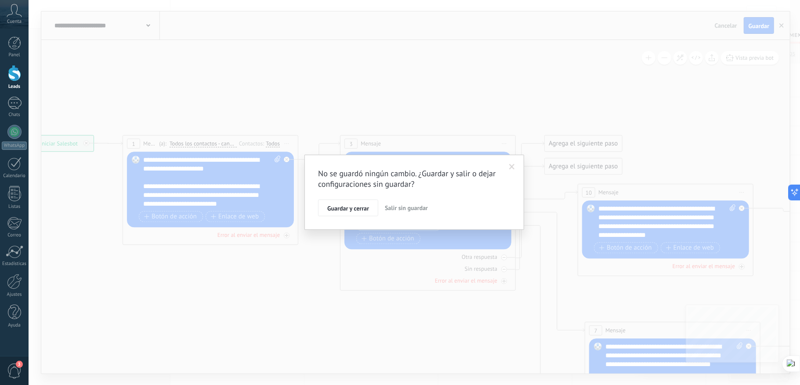
click at [412, 210] on span "Salir sin guardar" at bounding box center [406, 208] width 43 height 8
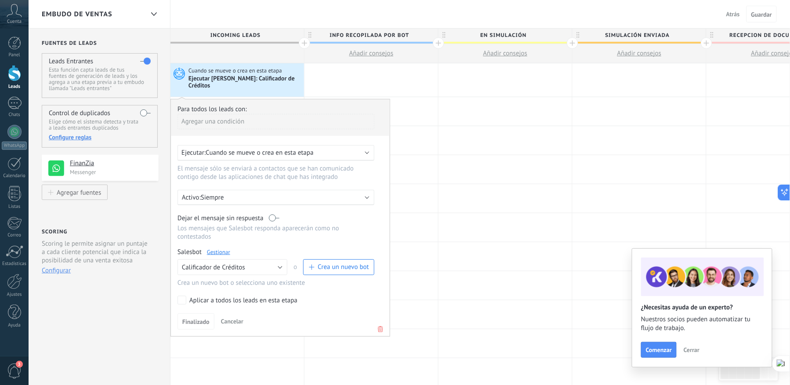
click at [188, 7] on div "Embudo de ventas Atrás Cancelar Guardar" at bounding box center [409, 14] width 761 height 29
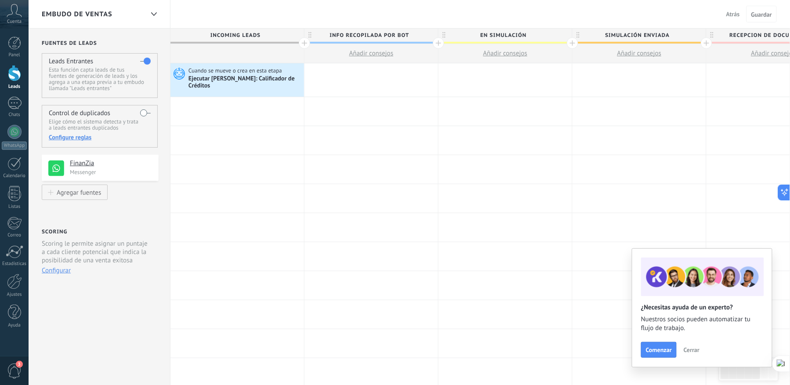
click at [62, 137] on div "Configure reglas" at bounding box center [100, 137] width 102 height 8
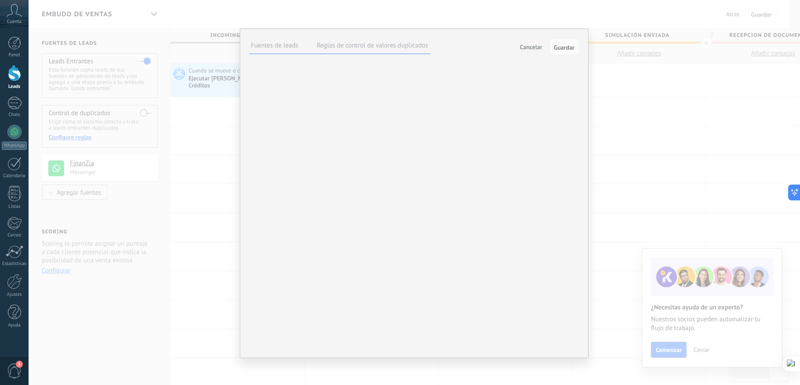
click at [533, 48] on span "Cancelar" at bounding box center [531, 47] width 22 height 8
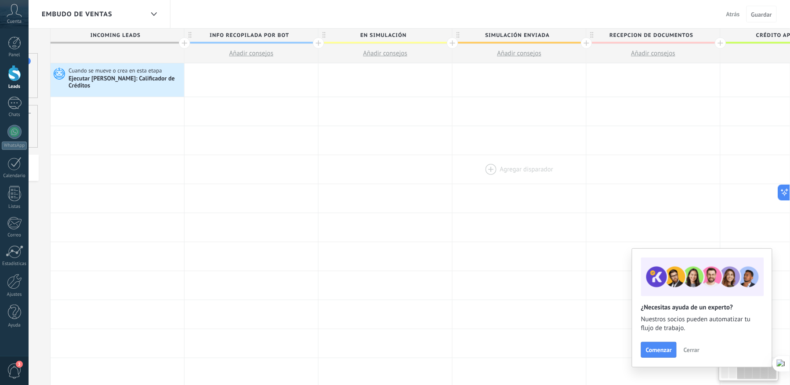
scroll to position [0, 319]
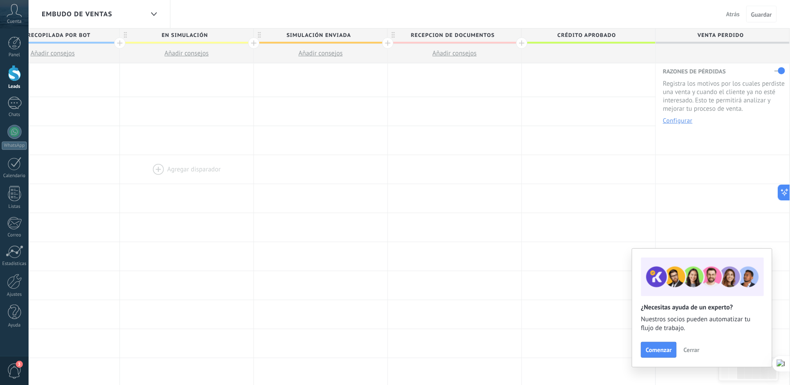
drag, startPoint x: 635, startPoint y: 164, endPoint x: 231, endPoint y: 173, distance: 403.9
click at [231, 173] on div "Agregar disparador Agregar disparador Agregar disparador Agregar disparador Agr…" at bounding box center [321, 169] width 938 height 29
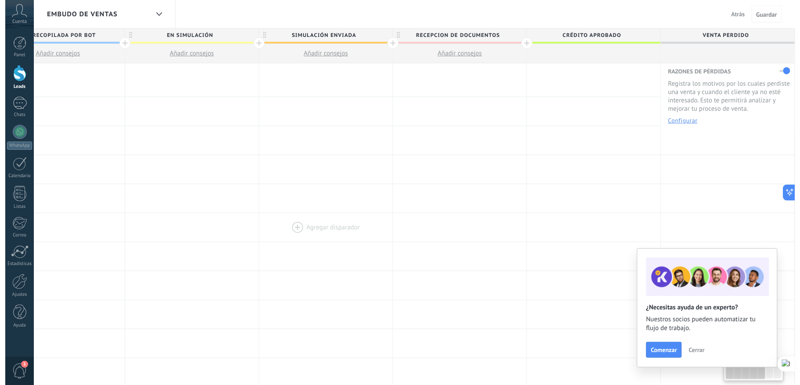
scroll to position [0, 0]
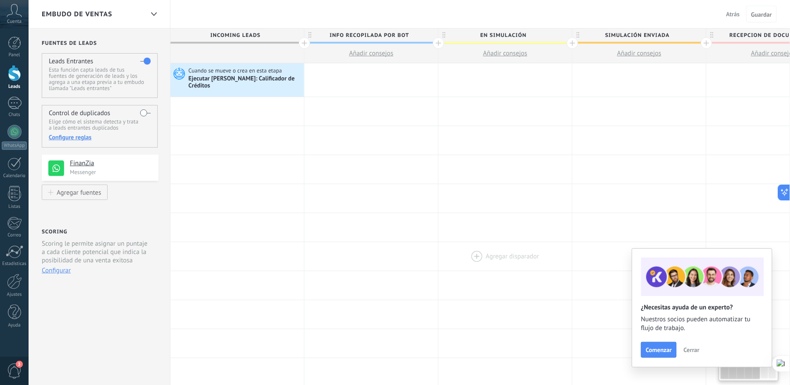
drag, startPoint x: 279, startPoint y: 210, endPoint x: 527, endPoint y: 247, distance: 251.4
click at [750, 210] on div "**********" at bounding box center [639, 370] width 938 height 614
click at [12, 76] on div at bounding box center [14, 73] width 13 height 16
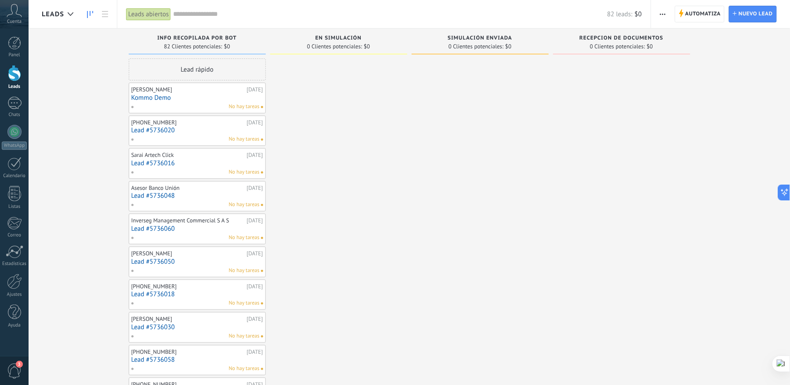
click at [200, 98] on link "Kommo Demo" at bounding box center [197, 97] width 132 height 7
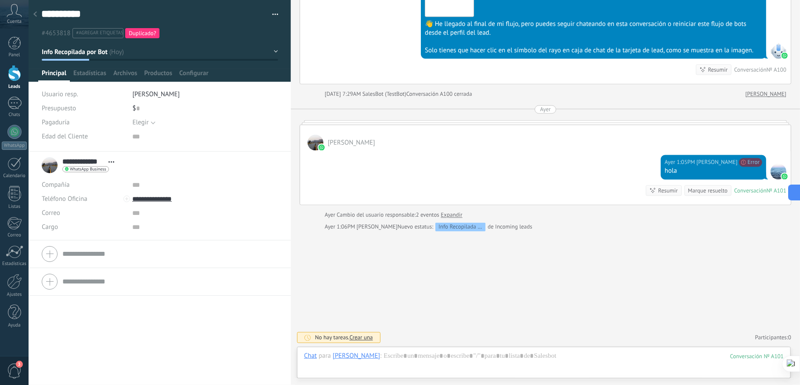
scroll to position [13, 0]
click at [37, 11] on div at bounding box center [35, 14] width 12 height 17
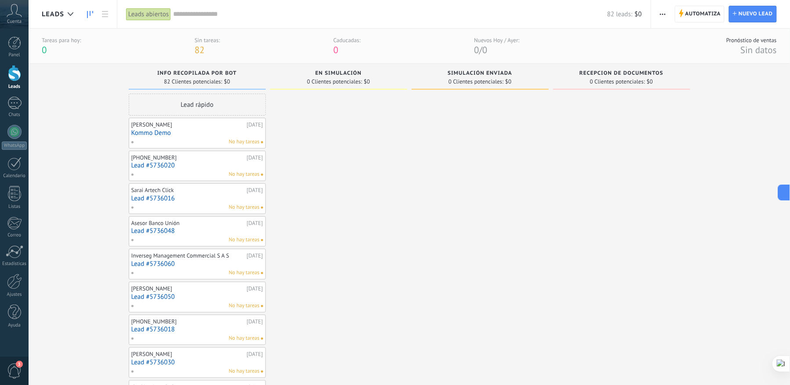
click at [215, 106] on div "Lead rápido" at bounding box center [197, 105] width 137 height 22
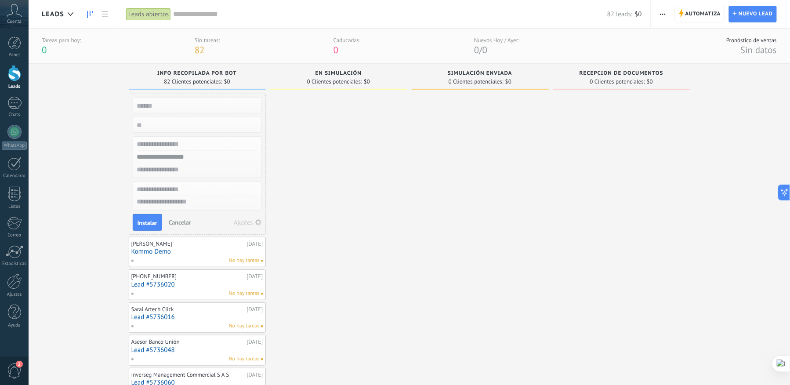
click at [176, 221] on span "Cancelar" at bounding box center [180, 222] width 22 height 8
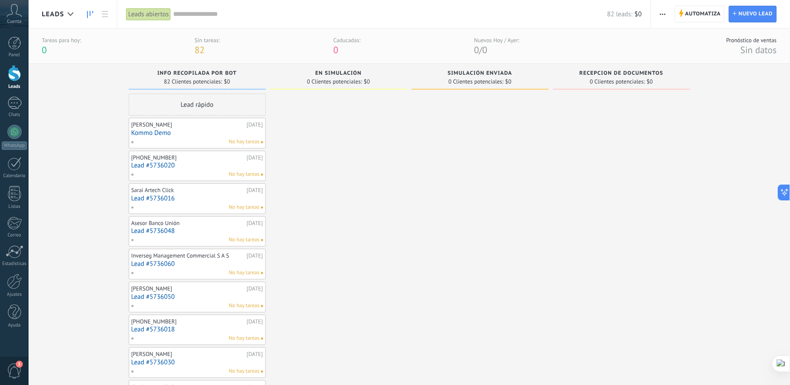
click at [87, 18] on link at bounding box center [90, 14] width 15 height 17
click at [80, 17] on div "Leads" at bounding box center [62, 14] width 40 height 28
click at [73, 17] on div at bounding box center [70, 14] width 15 height 17
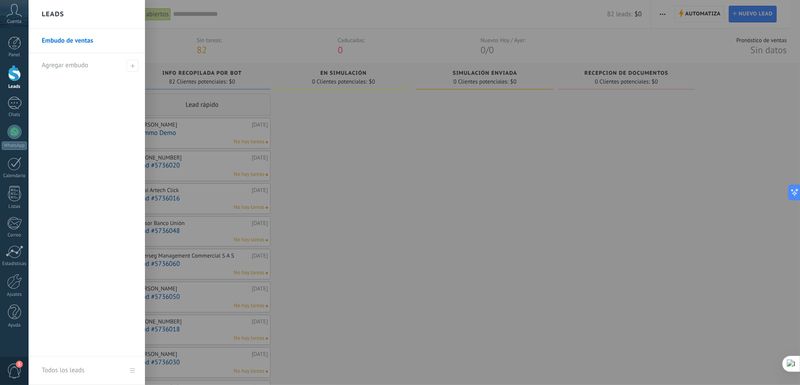
click at [87, 39] on link "Embudo de ventas" at bounding box center [89, 41] width 94 height 25
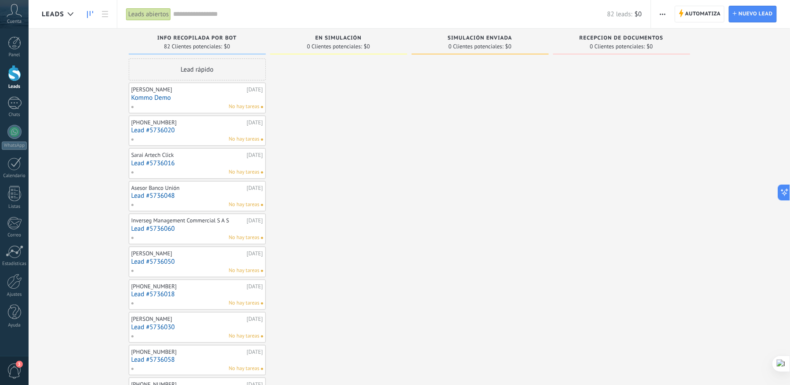
click at [201, 138] on div "No hay tareas" at bounding box center [195, 139] width 129 height 8
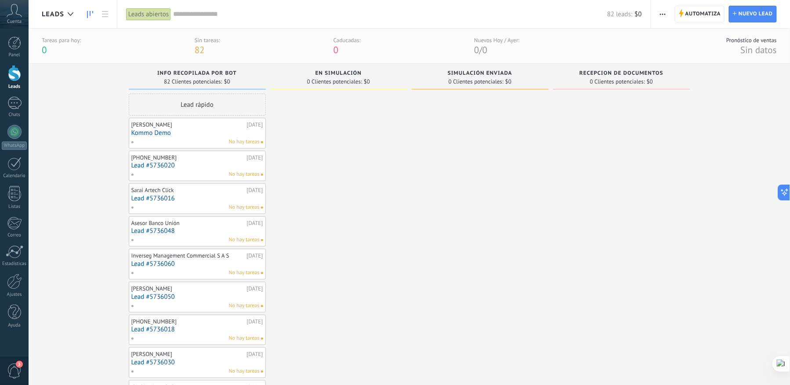
click at [192, 137] on div "Andrés Rativa 10/08/2025 Kommo Demo No hay tareas" at bounding box center [197, 132] width 132 height 25
click at [211, 166] on link "Lead #5736020" at bounding box center [197, 165] width 132 height 7
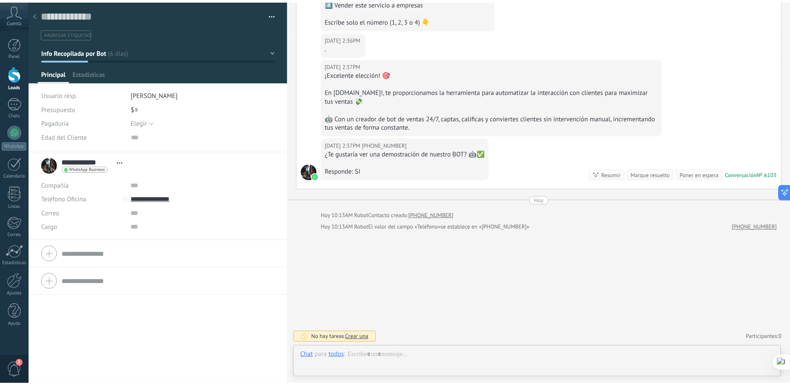
scroll to position [13, 0]
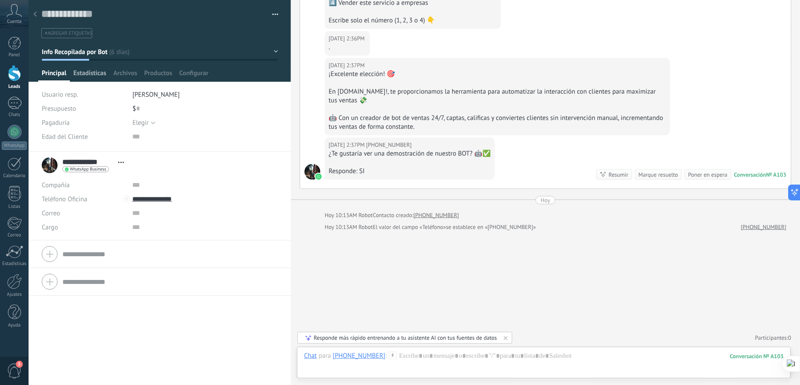
click at [90, 73] on span "Estadísticas" at bounding box center [89, 75] width 33 height 13
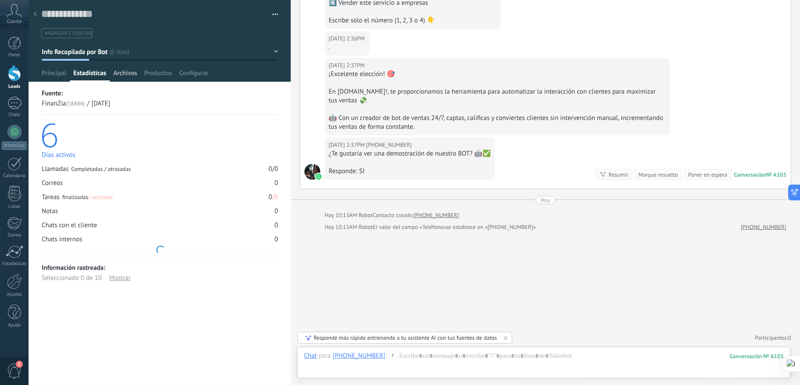
click at [119, 69] on span "Archivos" at bounding box center [125, 75] width 24 height 13
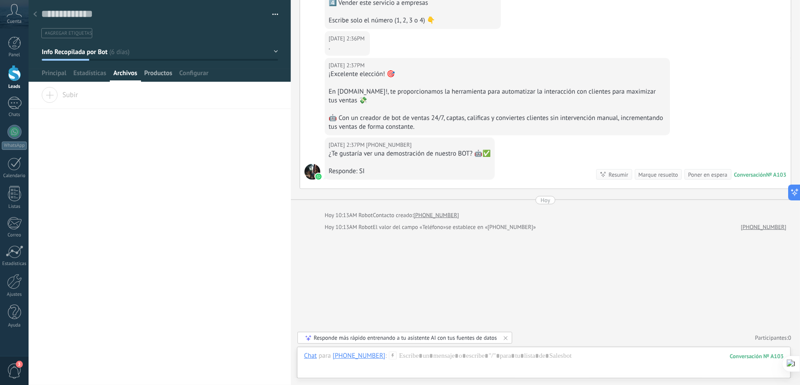
click at [161, 71] on span "Productos" at bounding box center [158, 75] width 28 height 13
click at [196, 73] on span "Configurar" at bounding box center [193, 75] width 29 height 13
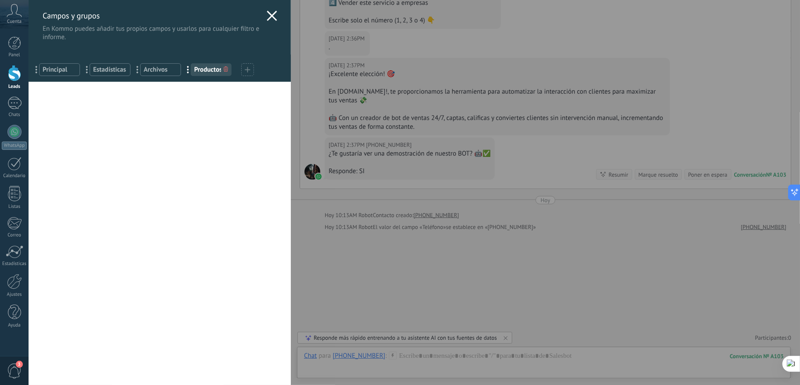
click at [269, 18] on icon at bounding box center [272, 16] width 11 height 11
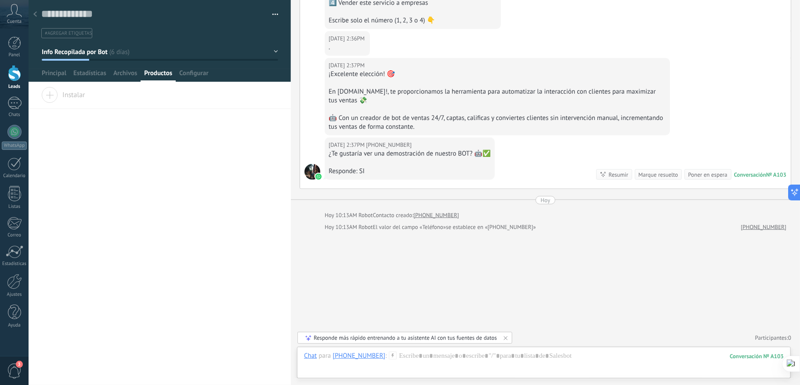
click at [33, 15] on icon at bounding box center [35, 13] width 4 height 5
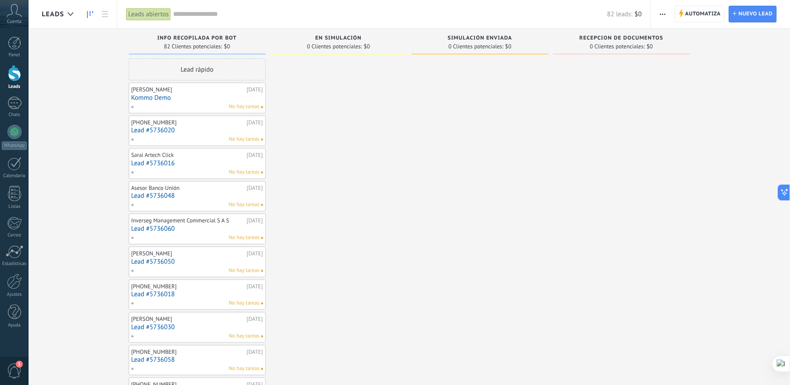
click at [201, 197] on link "Lead #5736048" at bounding box center [197, 195] width 132 height 7
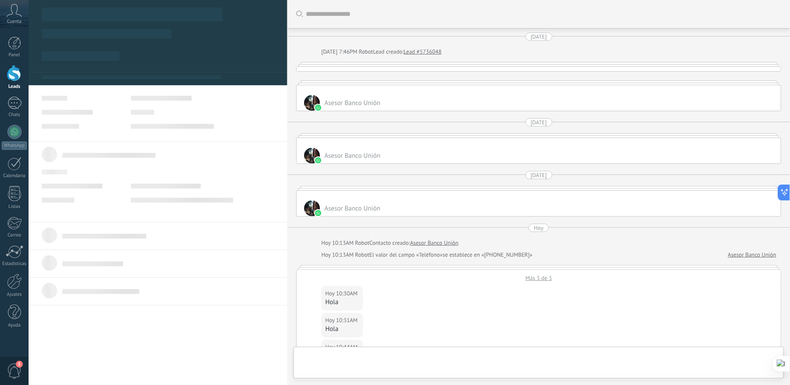
type textarea "**********"
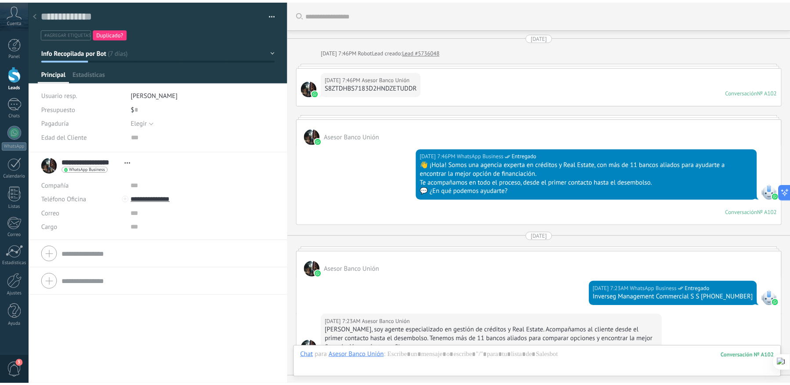
scroll to position [636, 0]
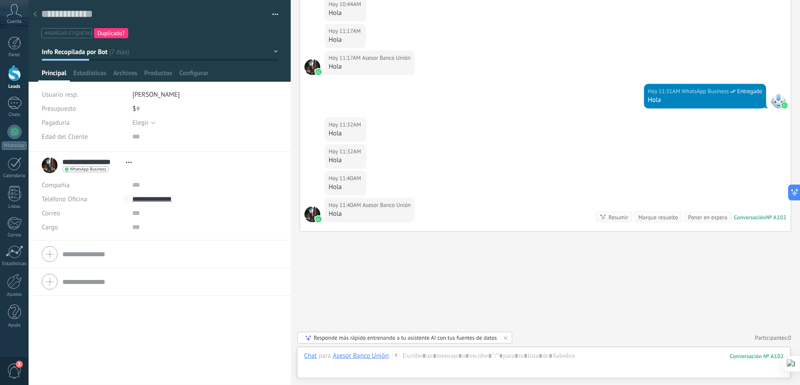
click at [273, 15] on button "button" at bounding box center [272, 14] width 13 height 13
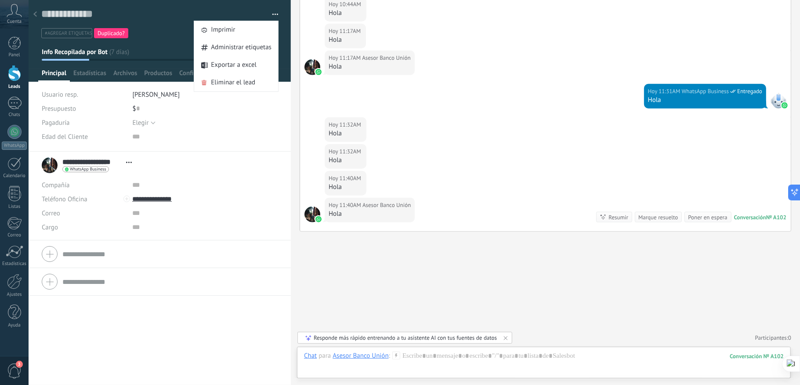
click at [273, 15] on button "button" at bounding box center [272, 14] width 13 height 13
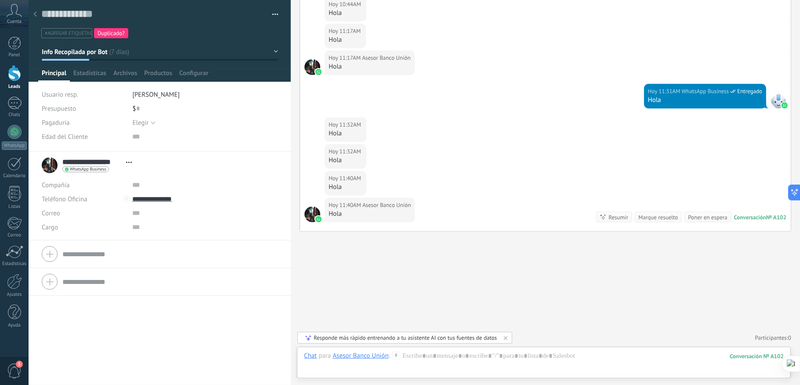
click at [14, 68] on div at bounding box center [14, 73] width 13 height 16
